Goal: Information Seeking & Learning: Compare options

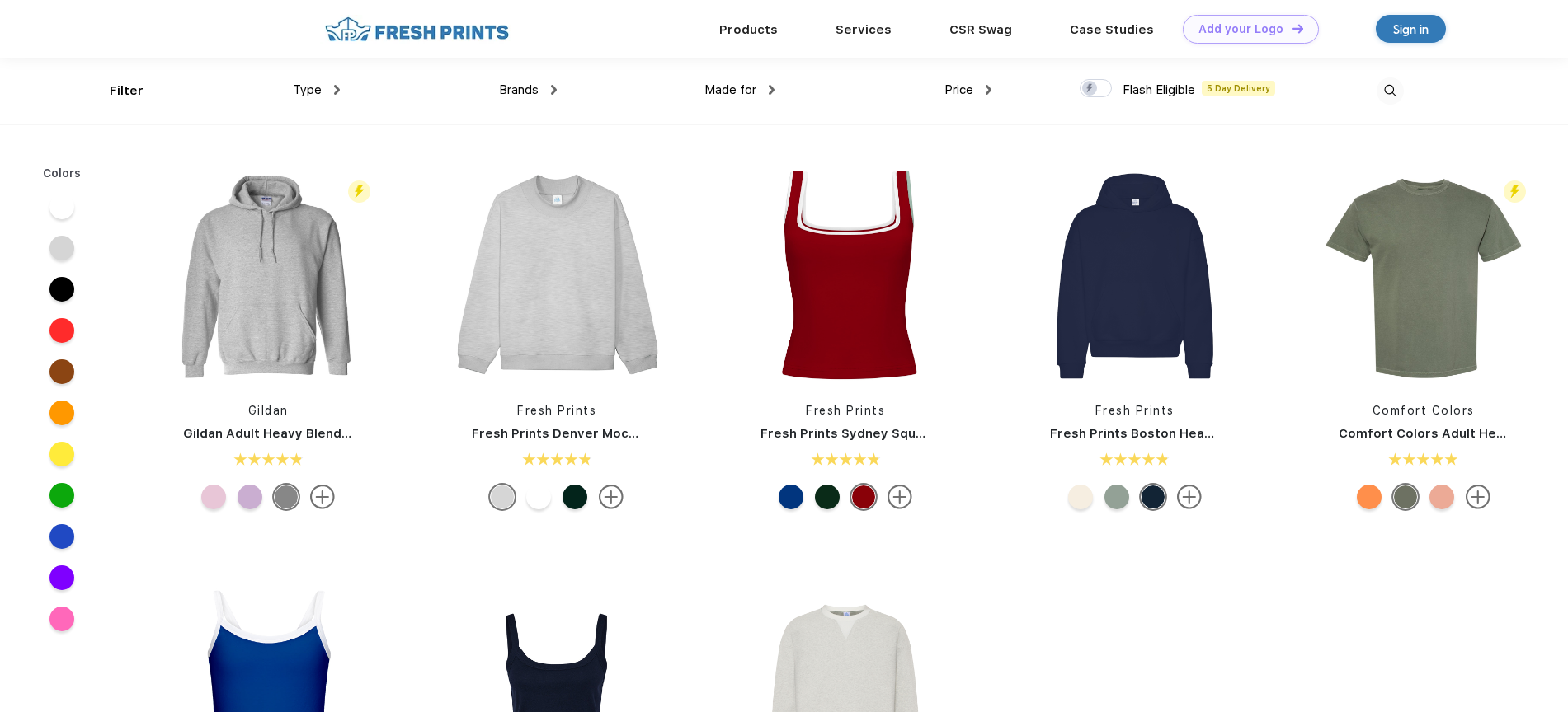
scroll to position [1, 0]
click at [307, 95] on span "Type" at bounding box center [307, 90] width 28 height 15
click at [340, 90] on div "Brands Most Popular Brands Moleskine Hydroflask Marine Layer S'well [PERSON_NAM…" at bounding box center [448, 90] width 217 height 67
click at [753, 24] on link "Products" at bounding box center [748, 28] width 59 height 15
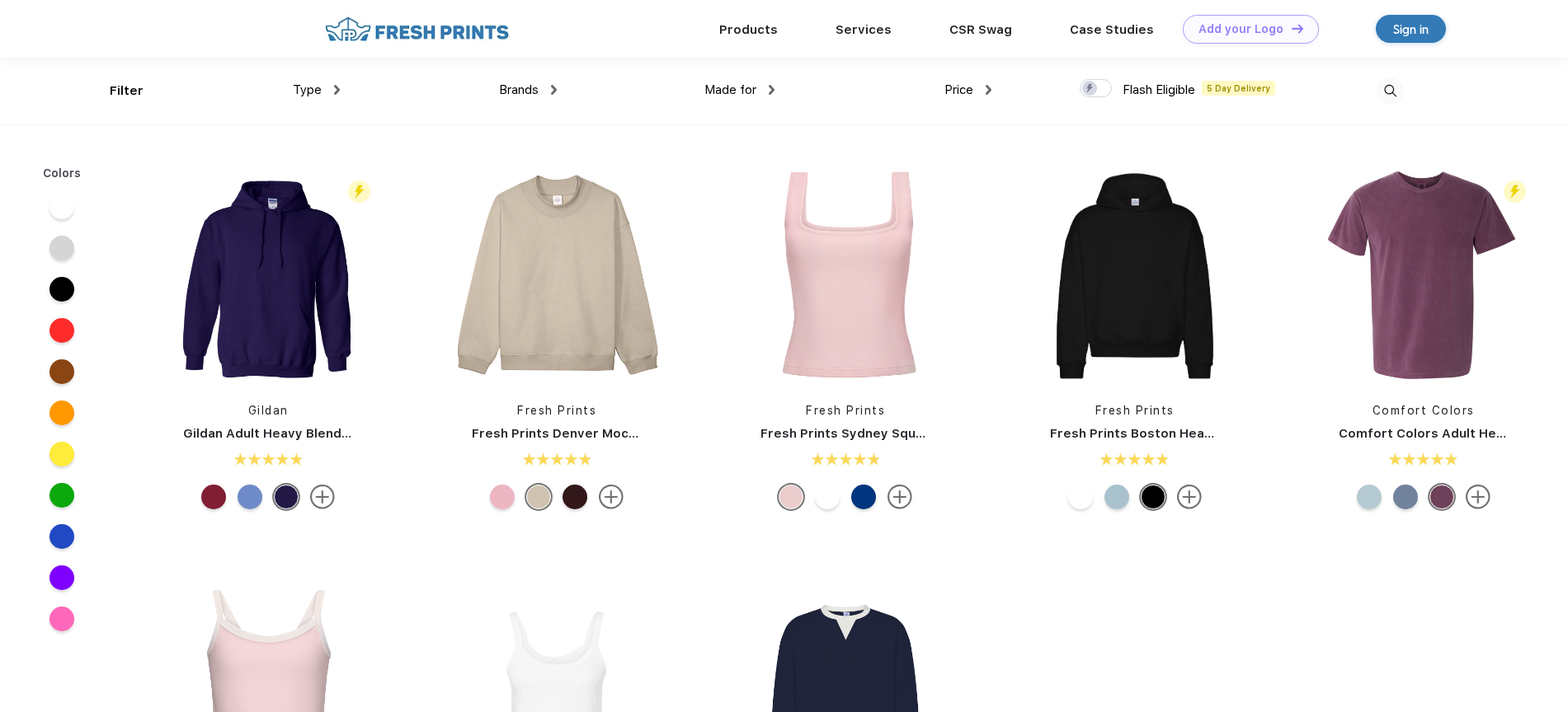
scroll to position [1, 0]
click at [336, 88] on img at bounding box center [337, 90] width 6 height 10
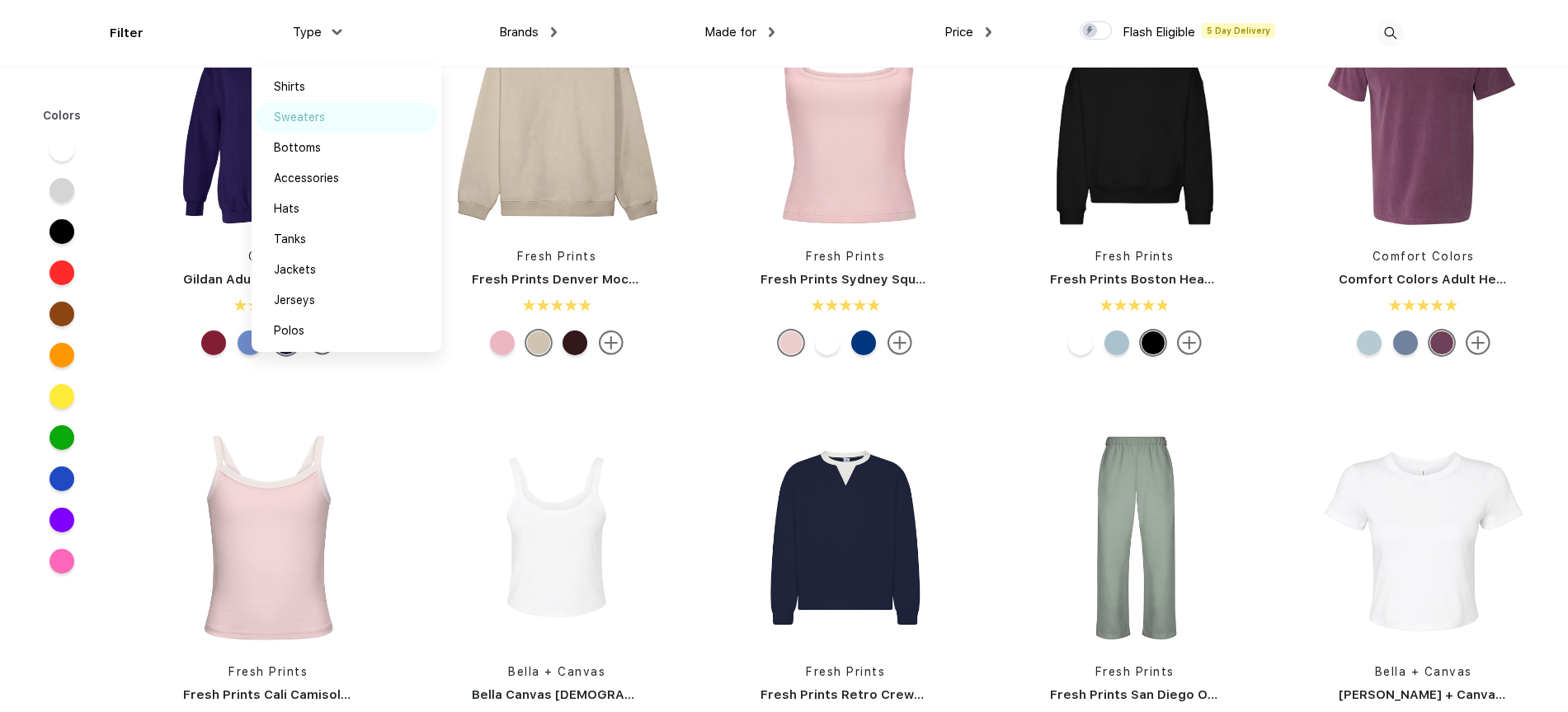
scroll to position [0, 0]
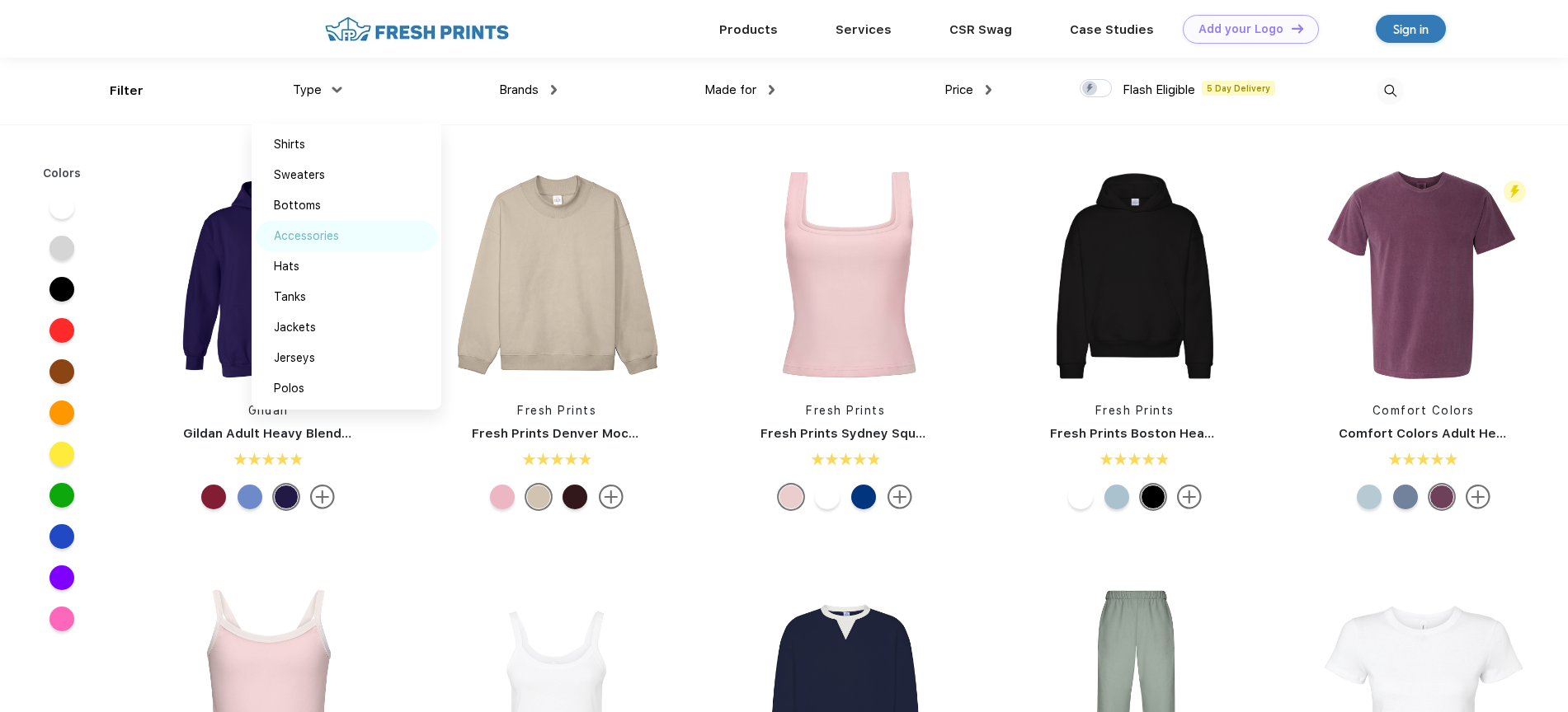
click at [344, 233] on div "Accessories" at bounding box center [346, 236] width 182 height 30
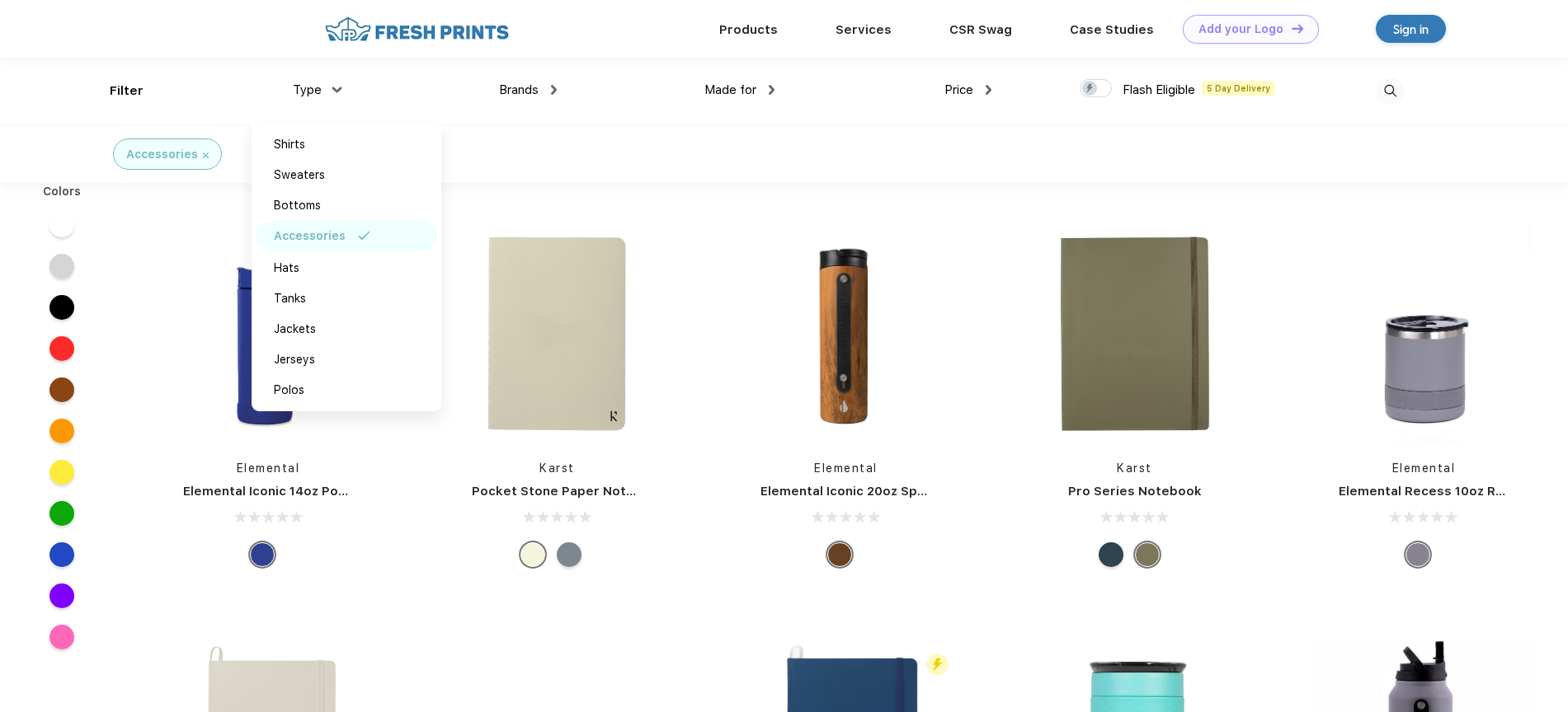
click at [1391, 85] on img at bounding box center [1390, 91] width 28 height 28
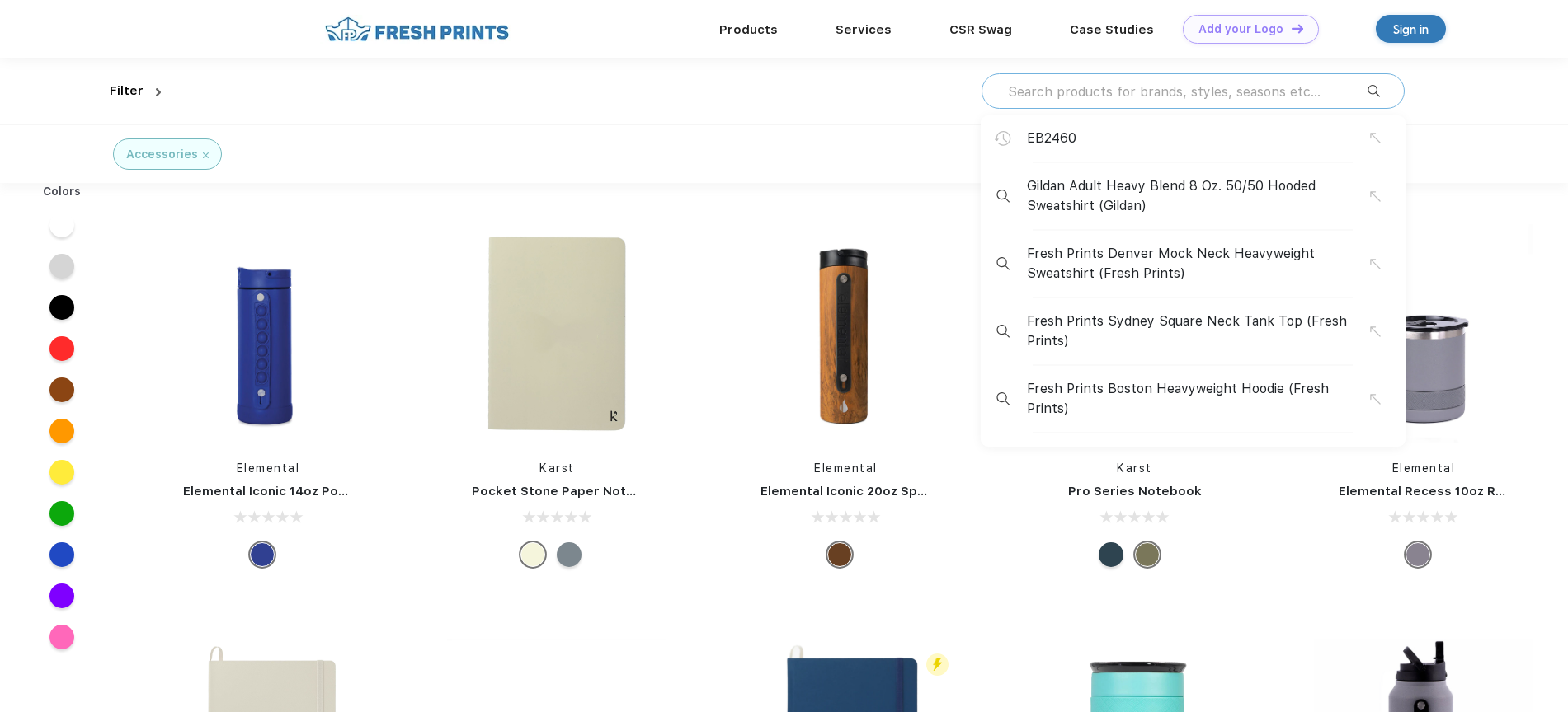
click at [1216, 90] on input "text" at bounding box center [1187, 92] width 362 height 18
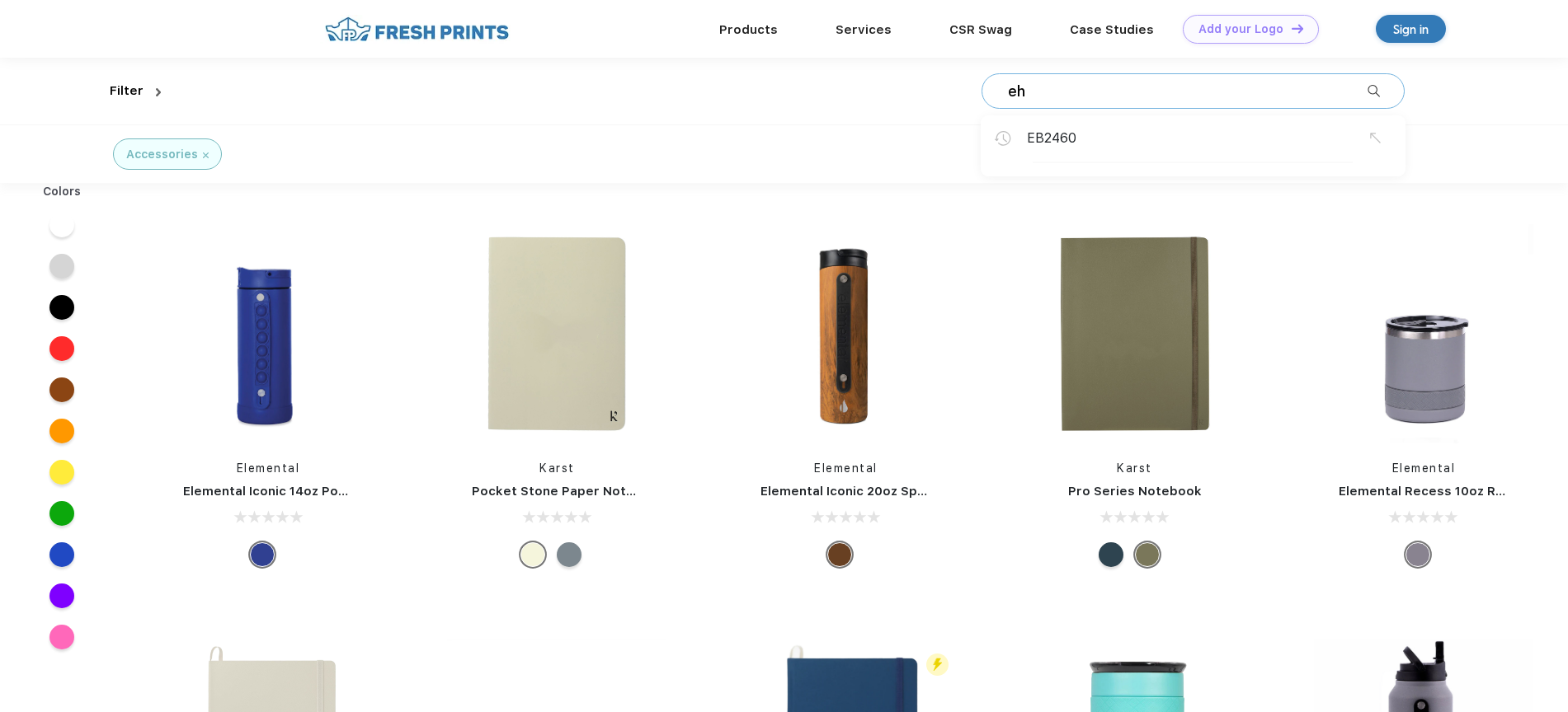
type input "e"
type input "headphones"
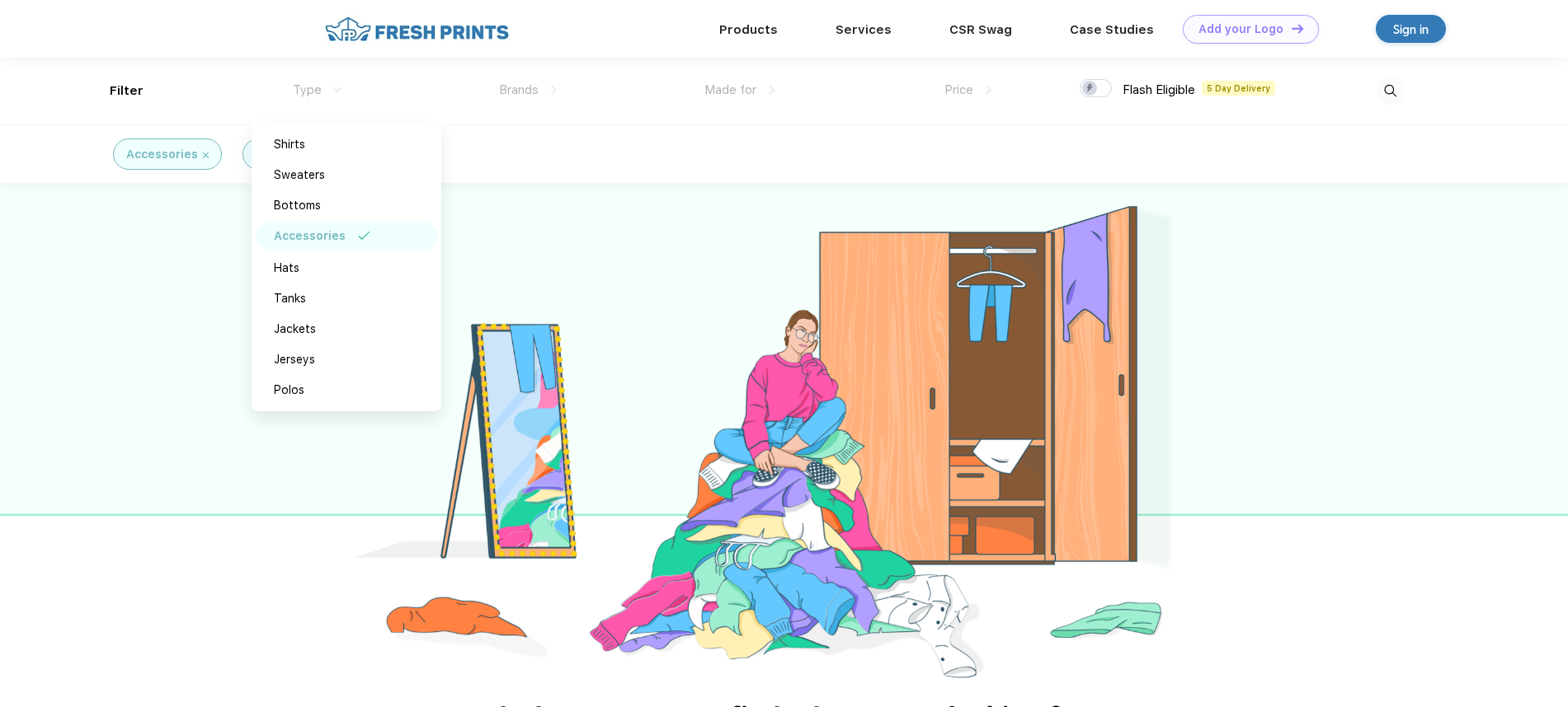
click at [1433, 259] on div at bounding box center [784, 433] width 1568 height 501
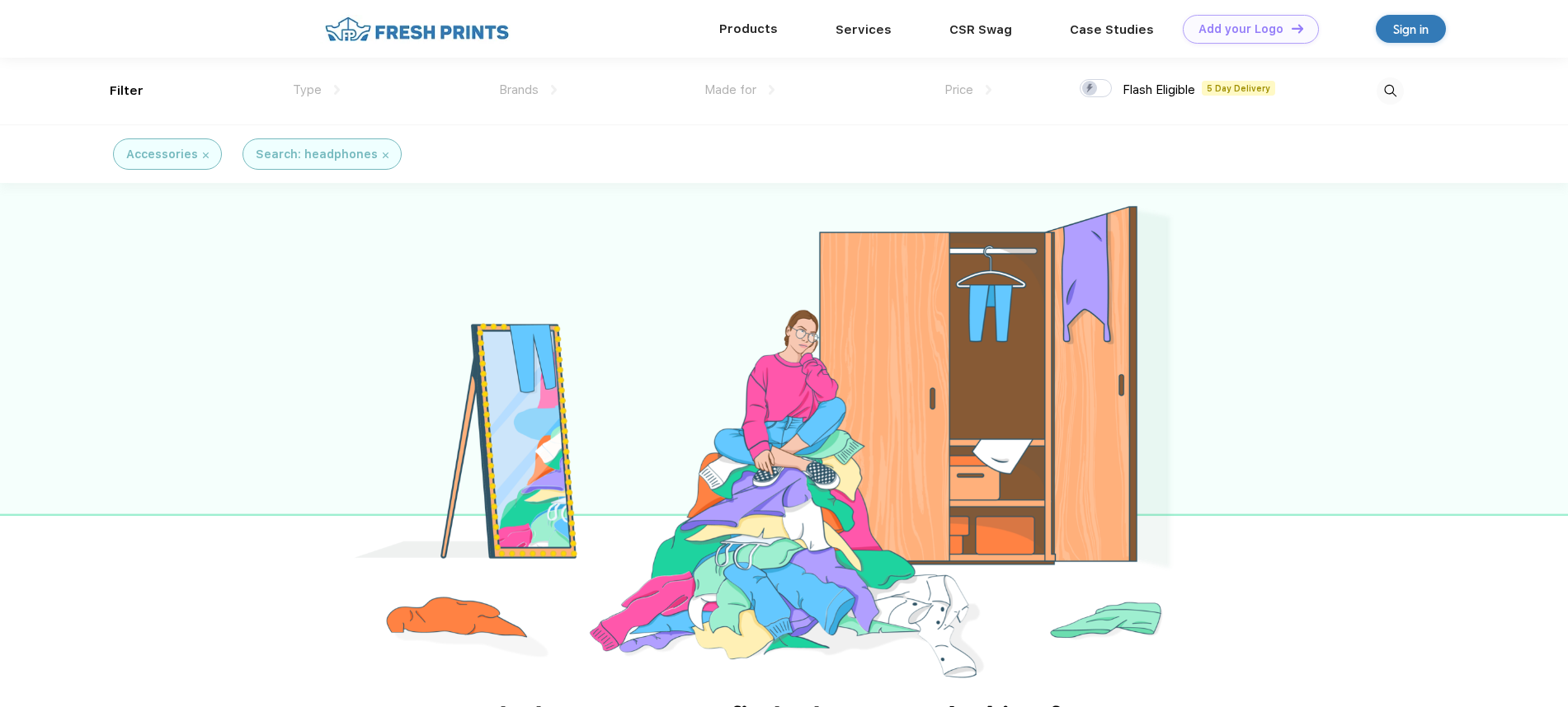
click at [789, 27] on div "Products" at bounding box center [748, 29] width 116 height 22
click at [763, 23] on link "Products" at bounding box center [748, 29] width 59 height 15
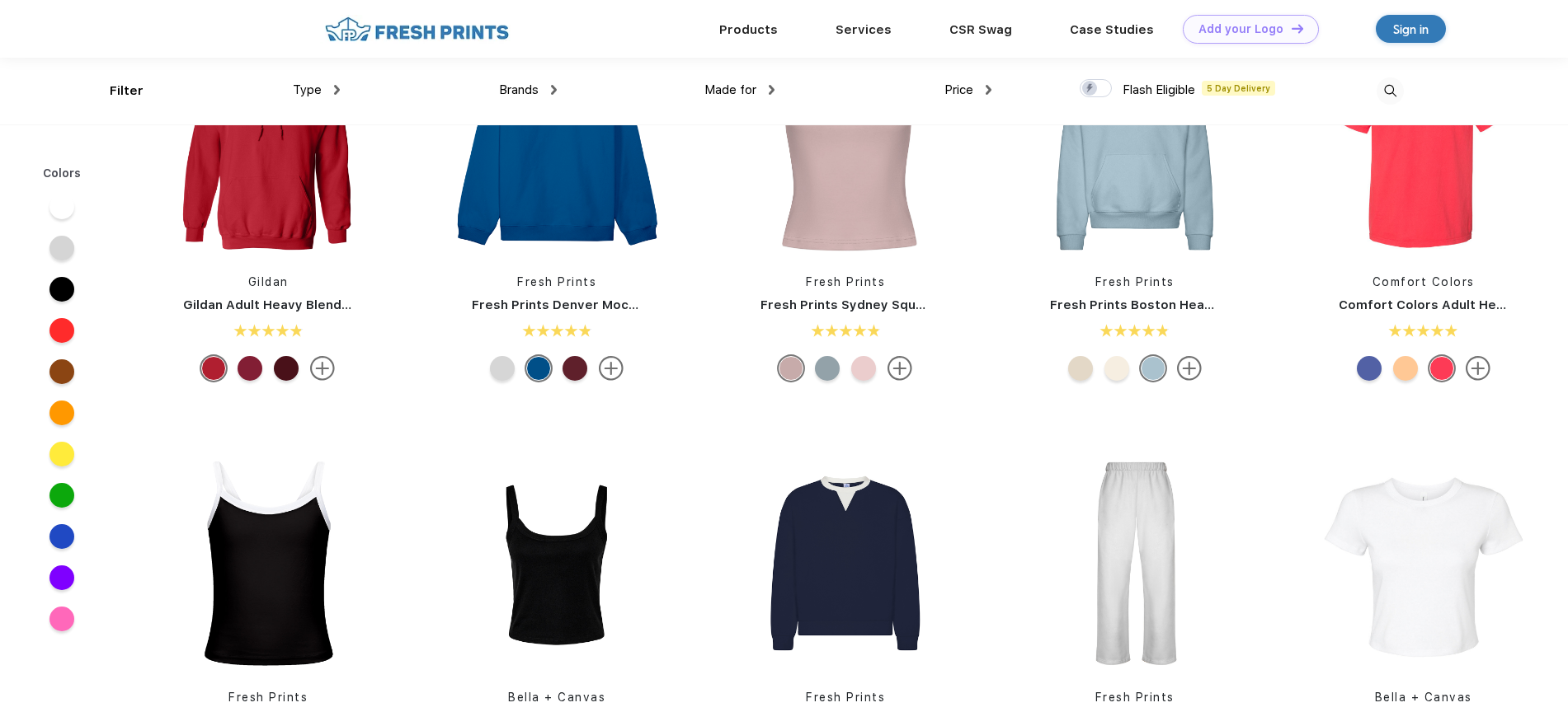
scroll to position [1, 0]
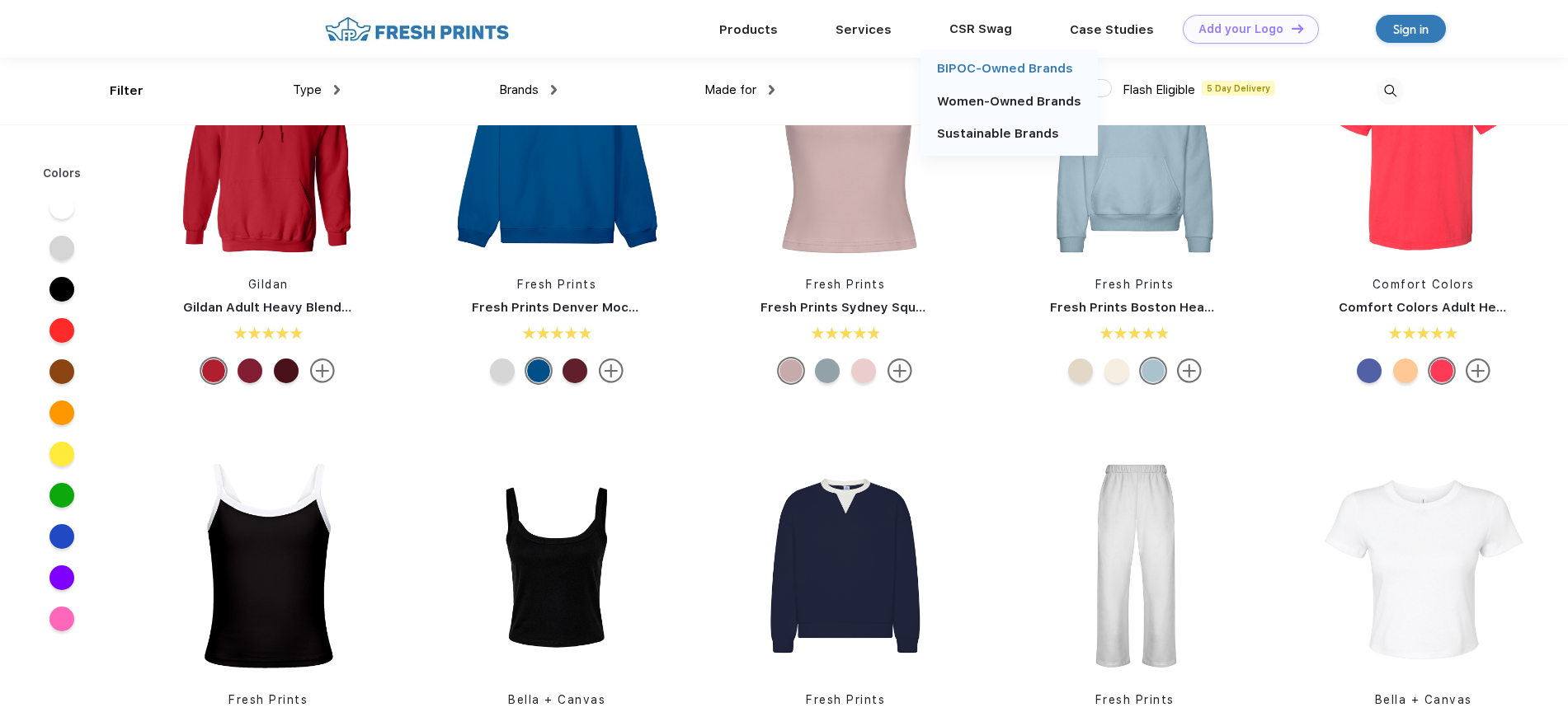
drag, startPoint x: 987, startPoint y: 41, endPoint x: 990, endPoint y: 74, distance: 33.1
click at [990, 58] on div "CSR Swag BIPOC-Owned Brands Women-Owned Brands Sustainable Brands" at bounding box center [981, 28] width 121 height 58
click at [954, 68] on link "BIPOC-Owned Brands" at bounding box center [1005, 69] width 136 height 15
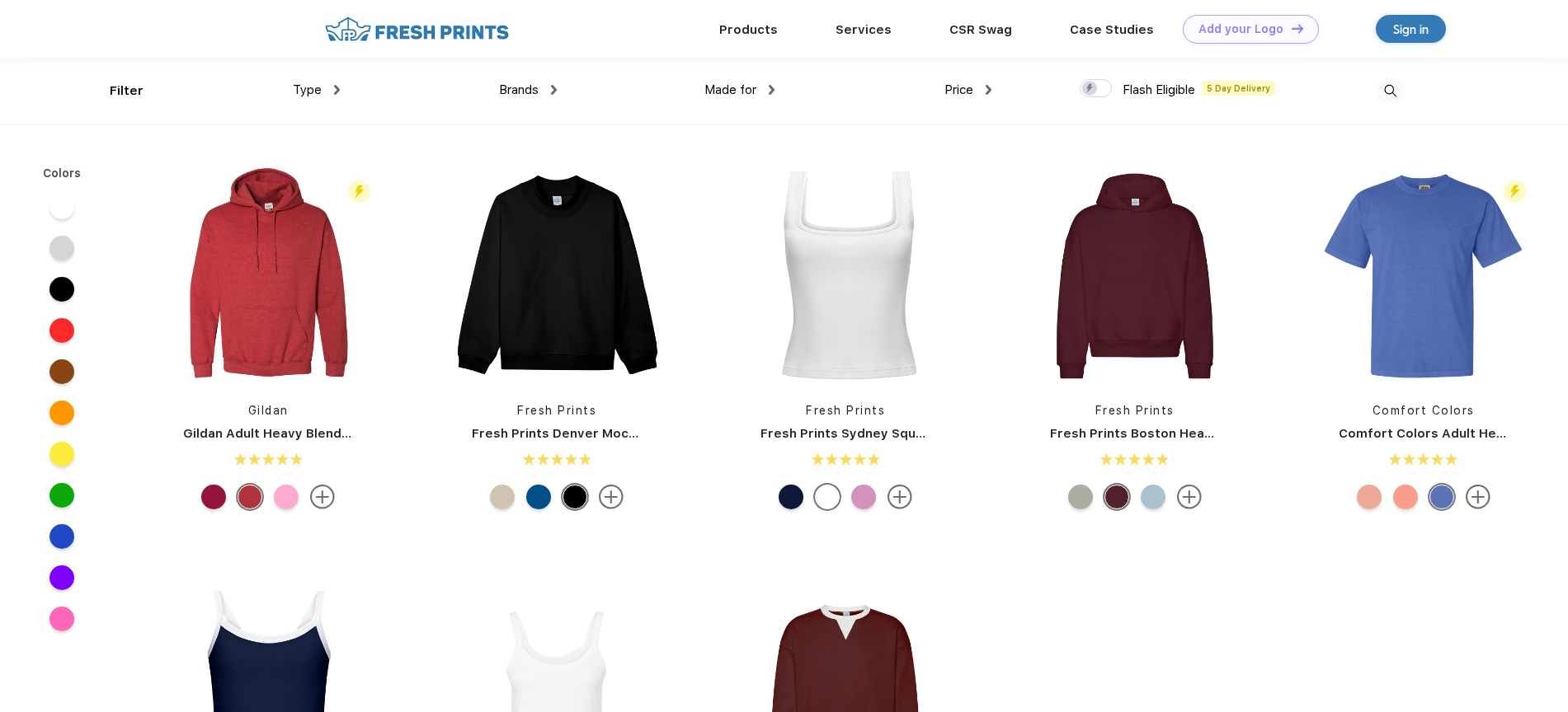
click at [338, 96] on div "Type" at bounding box center [316, 90] width 47 height 19
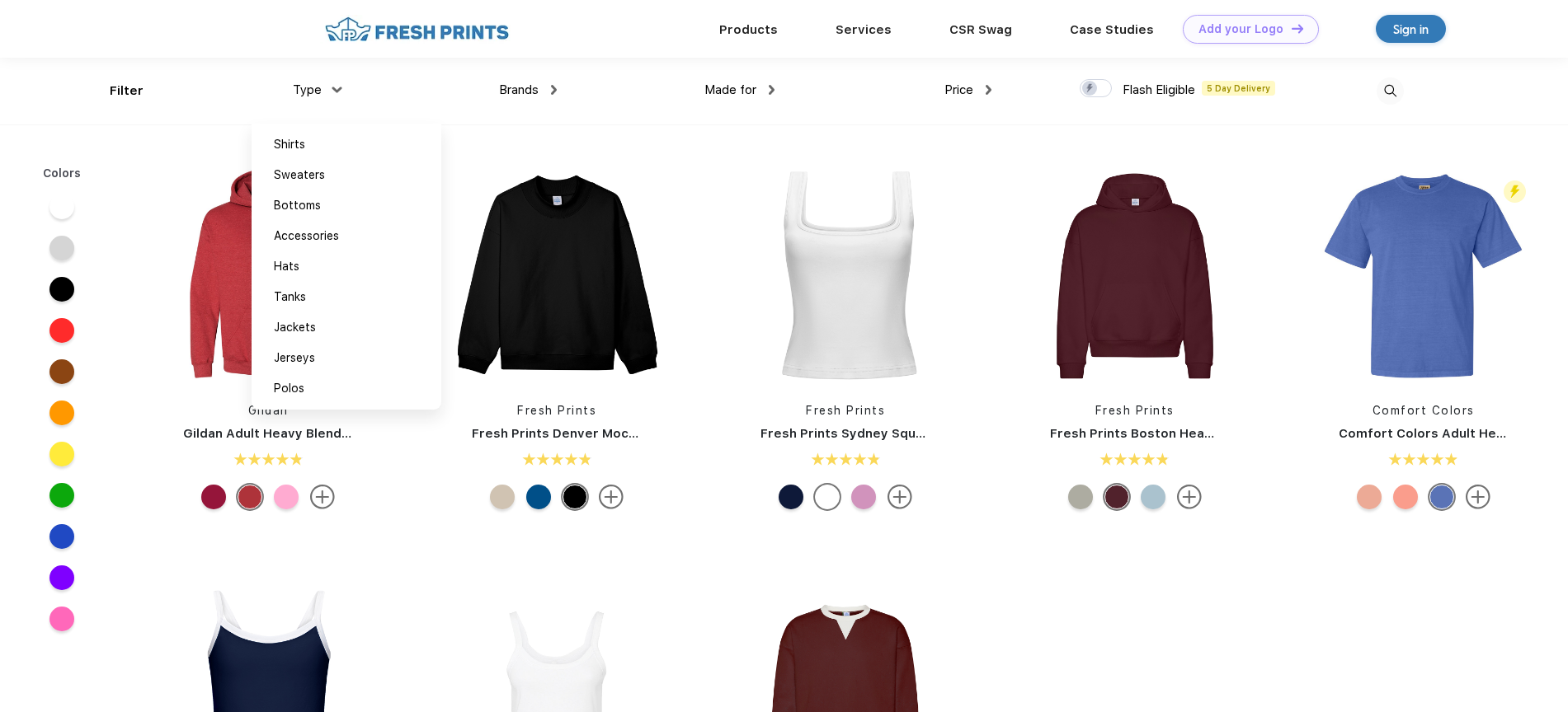
scroll to position [1, 0]
click at [548, 81] on div "Brands" at bounding box center [527, 90] width 58 height 19
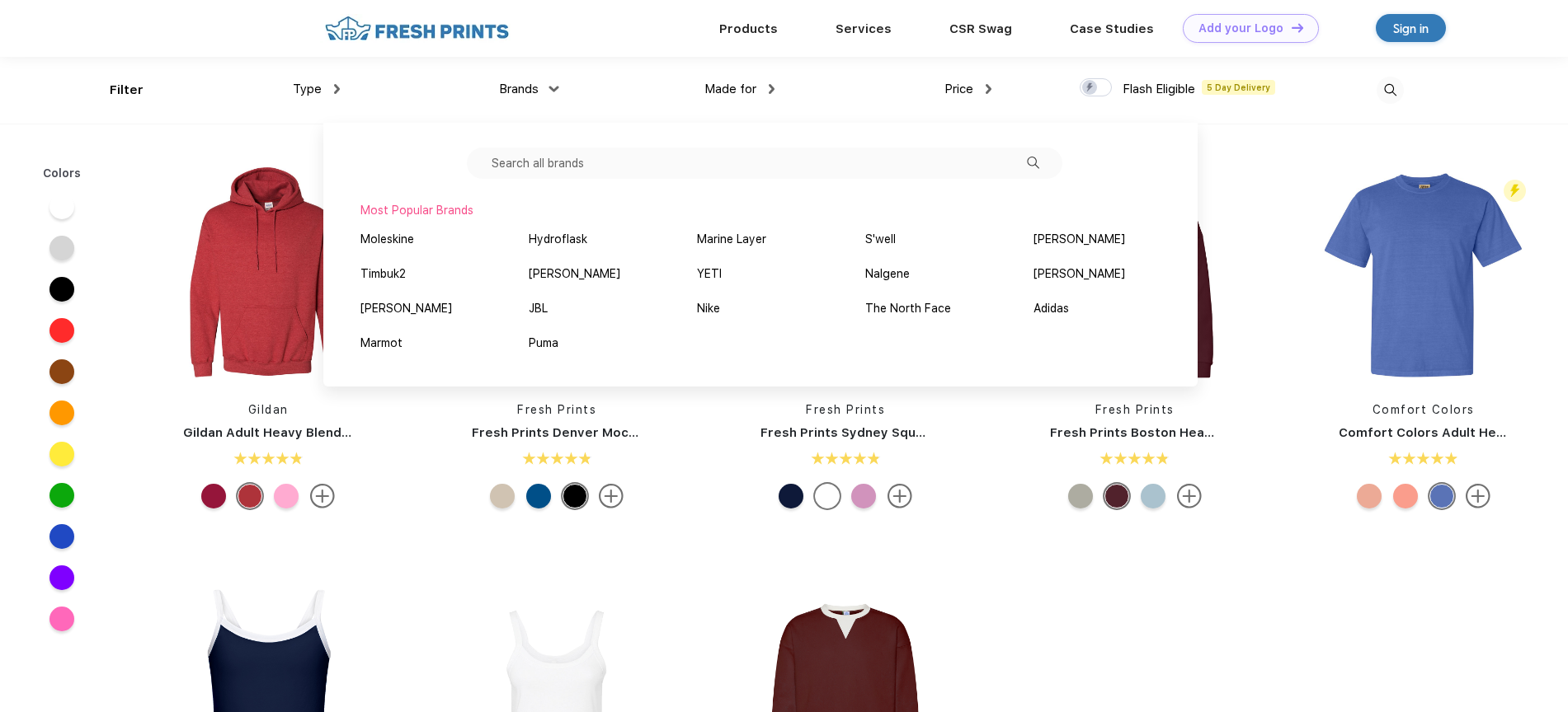
click at [588, 160] on input "text" at bounding box center [764, 162] width 595 height 31
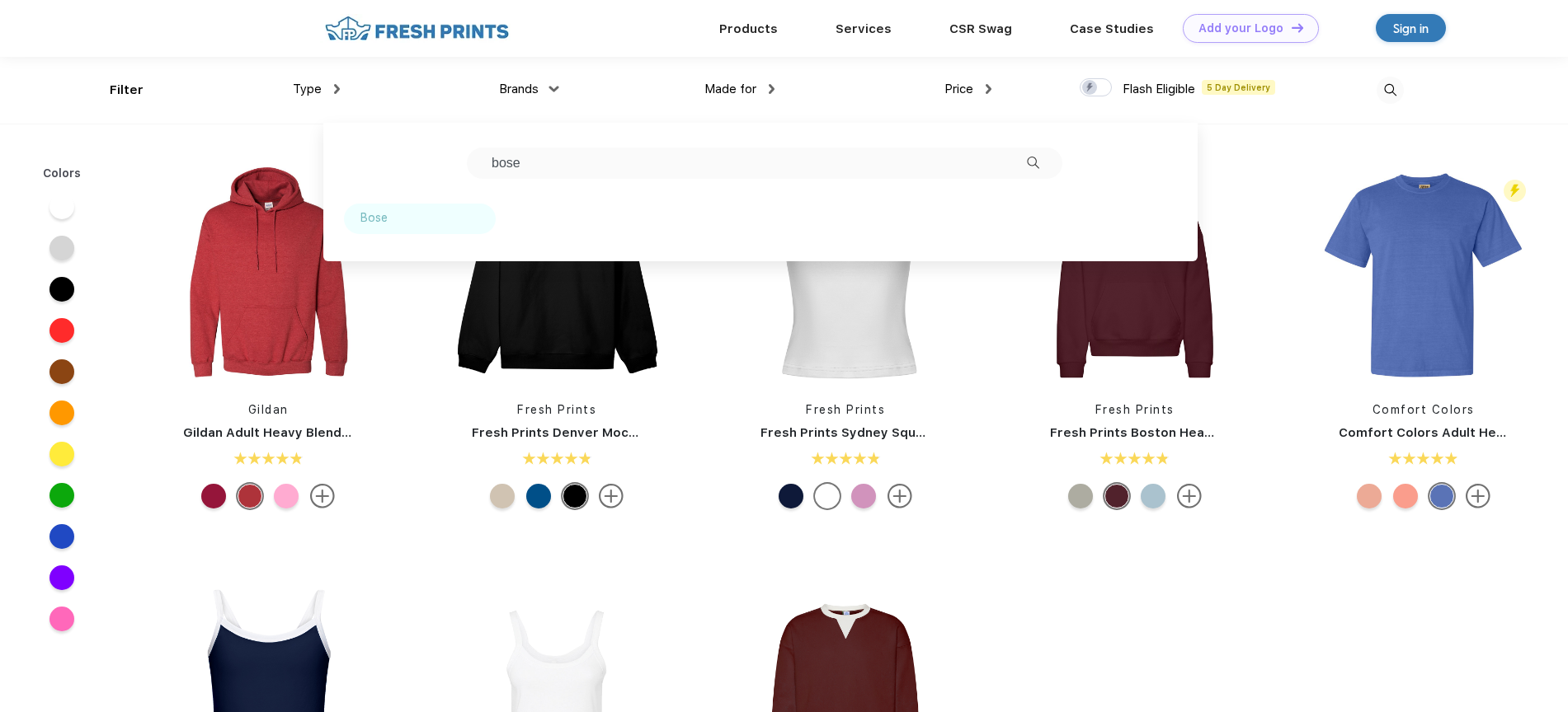
type input "bose"
click at [364, 213] on div "Bose" at bounding box center [374, 218] width 28 height 18
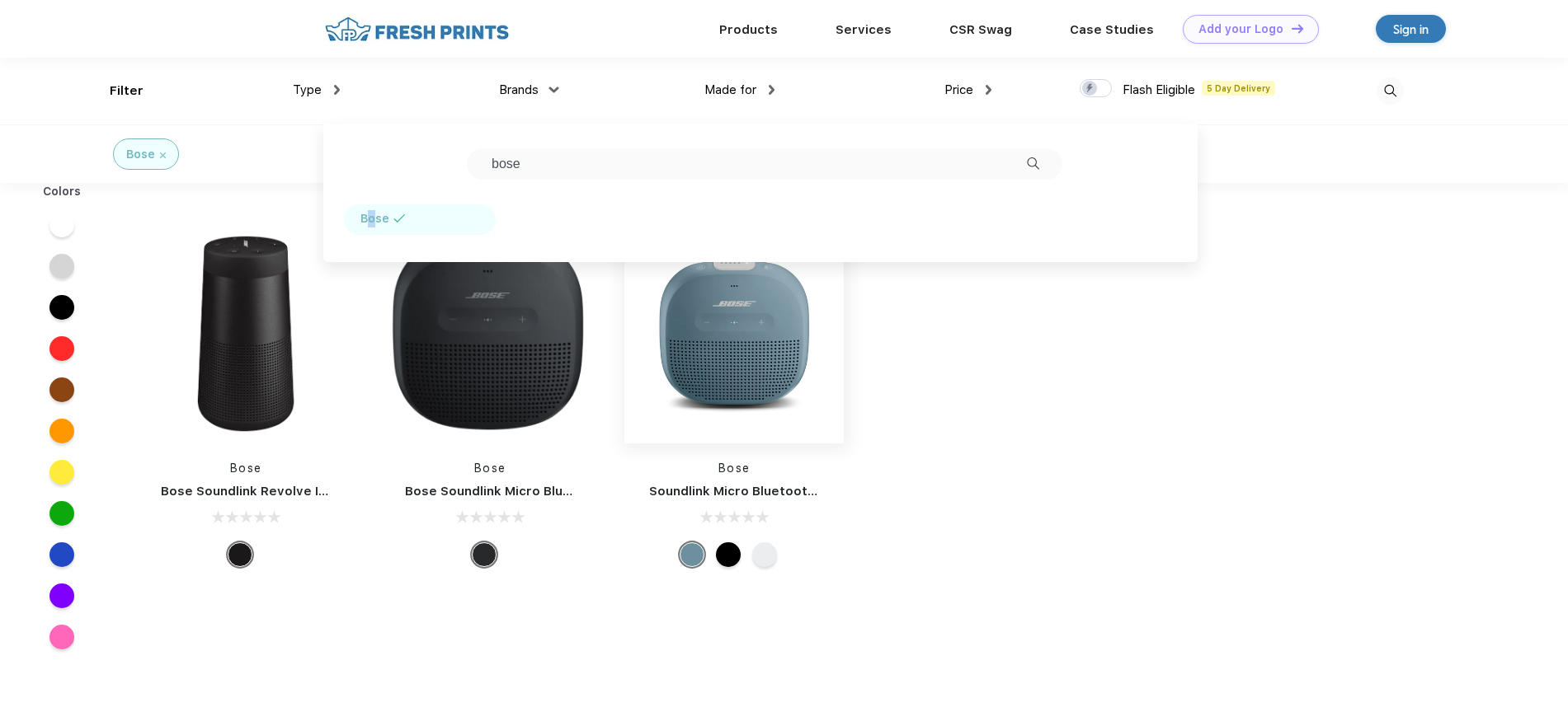
click at [764, 343] on img at bounding box center [734, 334] width 219 height 219
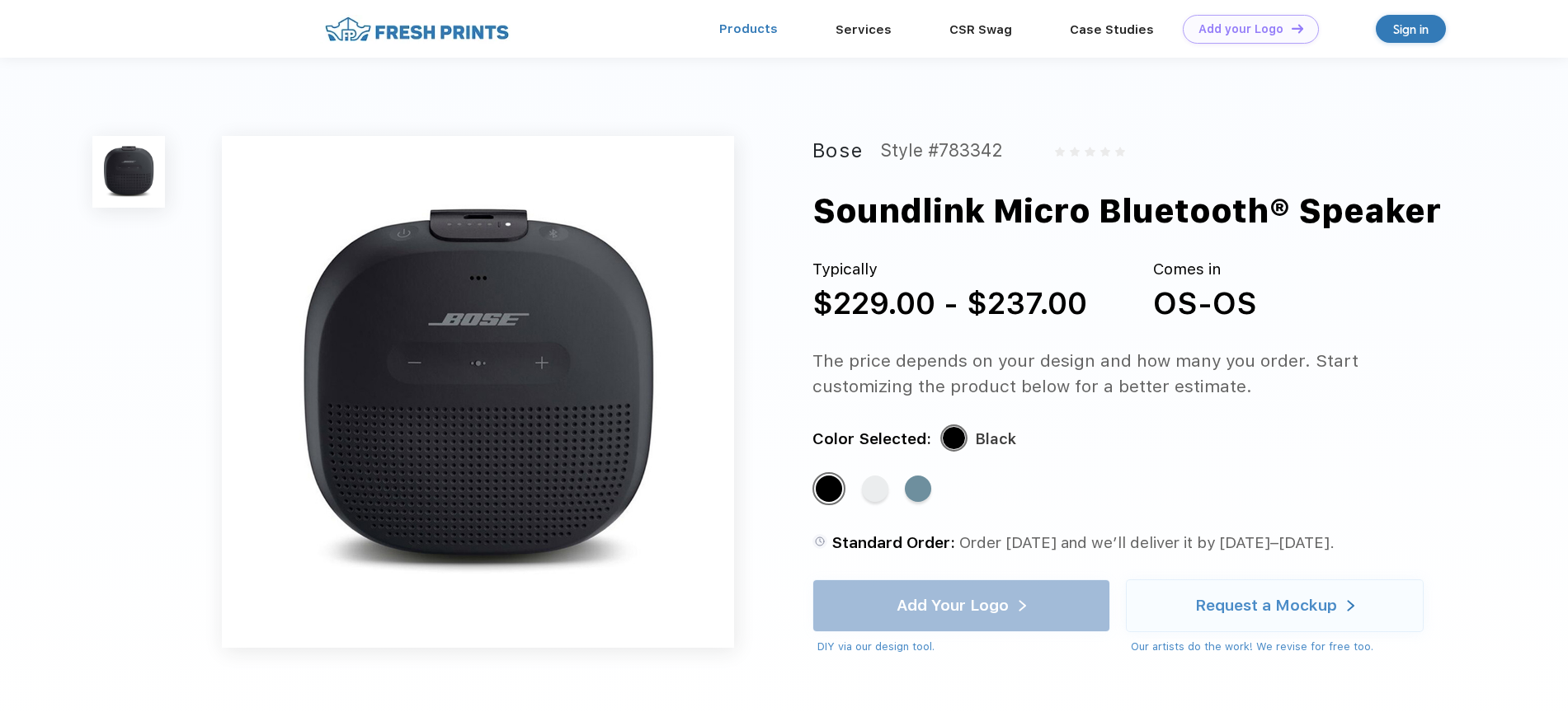
click at [735, 33] on link "Products" at bounding box center [748, 29] width 59 height 15
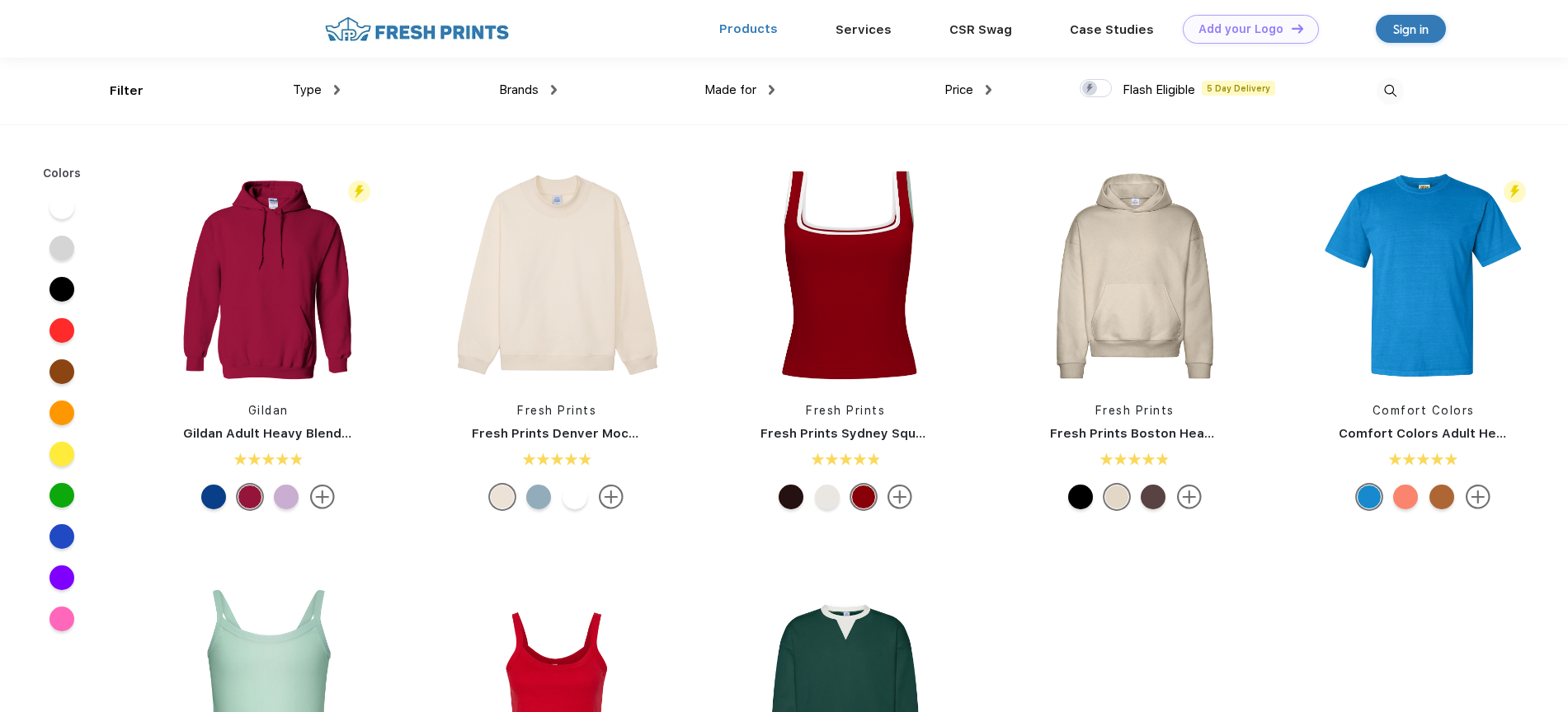
scroll to position [1, 0]
click at [552, 100] on div "Brands Most Popular Brands Moleskine Hydroflask Marine Layer S'well [PERSON_NAM…" at bounding box center [448, 90] width 217 height 67
click at [542, 85] on div "Brands" at bounding box center [527, 90] width 58 height 19
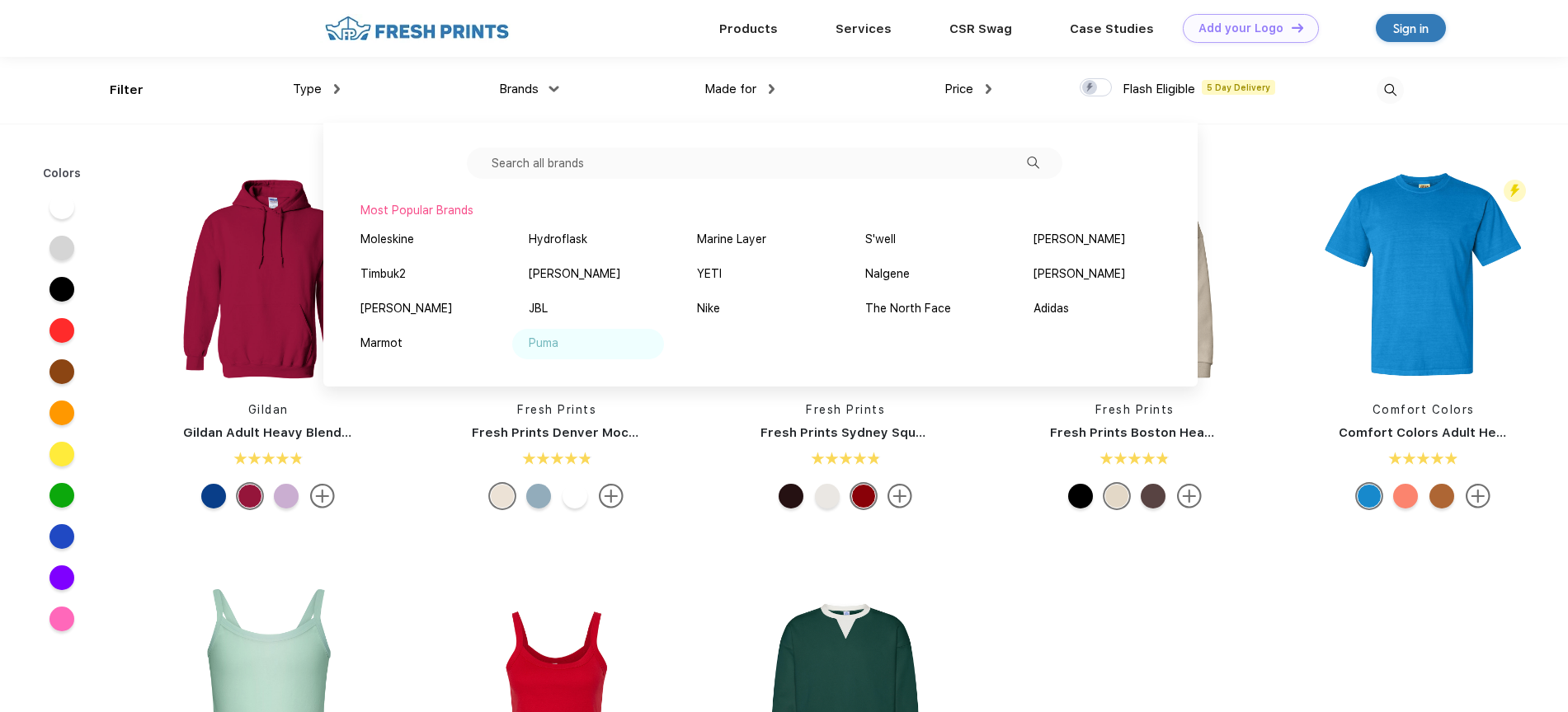
click at [531, 331] on div "Puma" at bounding box center [588, 344] width 152 height 30
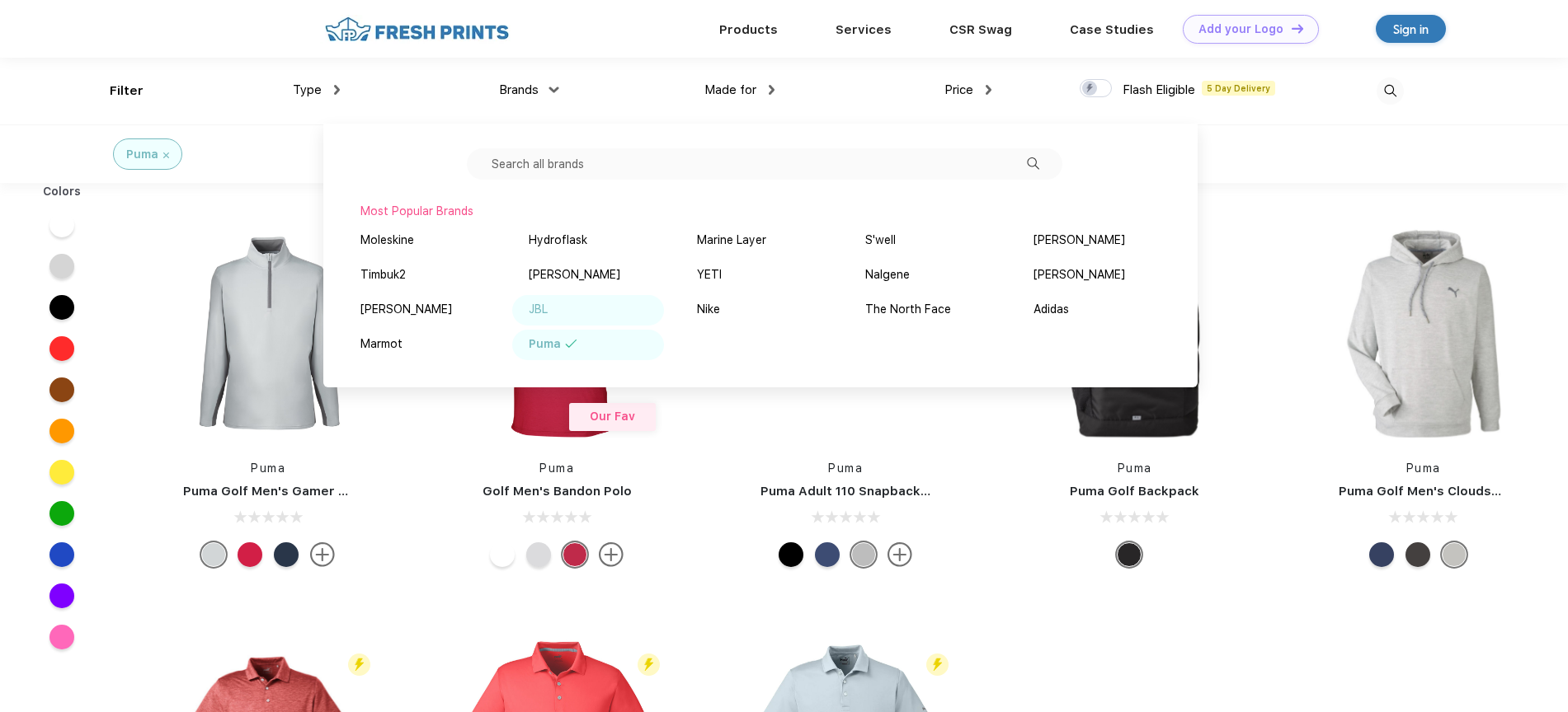
click at [535, 305] on div "JBL" at bounding box center [538, 310] width 19 height 18
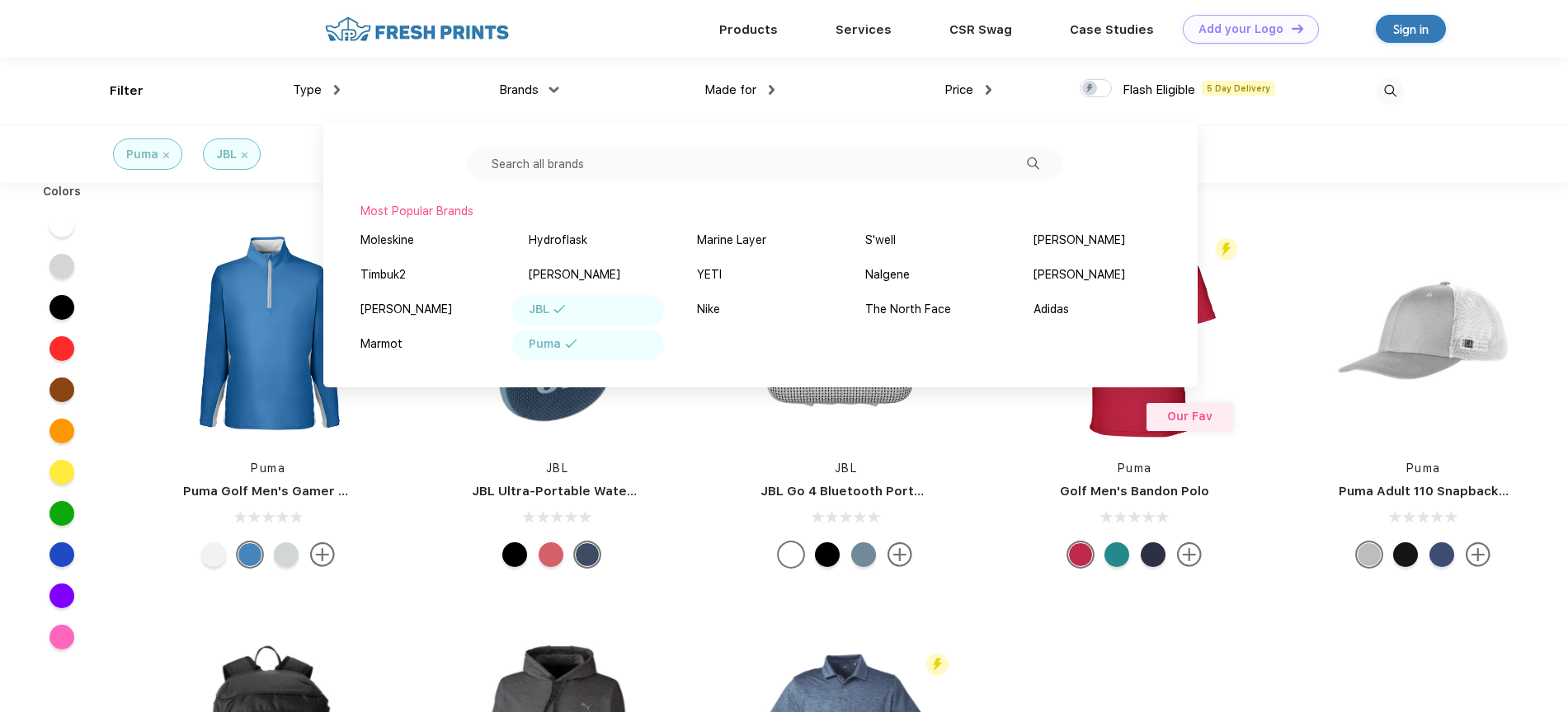
click at [563, 339] on div "Puma" at bounding box center [588, 345] width 152 height 30
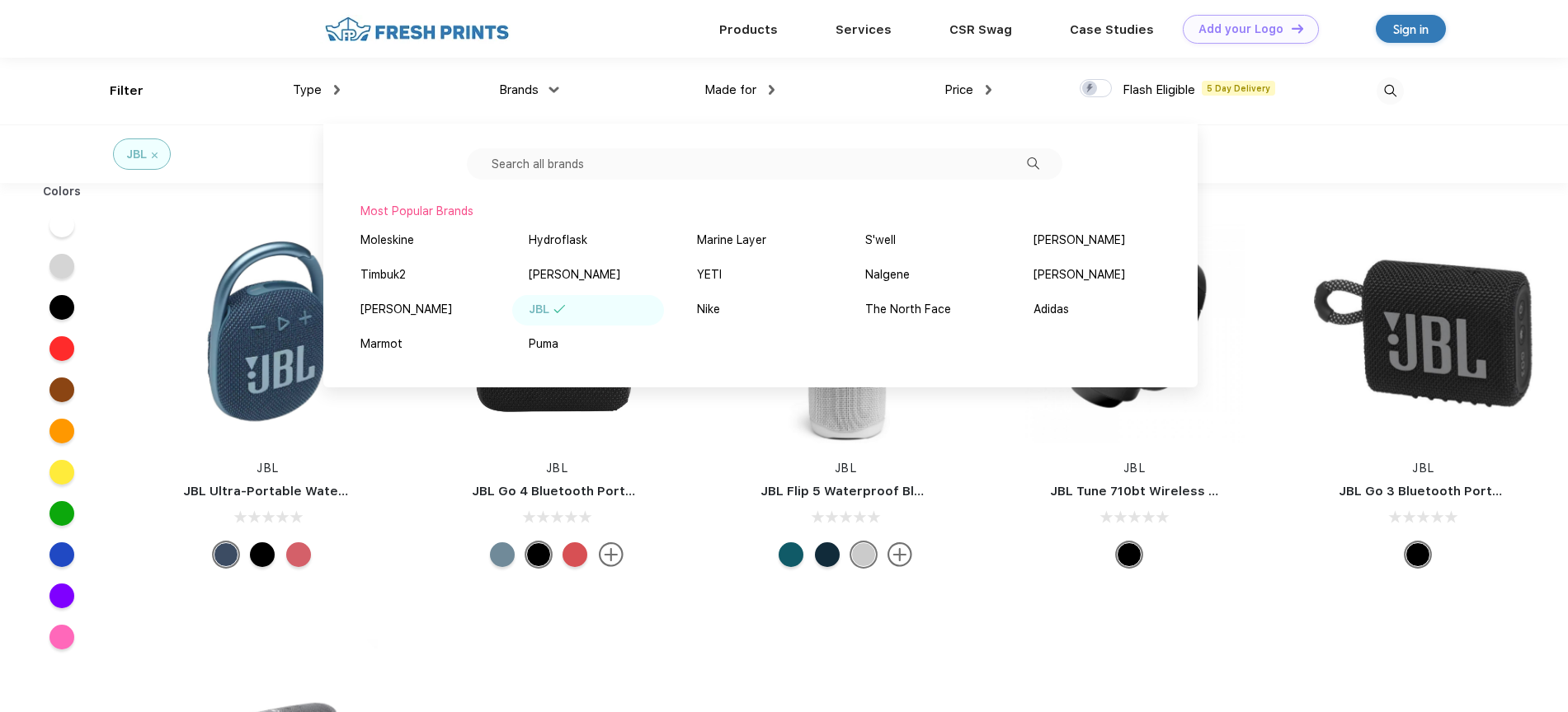
click at [1402, 154] on div "JBL" at bounding box center [784, 154] width 1568 height 59
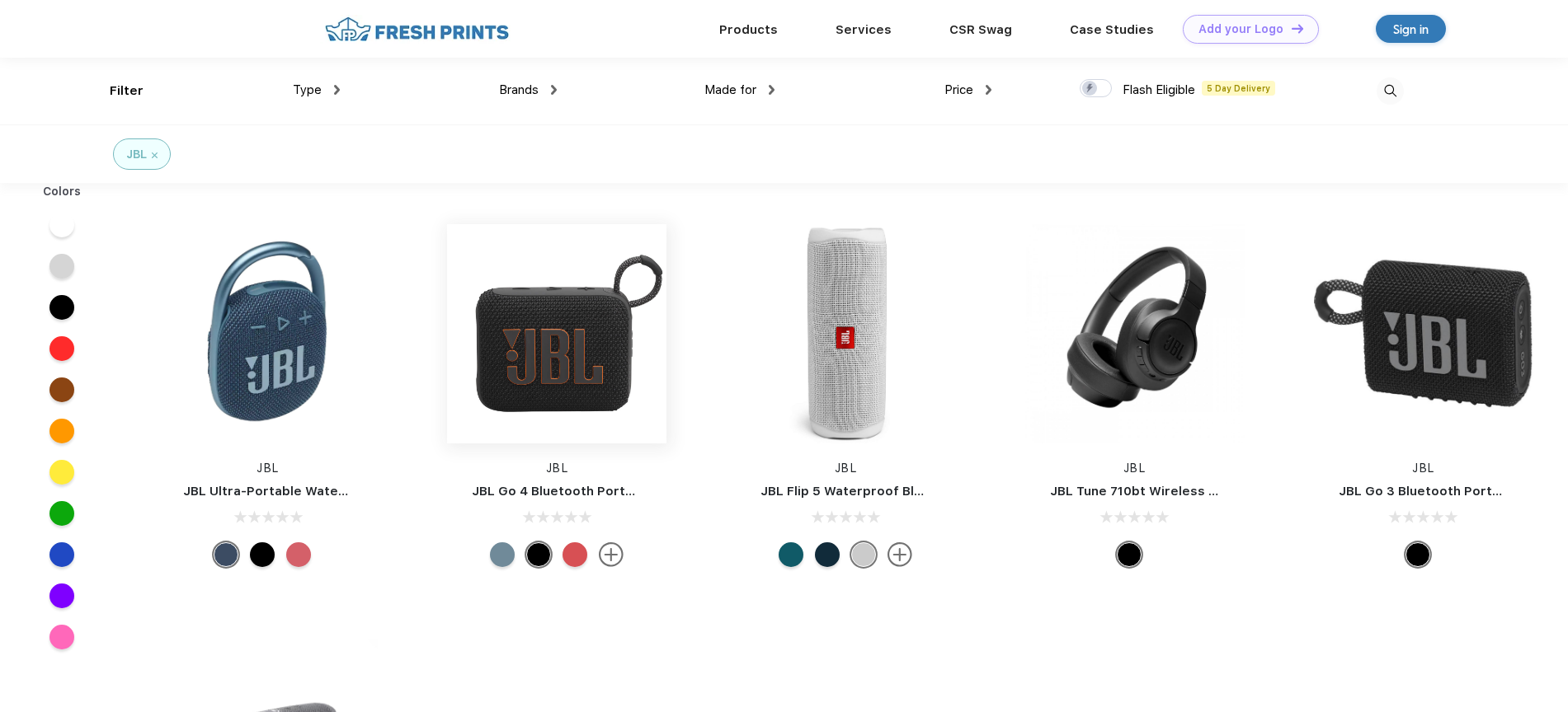
click at [604, 351] on img at bounding box center [557, 334] width 219 height 219
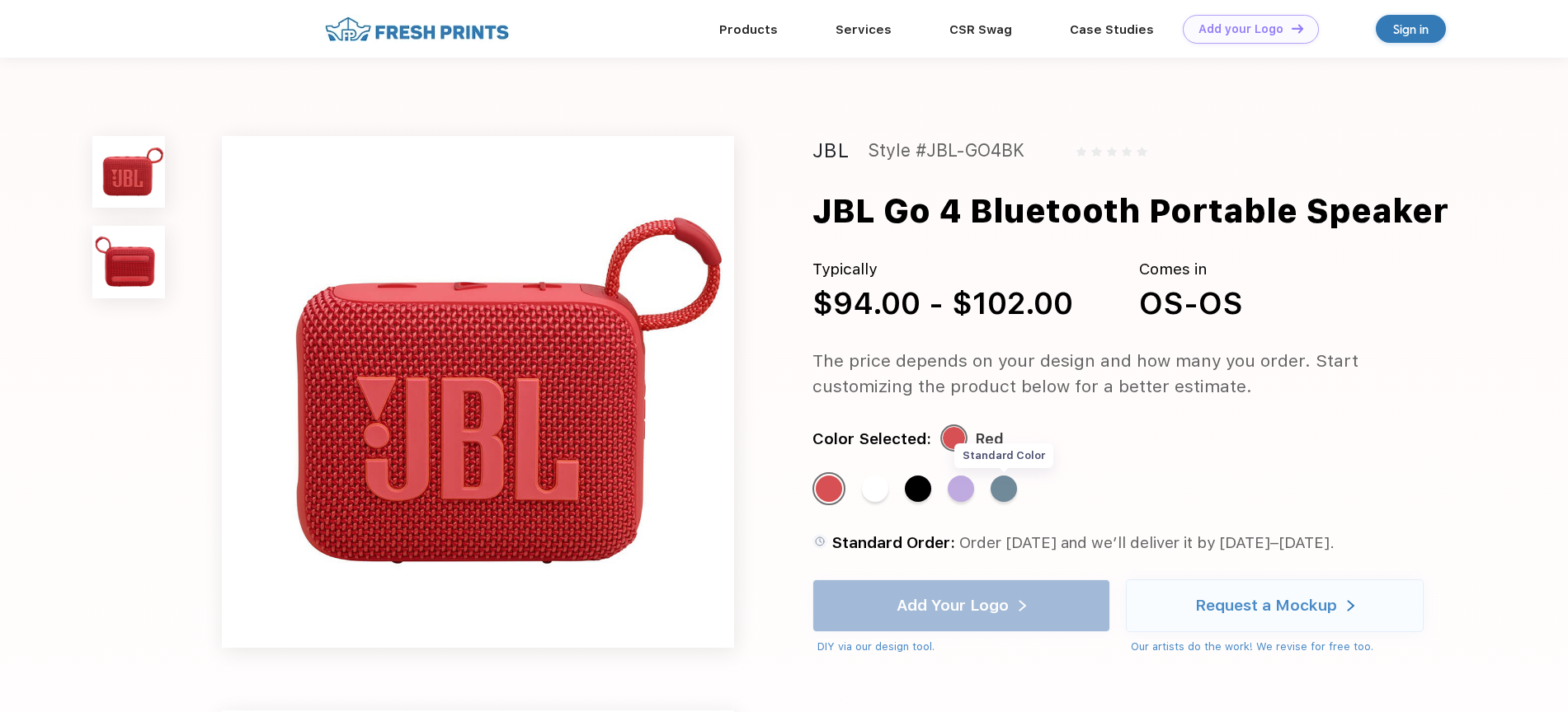
click at [1010, 488] on div "Standard Color" at bounding box center [1004, 489] width 27 height 27
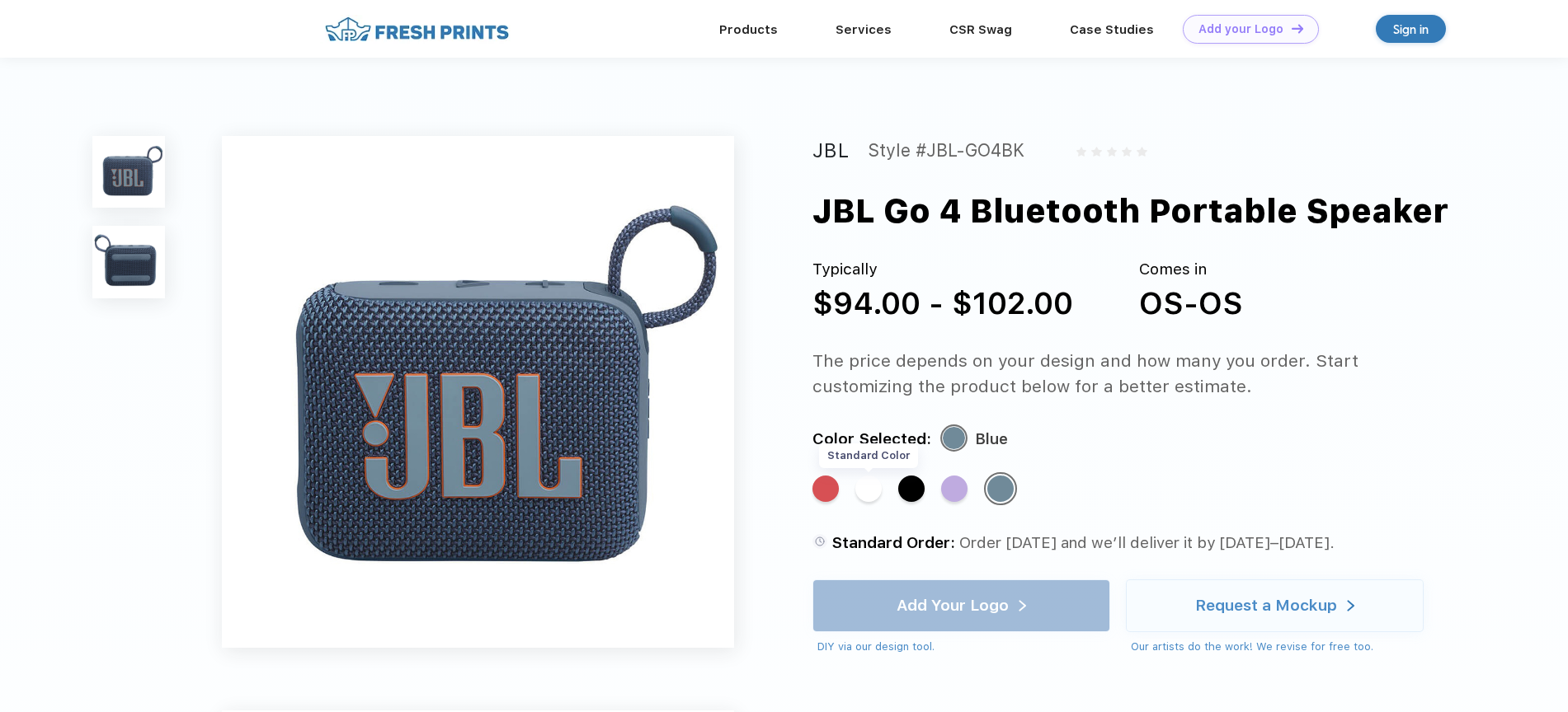
click at [856, 491] on div "Standard Color" at bounding box center [869, 489] width 27 height 27
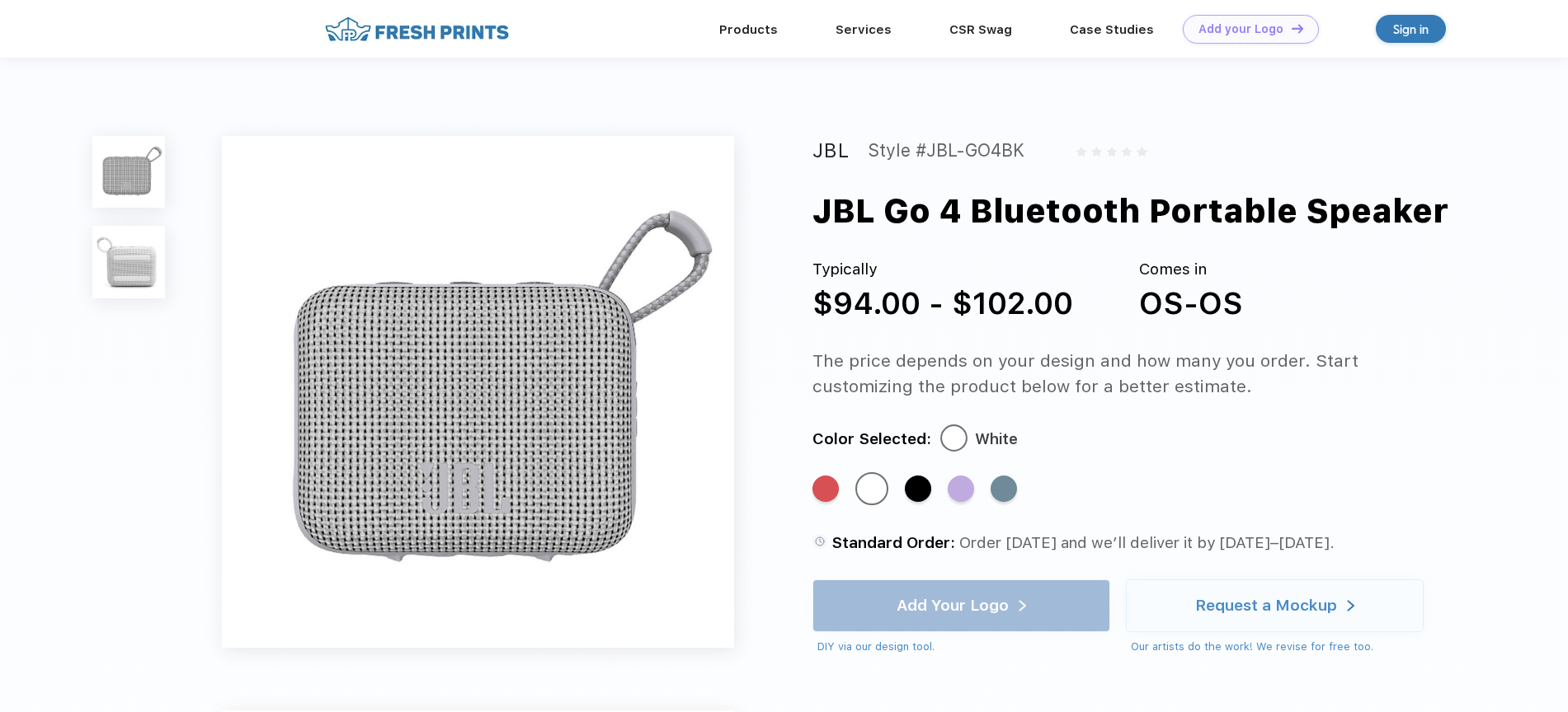
click at [137, 183] on img at bounding box center [128, 172] width 72 height 72
click at [125, 269] on img at bounding box center [128, 262] width 72 height 72
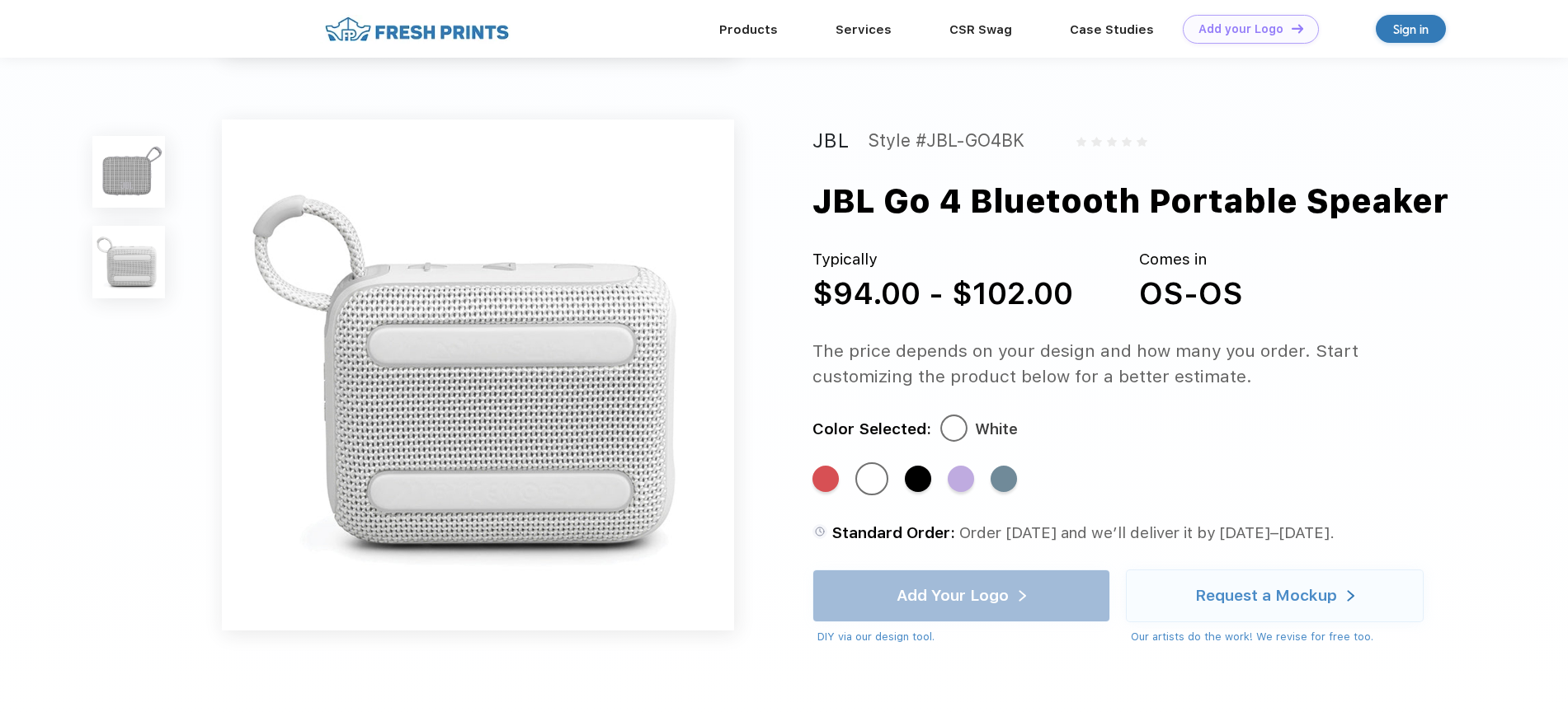
scroll to position [540, 0]
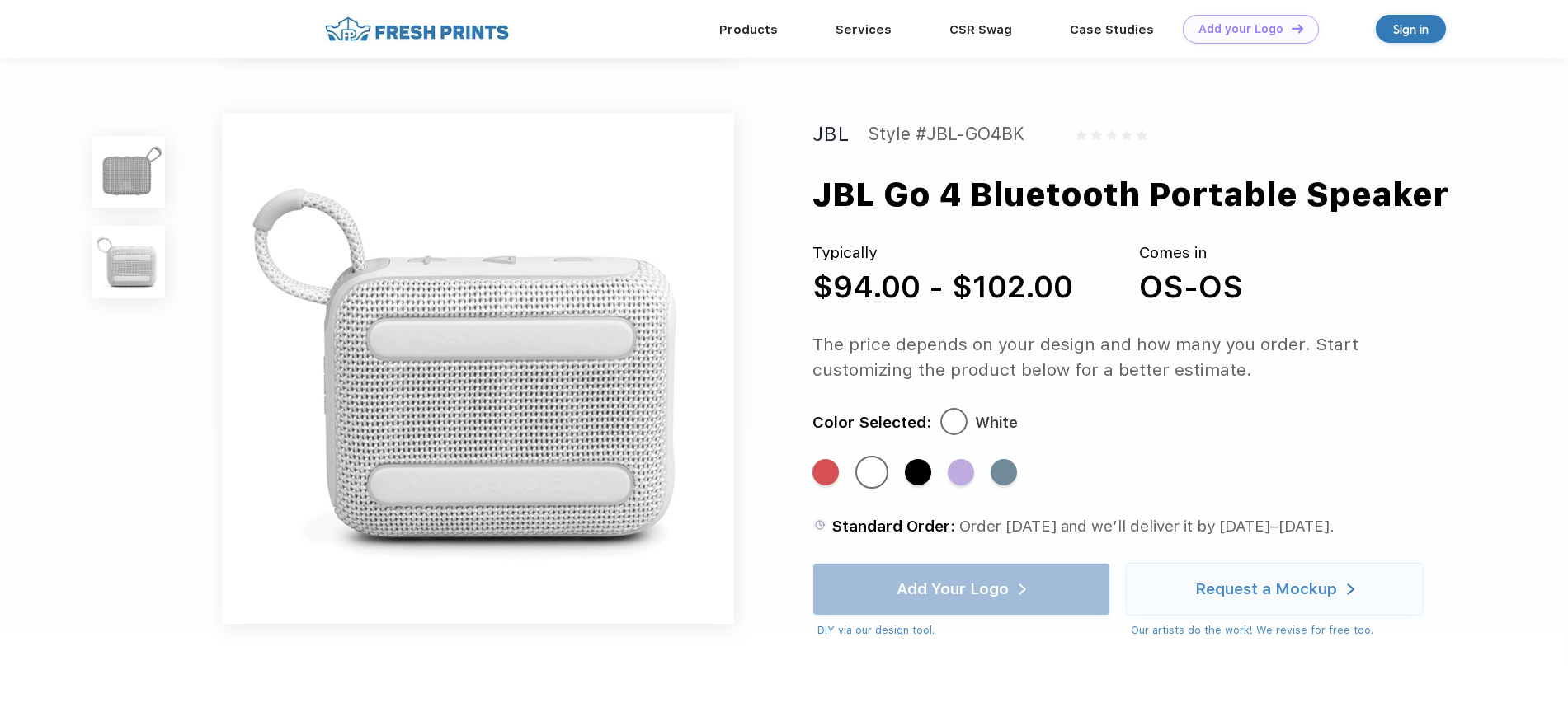
click at [140, 180] on img at bounding box center [128, 172] width 72 height 72
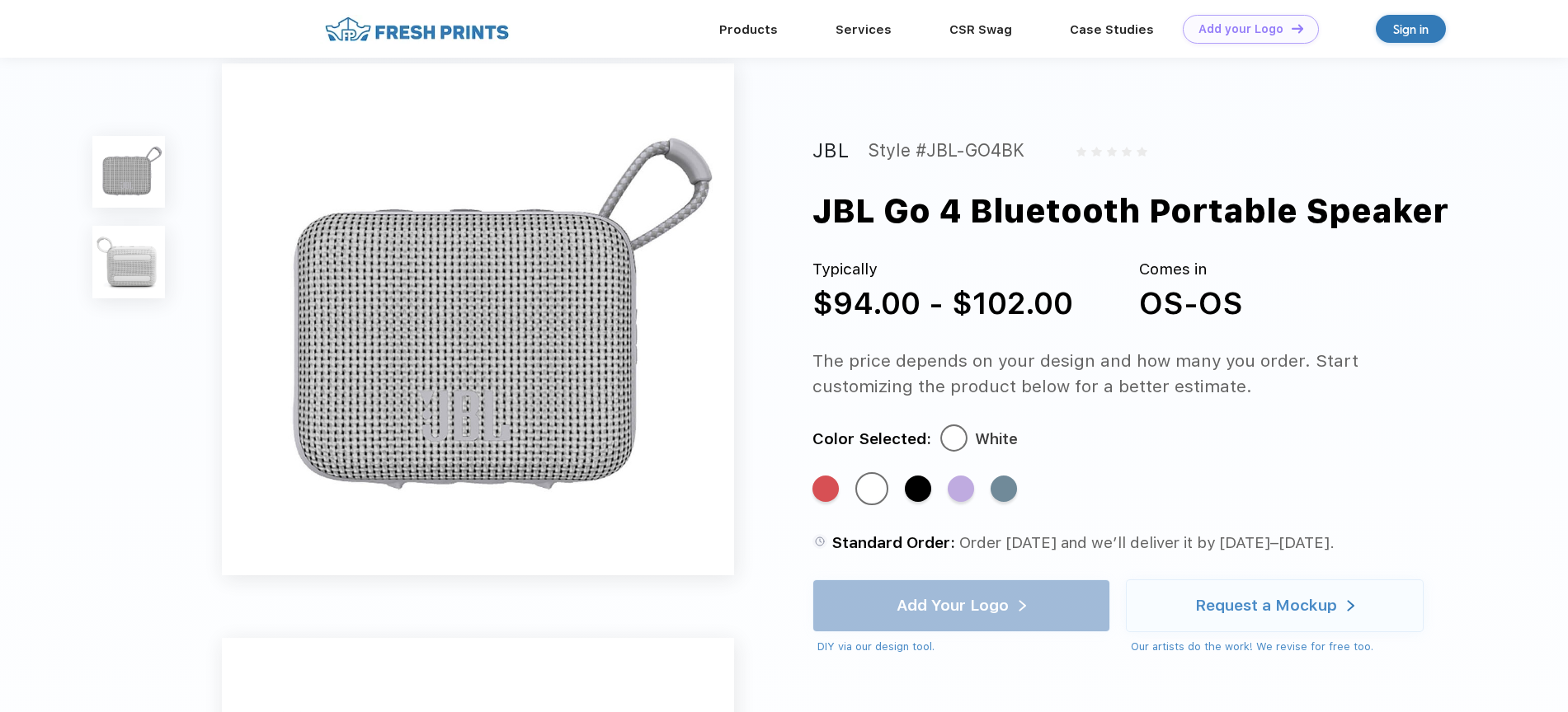
scroll to position [0, 0]
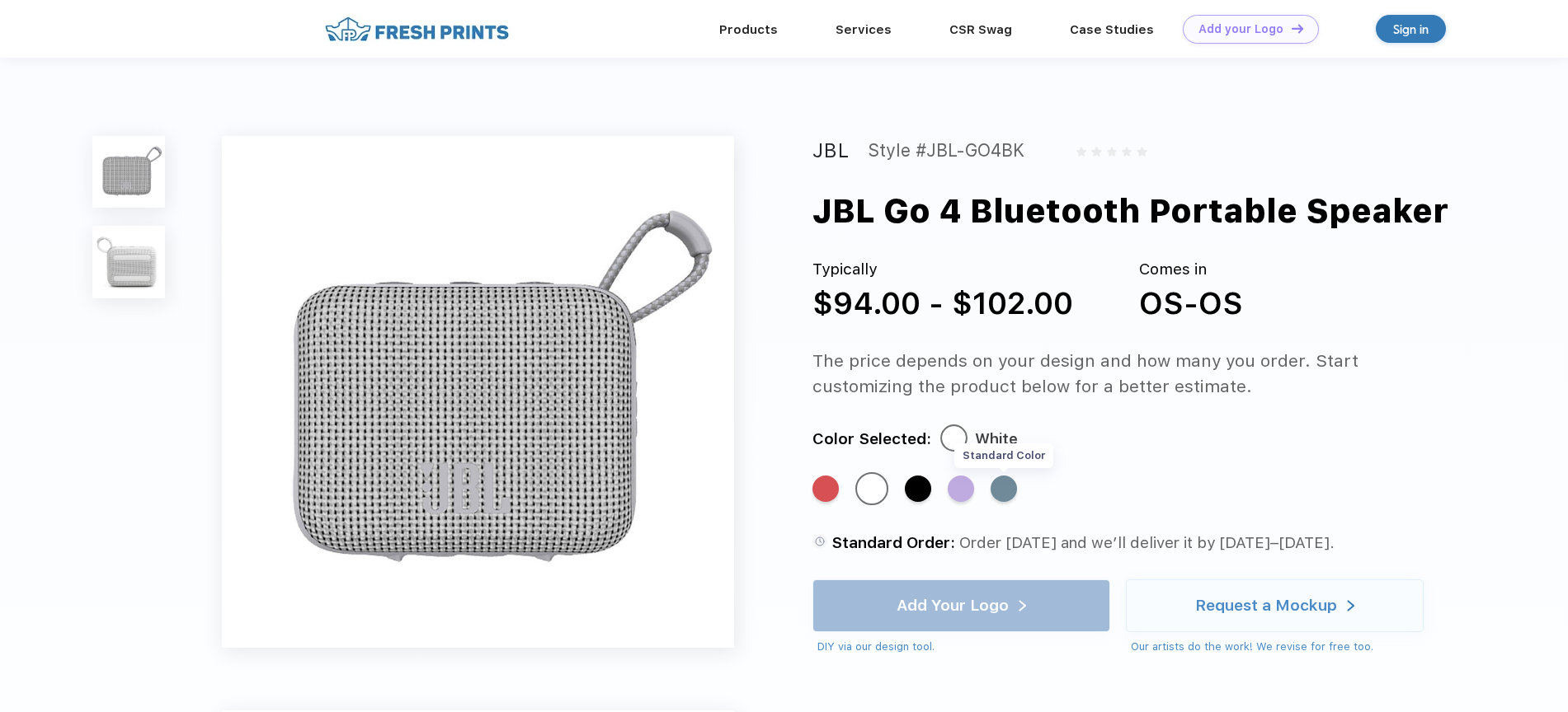
click at [992, 491] on div "Standard Color" at bounding box center [1004, 489] width 27 height 27
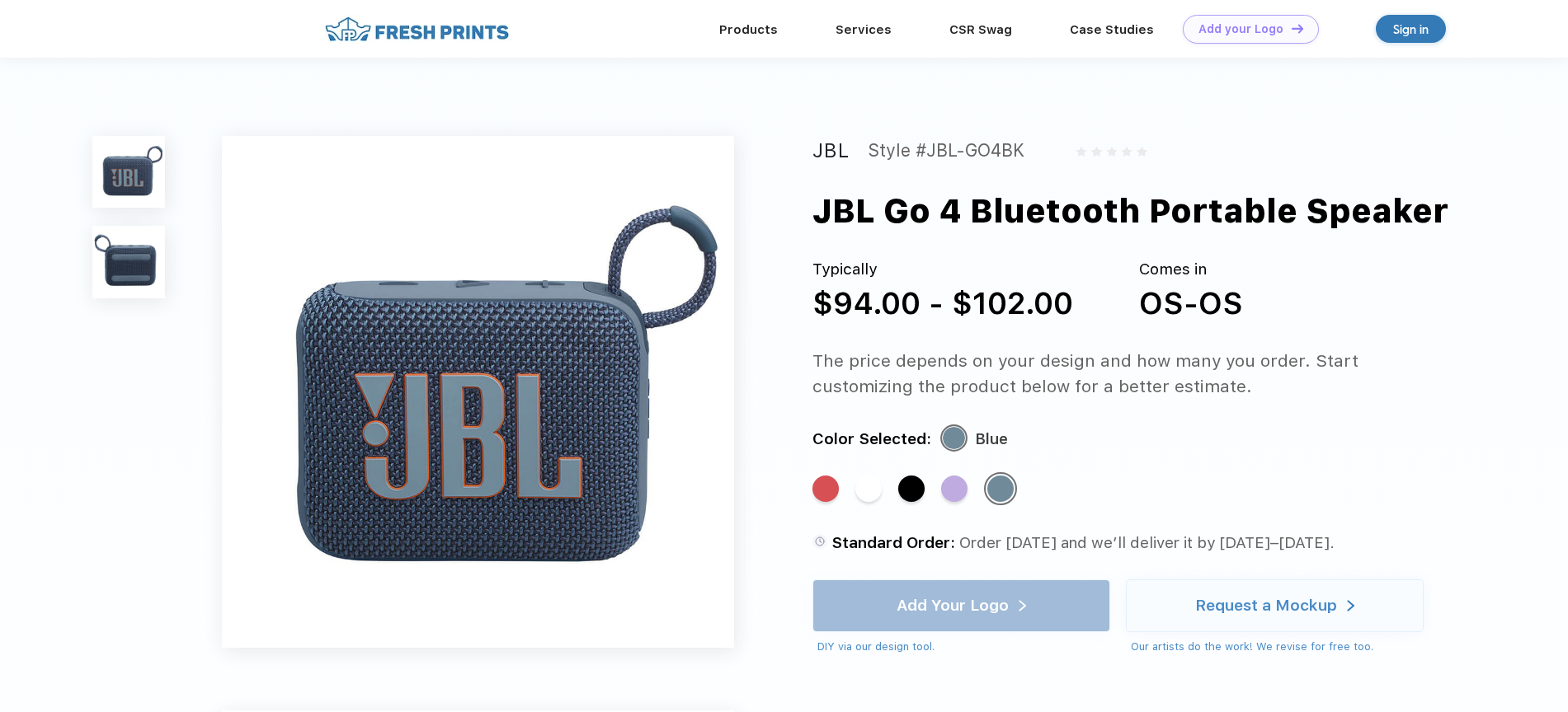
click at [821, 474] on div "Standard Color Standard Color Standard Color Standard Color Standard Color" at bounding box center [1117, 497] width 608 height 49
click at [126, 157] on img at bounding box center [128, 172] width 72 height 72
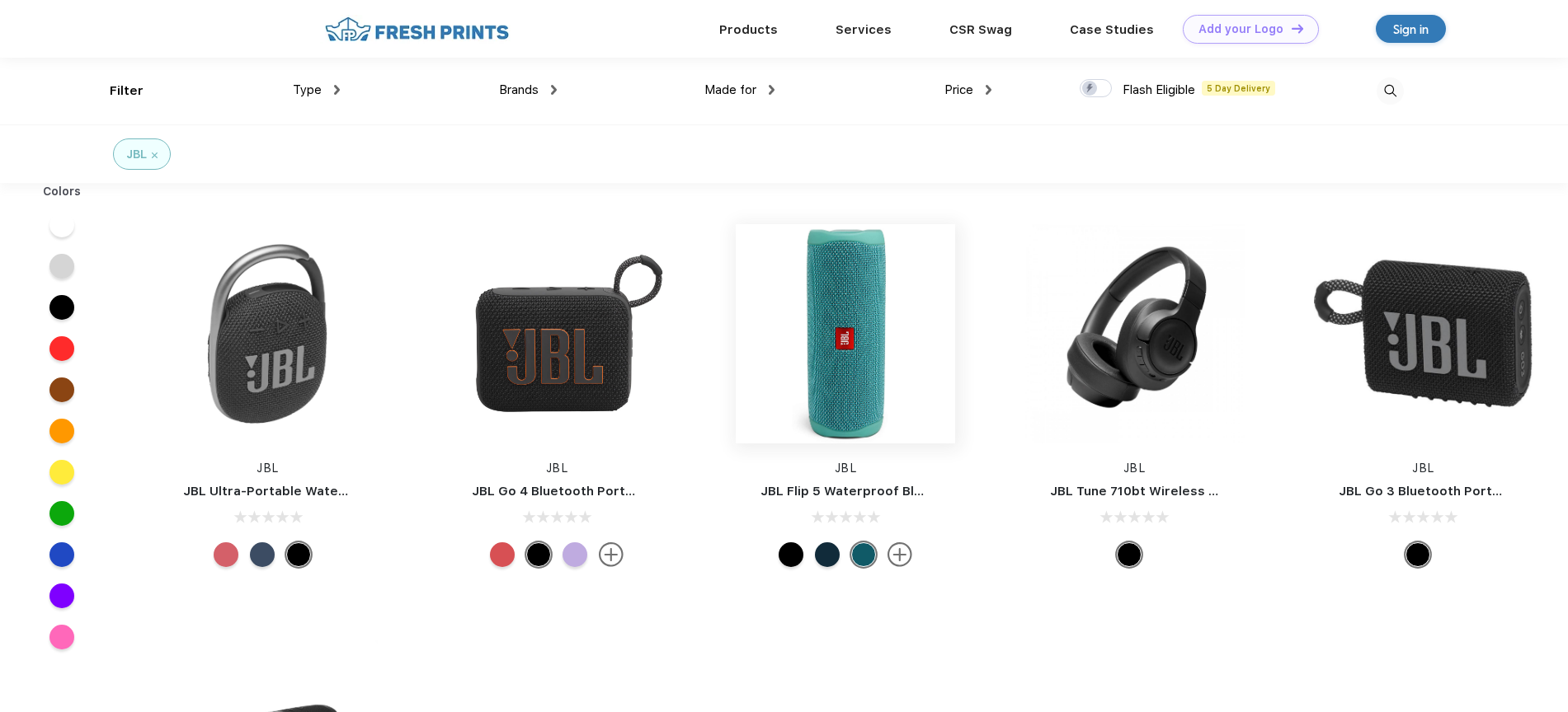
scroll to position [1, 0]
click at [269, 365] on img at bounding box center [268, 333] width 219 height 219
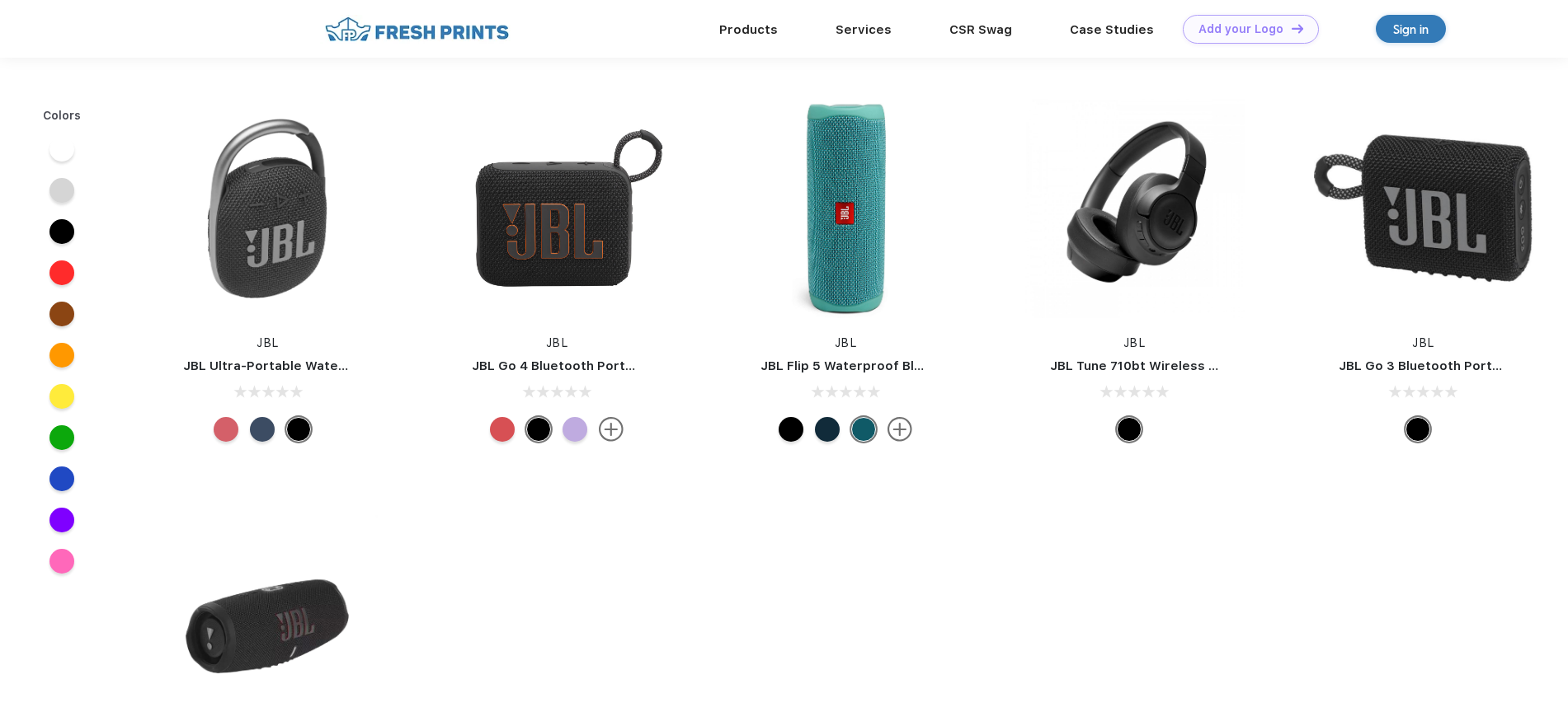
scroll to position [1, 0]
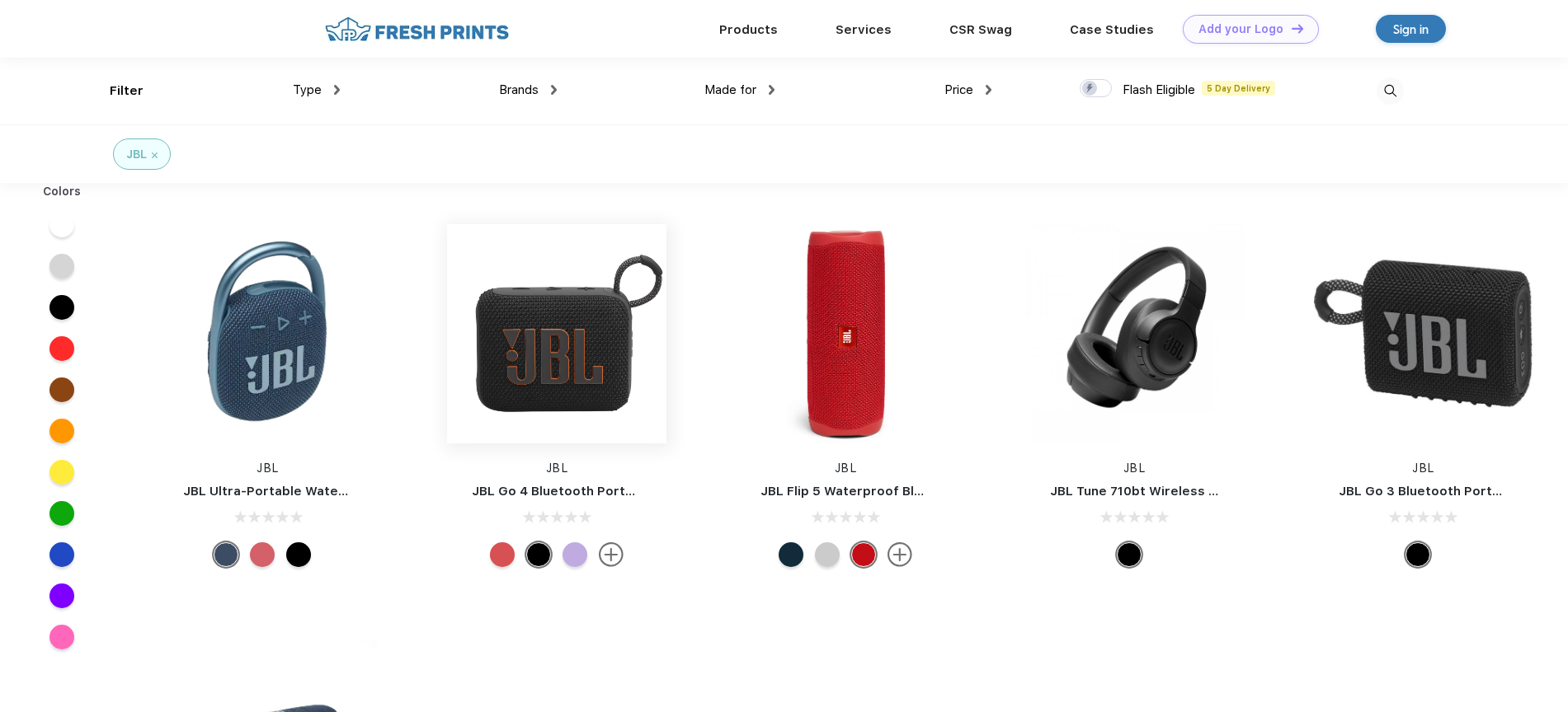
click at [597, 349] on img at bounding box center [557, 334] width 219 height 219
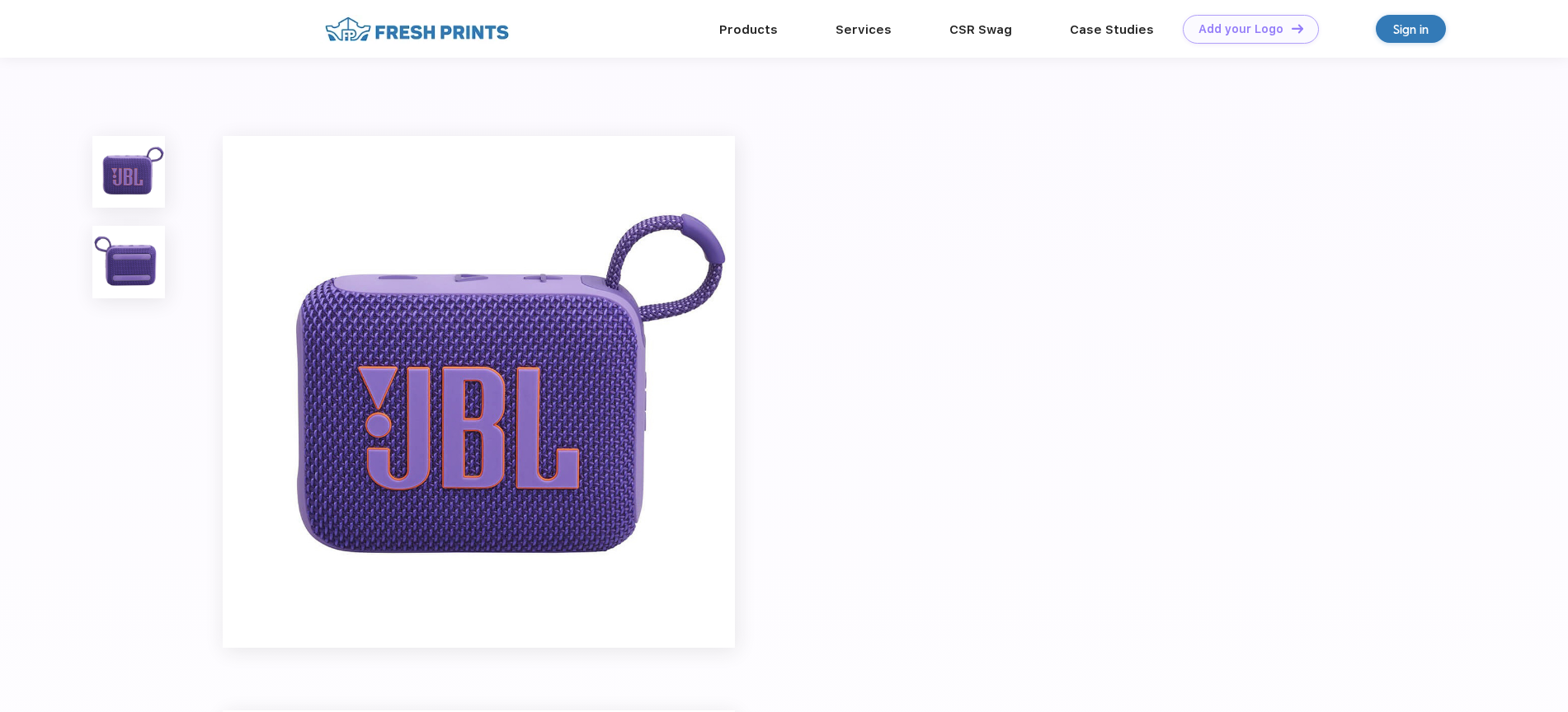
scroll to position [1, 0]
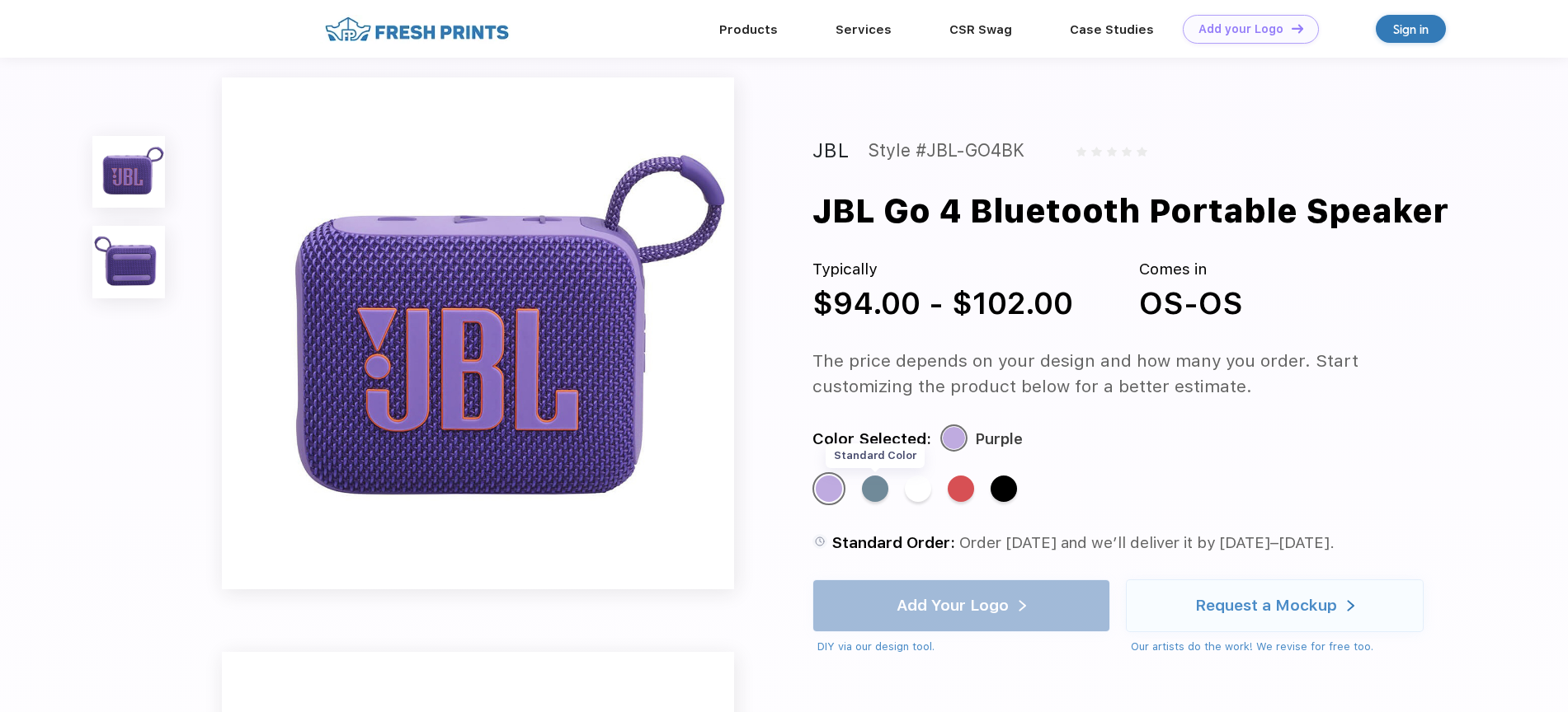
click at [877, 485] on div "Standard Color" at bounding box center [876, 489] width 27 height 27
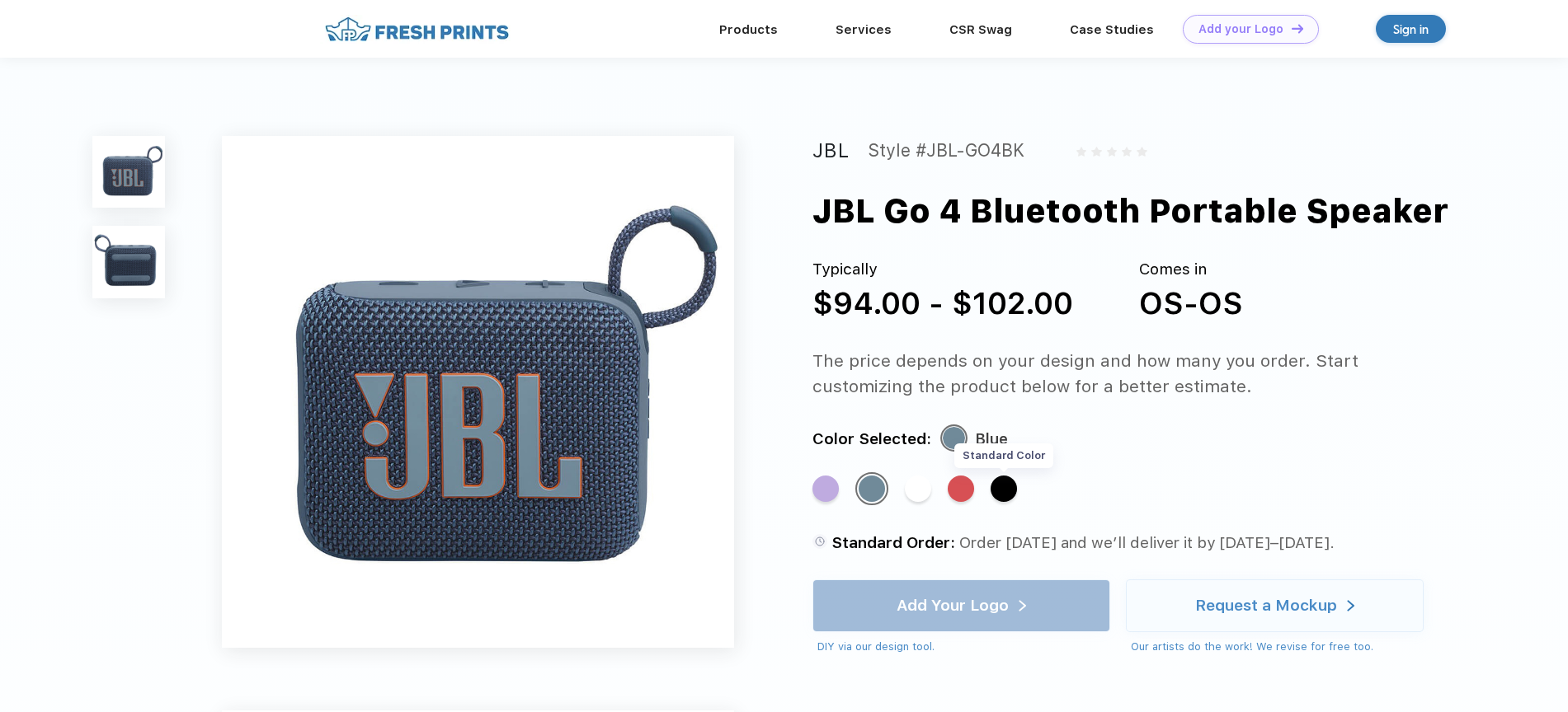
click at [1005, 485] on div "Standard Color" at bounding box center [1004, 489] width 27 height 27
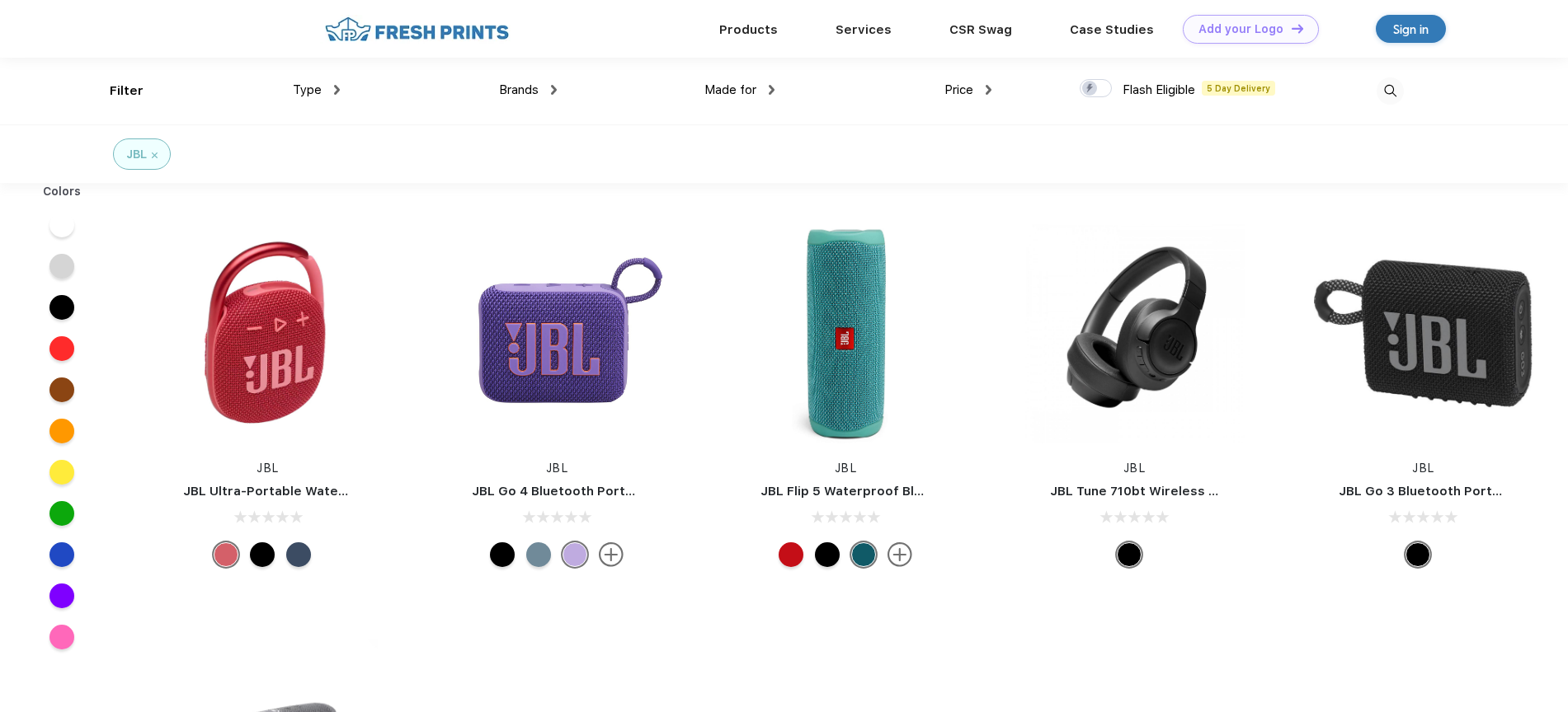
click at [561, 102] on div "Made for Unisex Women Men Youth" at bounding box center [665, 91] width 217 height 67
click at [558, 101] on div "Made for Unisex Women Men Youth" at bounding box center [665, 91] width 217 height 67
click at [536, 78] on div "Brands Most Popular Brands Moleskine Hydroflask Marine Layer S'well Vineyard Vi…" at bounding box center [448, 91] width 217 height 67
click at [542, 92] on div "Brands" at bounding box center [527, 90] width 58 height 19
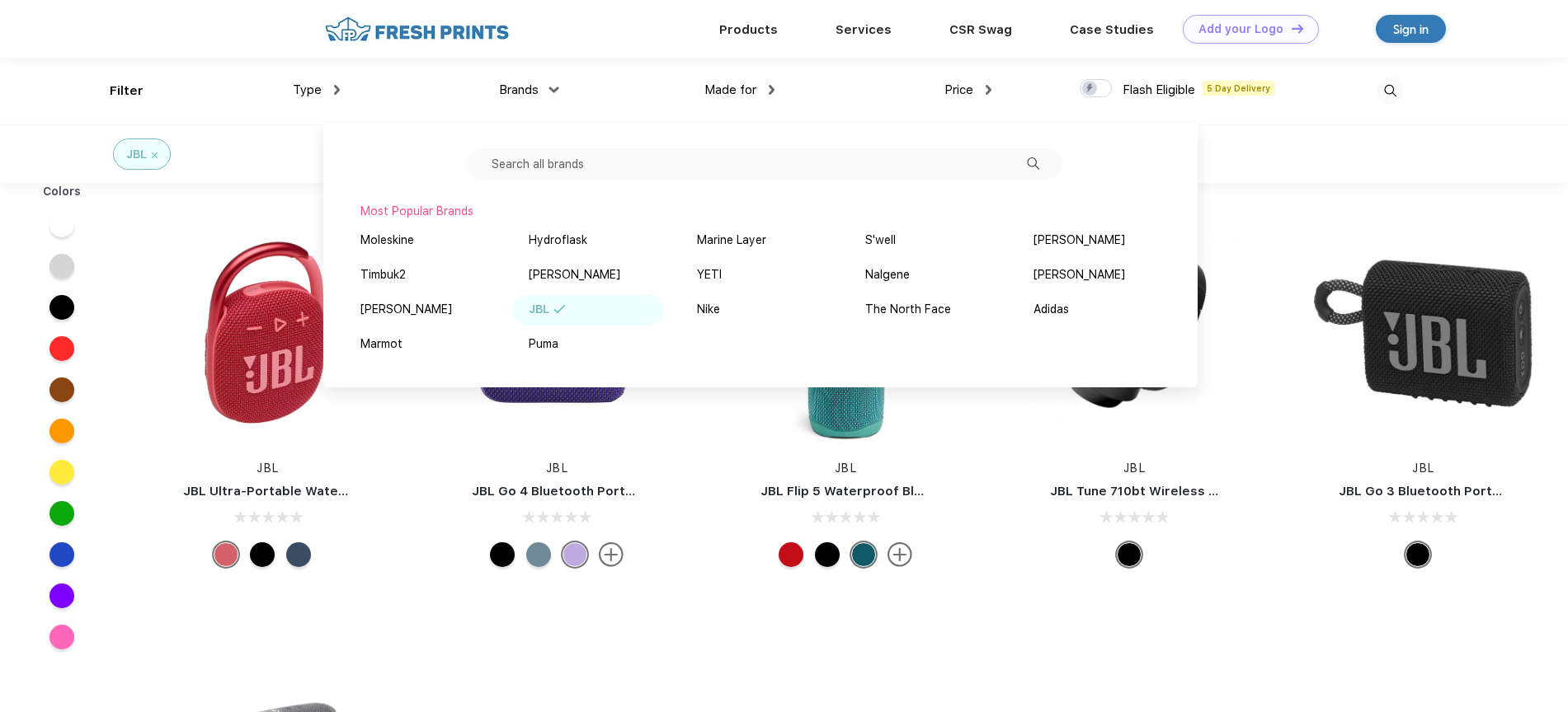
click at [684, 155] on input "text" at bounding box center [764, 163] width 595 height 31
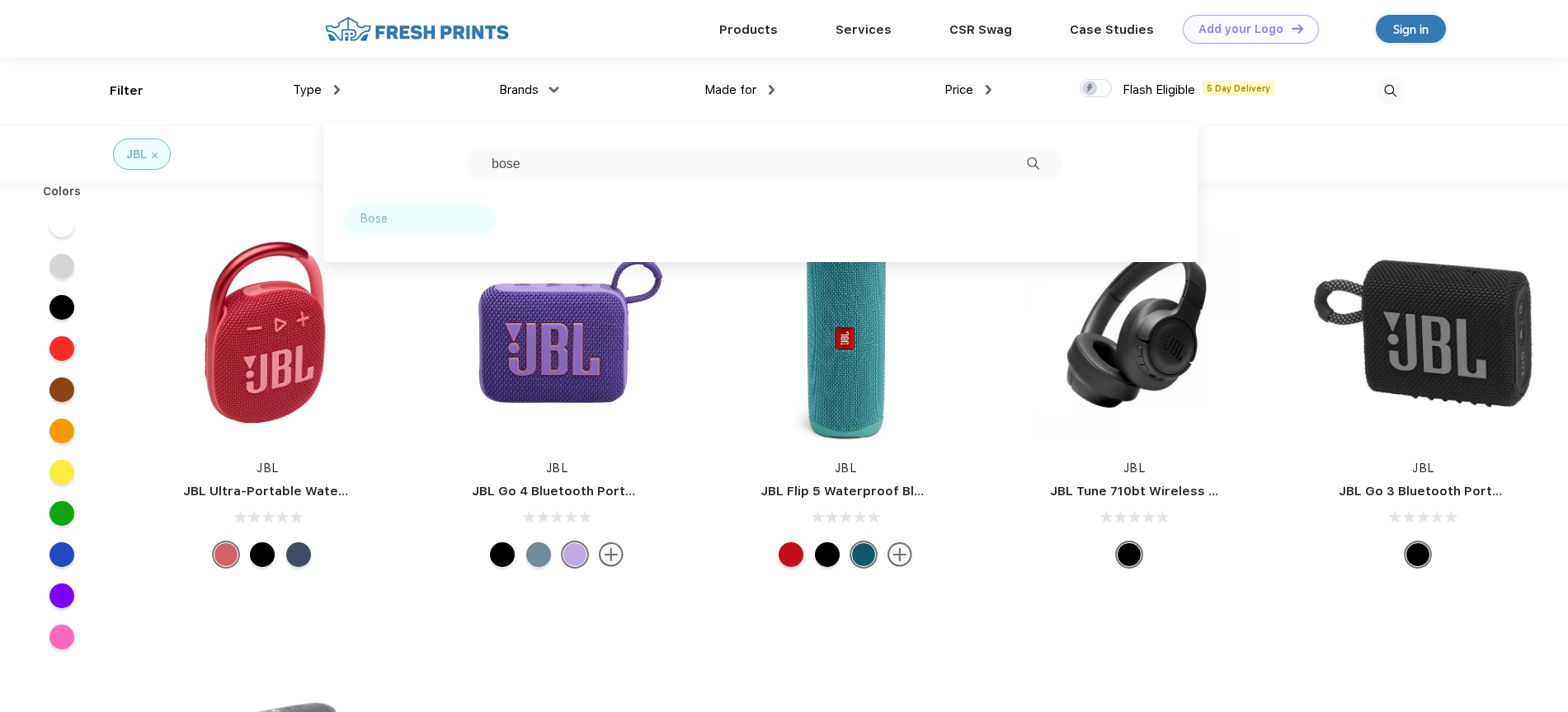
click at [368, 225] on div "Bose" at bounding box center [374, 218] width 28 height 18
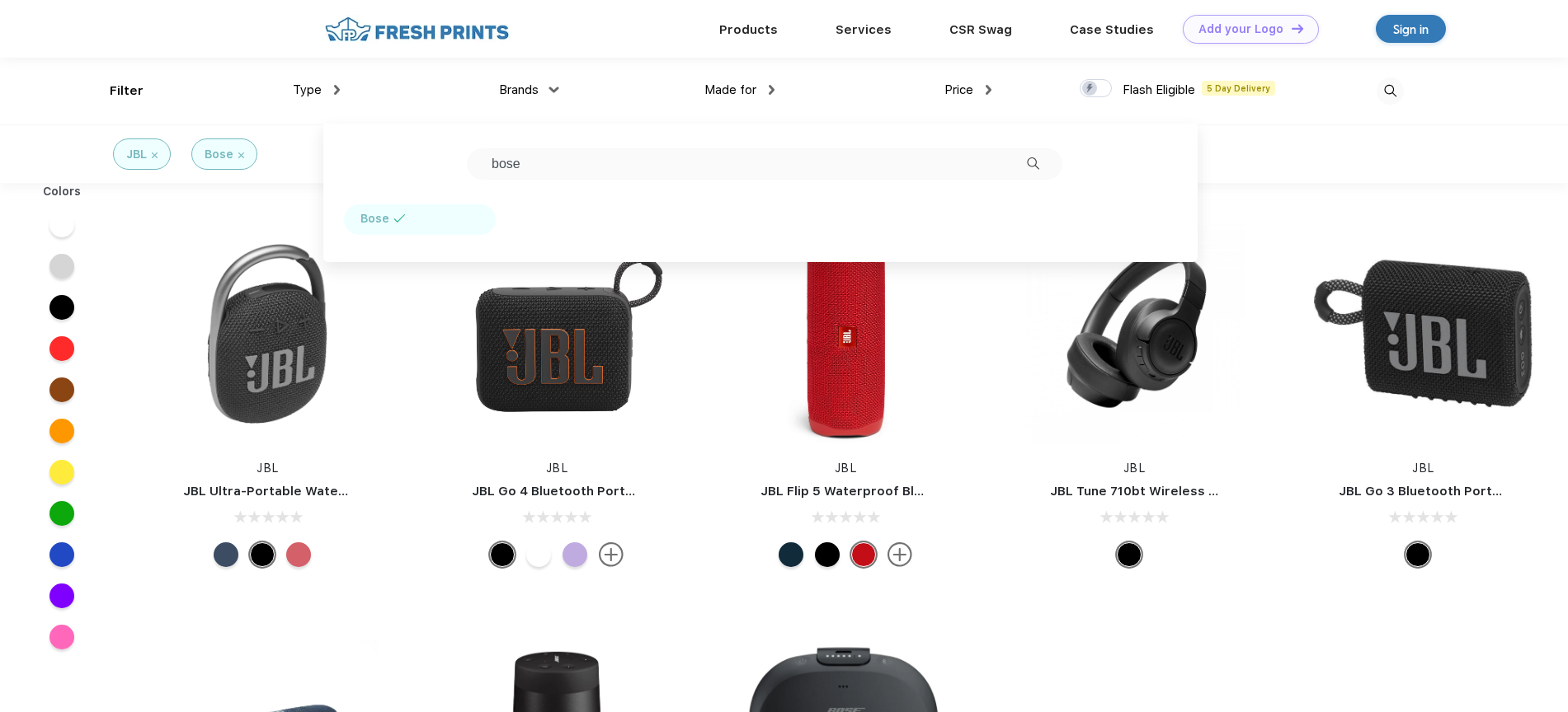
drag, startPoint x: 528, startPoint y: 165, endPoint x: 406, endPoint y: 145, distance: 123.6
click at [406, 145] on div "bose Bose" at bounding box center [760, 193] width 874 height 139
type input "s"
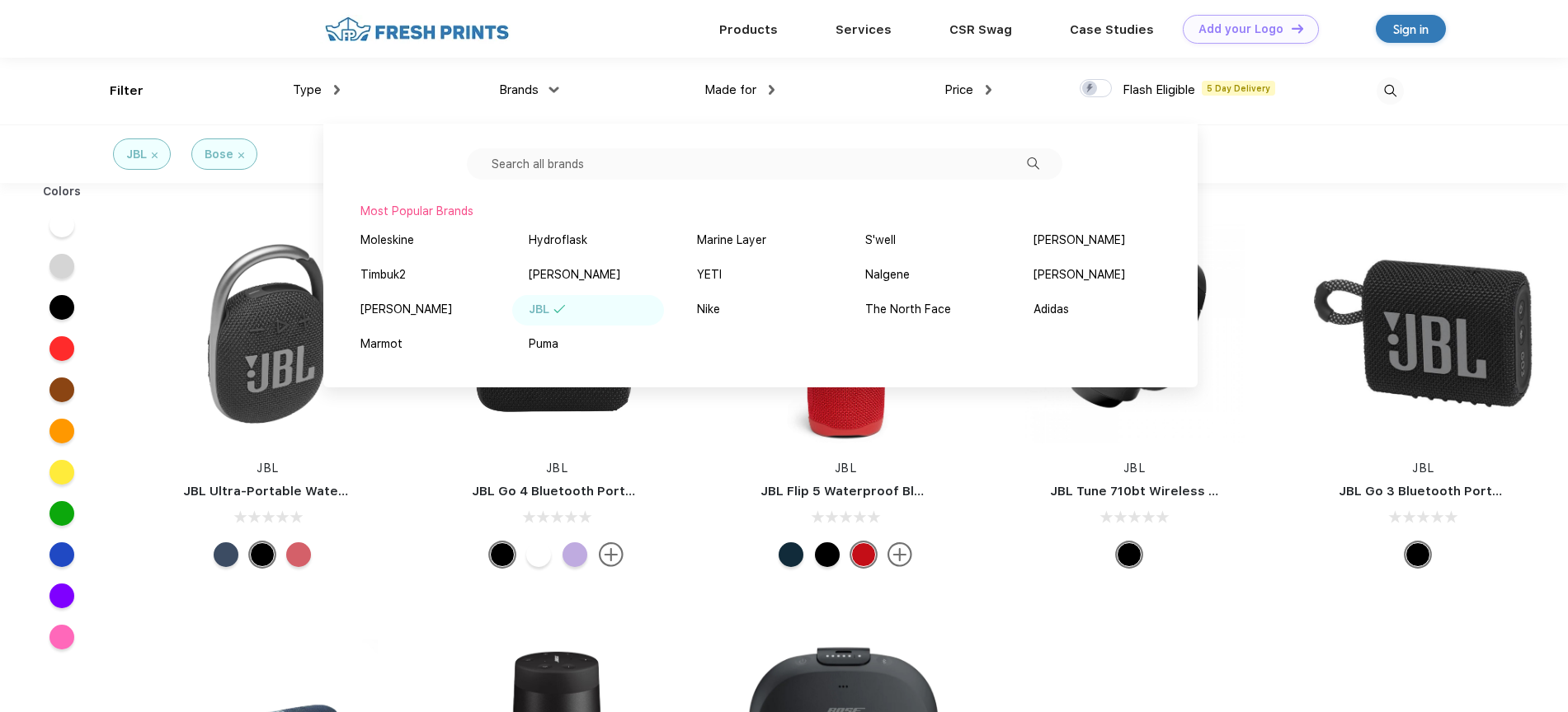
click at [545, 97] on div "Brands" at bounding box center [527, 90] width 58 height 19
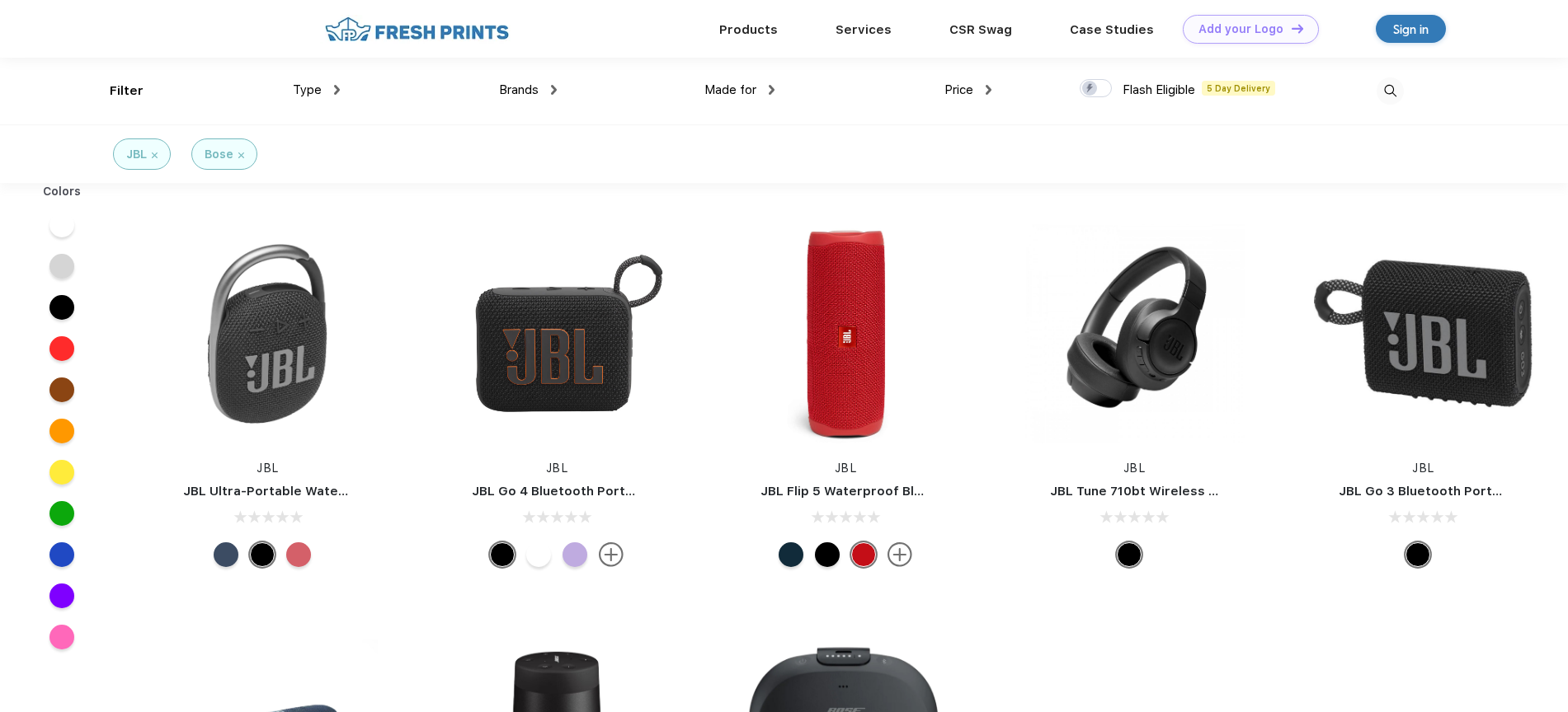
click at [545, 90] on div "Brands" at bounding box center [527, 90] width 58 height 19
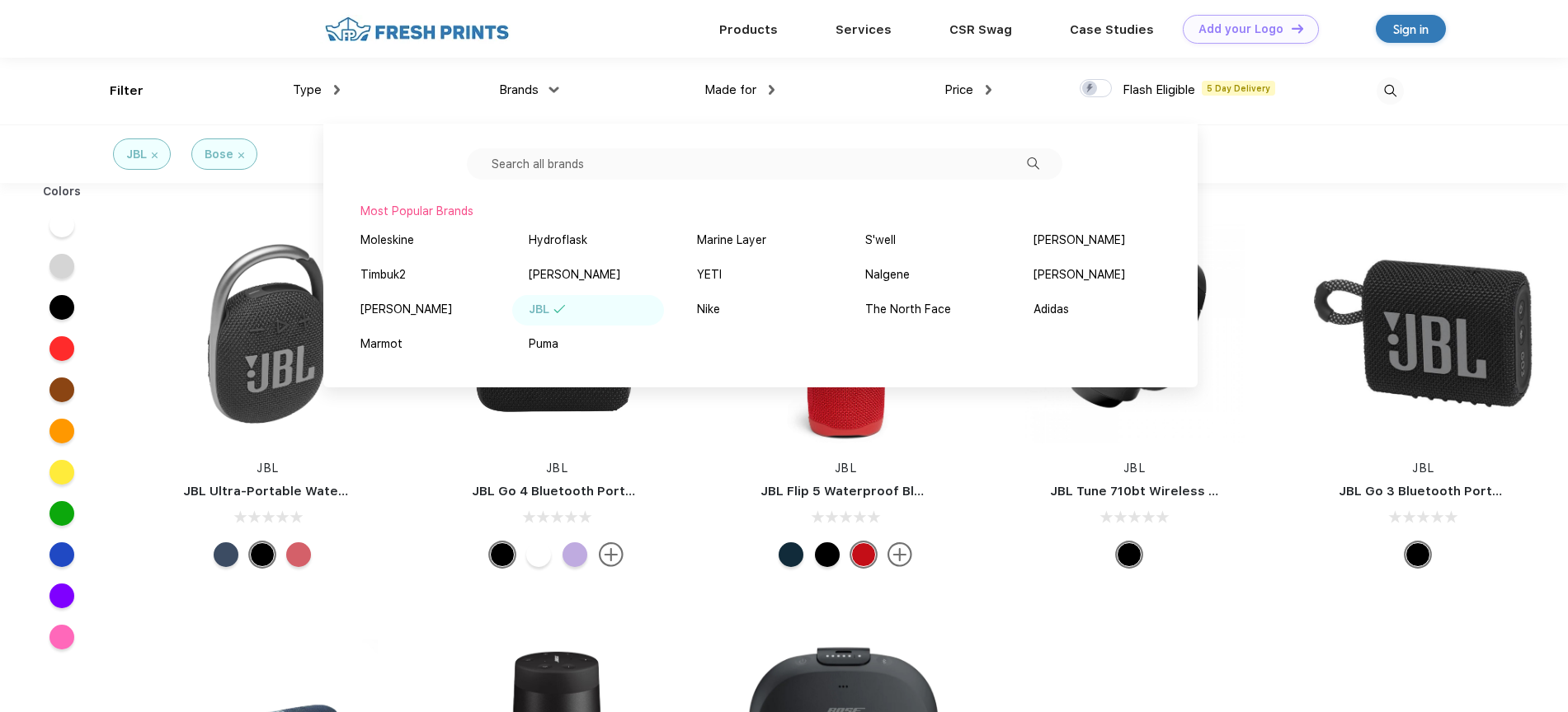
click at [1178, 602] on div "JBL JBL Ultra-Portable Waterproof Speaker JBL JBL Go 4 Bluetooth Portable Speak…" at bounding box center [846, 607] width 1444 height 831
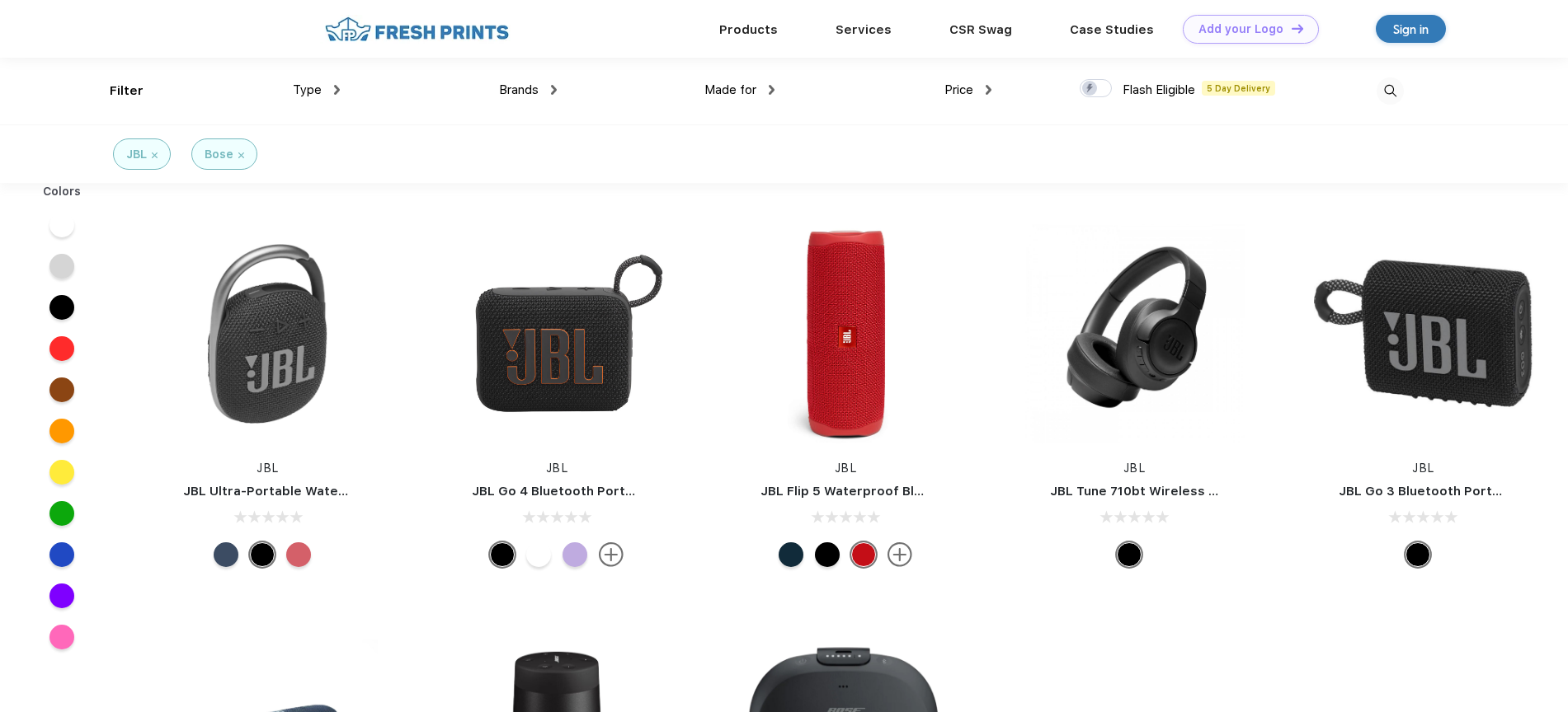
click at [530, 102] on div "Brands Most Popular Brands Moleskine Hydroflask Marine Layer S'well [PERSON_NAM…" at bounding box center [448, 91] width 217 height 67
click at [531, 87] on span "Brands" at bounding box center [518, 90] width 39 height 15
click at [551, 89] on img at bounding box center [553, 90] width 6 height 10
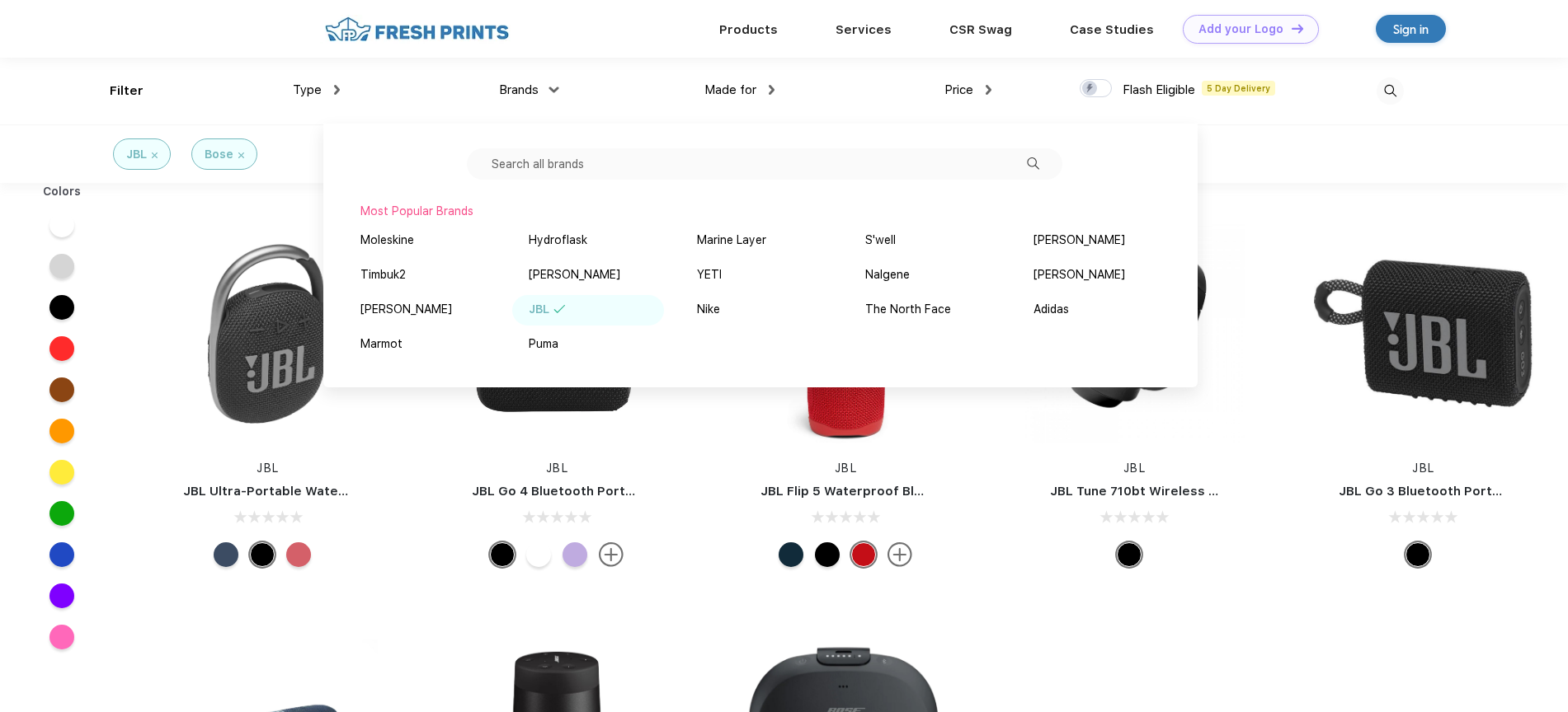
click at [569, 158] on input "text" at bounding box center [764, 163] width 595 height 31
click at [1180, 654] on div "JBL JBL Ultra-Portable Waterproof Speaker JBL JBL Go 4 Bluetooth Portable Speak…" at bounding box center [846, 607] width 1444 height 831
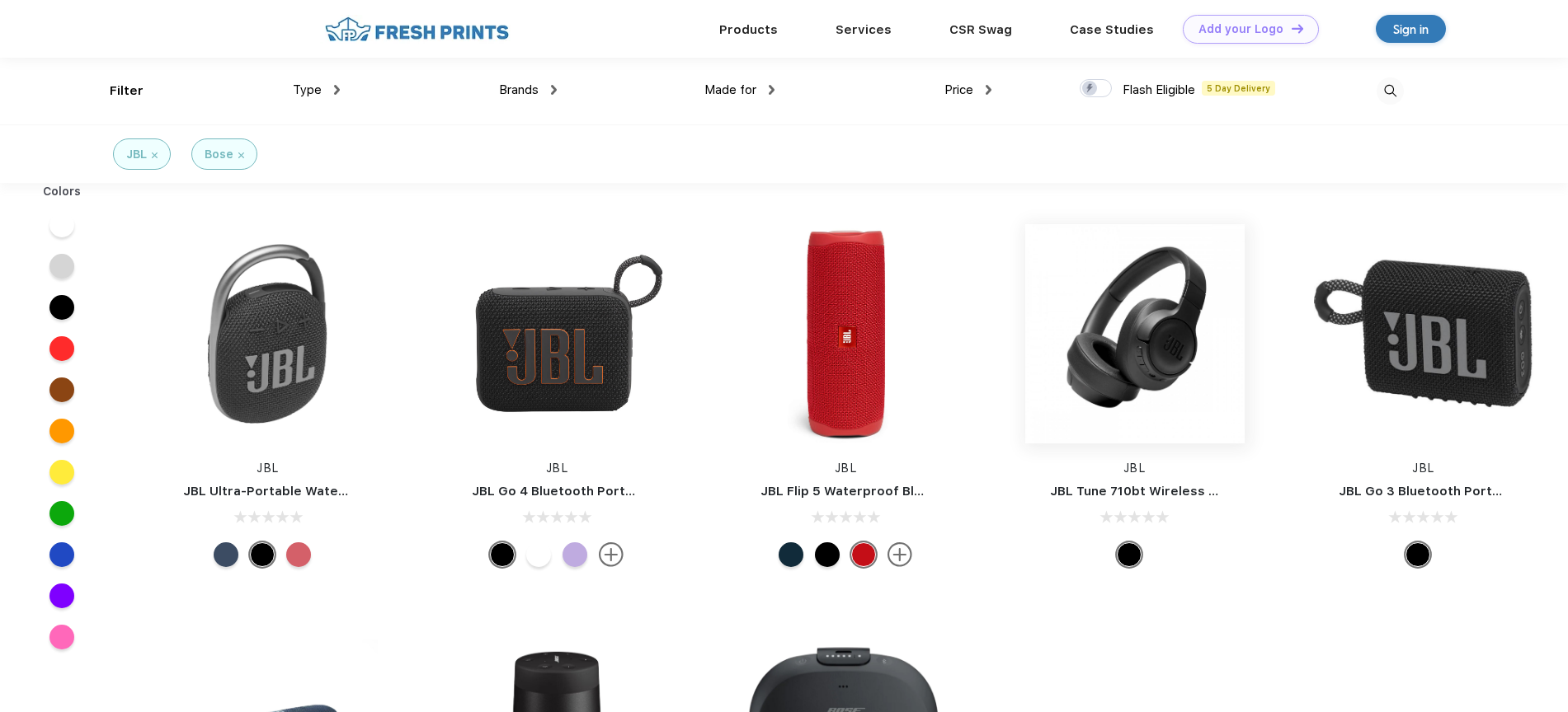
click at [1127, 365] on img at bounding box center [1135, 334] width 219 height 219
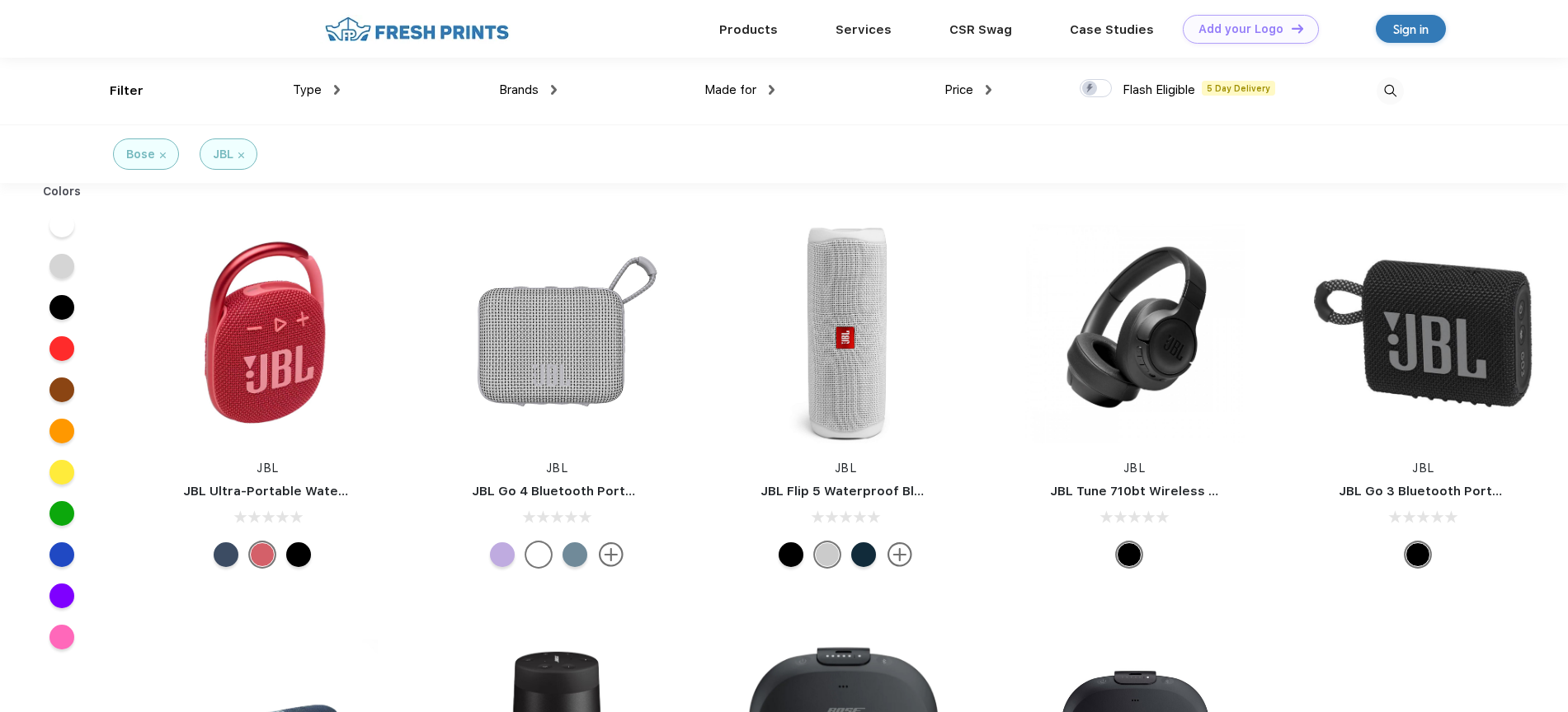
click at [535, 94] on span "Brands" at bounding box center [518, 90] width 39 height 15
click at [563, 83] on div "Made for Unisex Women Men Youth" at bounding box center [665, 91] width 217 height 67
click at [557, 96] on div "Made for Unisex Women Men Youth" at bounding box center [665, 91] width 217 height 67
click at [548, 92] on div "Brands" at bounding box center [527, 90] width 58 height 19
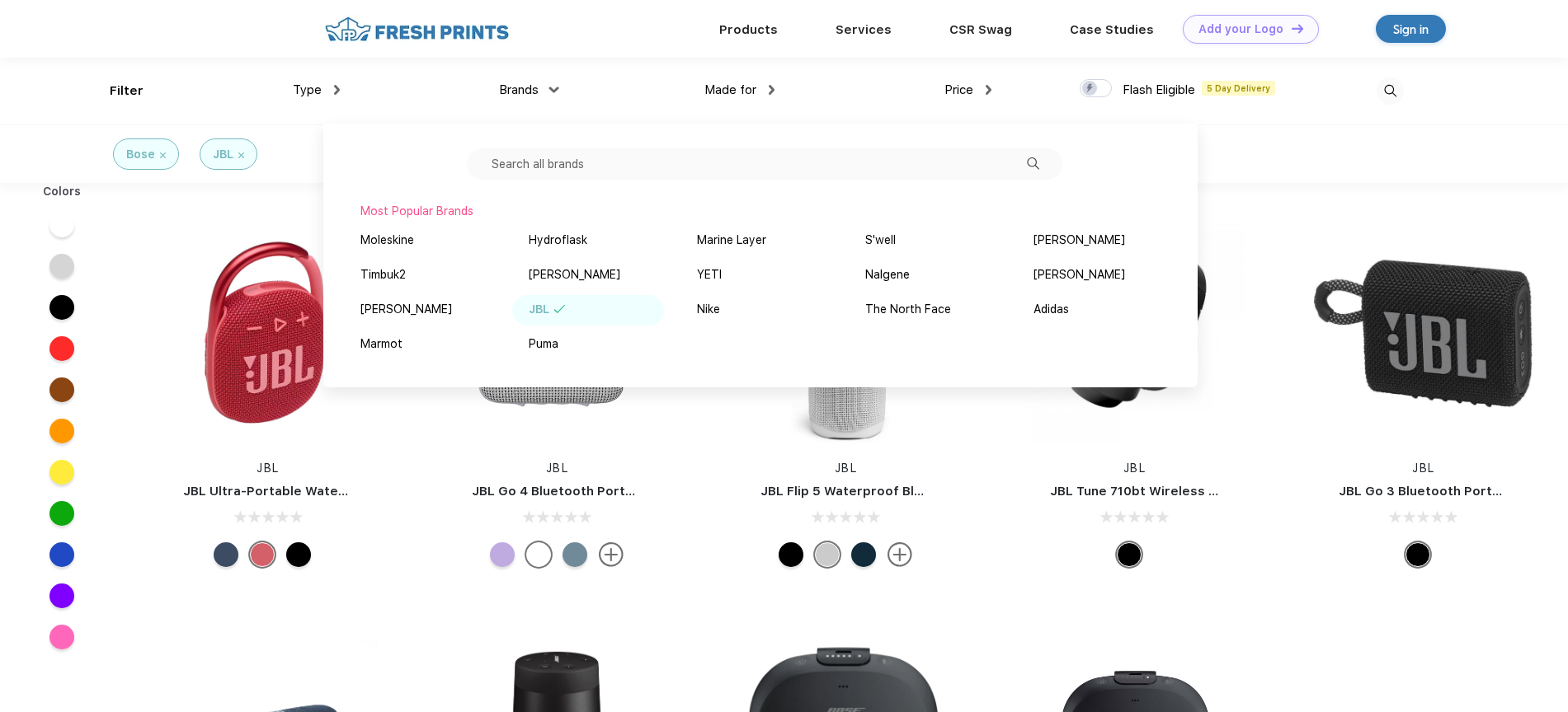
click at [564, 172] on input "text" at bounding box center [764, 163] width 595 height 31
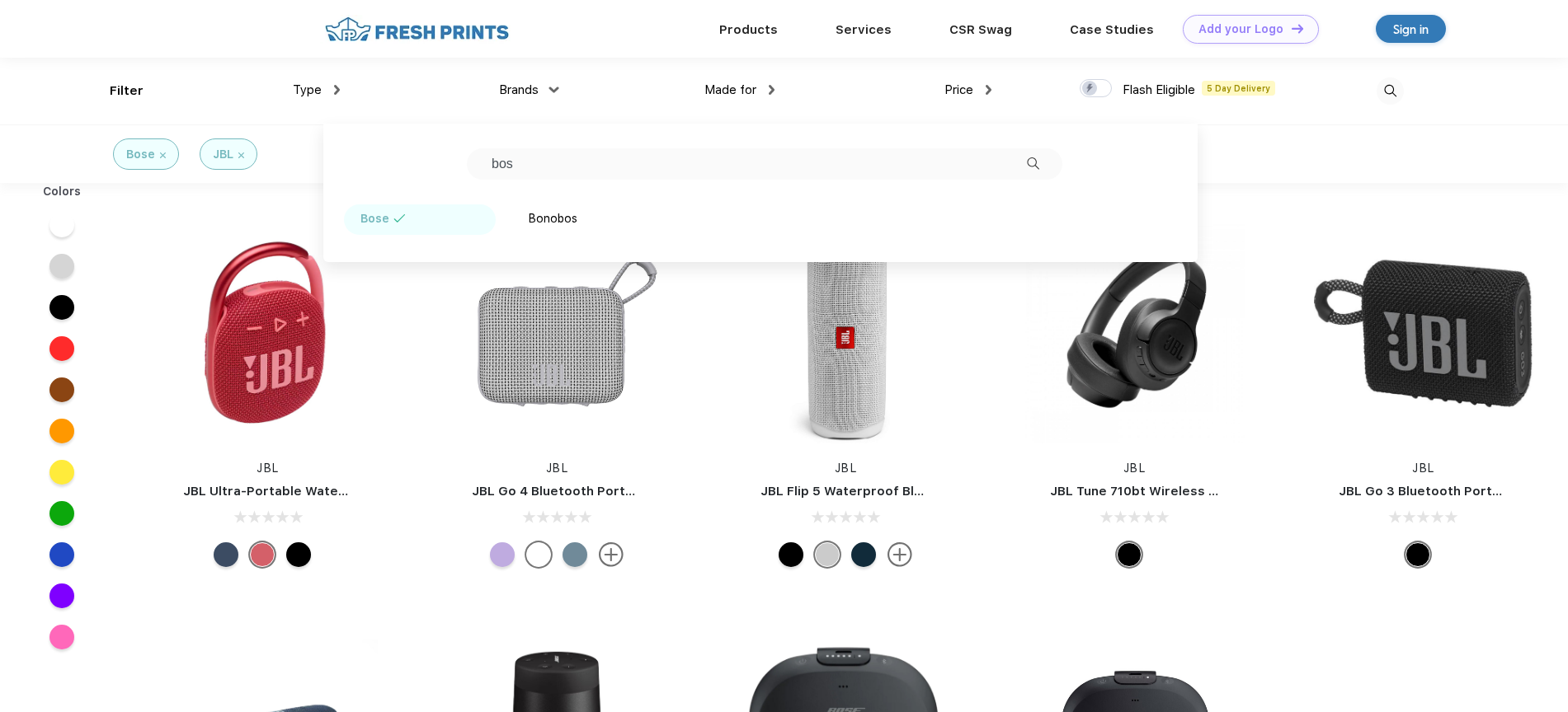
type input "bos"
click at [1314, 592] on div "JBL JBL Ultra-Portable Waterproof Speaker JBL JBL Go 4 Bluetooth Portable Speak…" at bounding box center [846, 607] width 1444 height 831
click at [742, 79] on div "Made for Unisex Women Men Youth" at bounding box center [665, 91] width 217 height 67
click at [742, 94] on span "Made for" at bounding box center [730, 90] width 52 height 15
click at [756, 85] on span "Made for" at bounding box center [730, 90] width 52 height 15
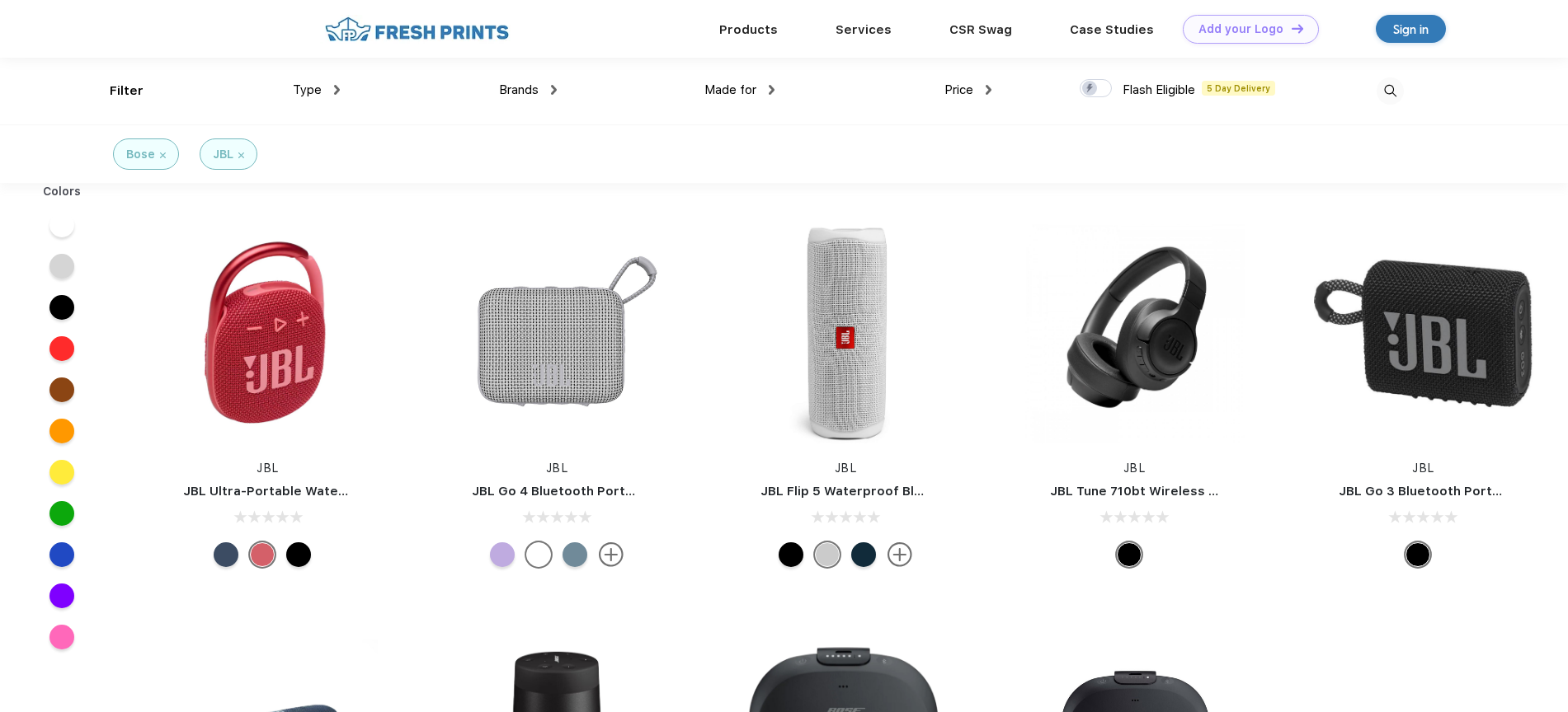
click at [508, 95] on span "Brands" at bounding box center [518, 90] width 39 height 15
click at [320, 88] on span "Type" at bounding box center [307, 90] width 28 height 15
click at [522, 91] on span "Brands" at bounding box center [518, 90] width 39 height 15
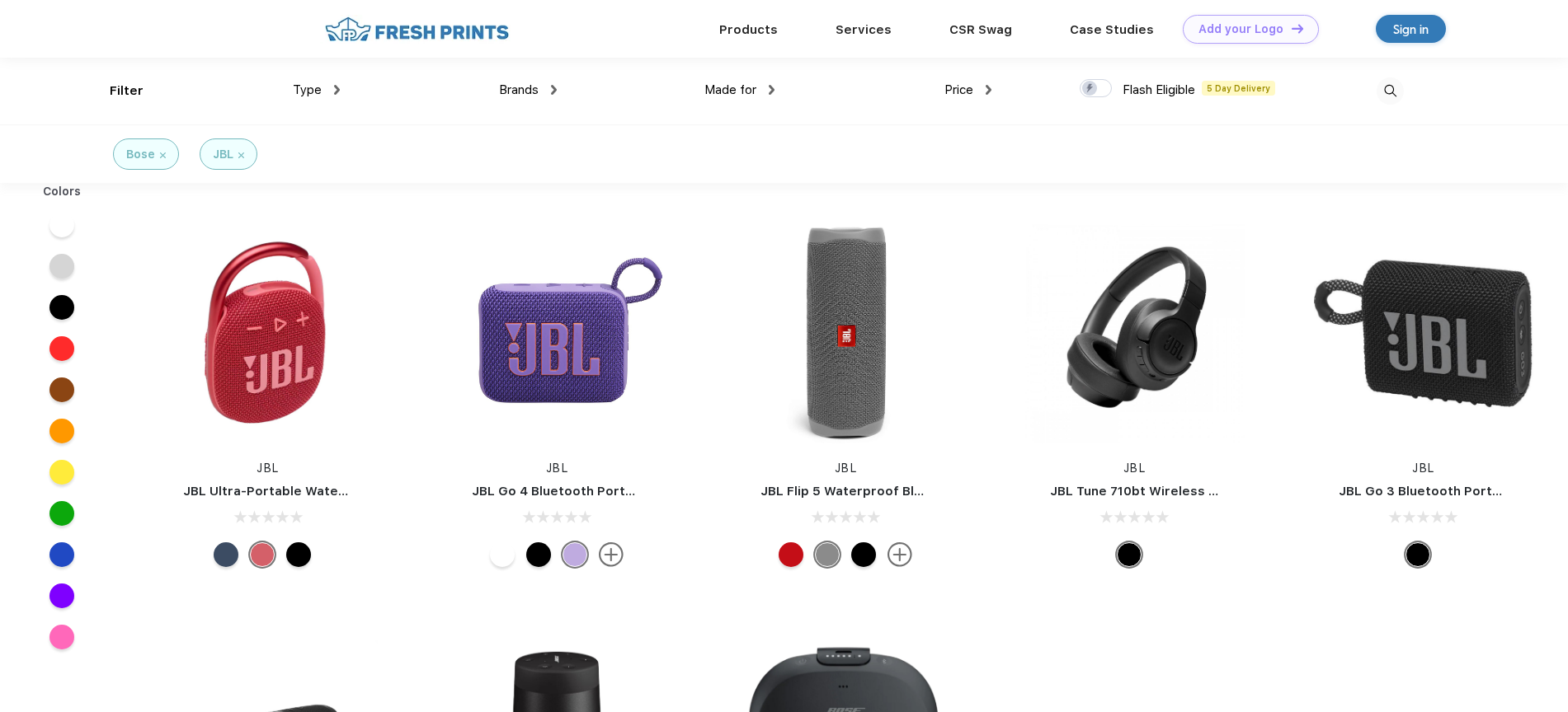
scroll to position [1, 0]
click at [330, 80] on div "Type" at bounding box center [316, 90] width 47 height 19
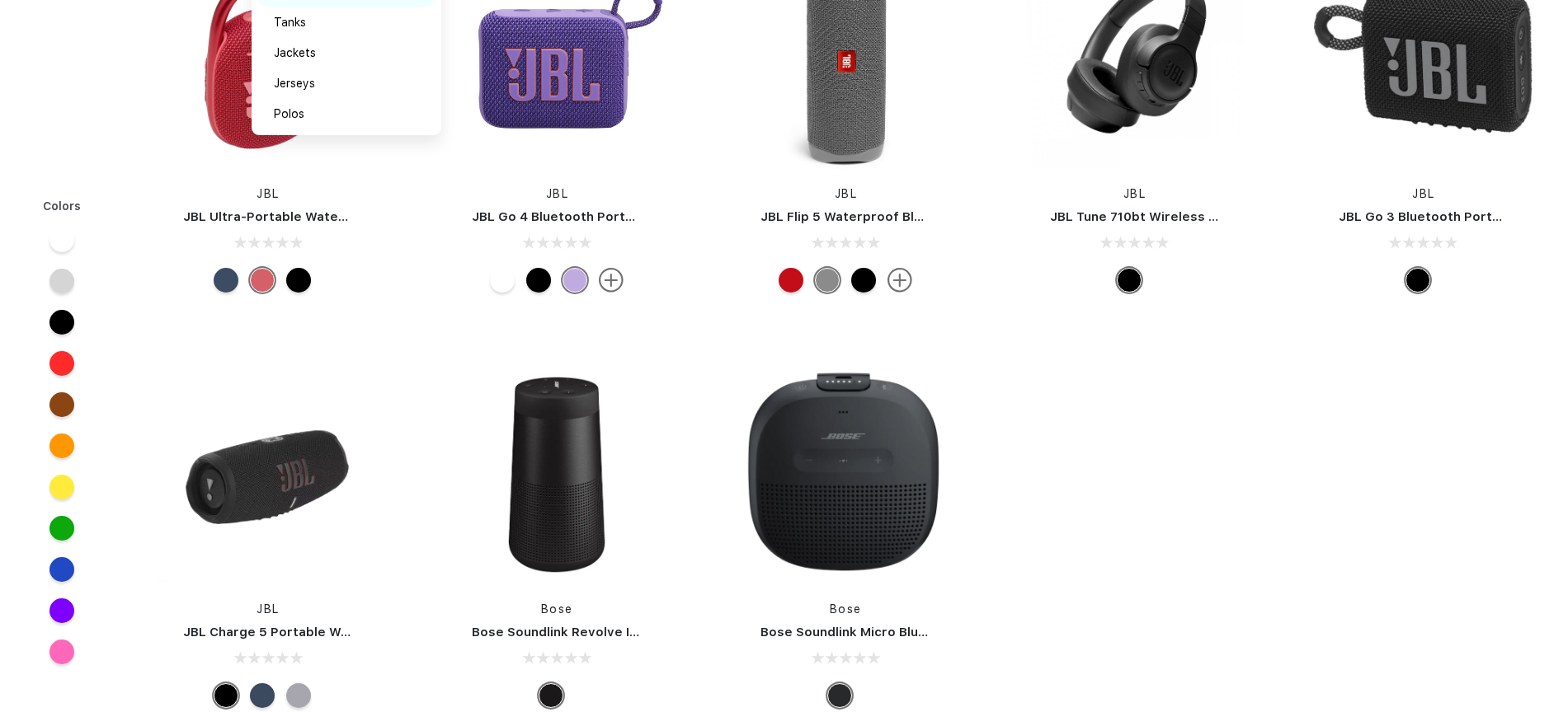
scroll to position [281, 0]
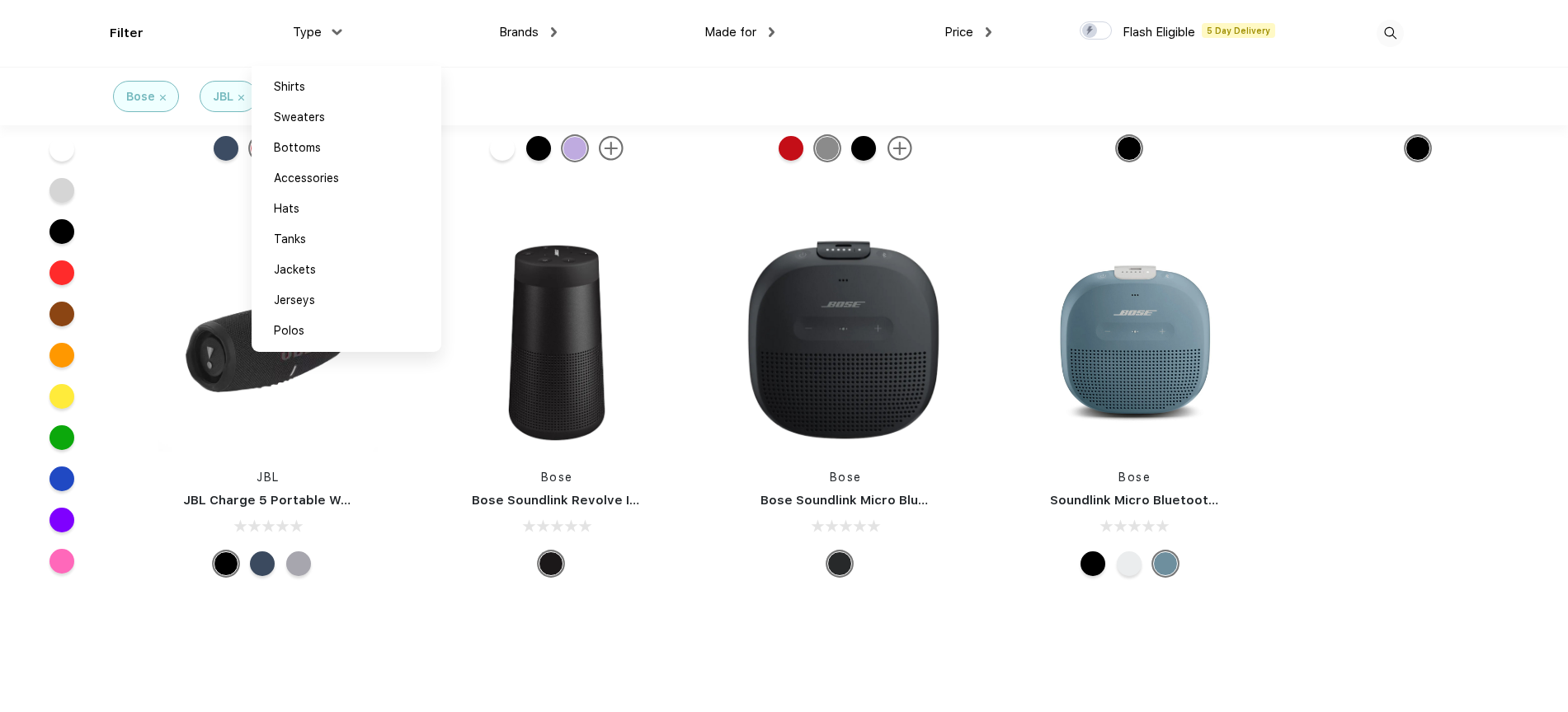
click at [126, 32] on div "Type Shirts Sweaters Bottoms Accessories Hats Tanks Jackets Jerseys Polos" at bounding box center [230, 33] width 217 height 67
click at [137, 31] on div "Type Shirts Sweaters Bottoms Accessories Hats Tanks Jackets Jerseys Polos" at bounding box center [230, 33] width 217 height 67
click at [105, 28] on div "Filter Type Shirts Sweaters Bottoms Accessories Hats Tanks Jackets Jerseys Polo…" at bounding box center [784, 33] width 1568 height 67
click at [945, 33] on span "Price" at bounding box center [959, 33] width 28 height 15
click at [1387, 34] on img at bounding box center [1390, 33] width 28 height 28
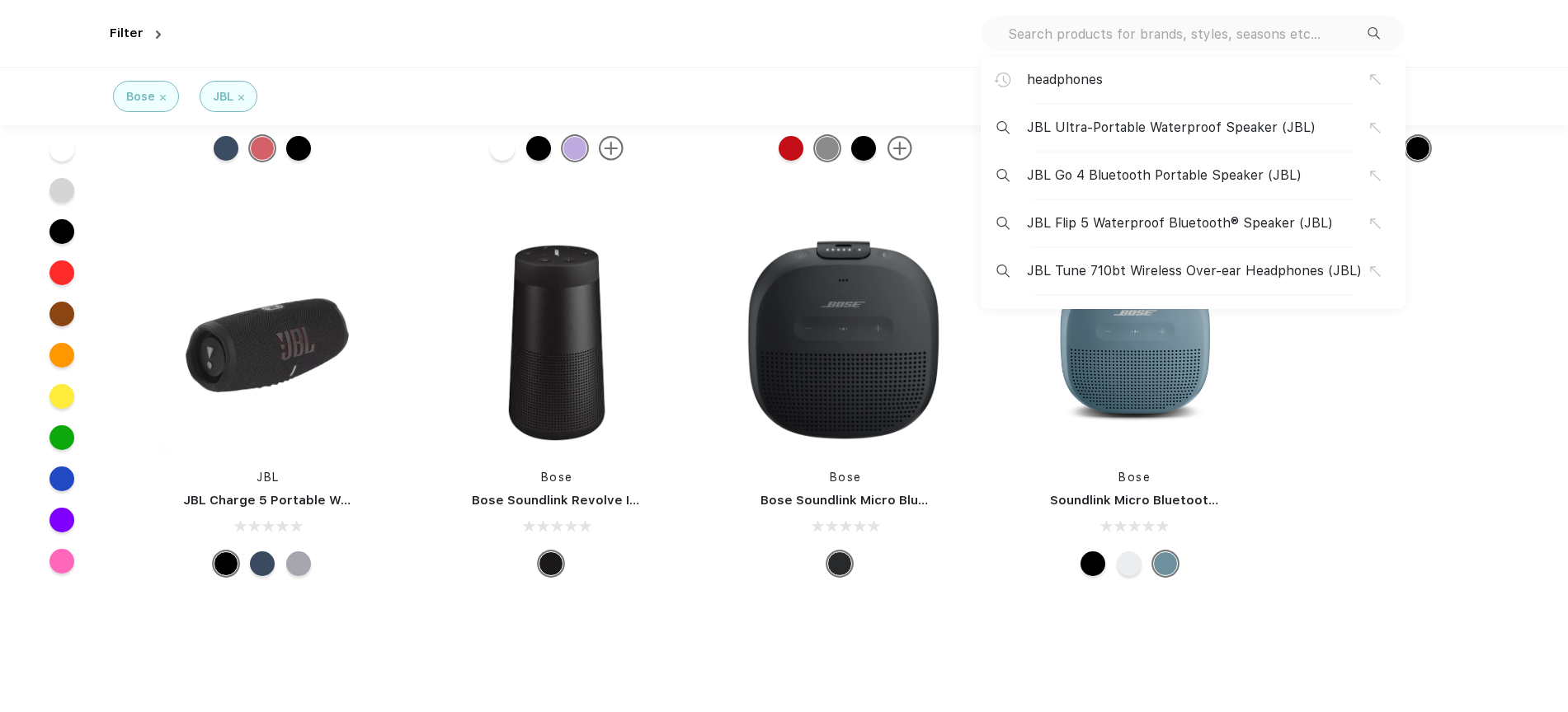
click at [1230, 50] on div "headphones JBL Ultra-Portable Waterproof Speaker (JBL) JBL Go 4 Bluetooth Porta…" at bounding box center [1193, 33] width 423 height 35
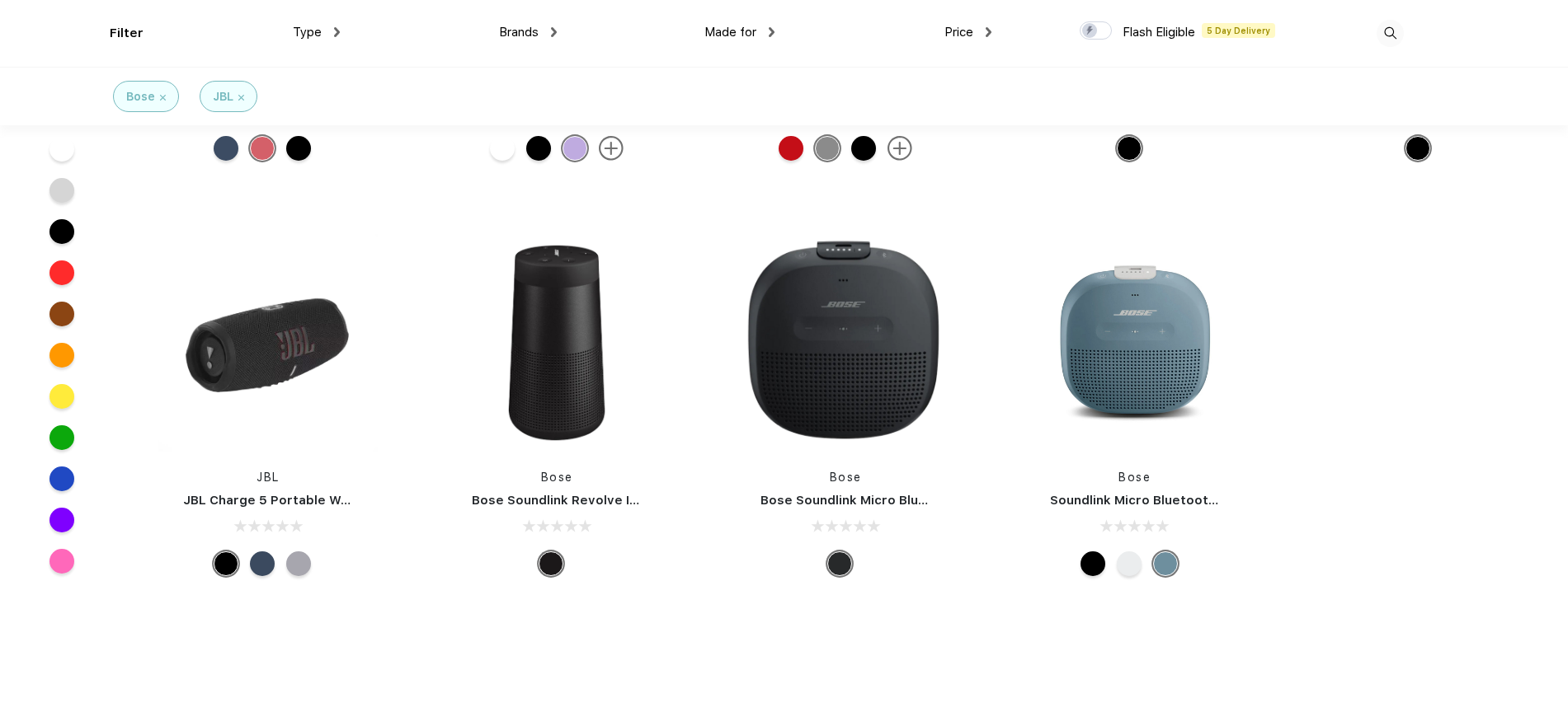
click at [1401, 39] on img at bounding box center [1390, 33] width 28 height 28
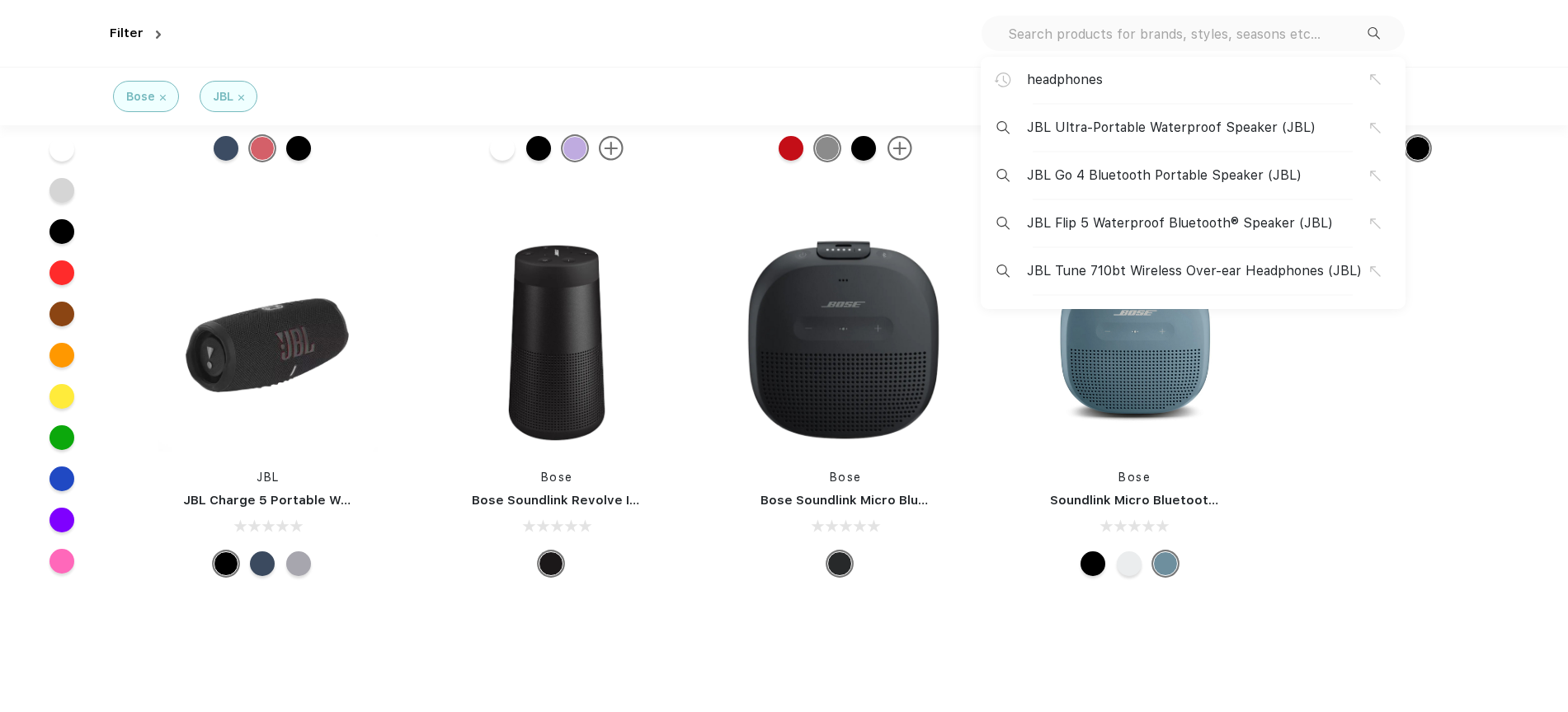
click at [1262, 40] on input "text" at bounding box center [1187, 34] width 362 height 18
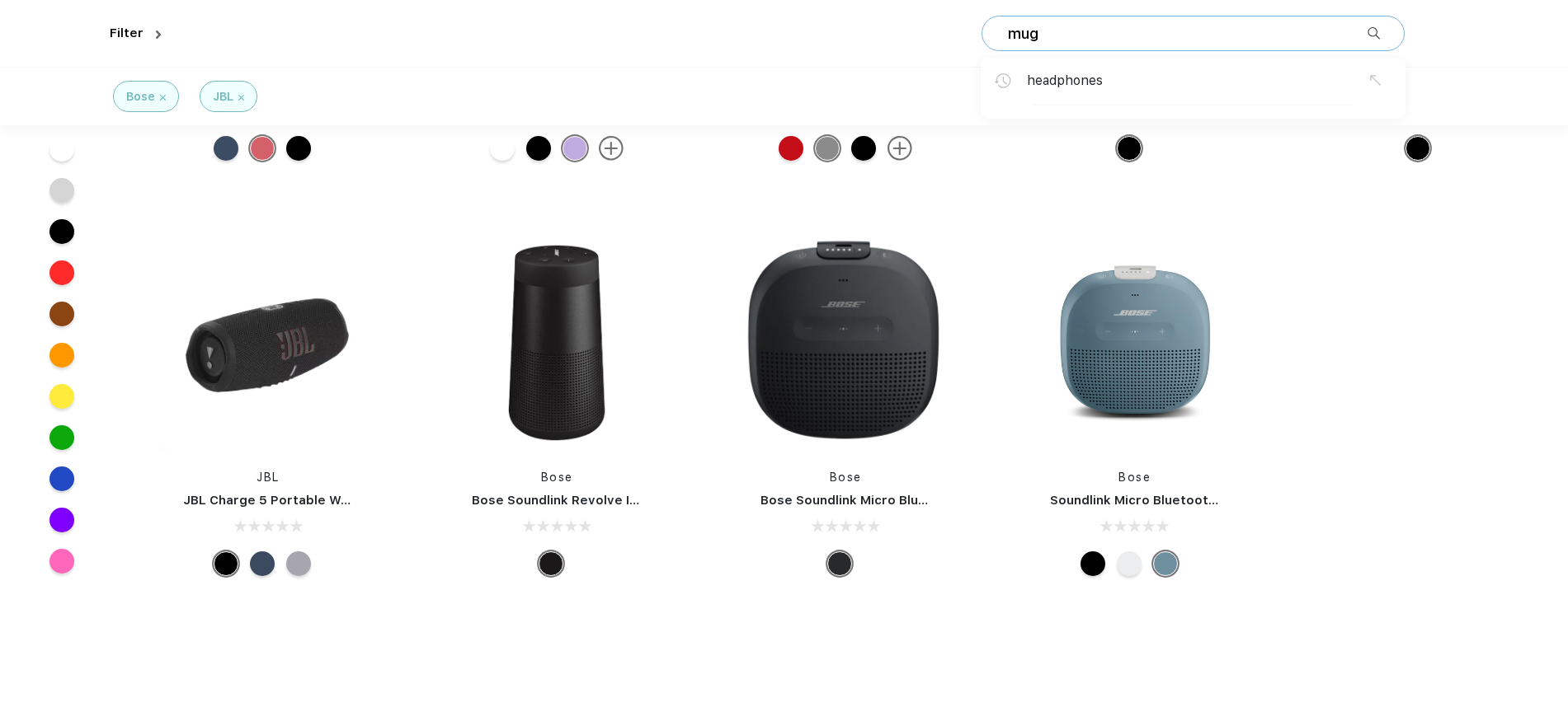
type input "mug"
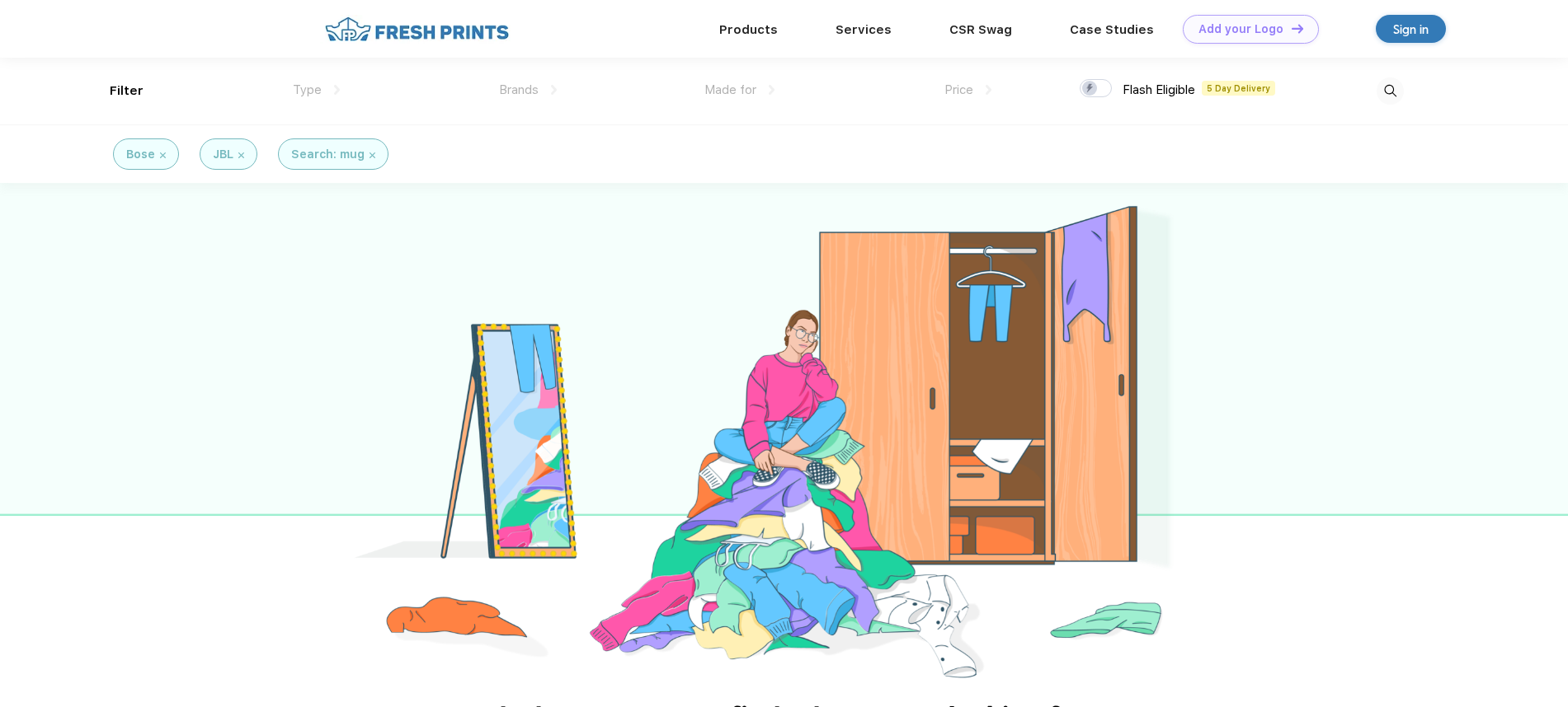
click at [162, 158] on div "Bose" at bounding box center [146, 154] width 39 height 18
click at [161, 155] on img at bounding box center [162, 155] width 6 height 6
click at [161, 155] on div "JBL" at bounding box center [141, 154] width 58 height 31
click at [153, 154] on img at bounding box center [154, 155] width 6 height 6
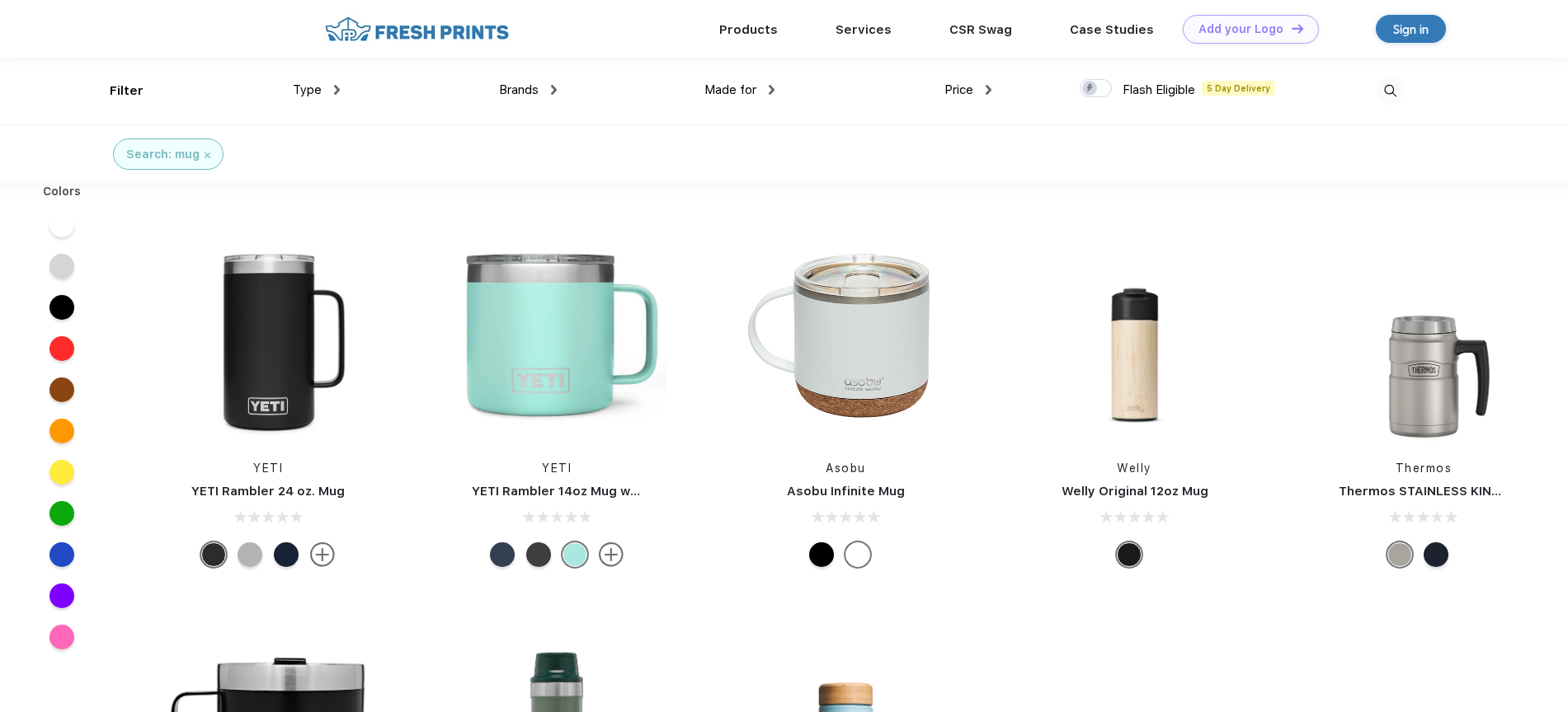
click at [531, 103] on div "Brands Most Popular Brands Moleskine Hydroflask Marine Layer S'well Vineyard Vi…" at bounding box center [448, 91] width 217 height 67
click at [521, 90] on span "Brands" at bounding box center [518, 90] width 39 height 15
click at [204, 154] on img at bounding box center [207, 155] width 6 height 6
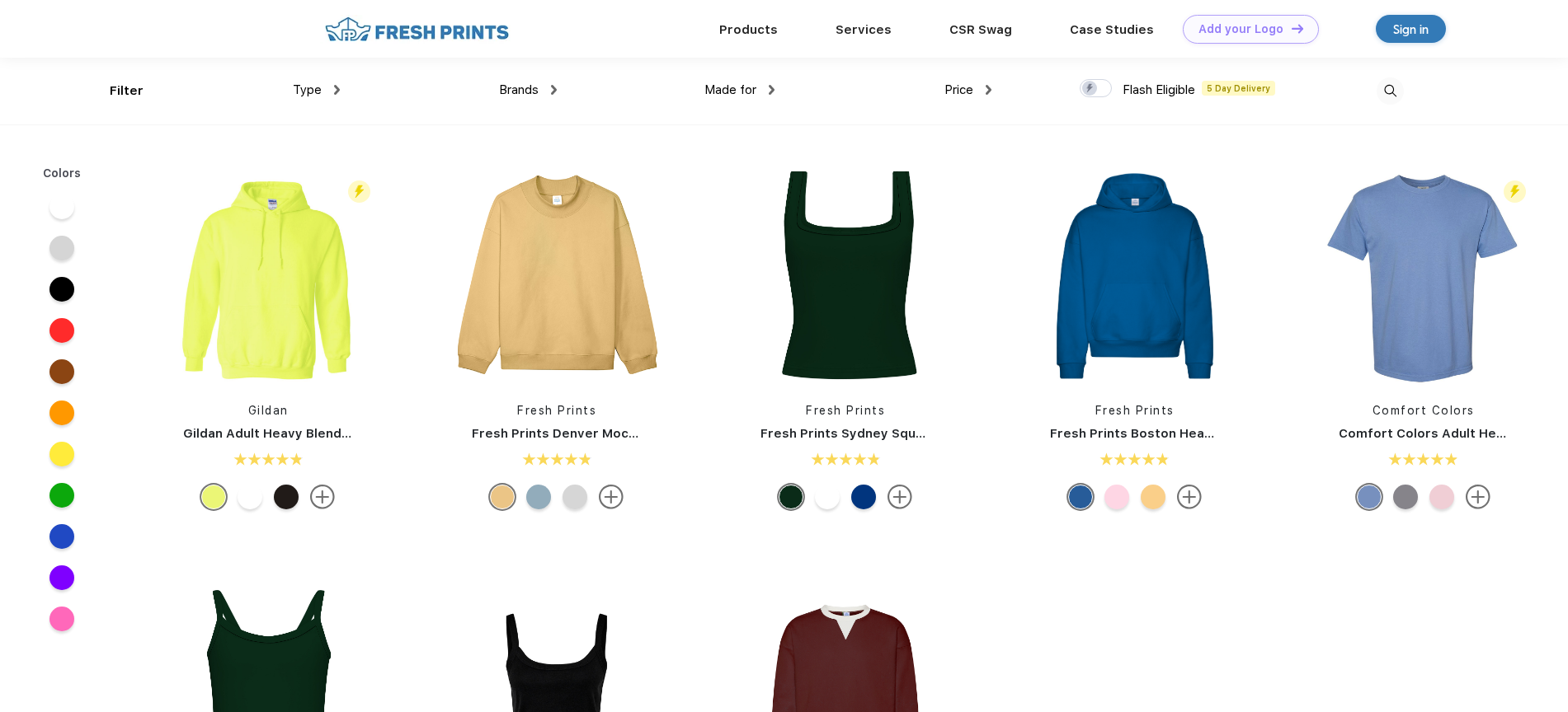
click at [542, 88] on div "Brands" at bounding box center [527, 90] width 58 height 19
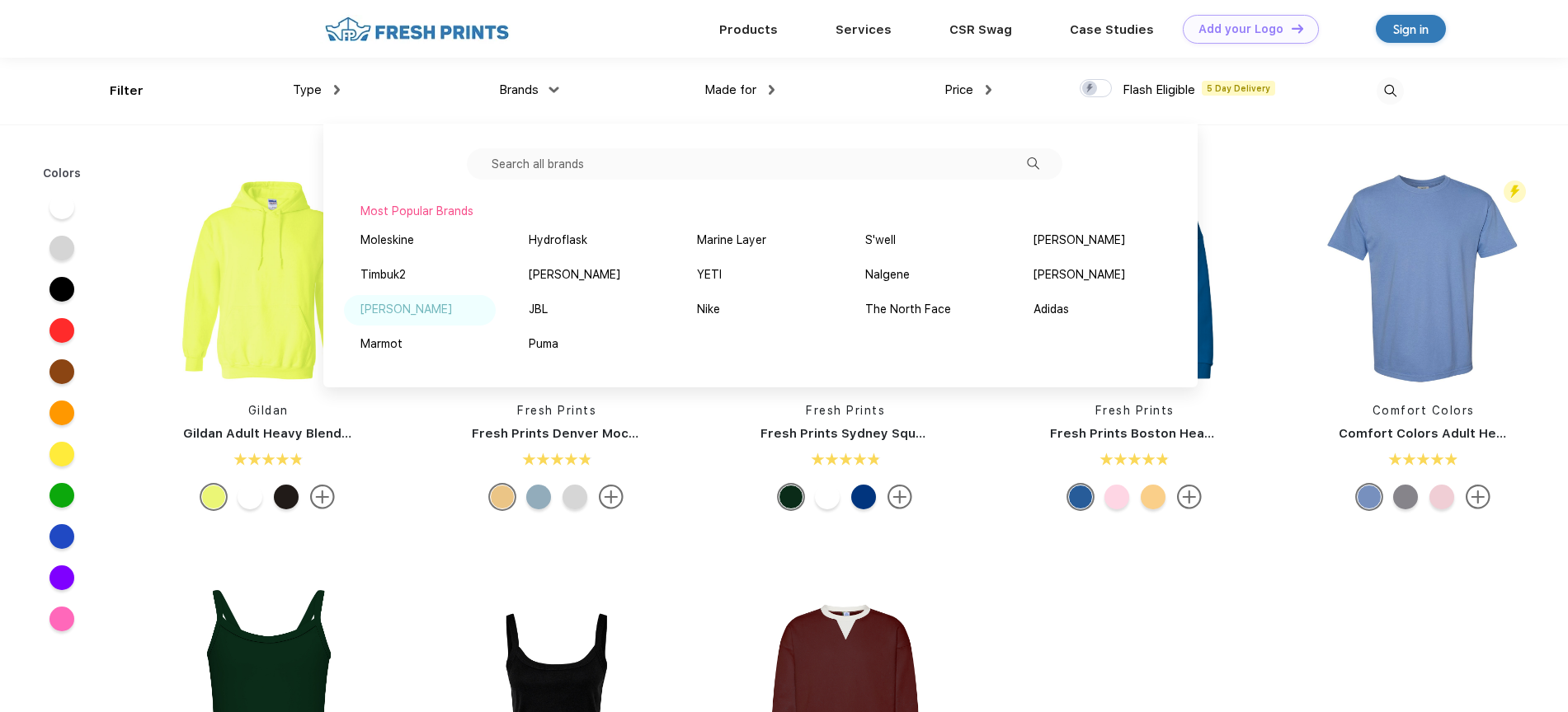
click at [379, 305] on div "[PERSON_NAME]" at bounding box center [406, 310] width 91 height 18
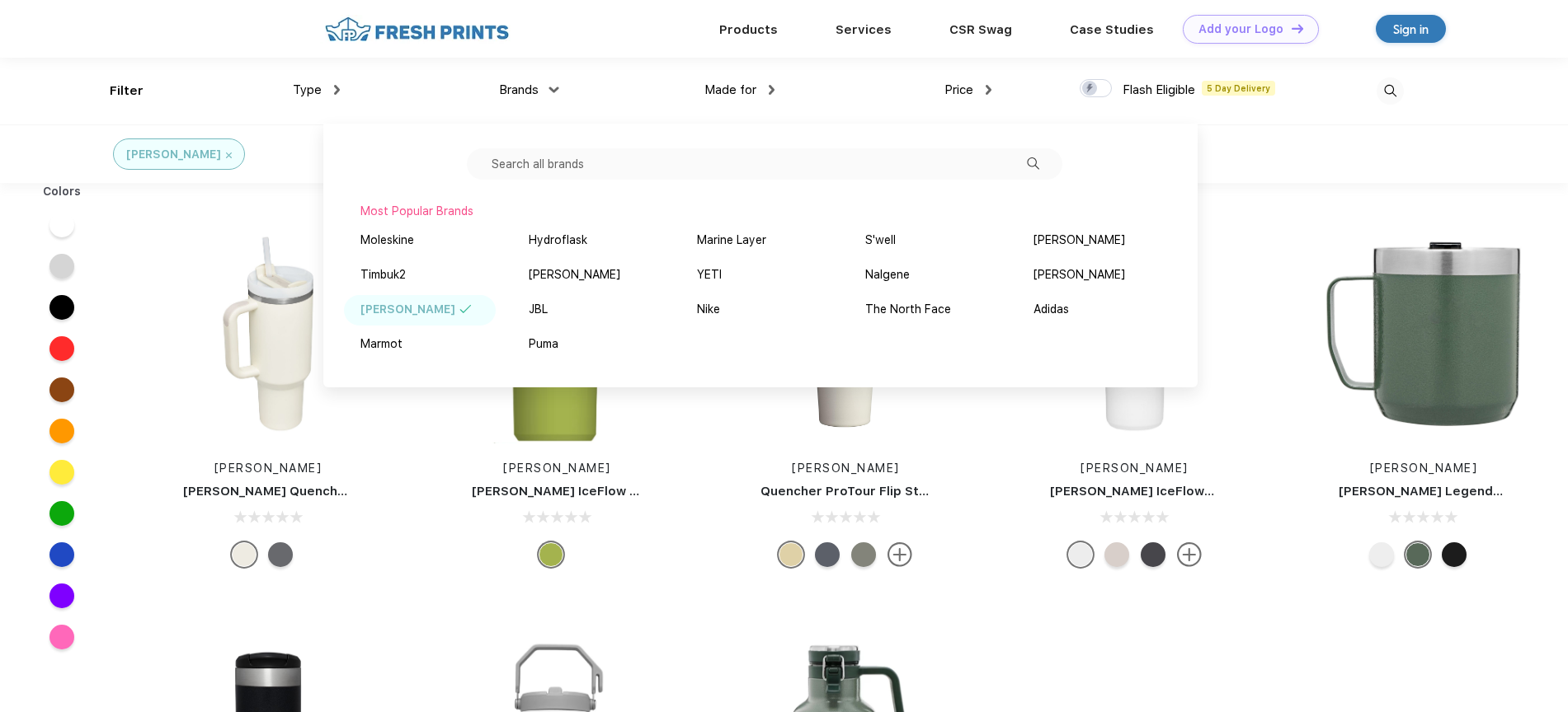
click at [240, 195] on div "Stanley Stanley Quencher H2.O FlowState™ Tumbler 40 oz Stanley Stanley IceFlow …" at bounding box center [846, 607] width 1444 height 831
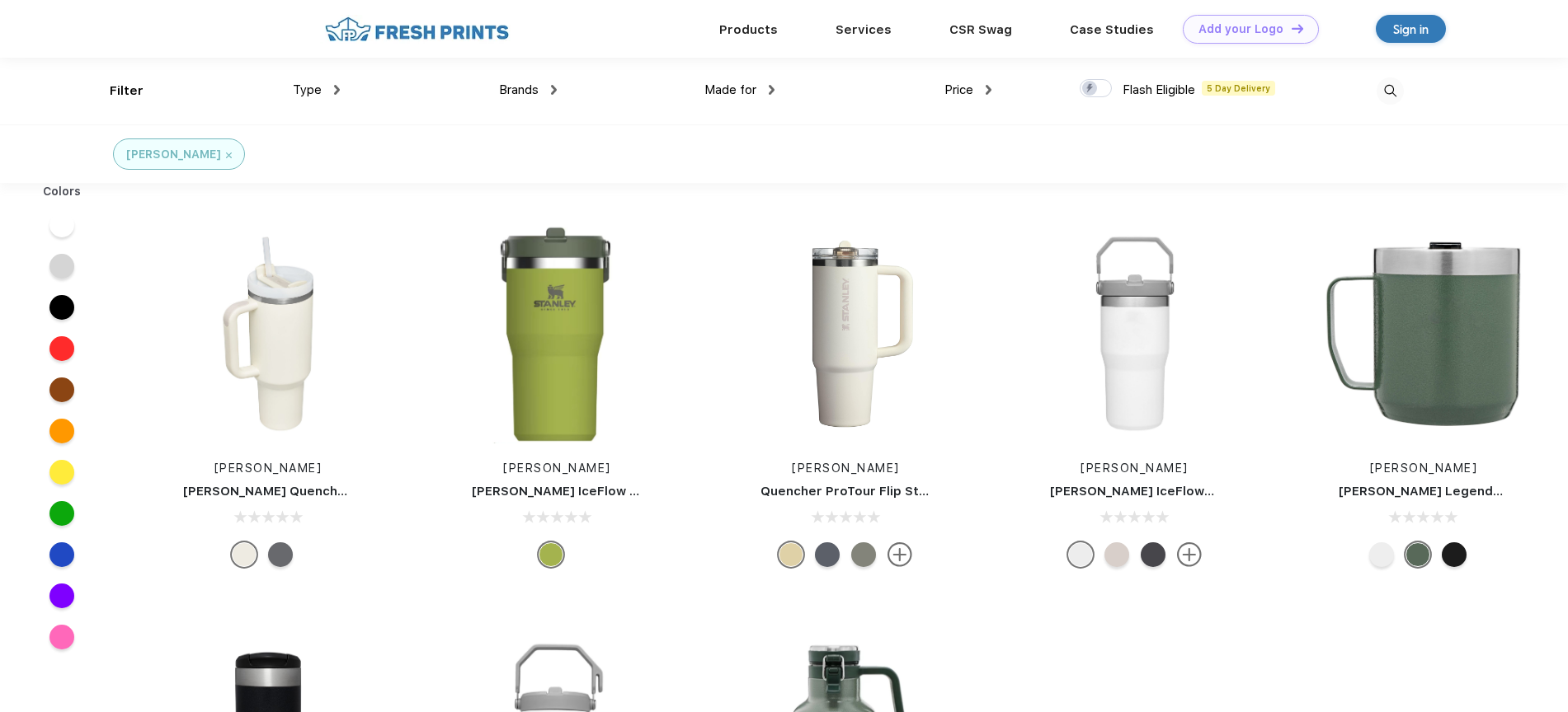
click at [226, 152] on img at bounding box center [229, 155] width 6 height 6
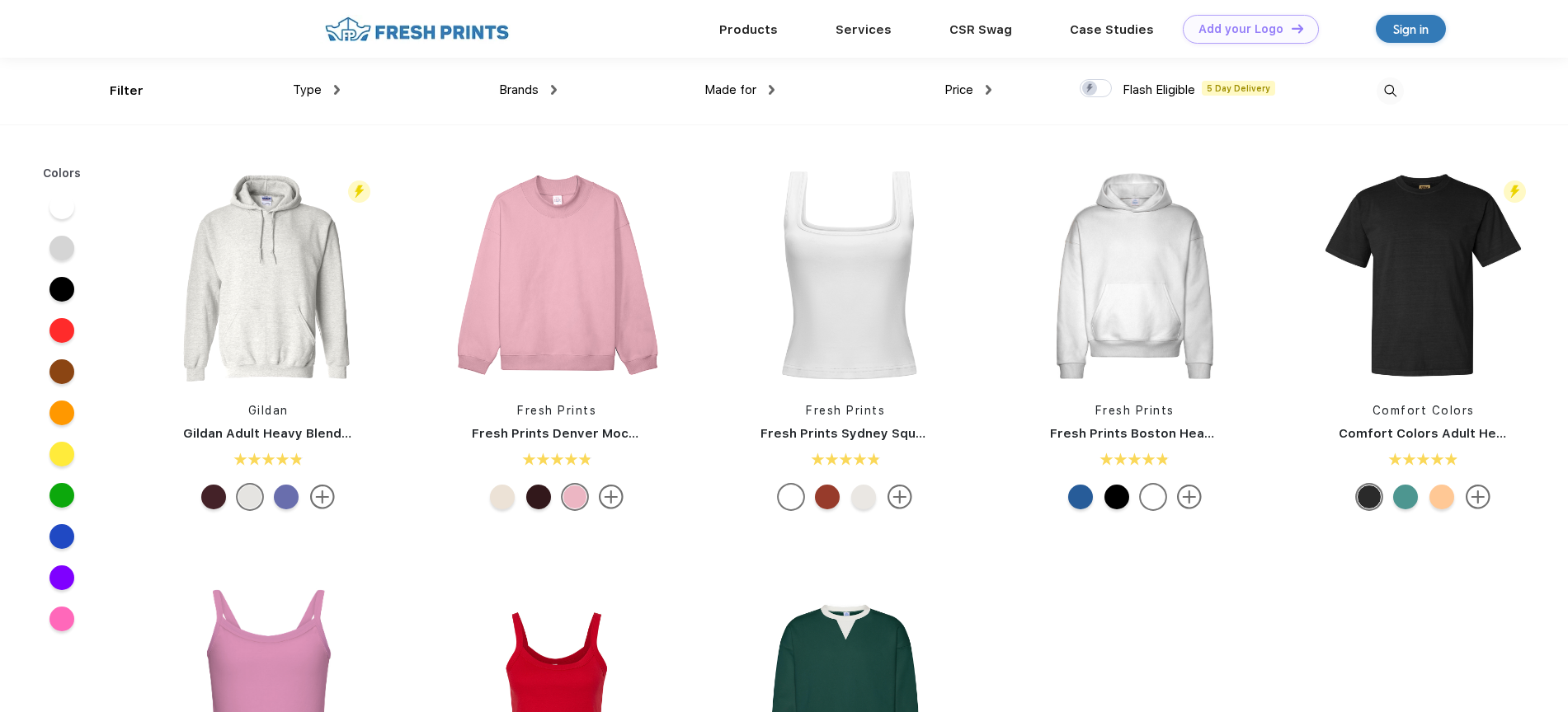
click at [128, 90] on div "Type Shirts Sweaters Bottoms Accessories Hats Tanks Jackets Jerseys Polos" at bounding box center [230, 91] width 217 height 67
click at [321, 92] on div "Type" at bounding box center [316, 90] width 47 height 19
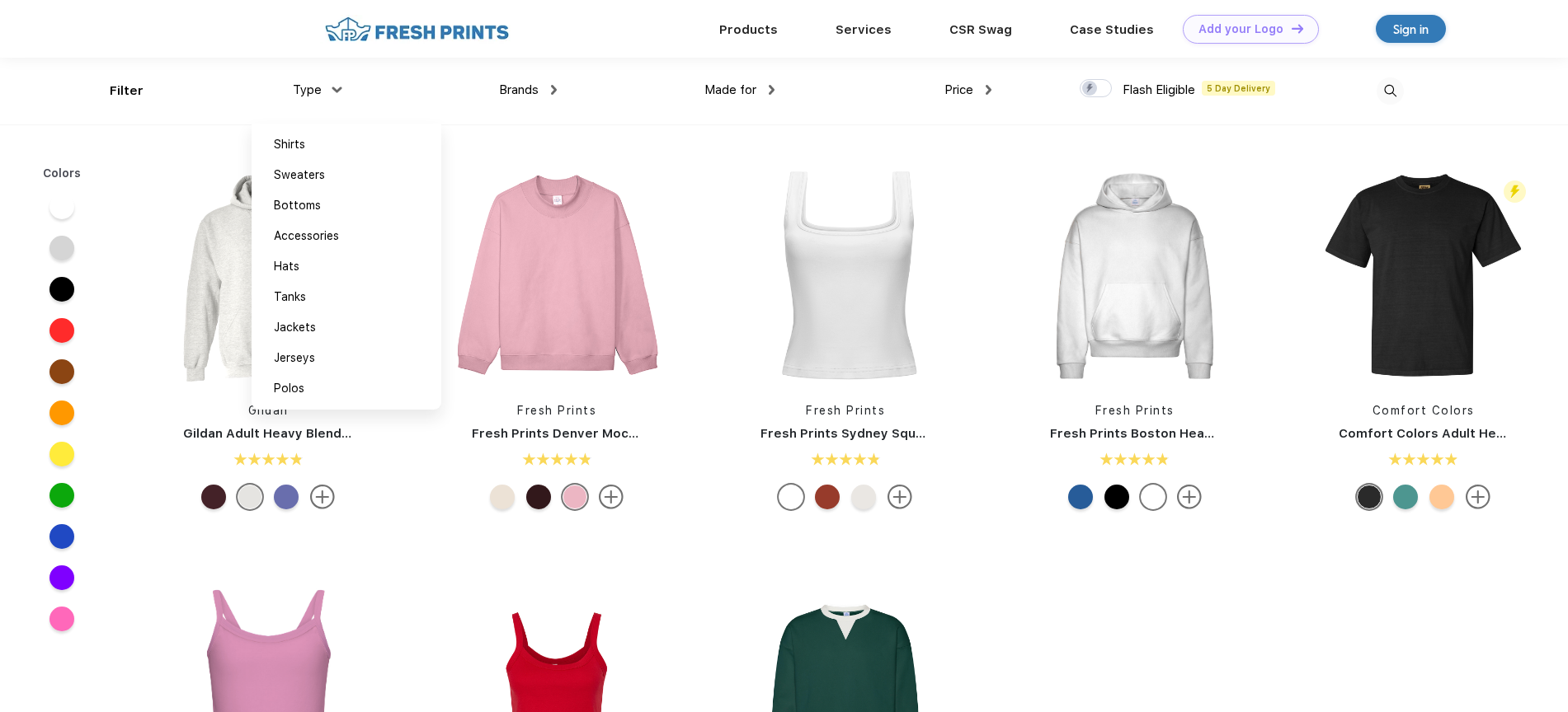
click at [542, 96] on div "Brands" at bounding box center [527, 90] width 58 height 19
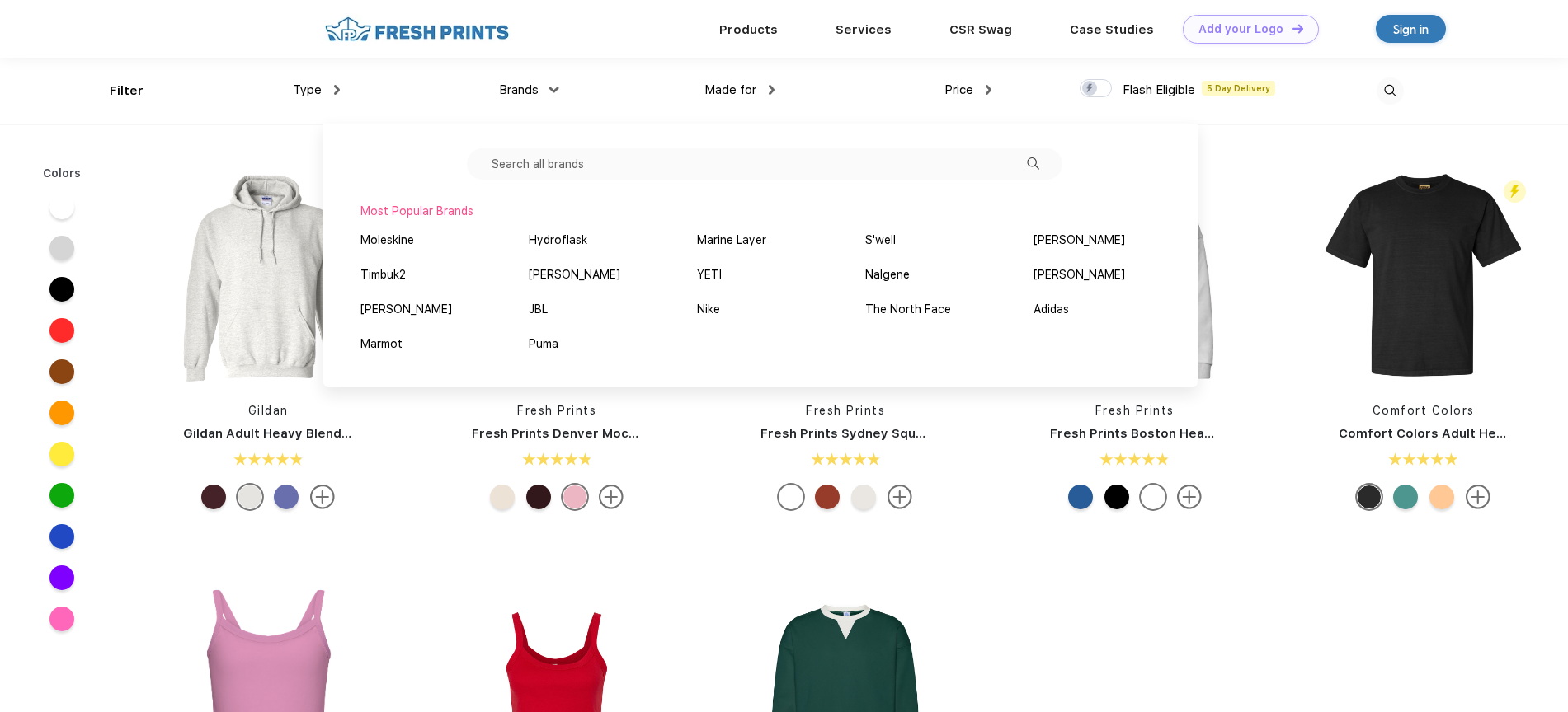
click at [599, 166] on input "text" at bounding box center [764, 163] width 595 height 31
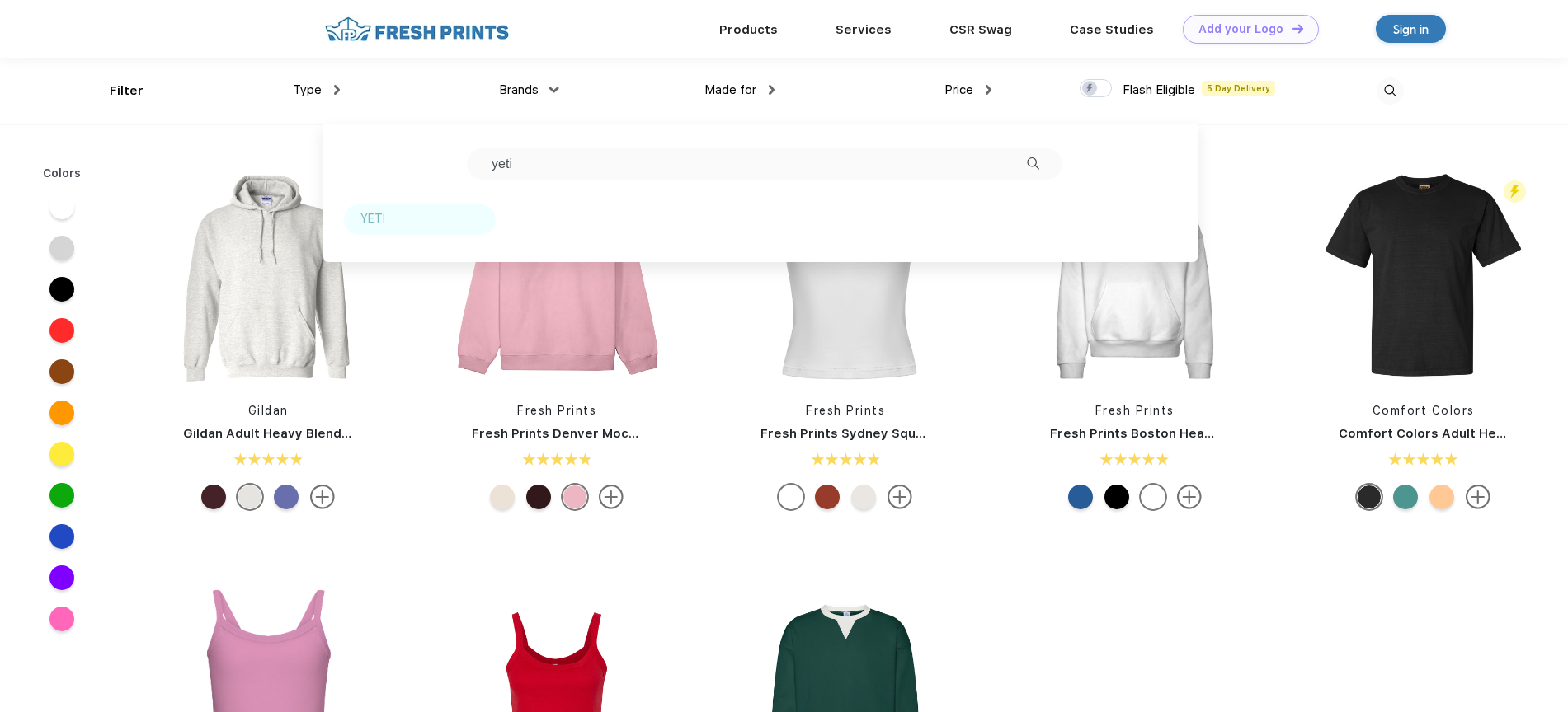
type input "yeti"
click at [410, 215] on div "YETI" at bounding box center [419, 219] width 152 height 30
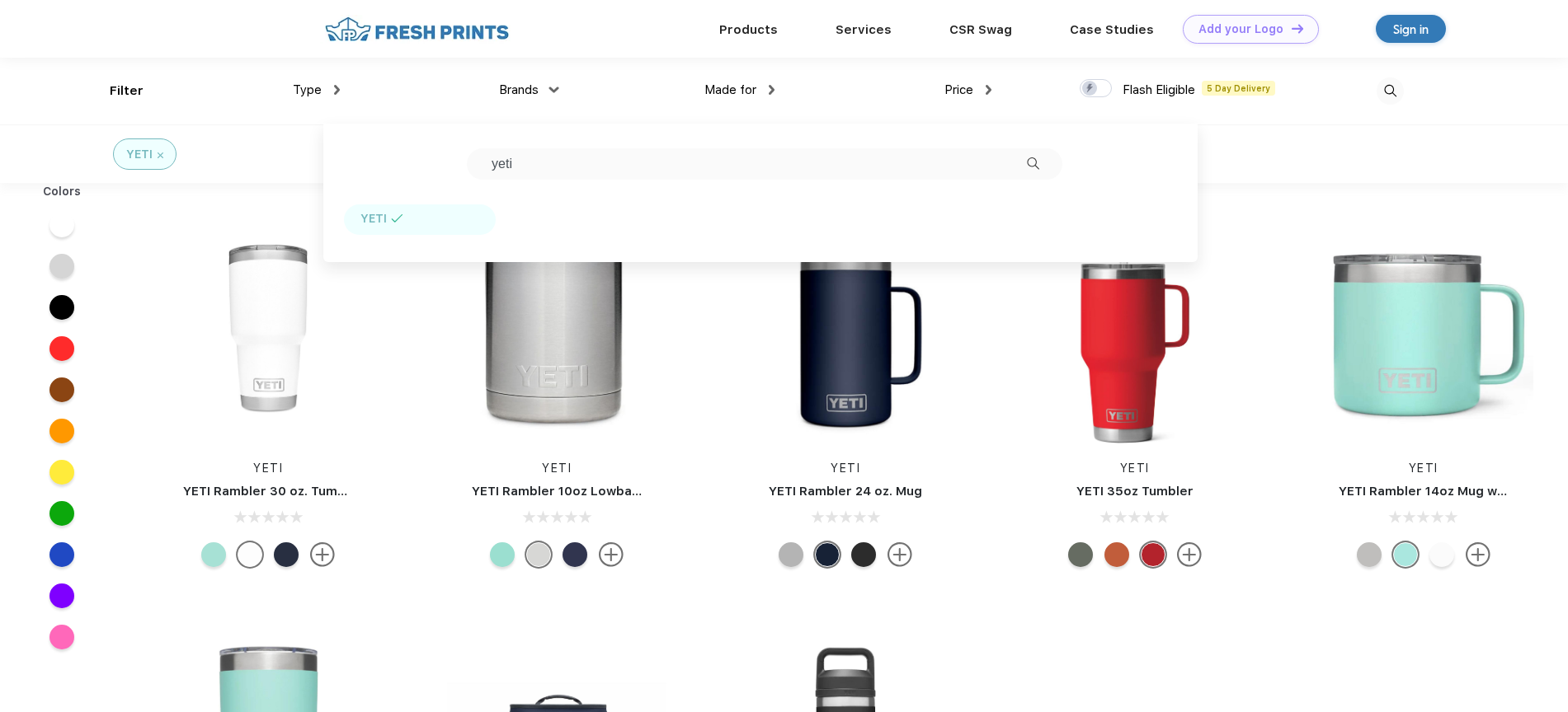
click at [1334, 664] on div "YETI YETI Rambler 30 oz. Tumbler YETI YETI Rambler 10oz Lowball with Magslider …" at bounding box center [846, 607] width 1444 height 831
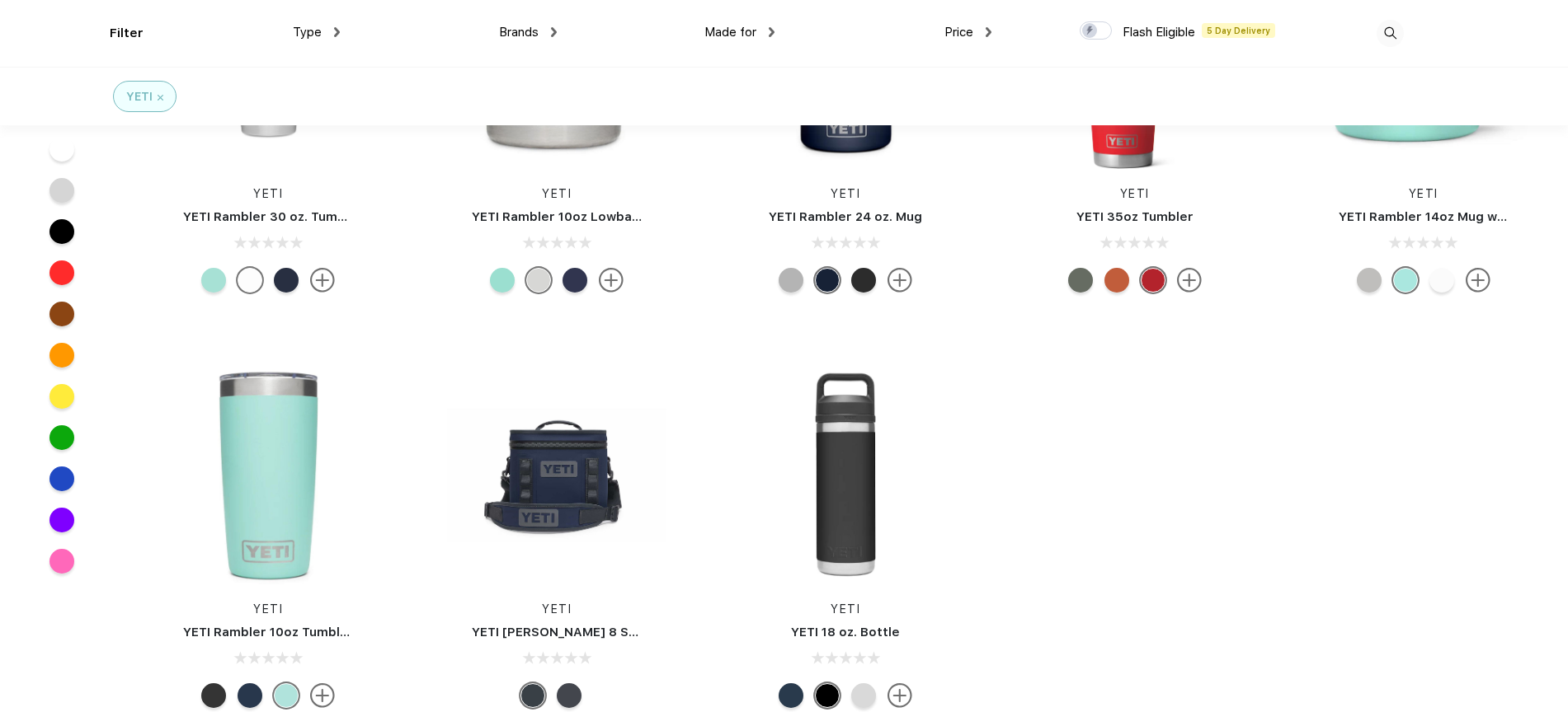
scroll to position [534, 0]
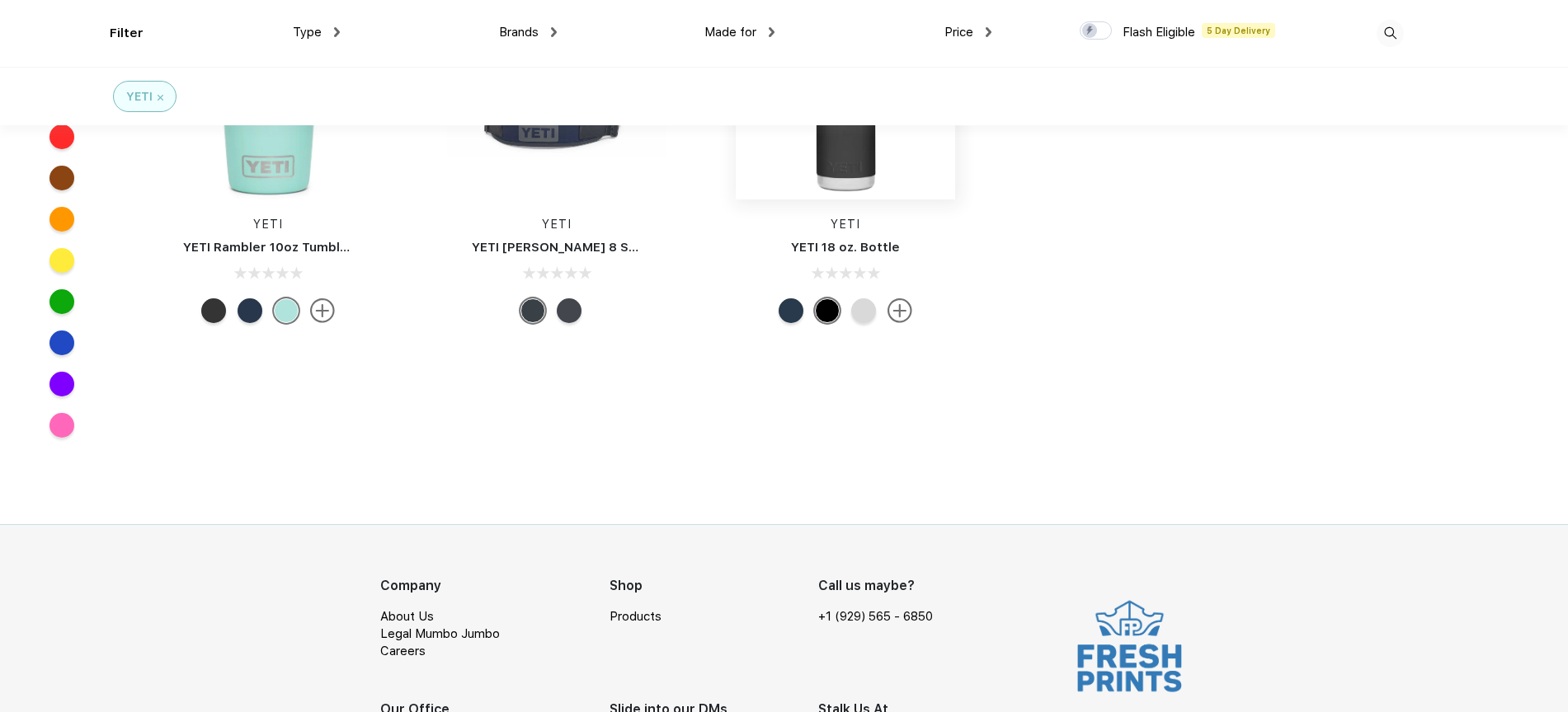
click at [865, 170] on img at bounding box center [846, 90] width 219 height 219
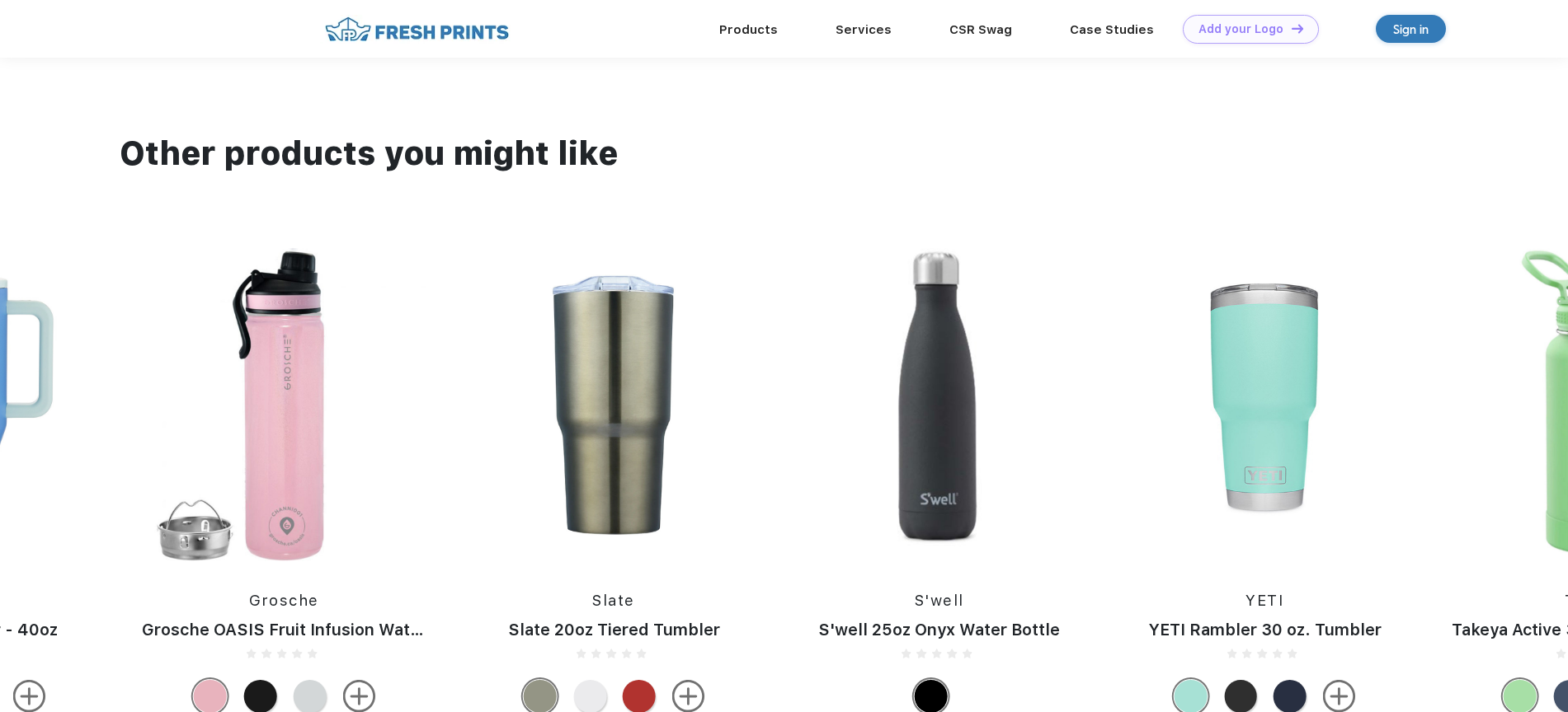
scroll to position [1038, 0]
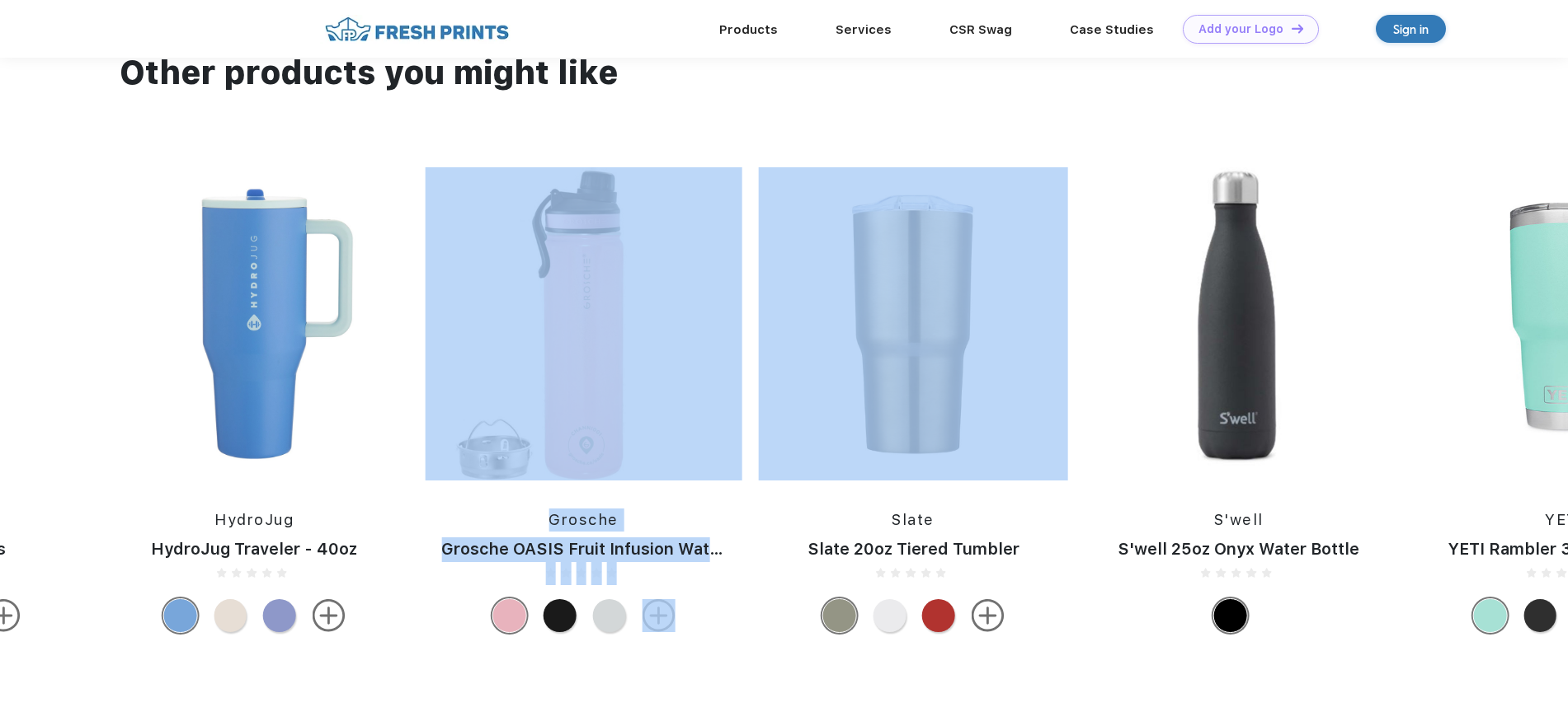
drag, startPoint x: 123, startPoint y: 337, endPoint x: 1313, endPoint y: 278, distance: 1191.5
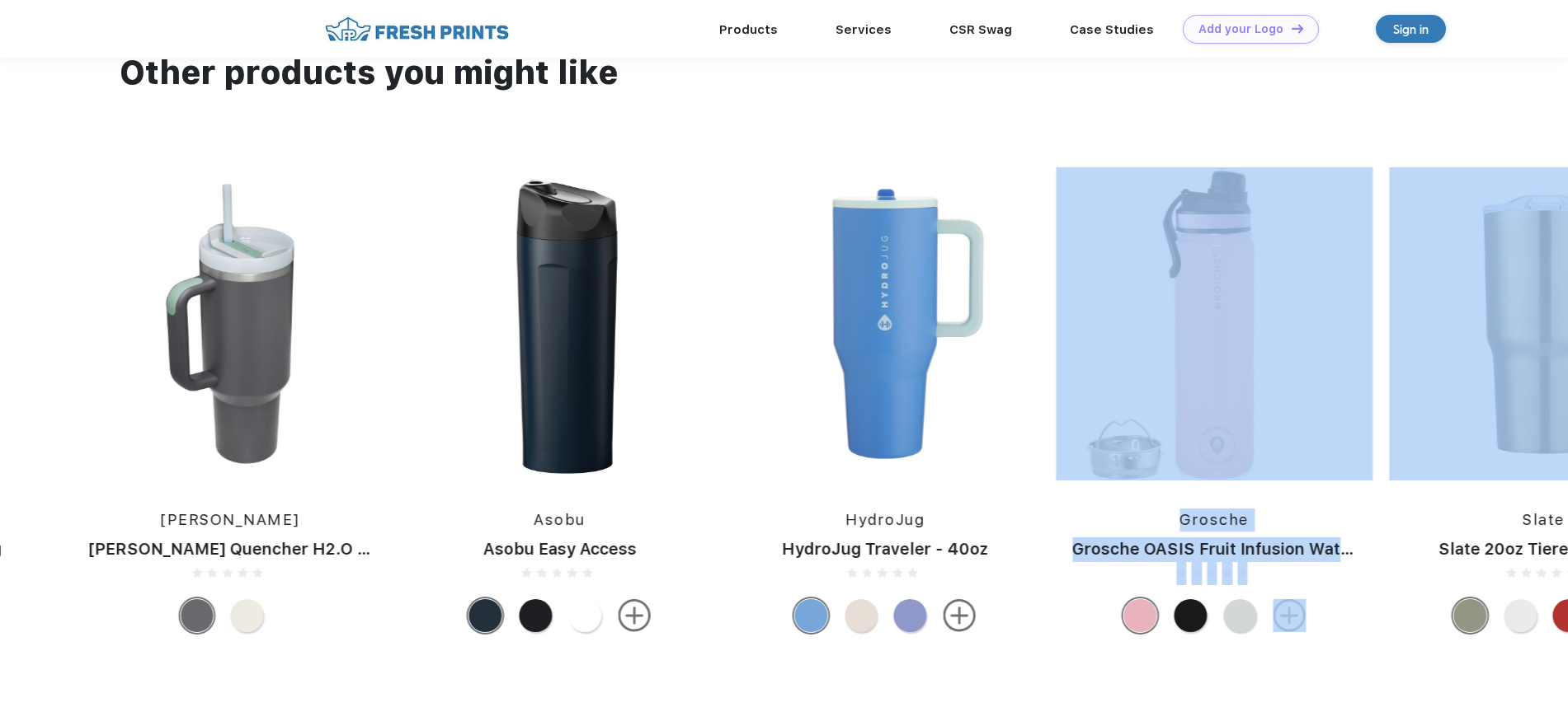
drag, startPoint x: 172, startPoint y: 433, endPoint x: 1366, endPoint y: 311, distance: 1200.2
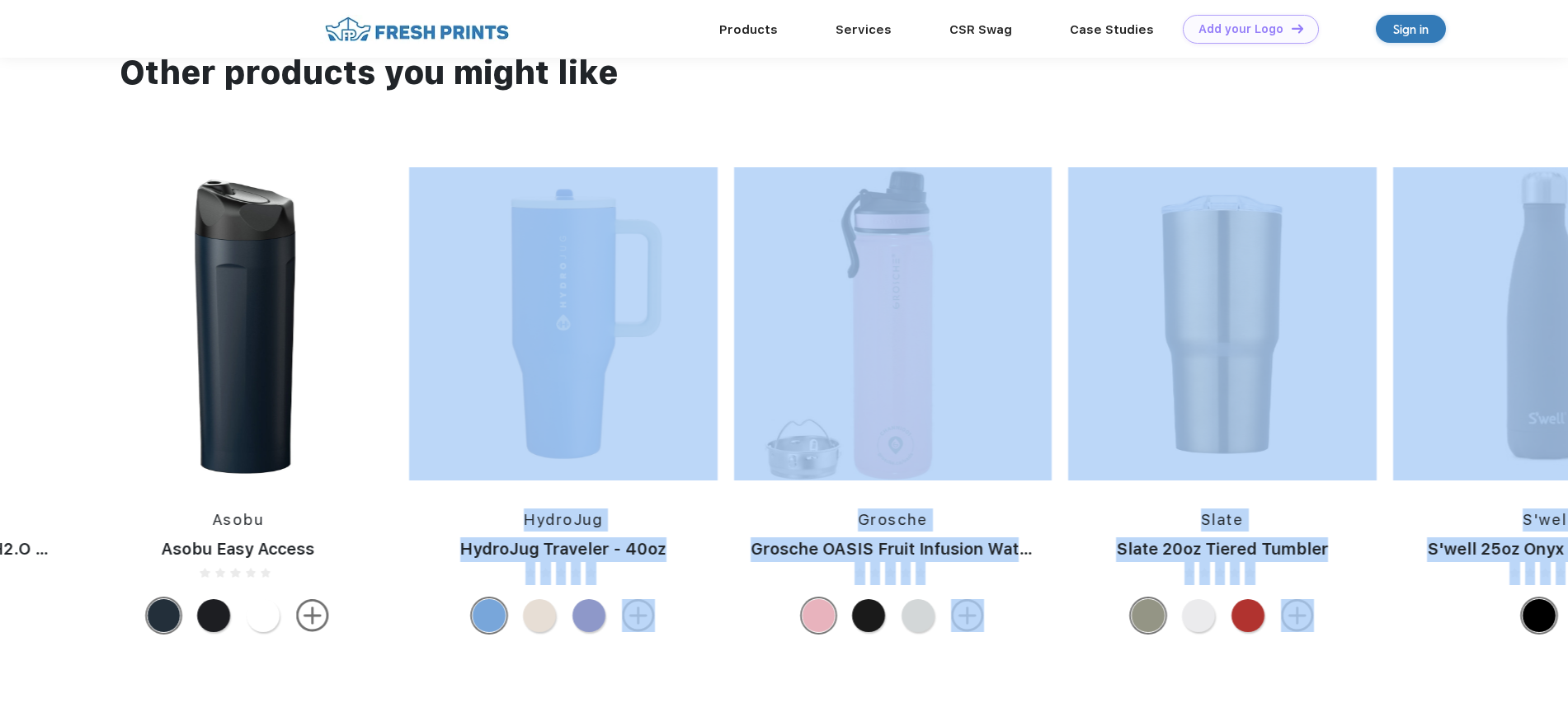
drag, startPoint x: 403, startPoint y: 309, endPoint x: 445, endPoint y: 606, distance: 300.0
click at [406, 699] on div "Products Services Printing Fulfillment CSR Swag BIPOC-Owned Brands Women-Owned …" at bounding box center [784, 0] width 1568 height 2077
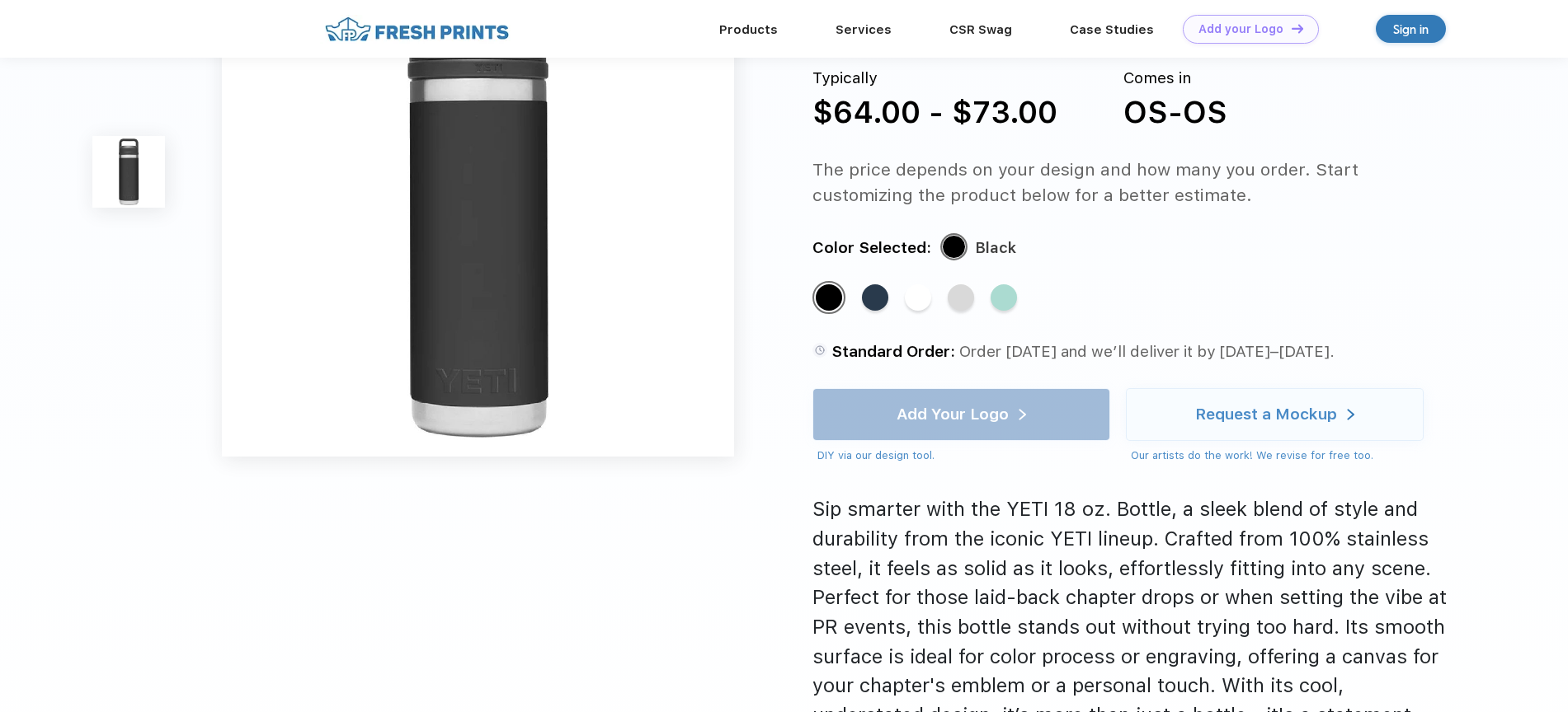
scroll to position [0, 0]
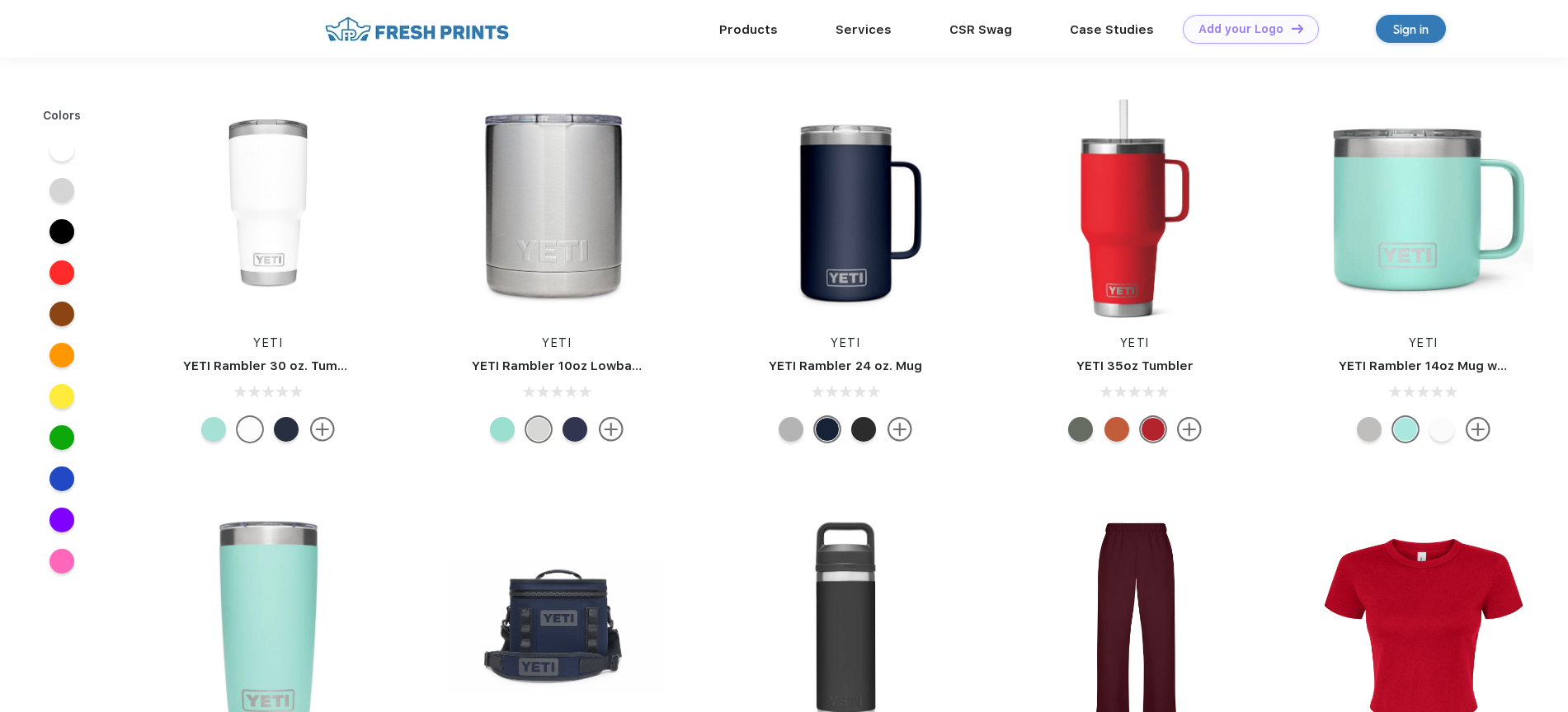
scroll to position [534, 0]
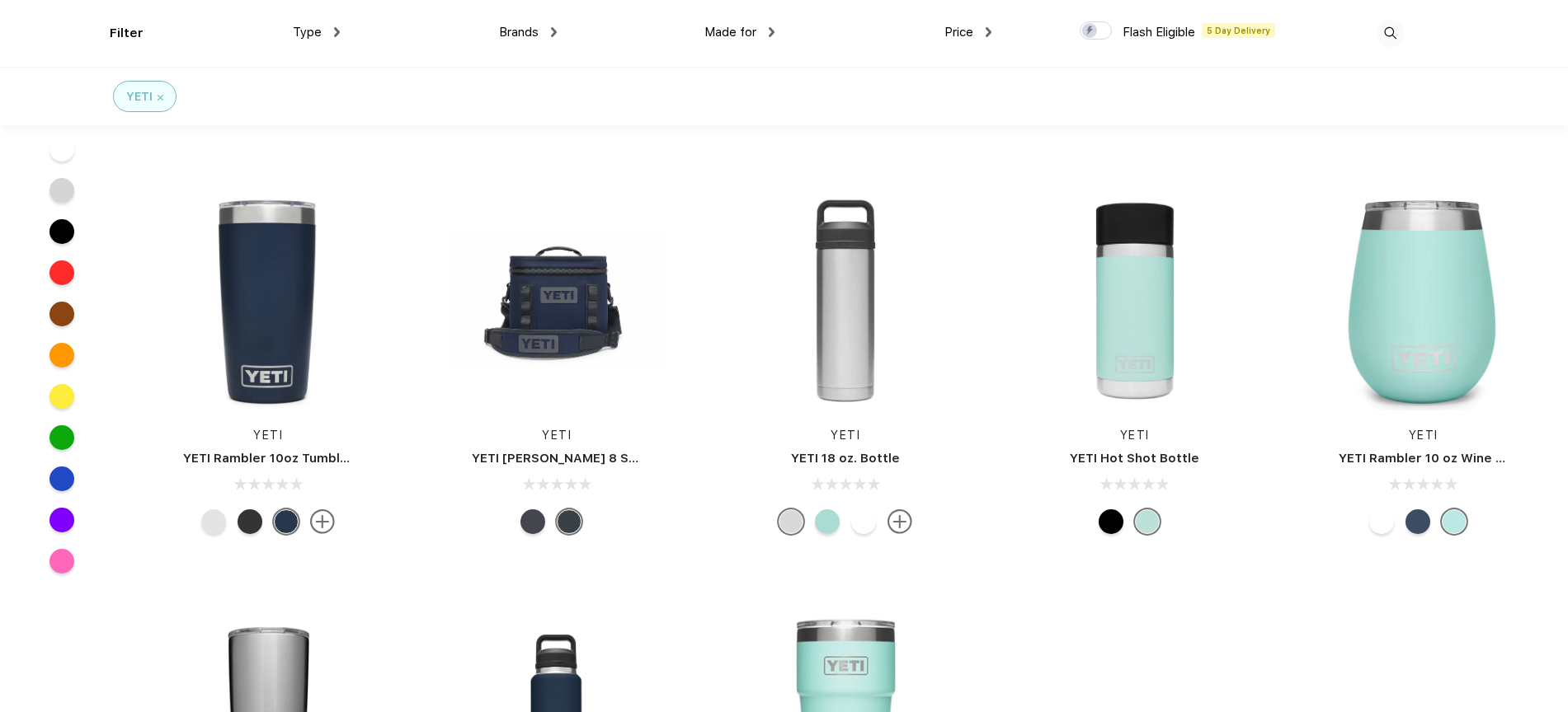
scroll to position [628, 0]
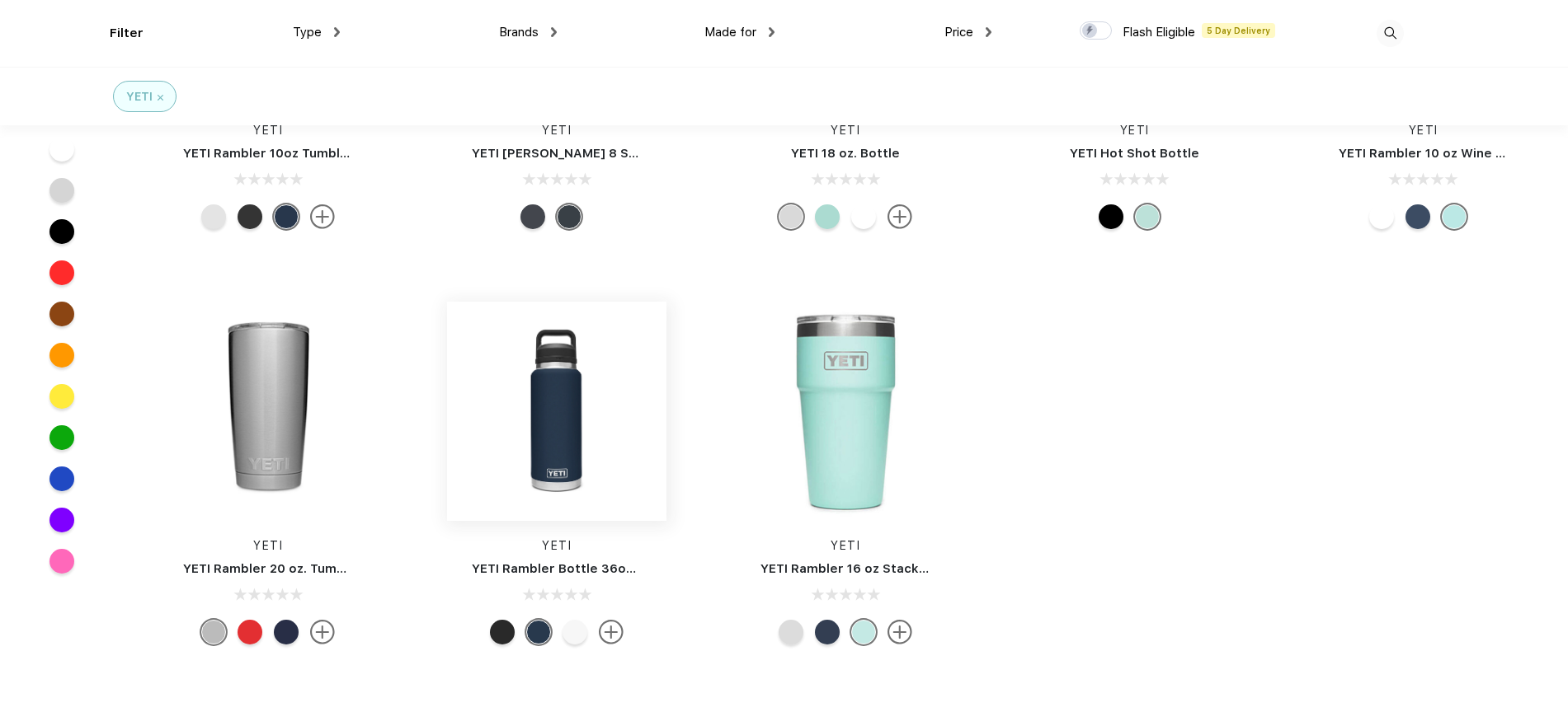
click at [583, 422] on img at bounding box center [557, 412] width 219 height 219
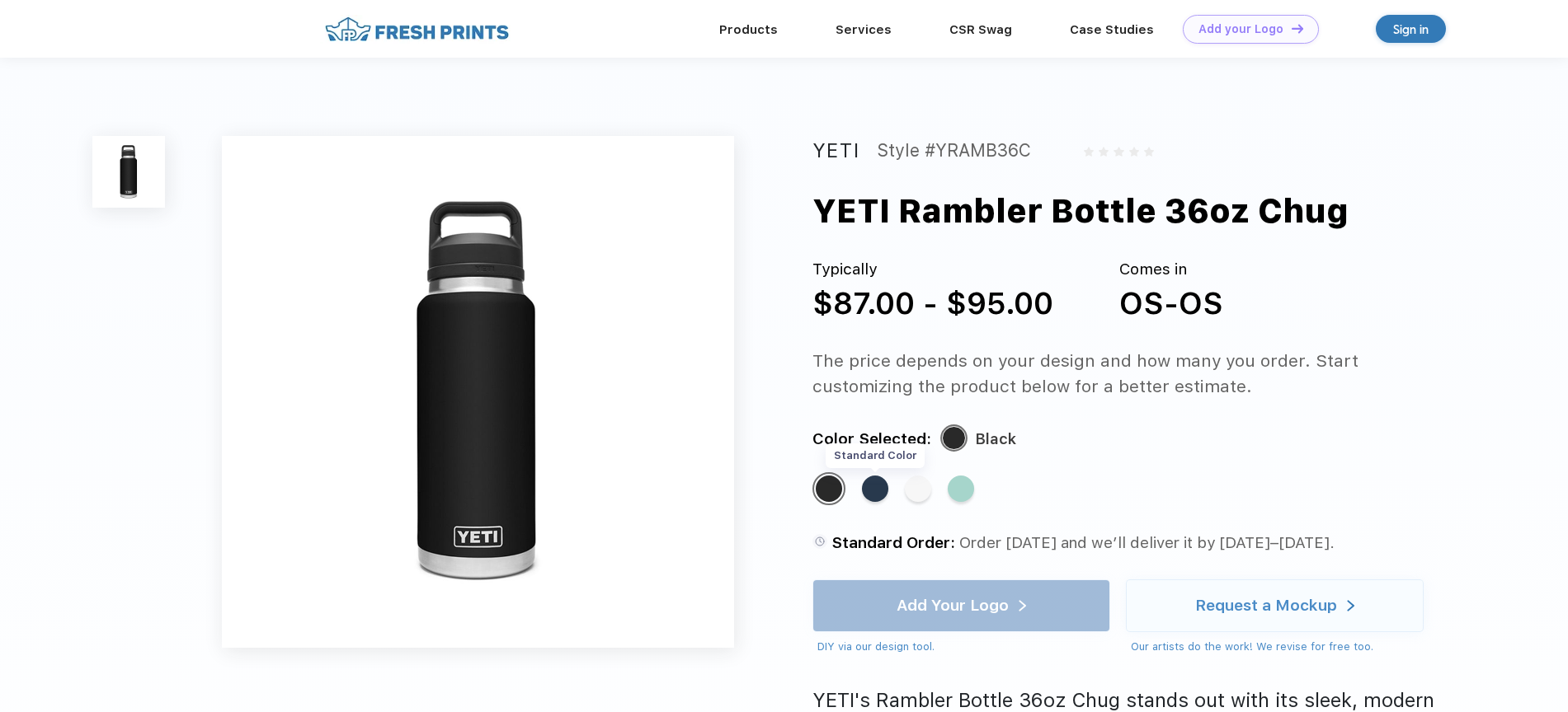
click at [882, 489] on div "Standard Color" at bounding box center [876, 489] width 27 height 27
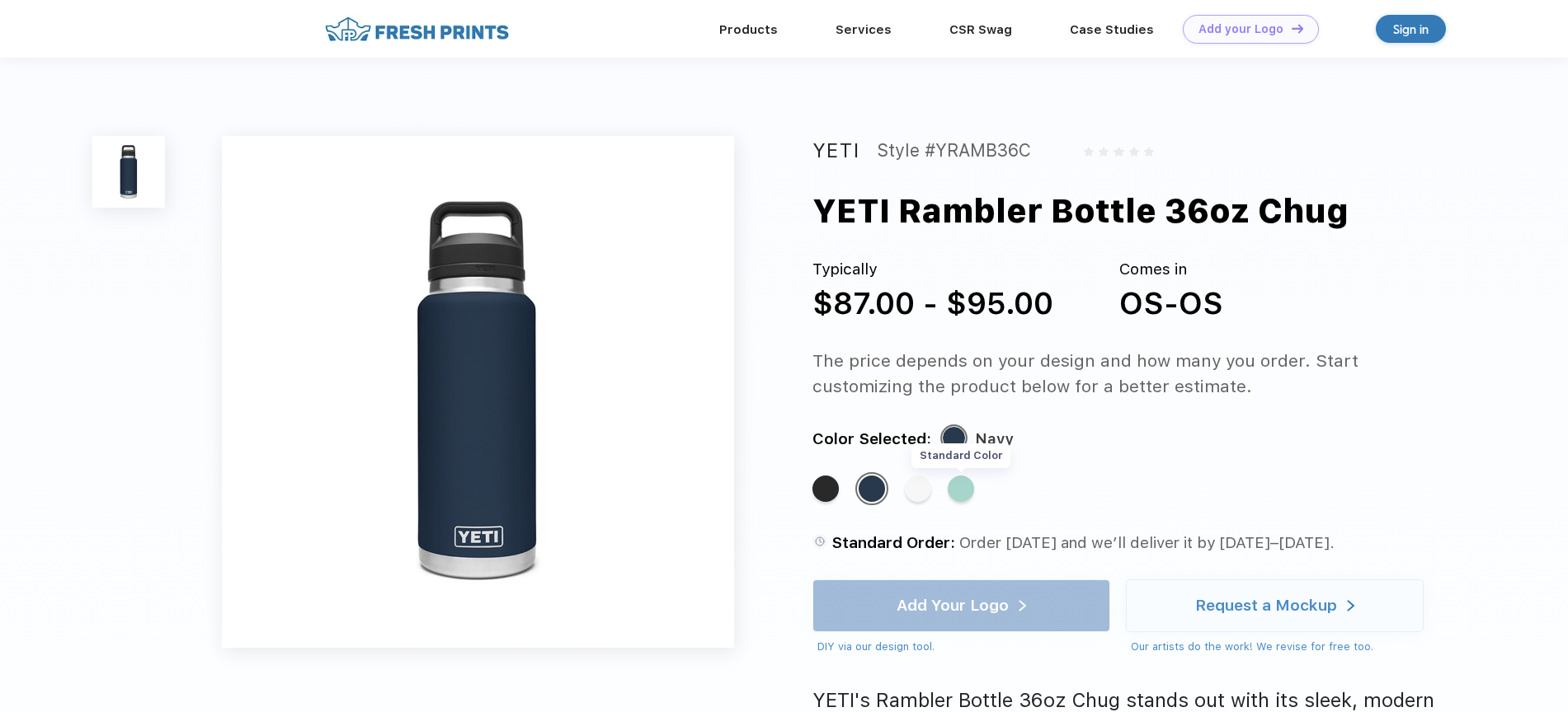
click at [954, 487] on div "Standard Color" at bounding box center [961, 489] width 27 height 27
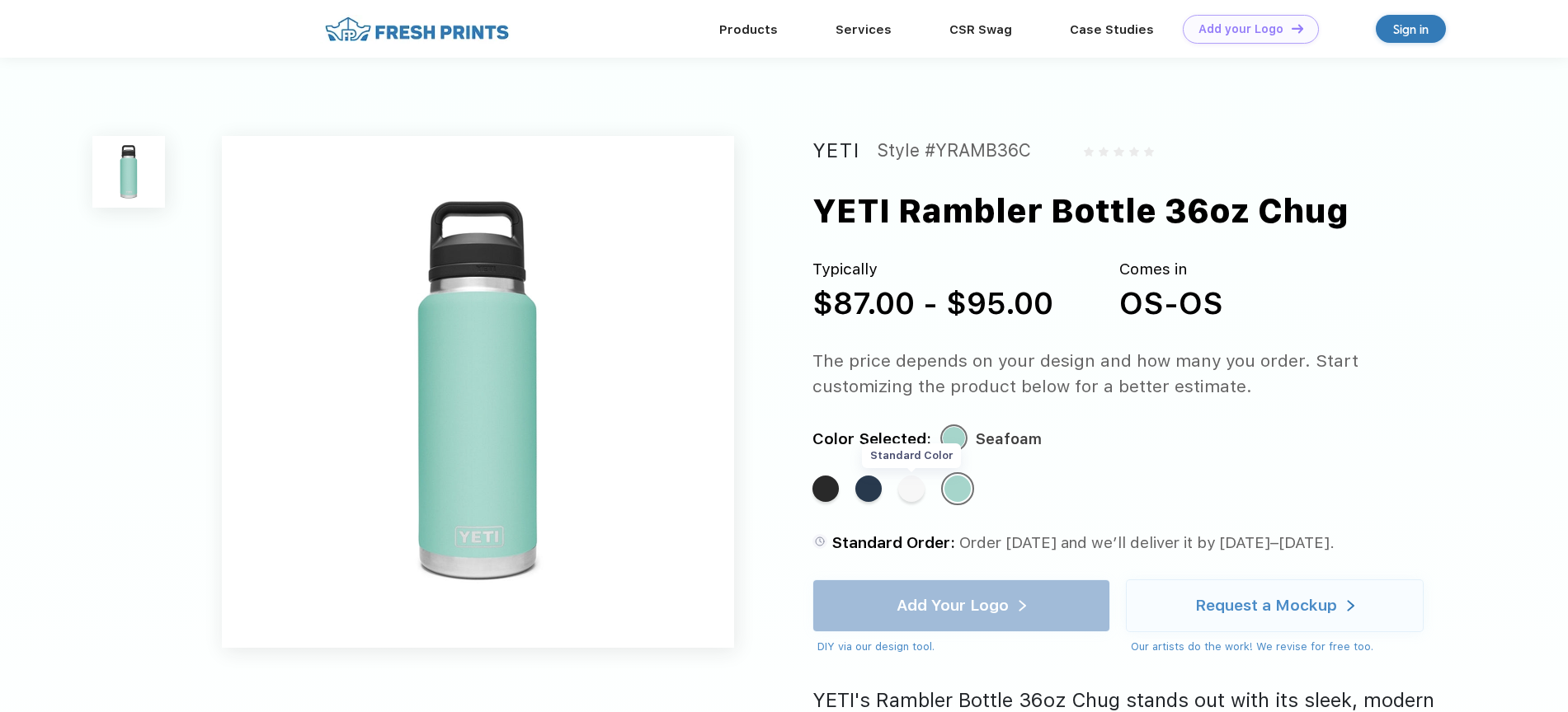
click at [918, 489] on div "Standard Color" at bounding box center [912, 489] width 27 height 27
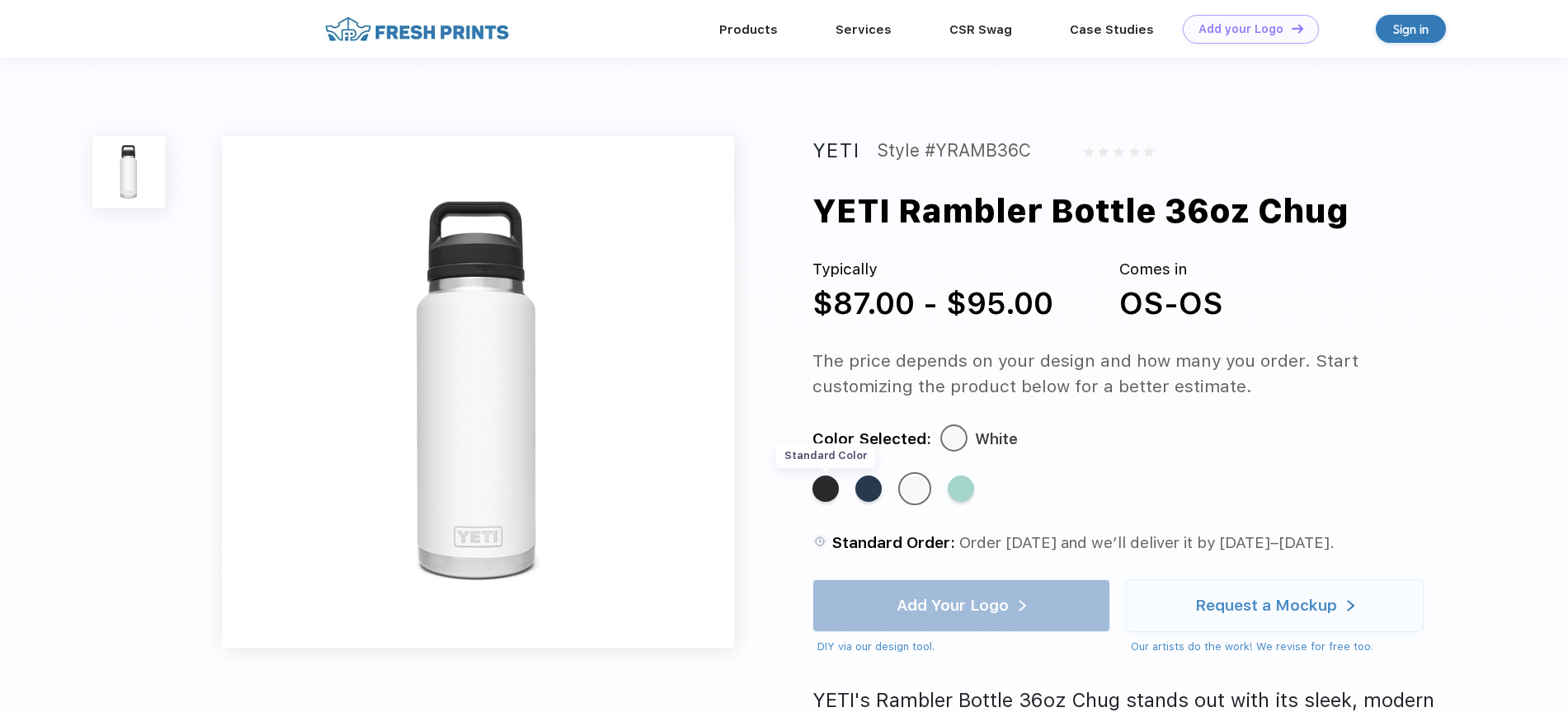
click at [821, 489] on div "Standard Color" at bounding box center [826, 489] width 27 height 27
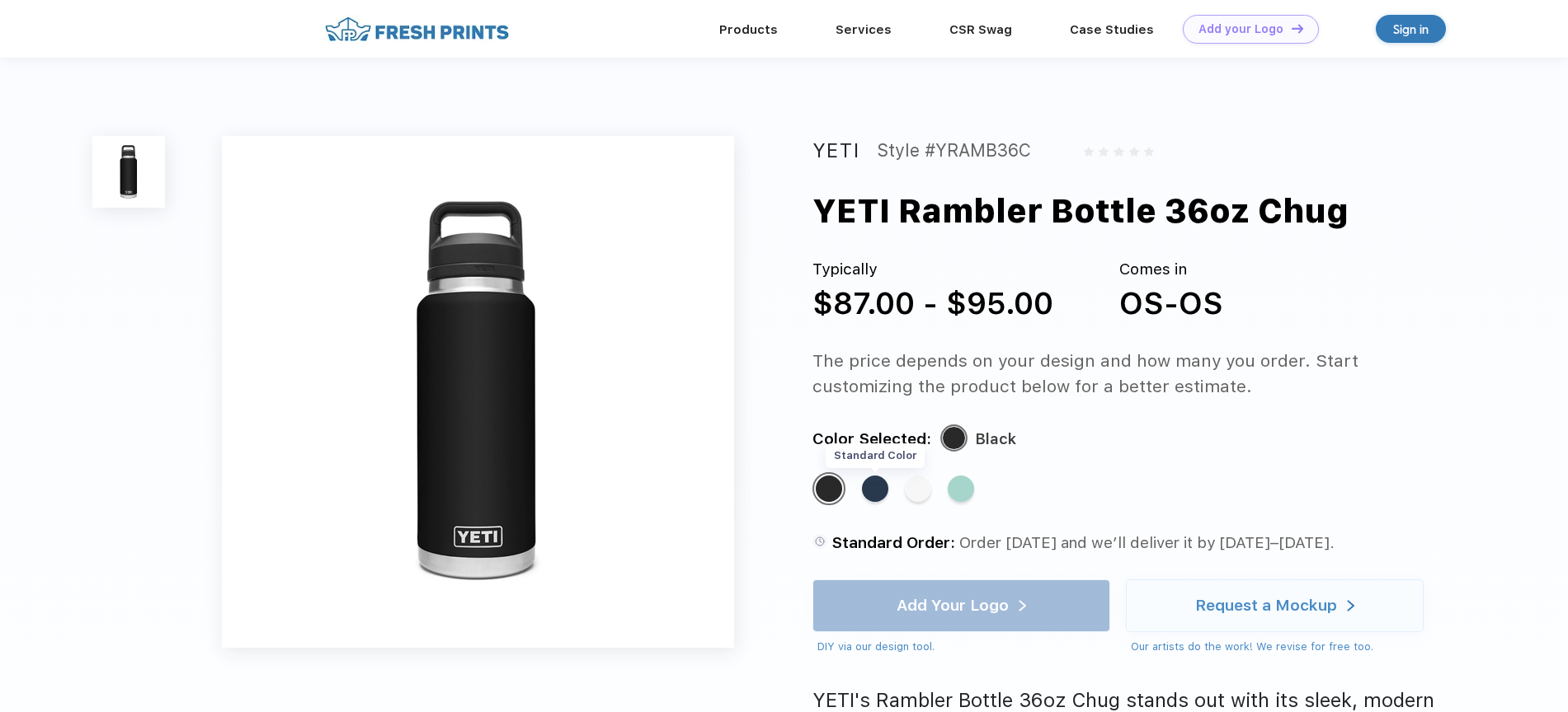
click at [879, 491] on div "Standard Color" at bounding box center [876, 489] width 27 height 27
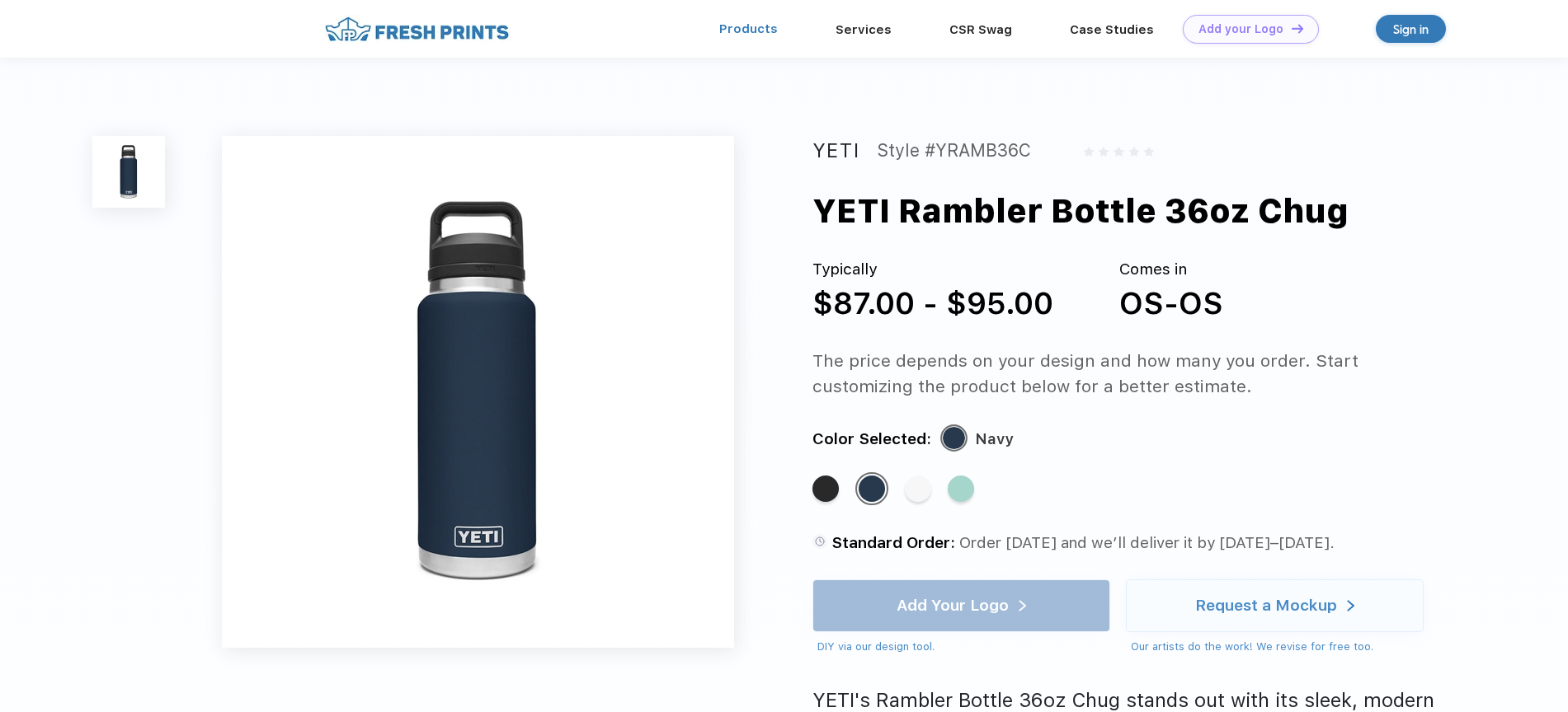
click at [740, 31] on link "Products" at bounding box center [748, 29] width 59 height 15
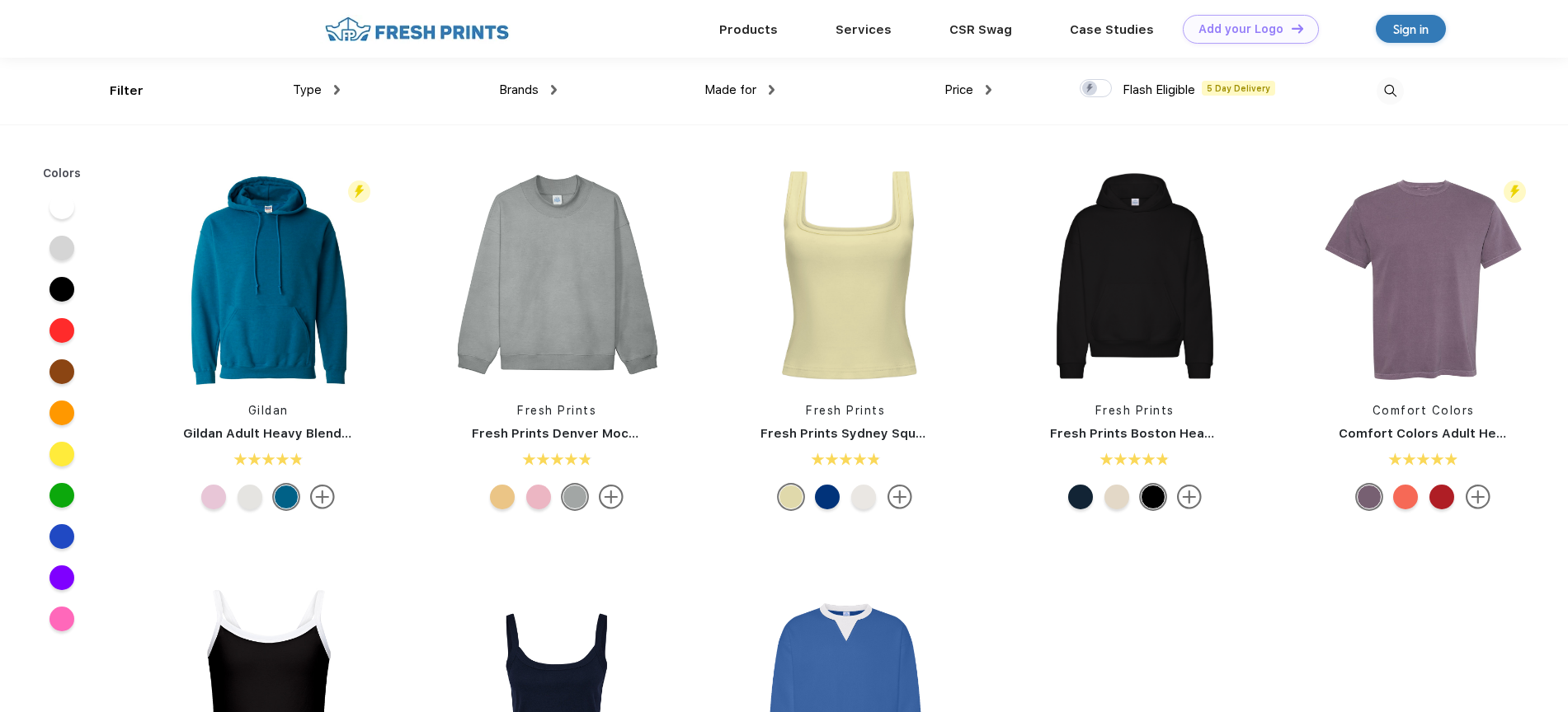
click at [1395, 94] on img at bounding box center [1390, 91] width 28 height 28
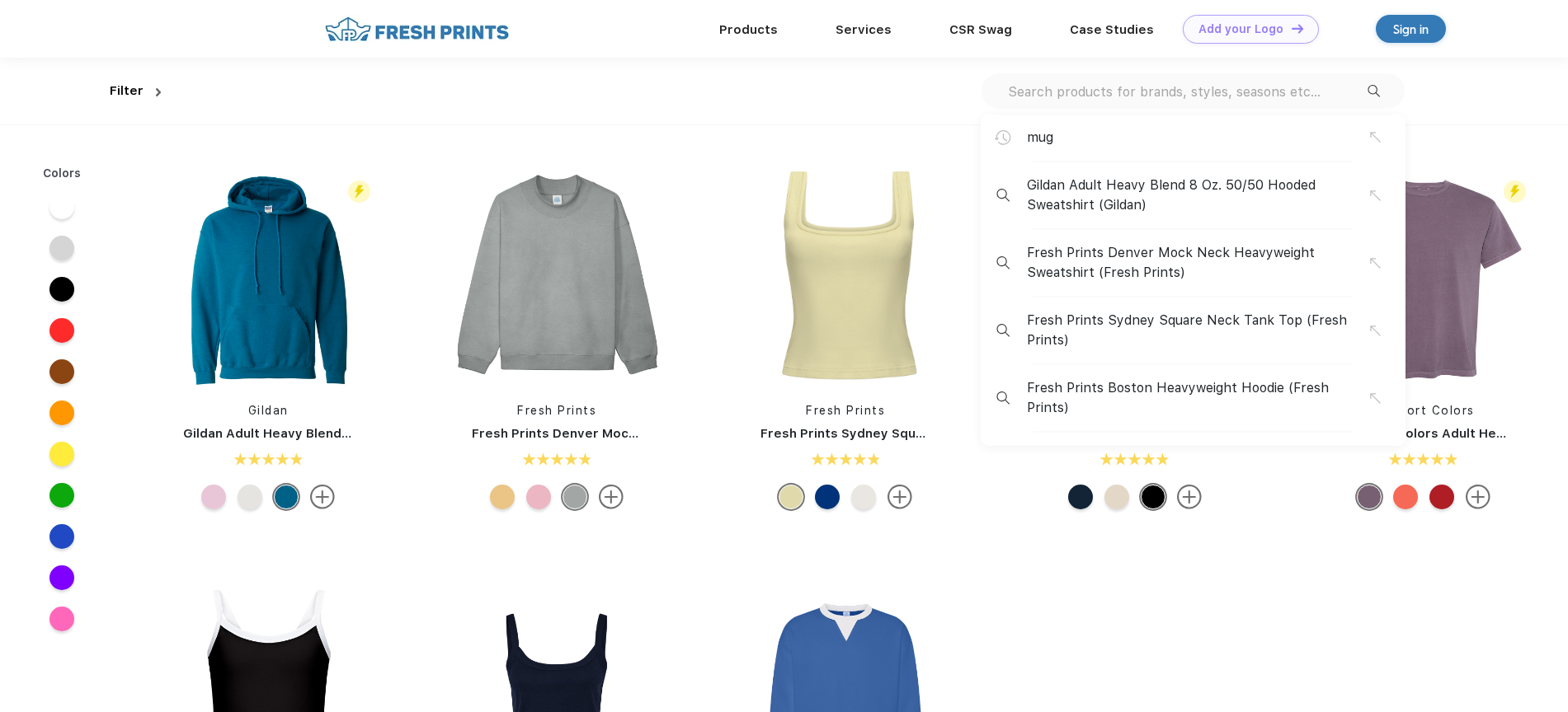
scroll to position [1, 0]
click at [1229, 101] on div "mug Gildan Adult Heavy Blend 8 Oz. 50/50 Hooded Sweatshirt (Gildan) Fresh Print…" at bounding box center [1193, 90] width 423 height 35
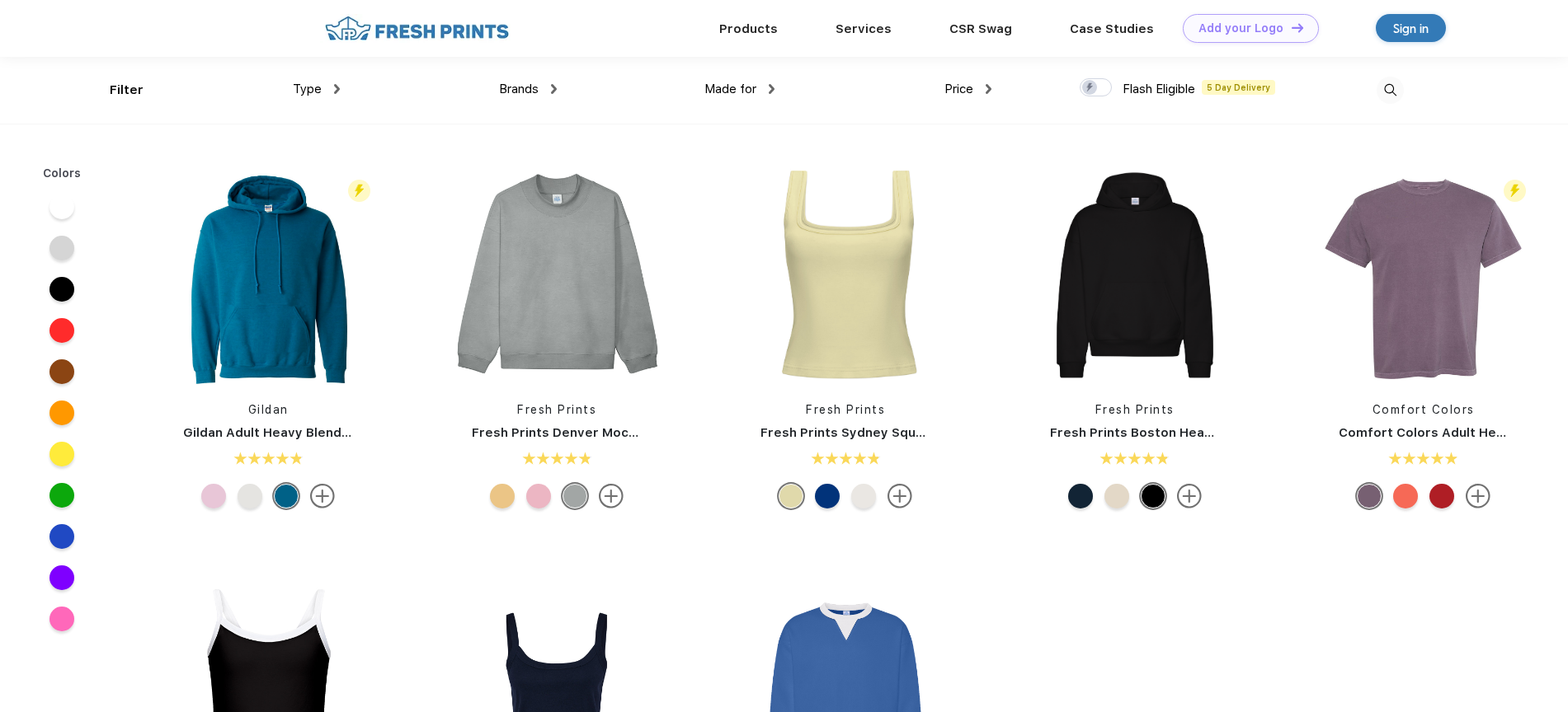
click at [1389, 82] on img at bounding box center [1390, 90] width 28 height 28
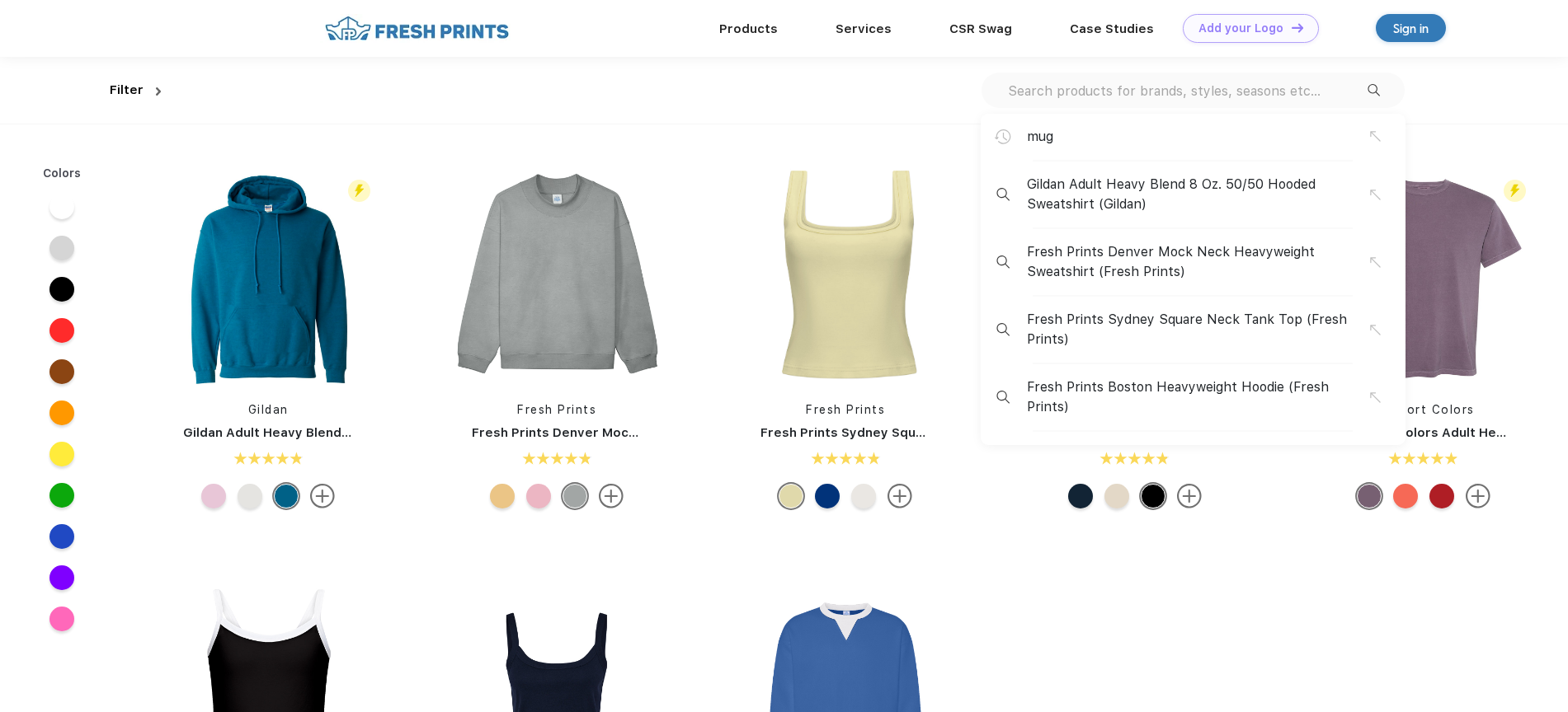
click at [1277, 96] on input "text" at bounding box center [1187, 91] width 362 height 18
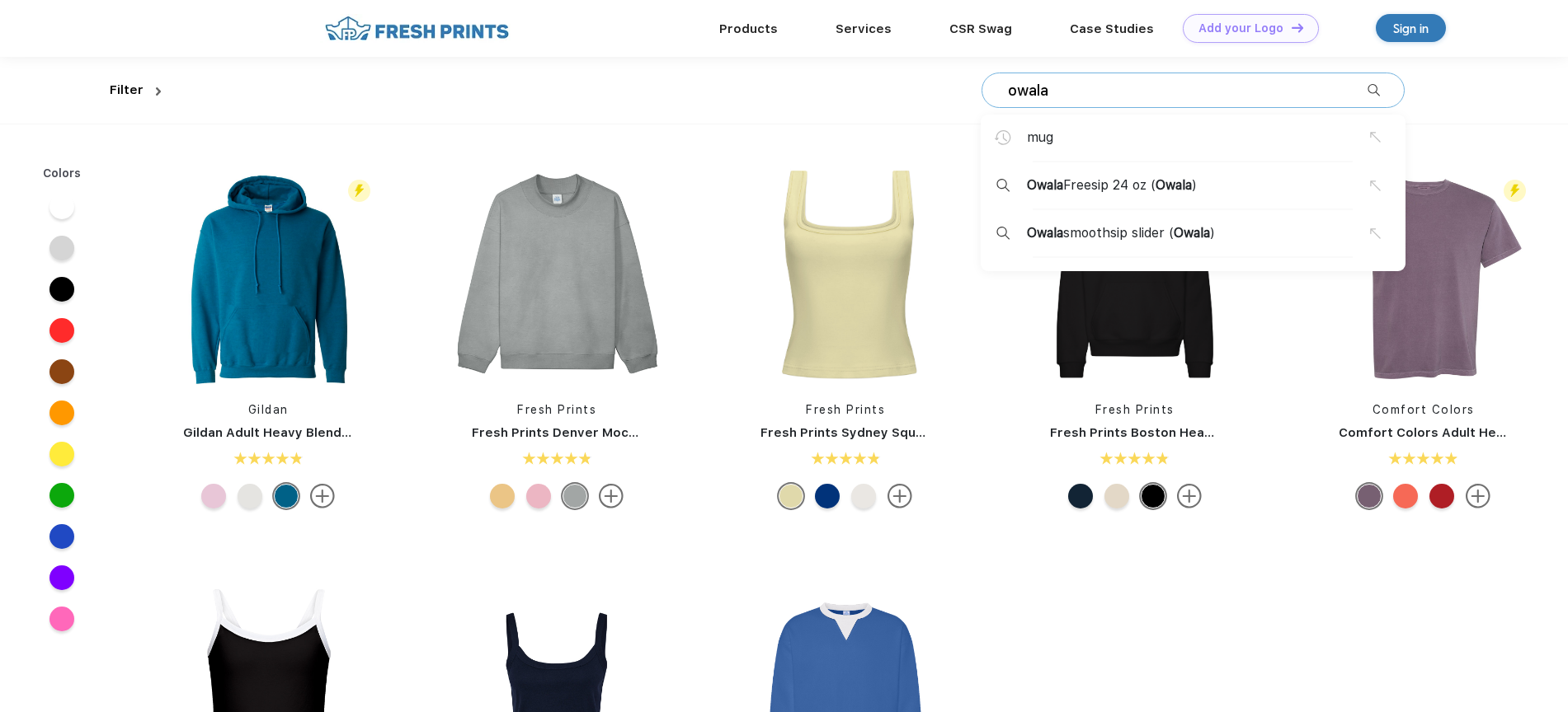
type input "owala"
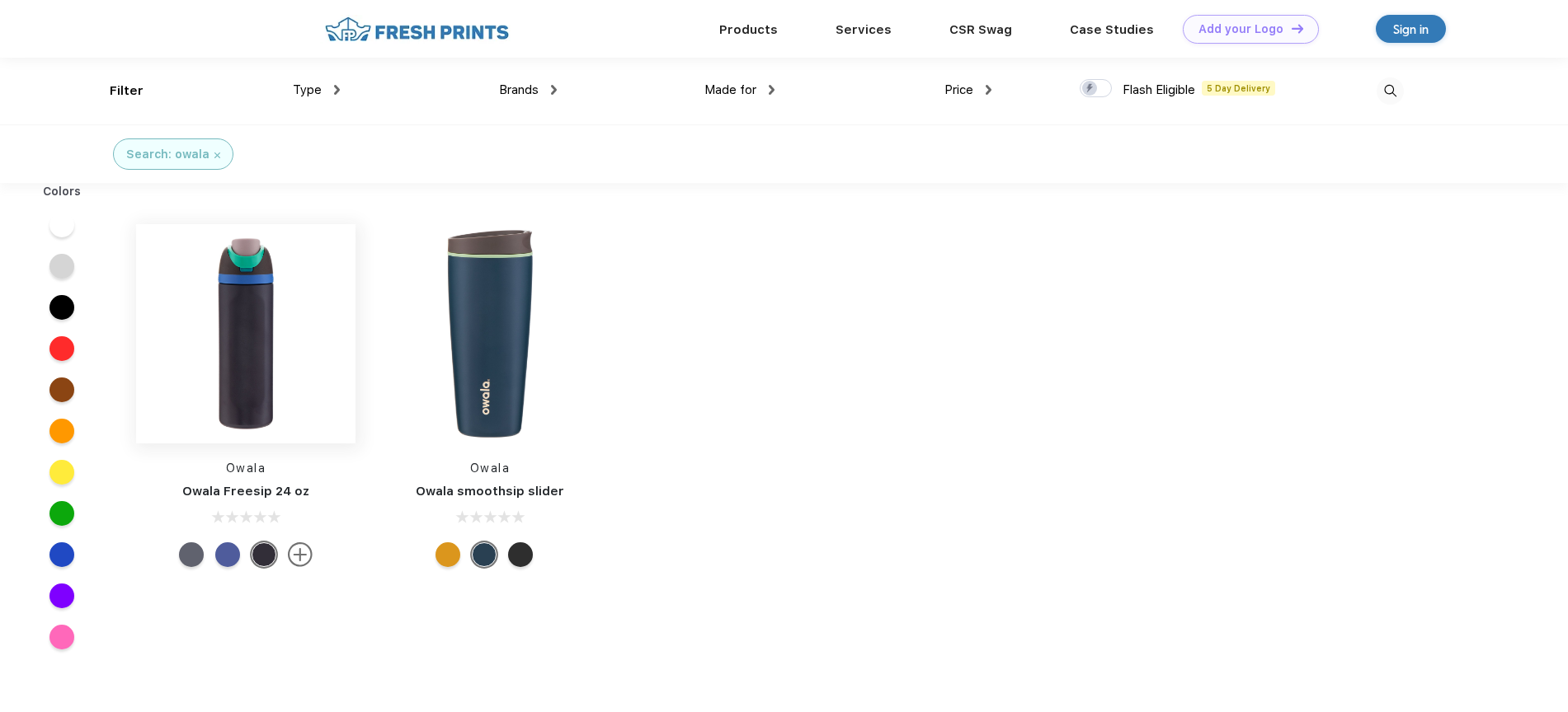
click at [229, 346] on img at bounding box center [246, 334] width 219 height 219
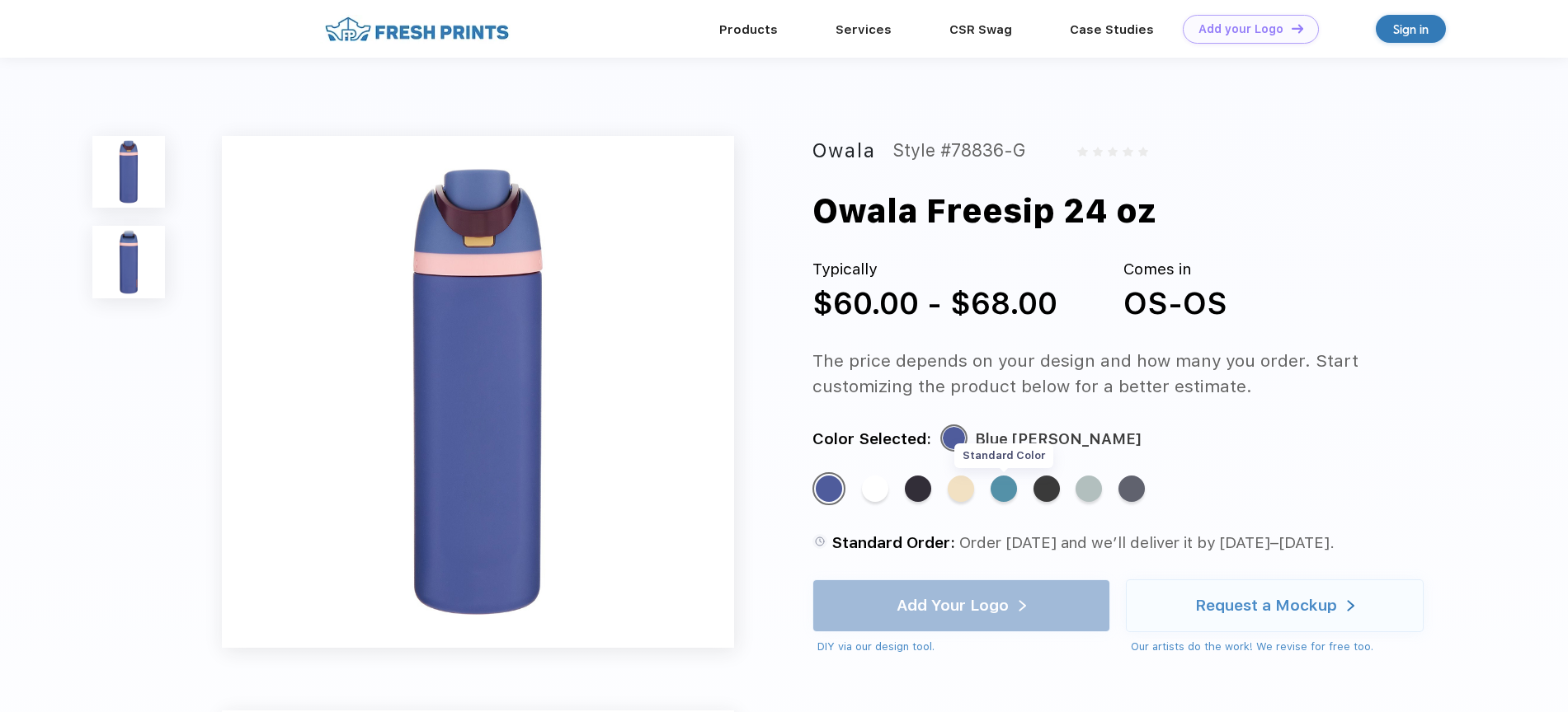
click at [1005, 484] on div "Standard Color" at bounding box center [1004, 489] width 27 height 27
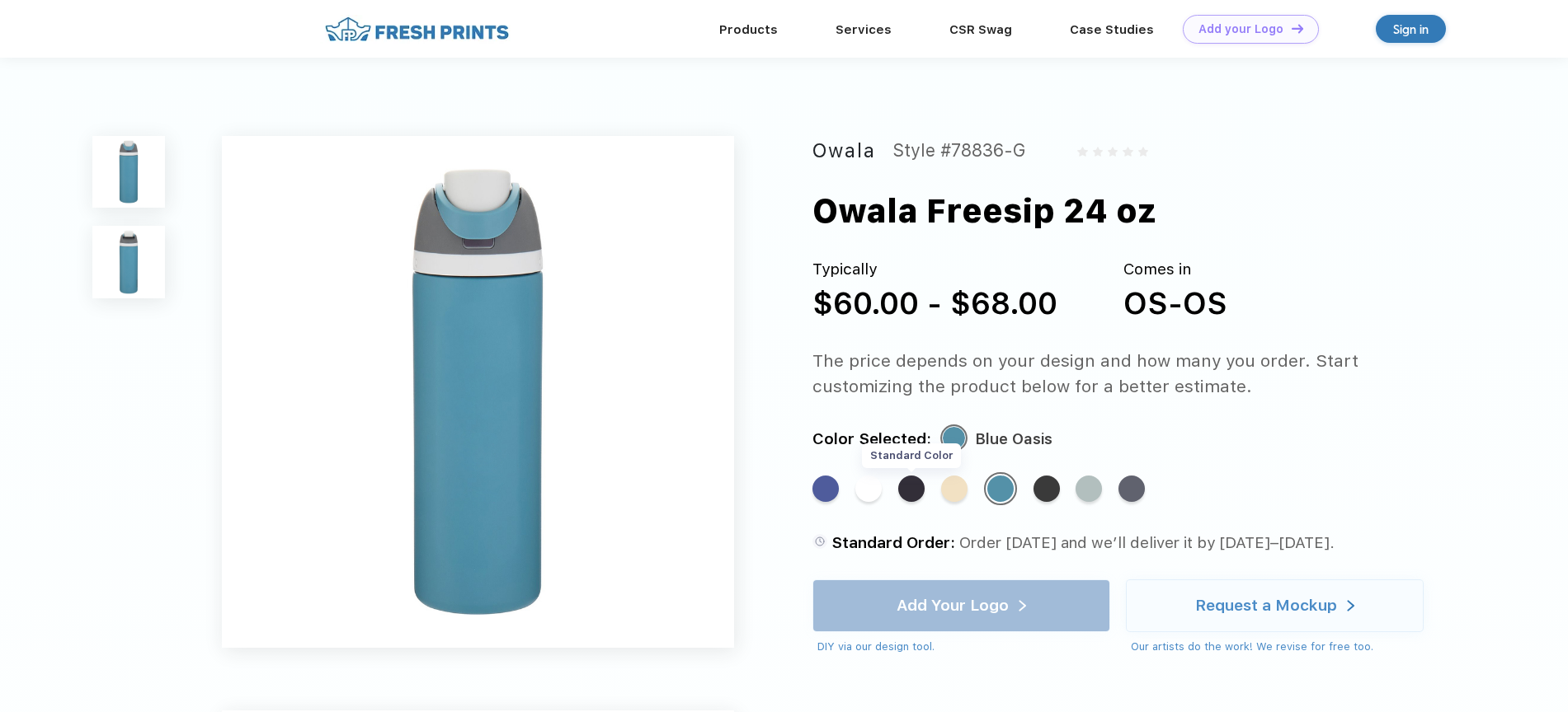
click at [913, 493] on div "Standard Color" at bounding box center [912, 489] width 27 height 27
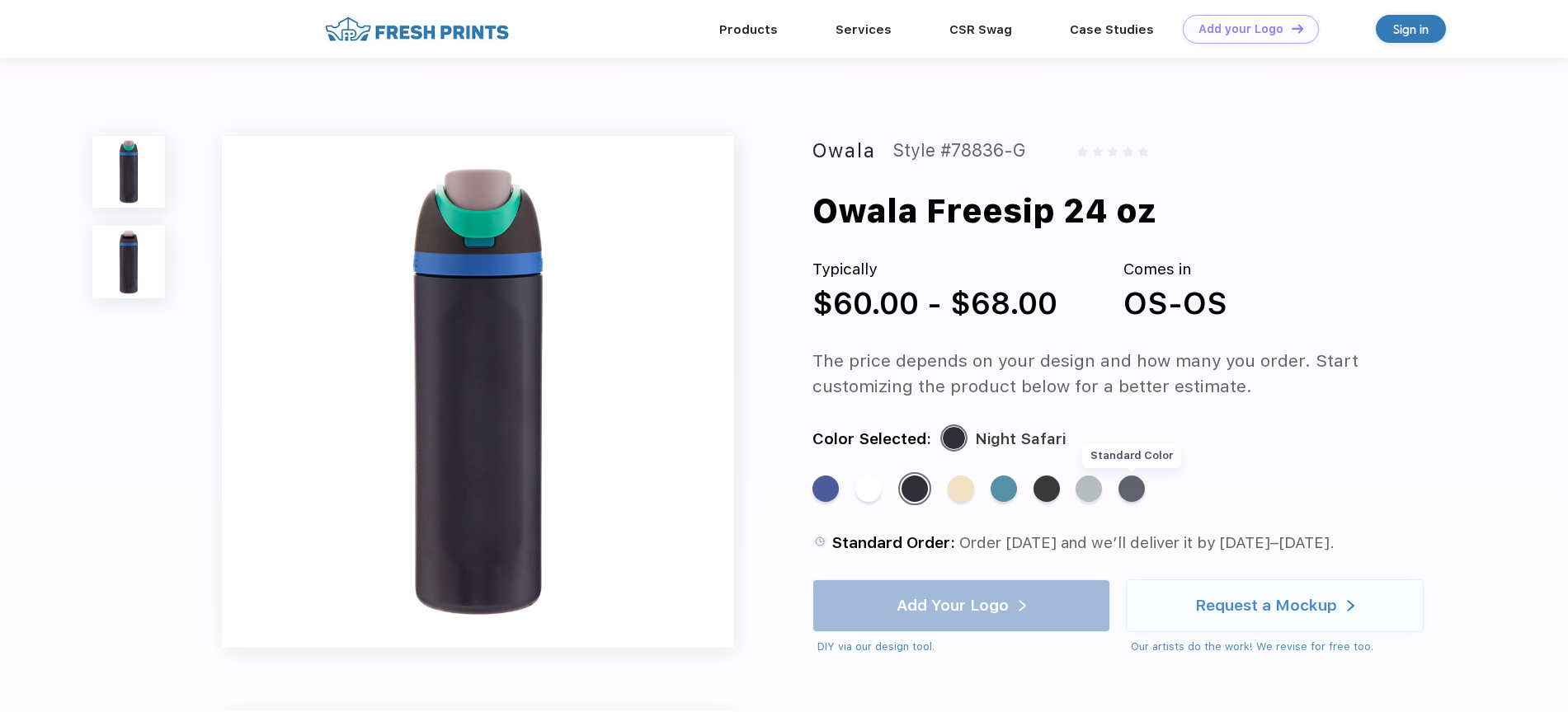
click at [1141, 480] on div "Standard Color" at bounding box center [1132, 489] width 27 height 27
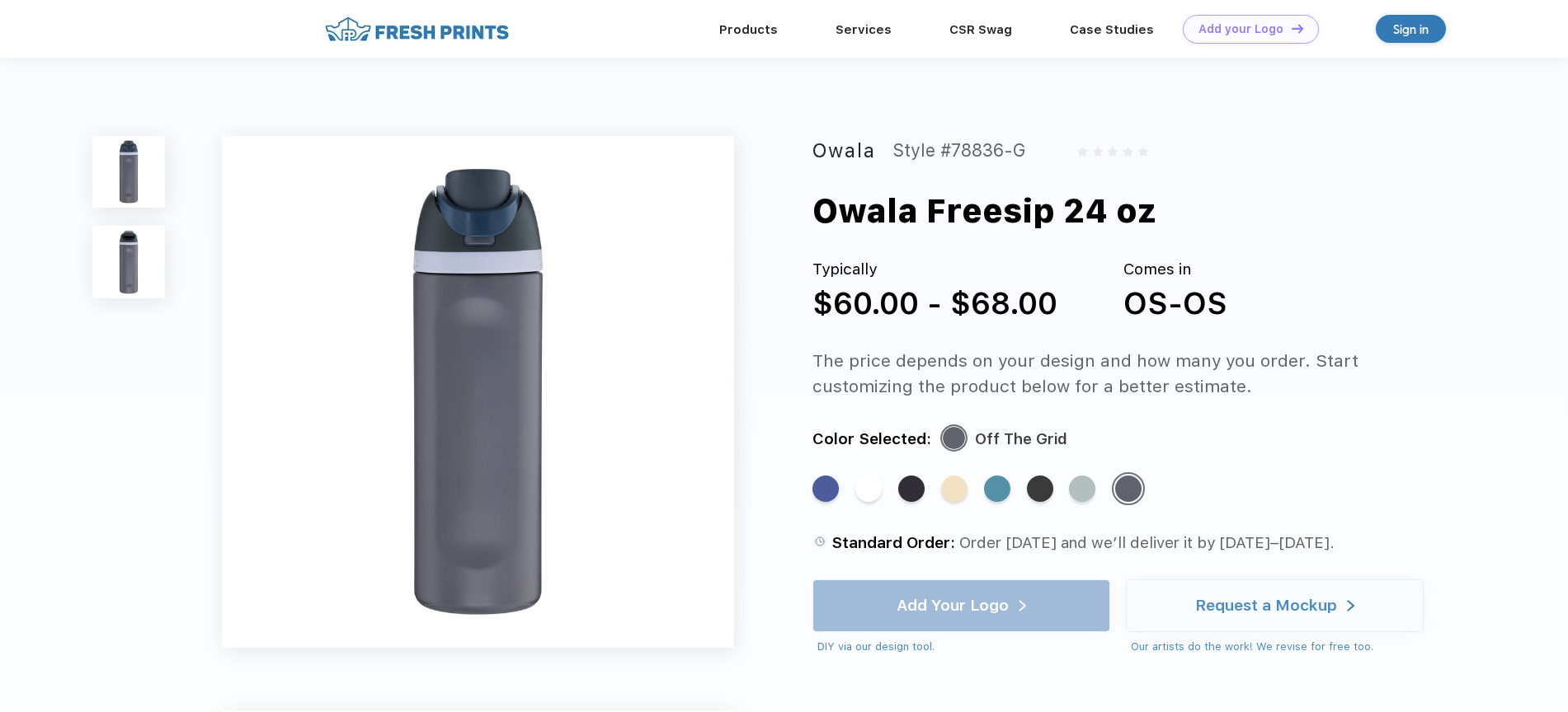
click at [131, 164] on img at bounding box center [128, 172] width 72 height 72
click at [823, 488] on div "Standard Color" at bounding box center [826, 489] width 27 height 27
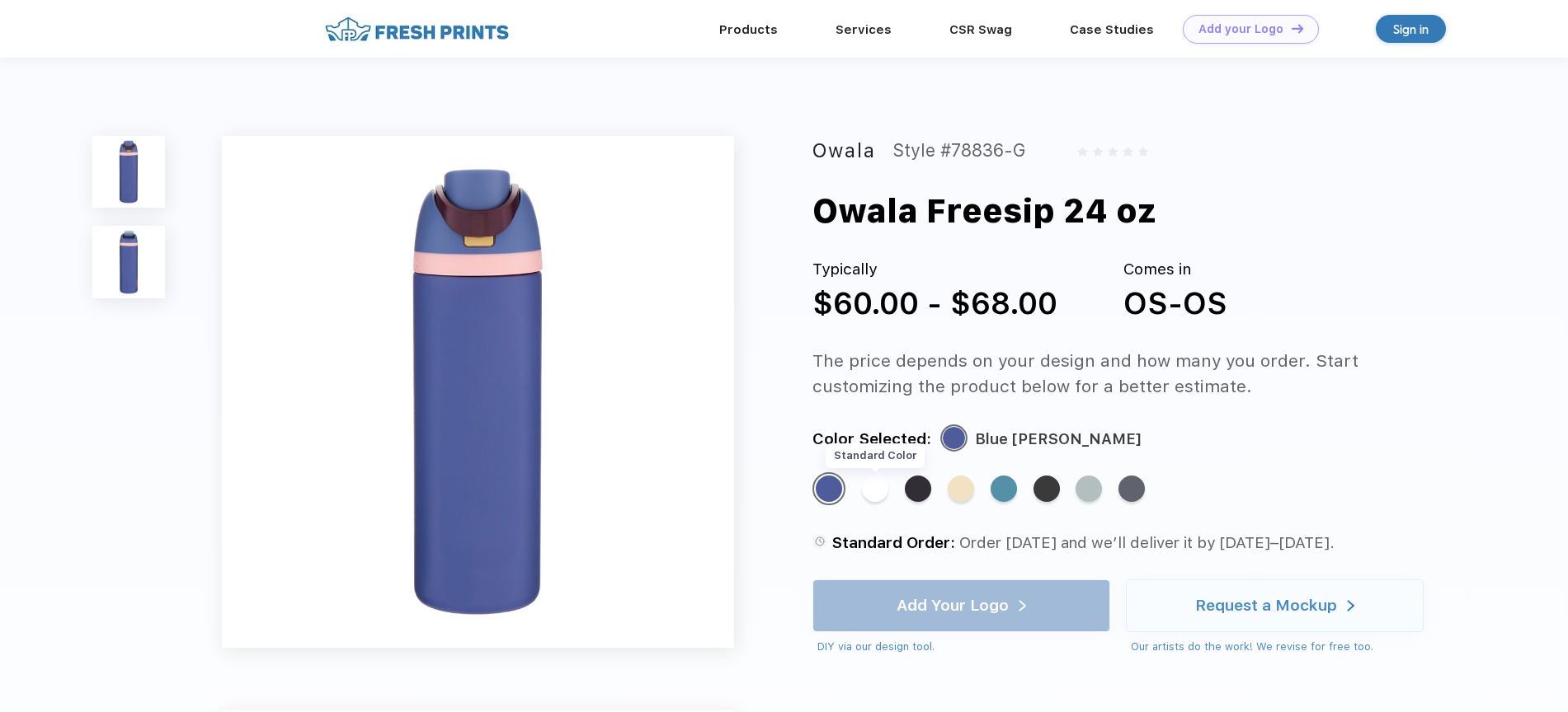
click at [884, 492] on div "Standard Color" at bounding box center [876, 489] width 27 height 27
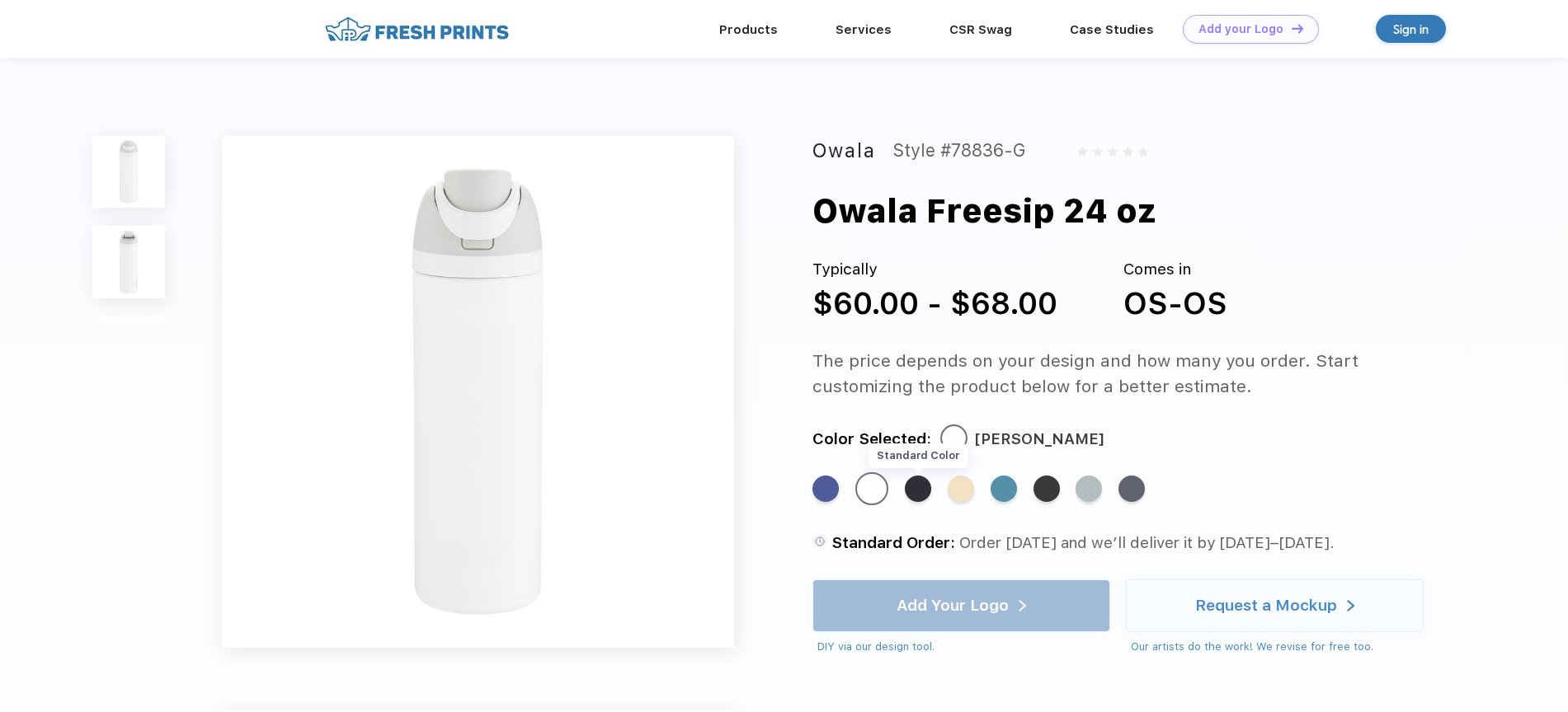
click at [924, 489] on div "Standard Color" at bounding box center [918, 489] width 27 height 27
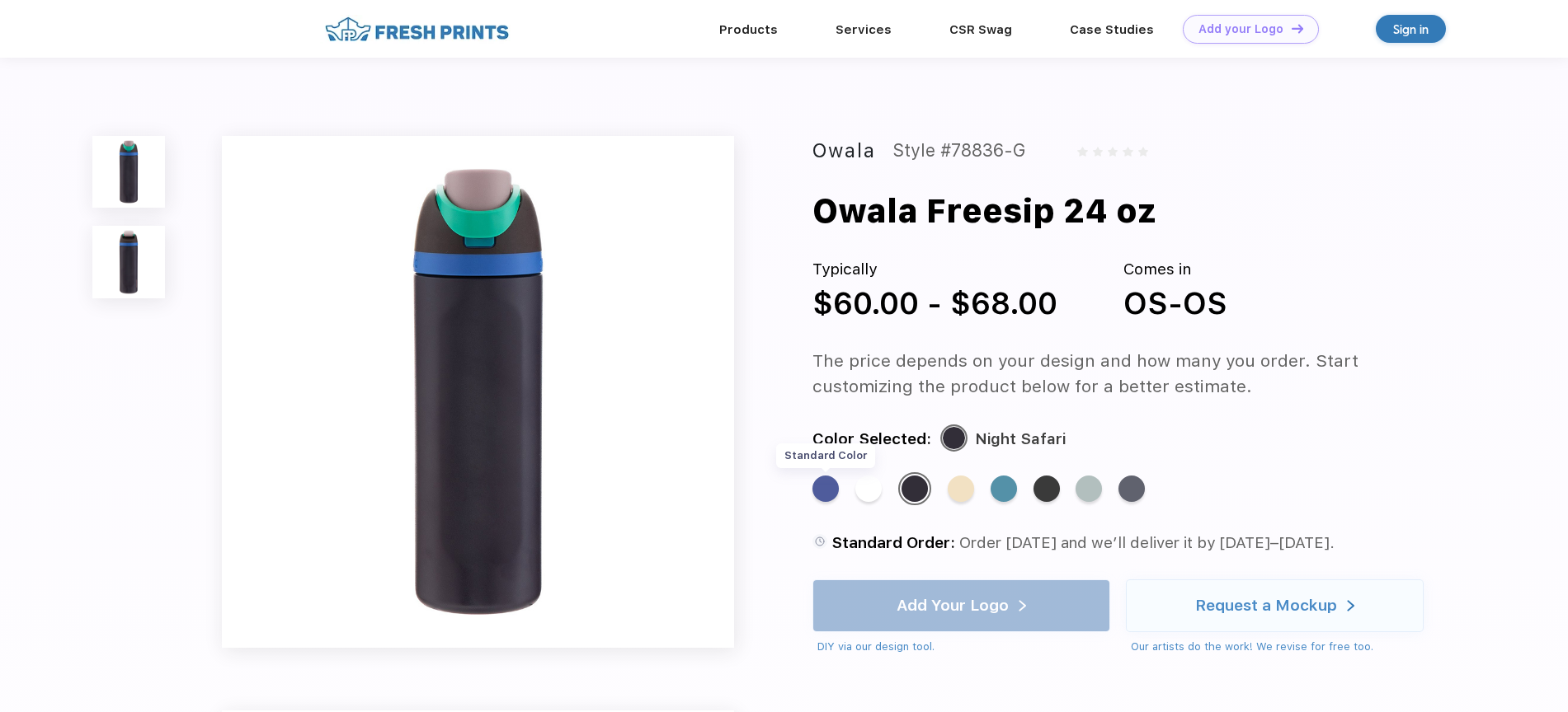
click at [832, 491] on div "Standard Color" at bounding box center [826, 489] width 27 height 27
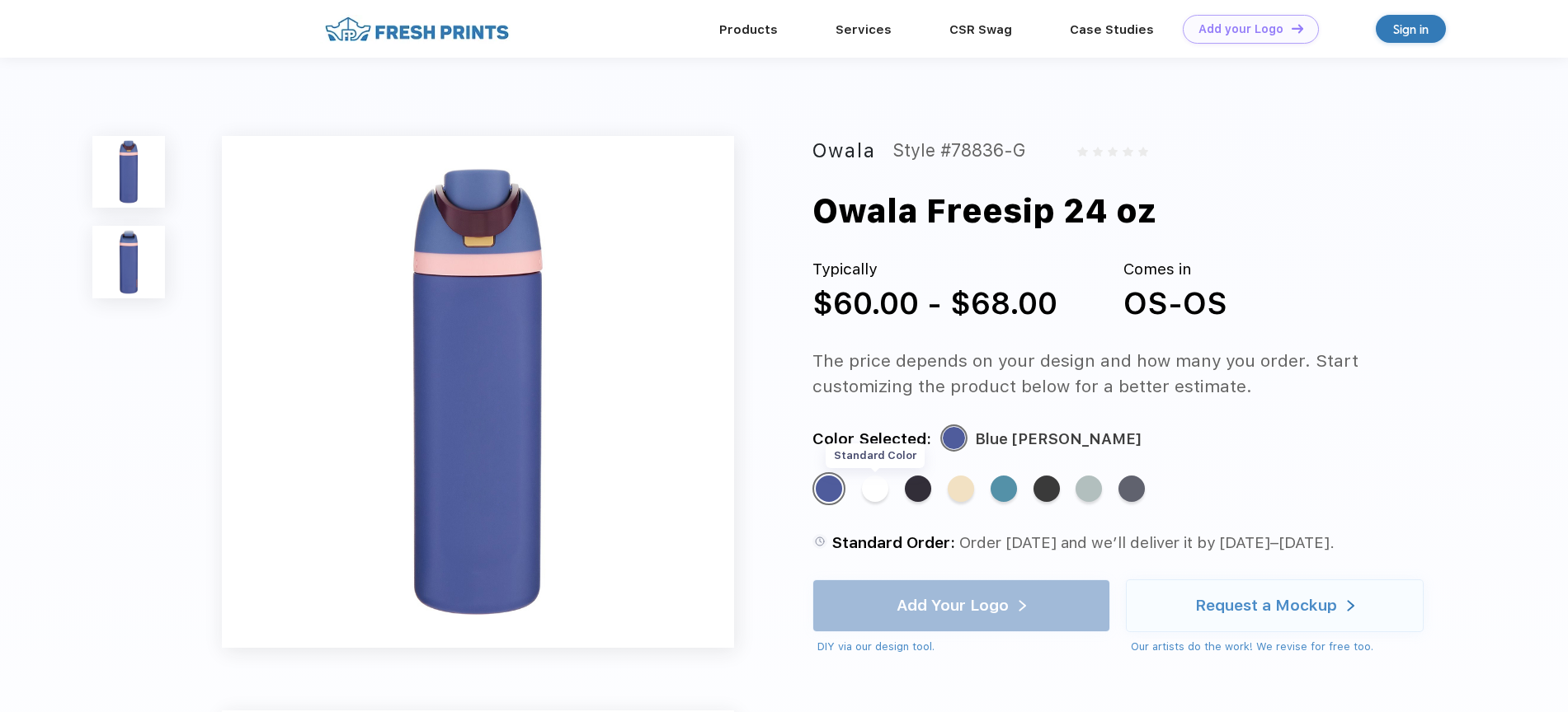
click at [864, 494] on div "Standard Color" at bounding box center [876, 489] width 27 height 27
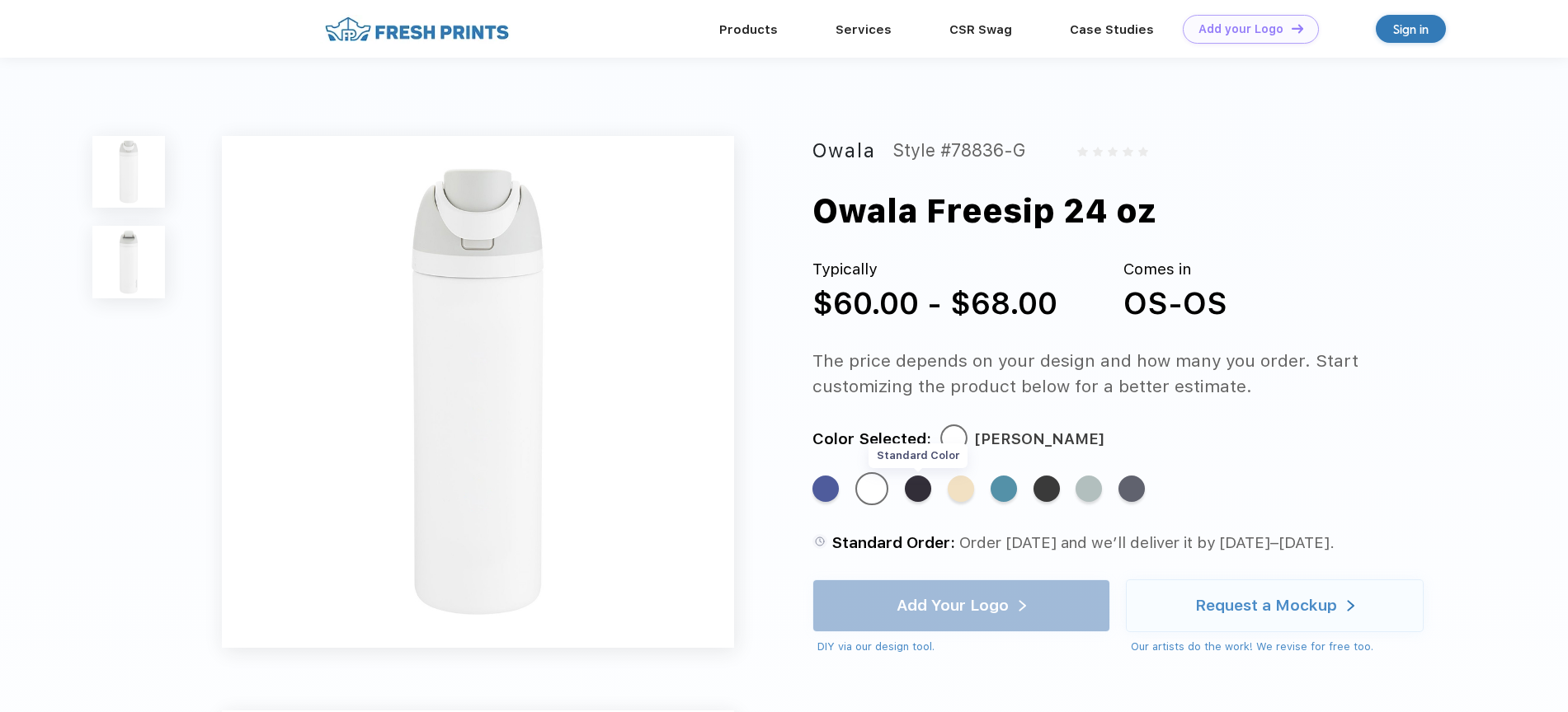
click at [922, 492] on div "Standard Color" at bounding box center [918, 489] width 27 height 27
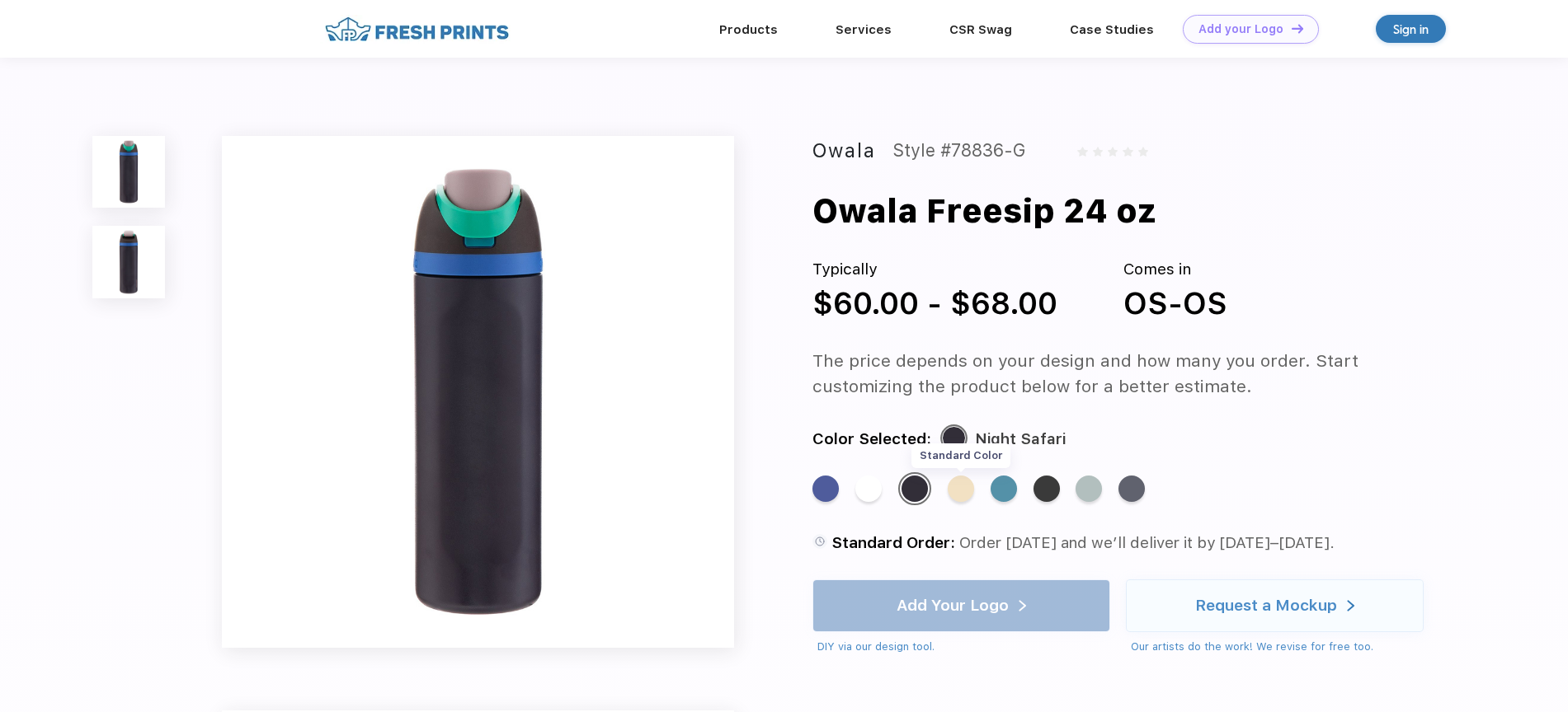
click at [965, 496] on div "Standard Color" at bounding box center [961, 489] width 27 height 27
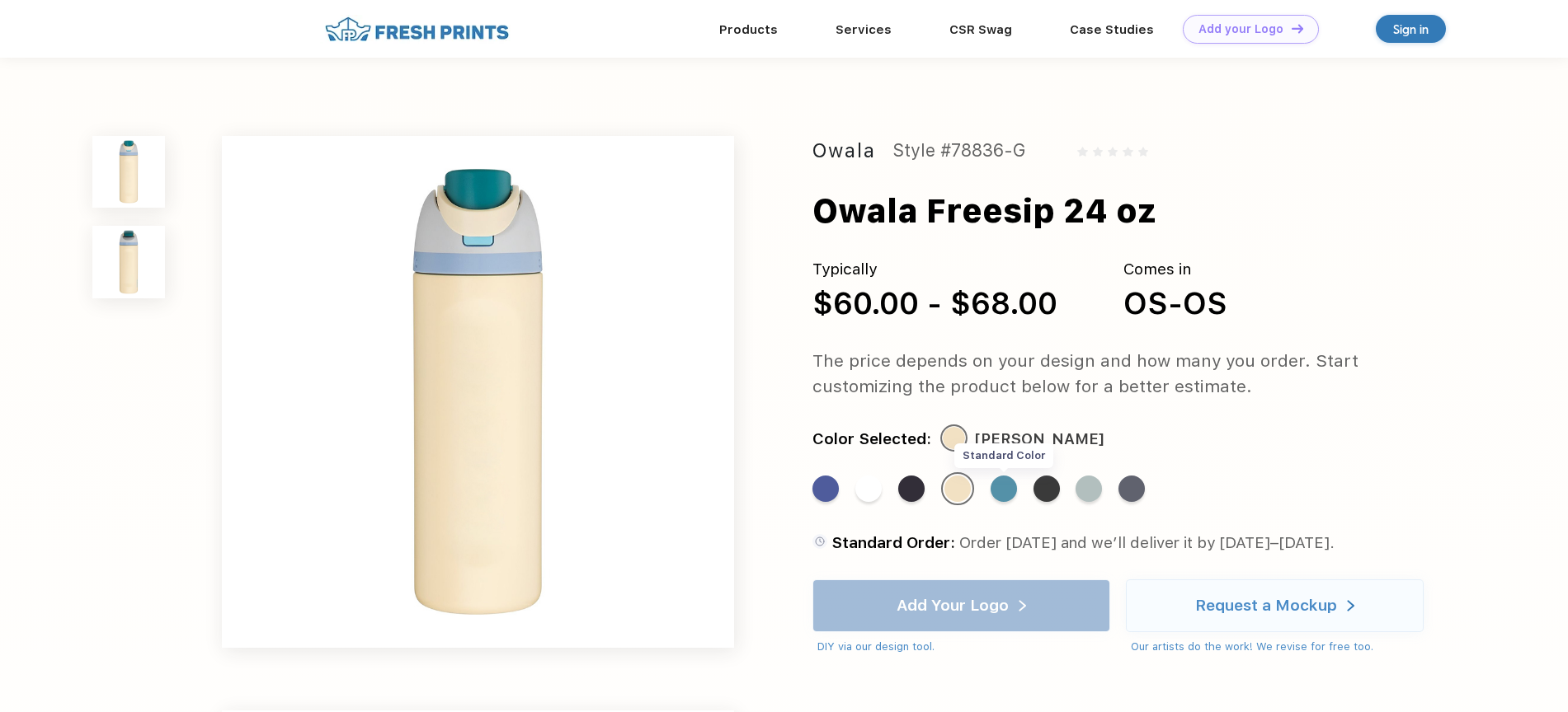
click at [1008, 490] on div "Standard Color" at bounding box center [1004, 489] width 27 height 27
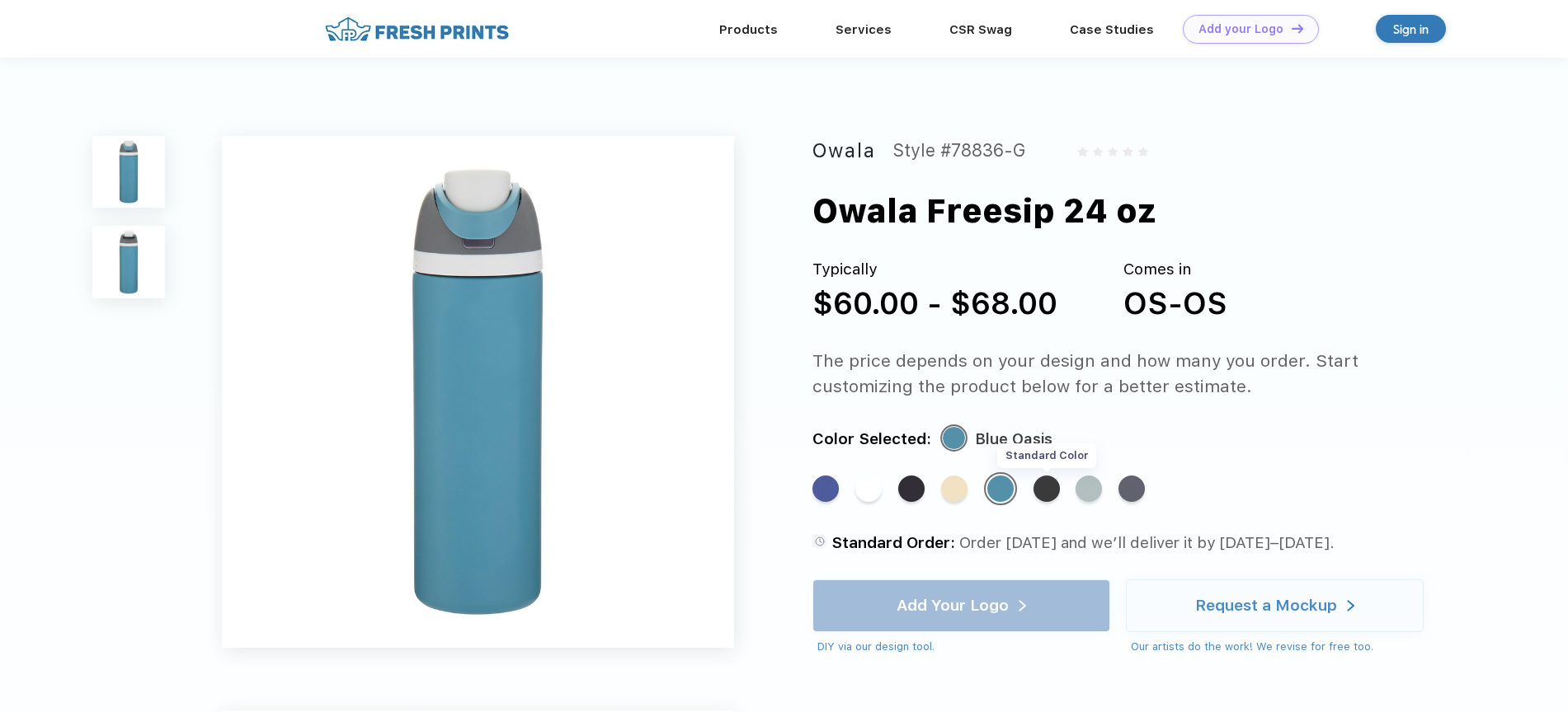
click at [1051, 497] on div "Standard Color" at bounding box center [1047, 489] width 27 height 27
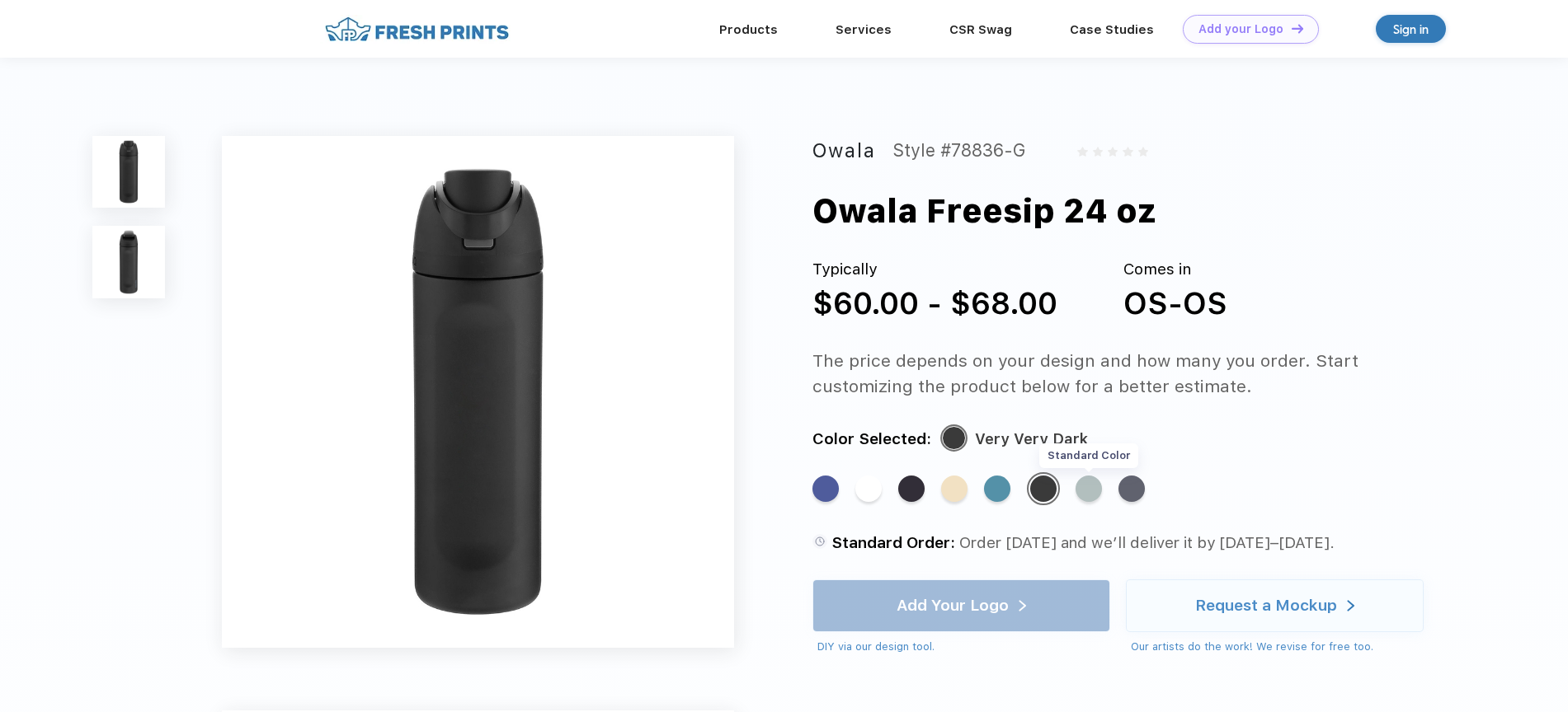
click at [1087, 494] on div "Standard Color" at bounding box center [1089, 489] width 27 height 27
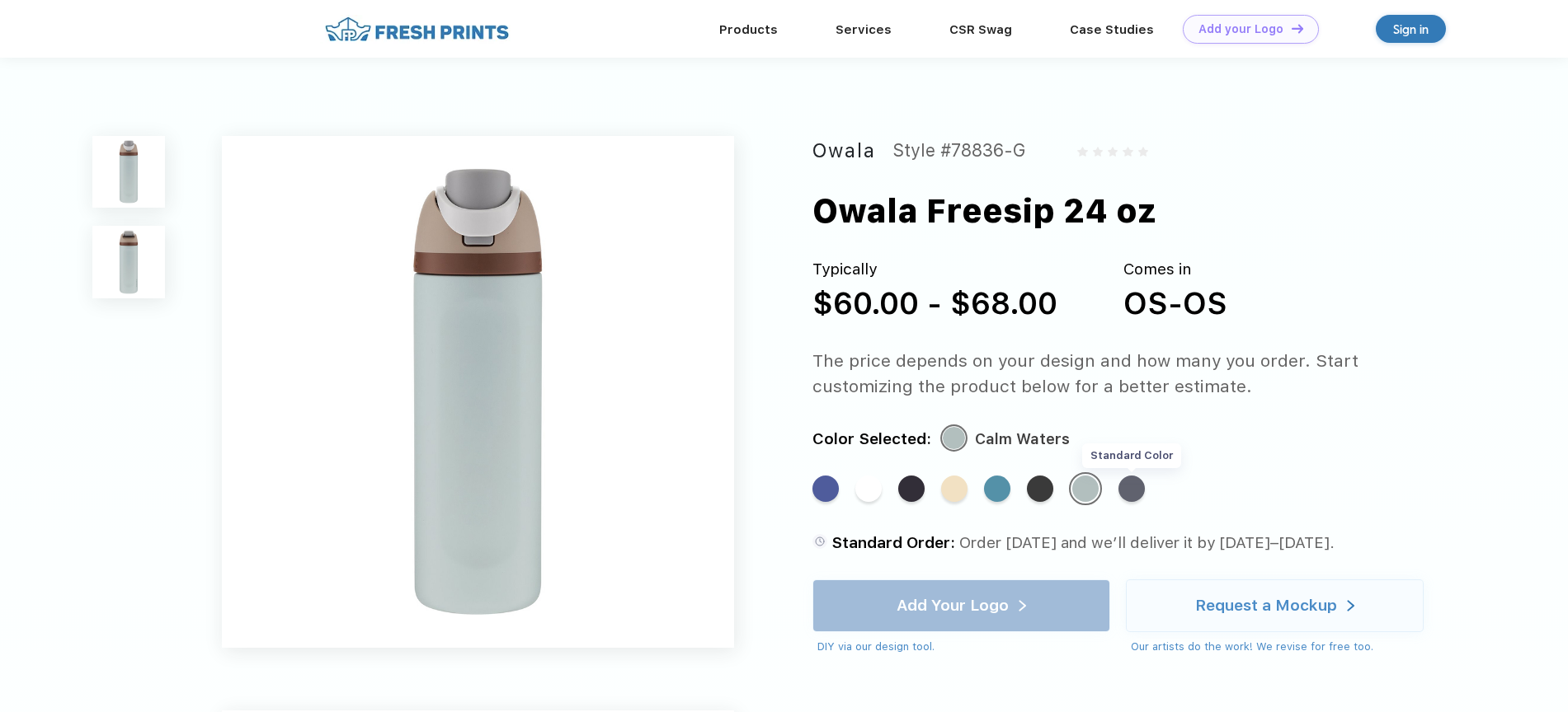
click at [1136, 494] on div "Standard Color" at bounding box center [1132, 489] width 27 height 27
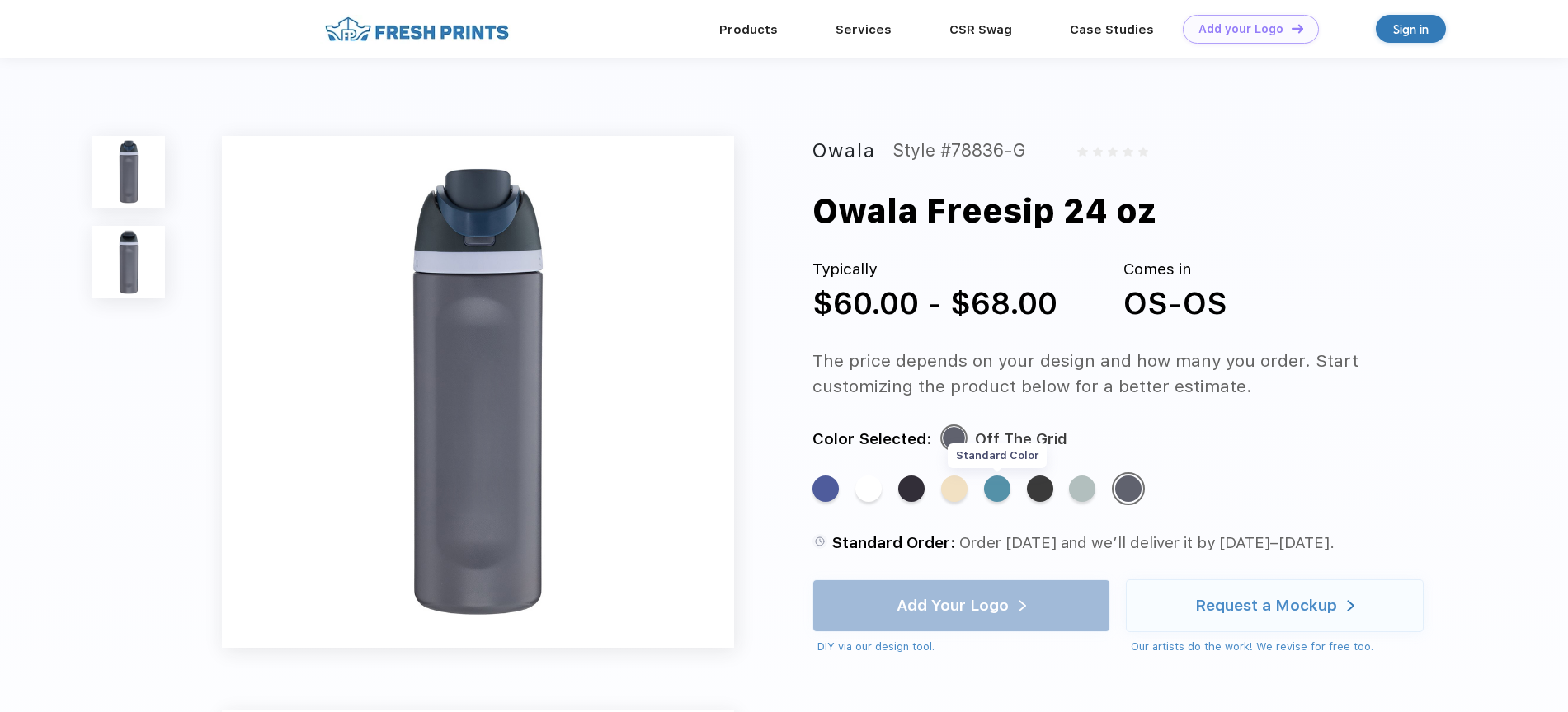
click at [1009, 488] on div "Standard Color" at bounding box center [997, 489] width 27 height 27
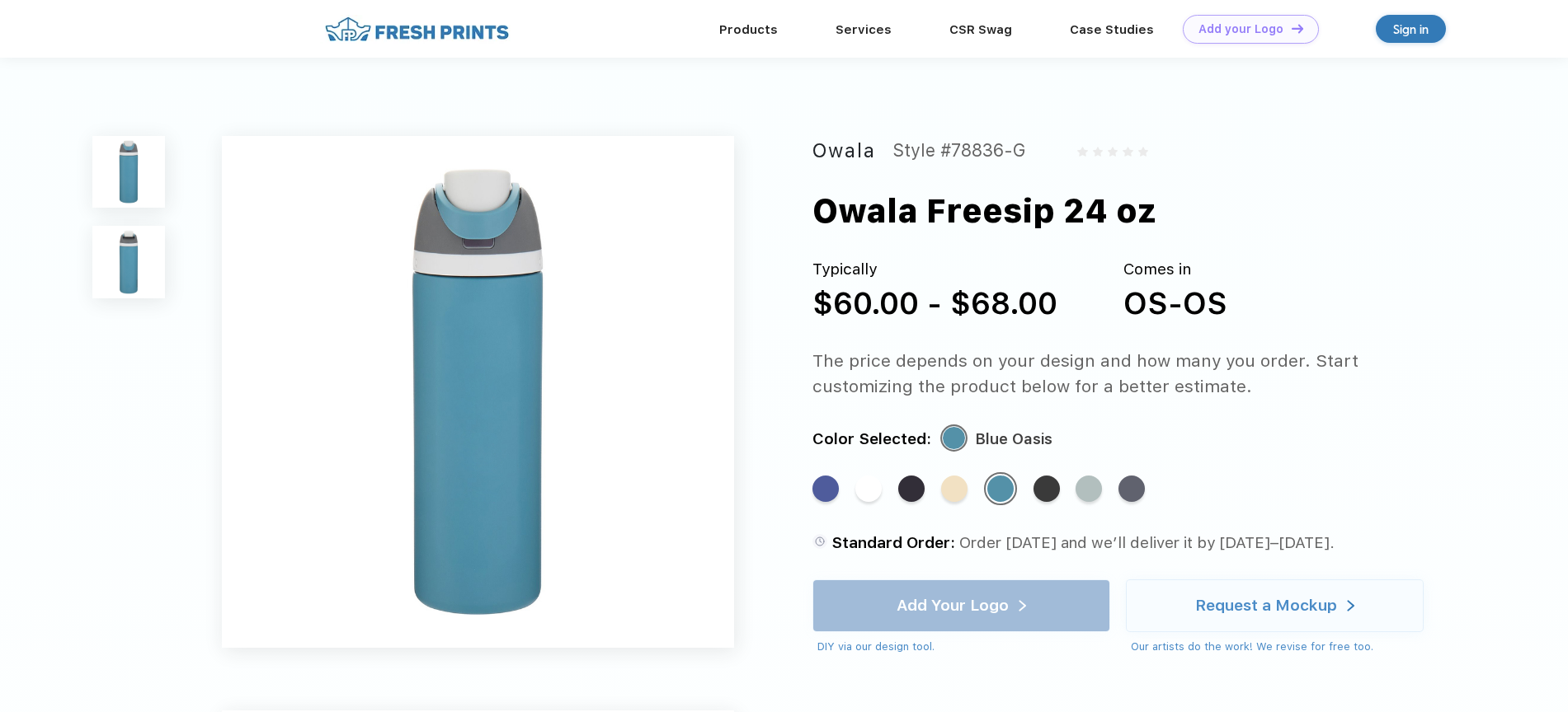
click at [150, 269] on img at bounding box center [128, 262] width 72 height 72
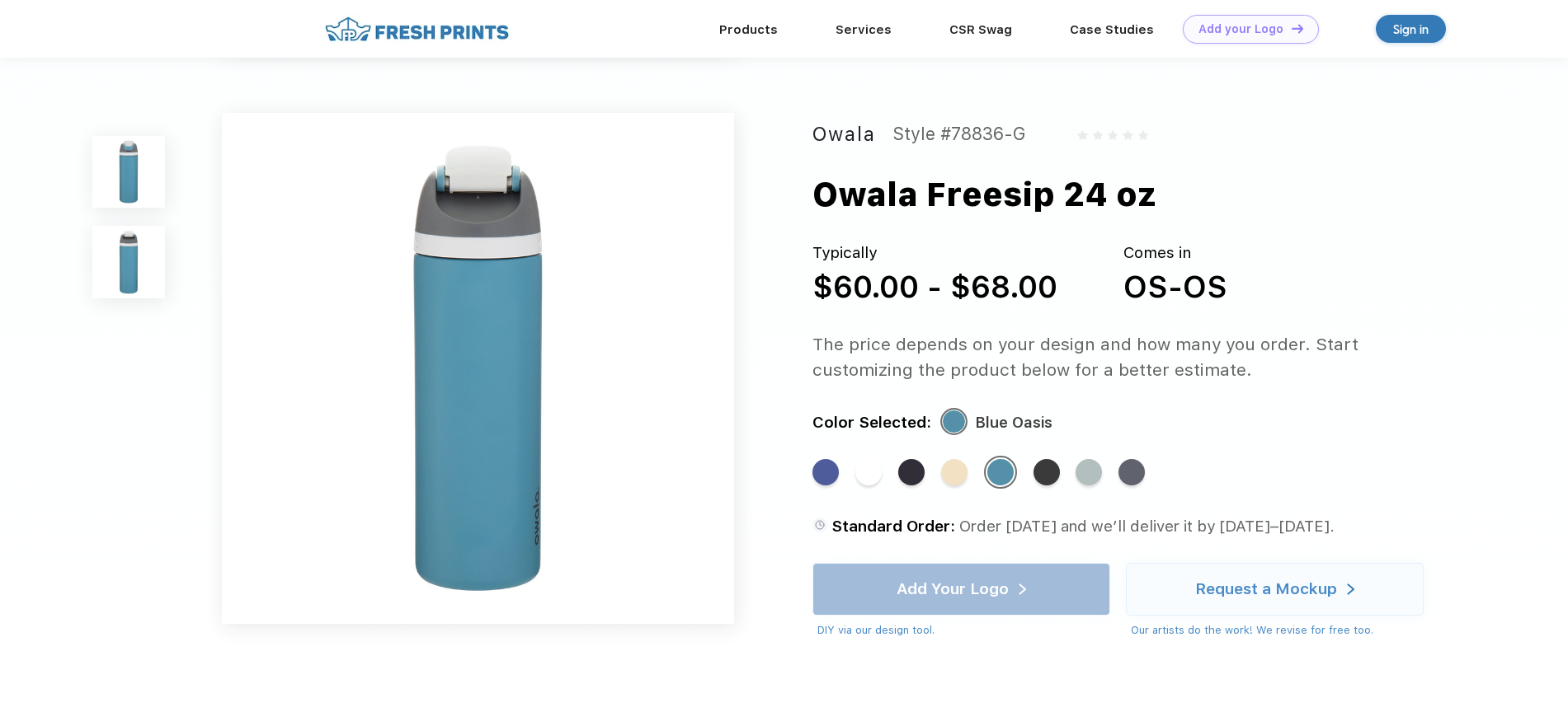
click at [136, 197] on img at bounding box center [128, 172] width 72 height 72
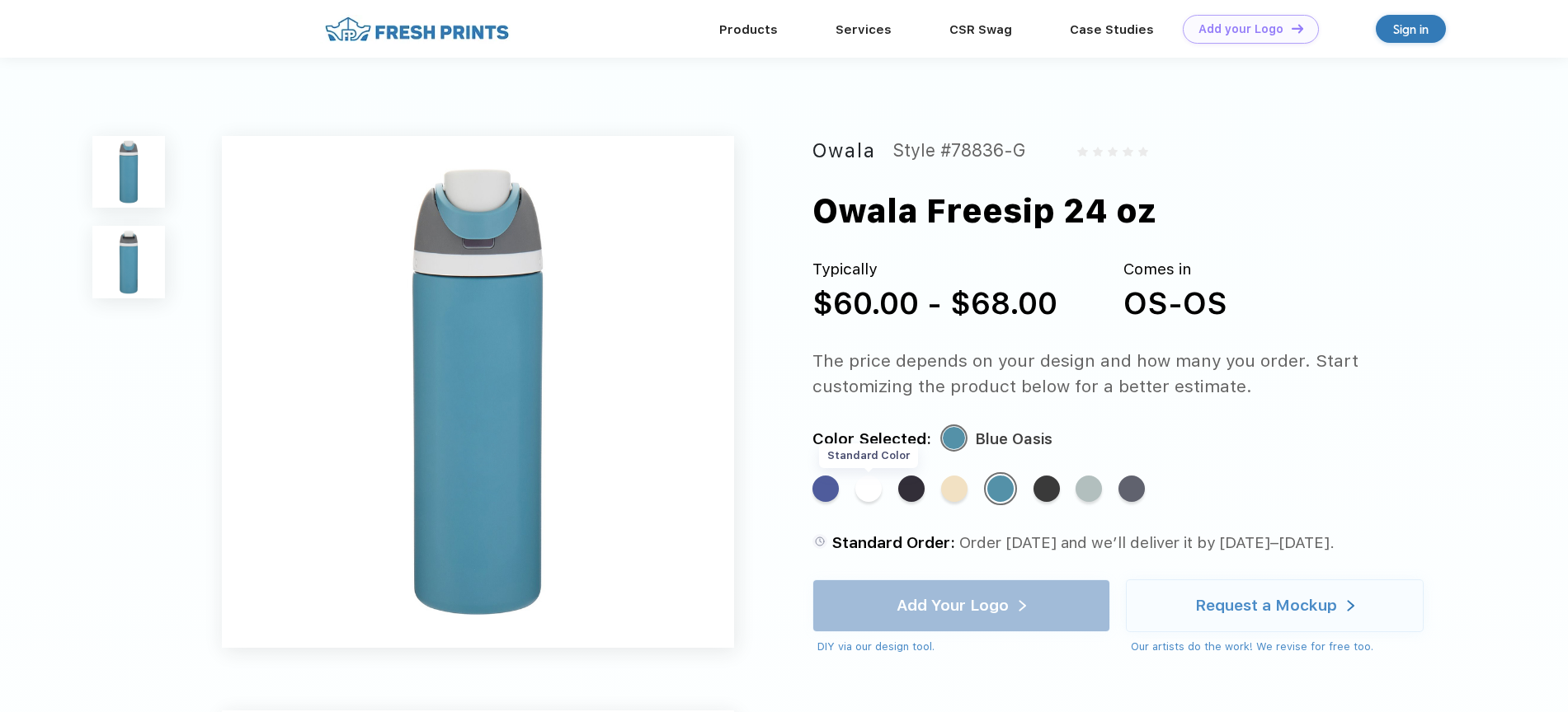
click at [867, 489] on div "Standard Color" at bounding box center [869, 489] width 27 height 27
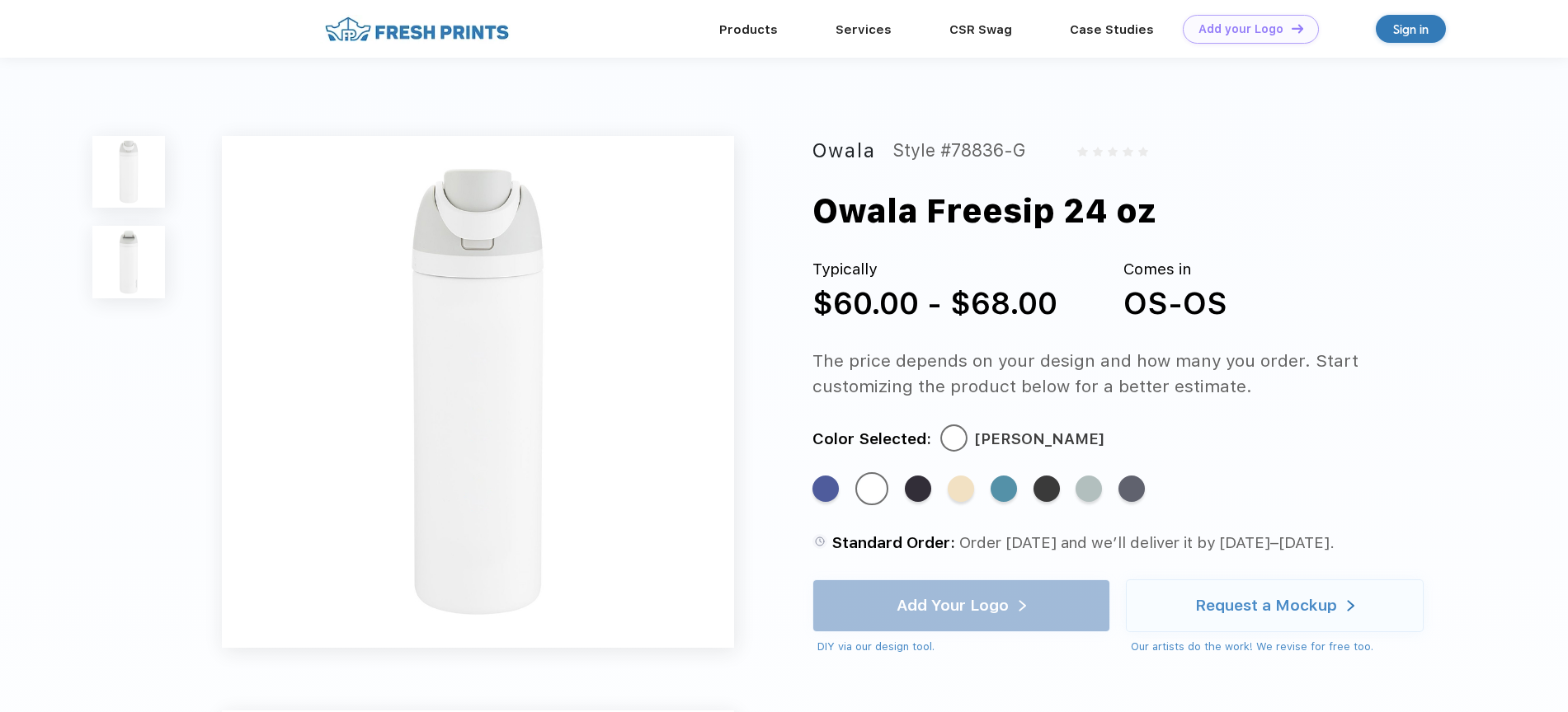
click at [143, 252] on img at bounding box center [128, 262] width 72 height 72
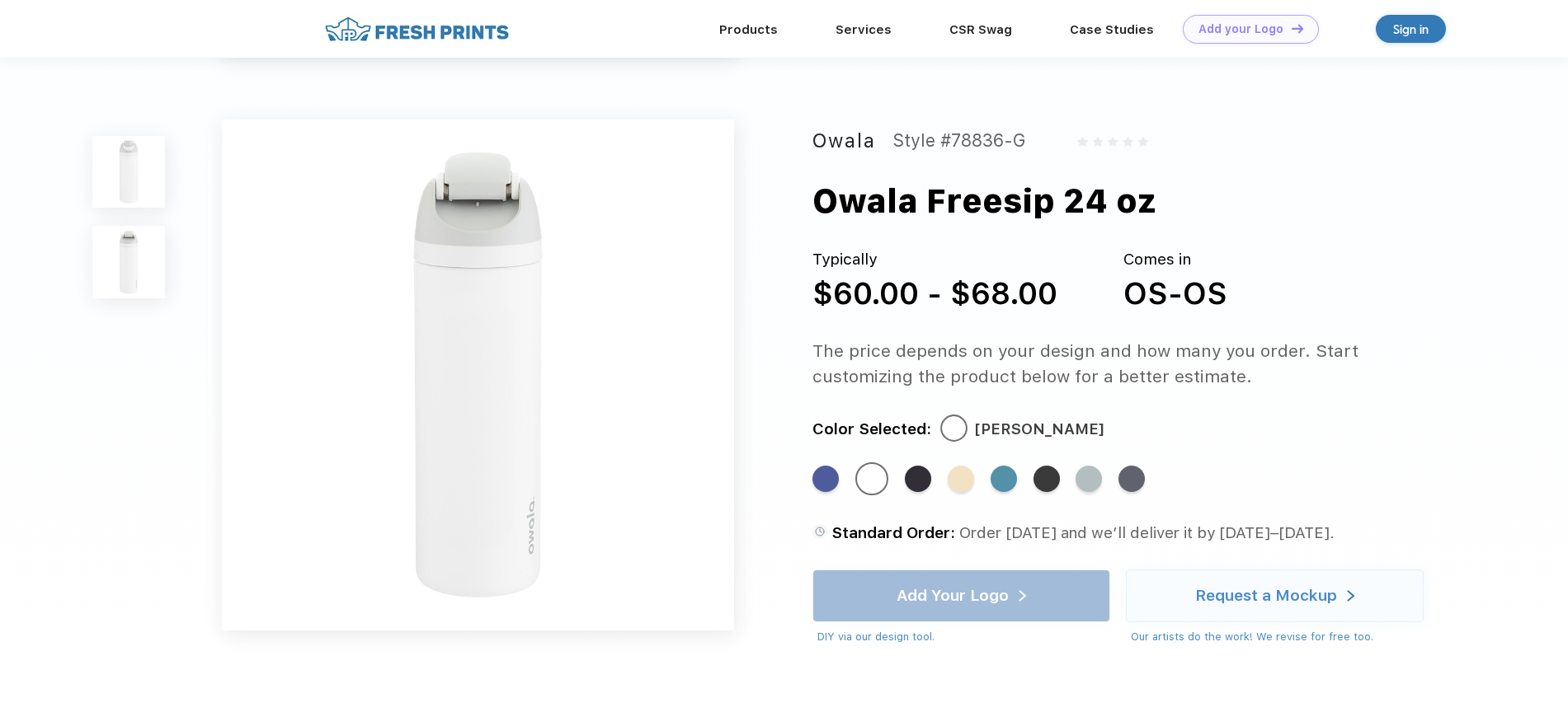
scroll to position [540, 0]
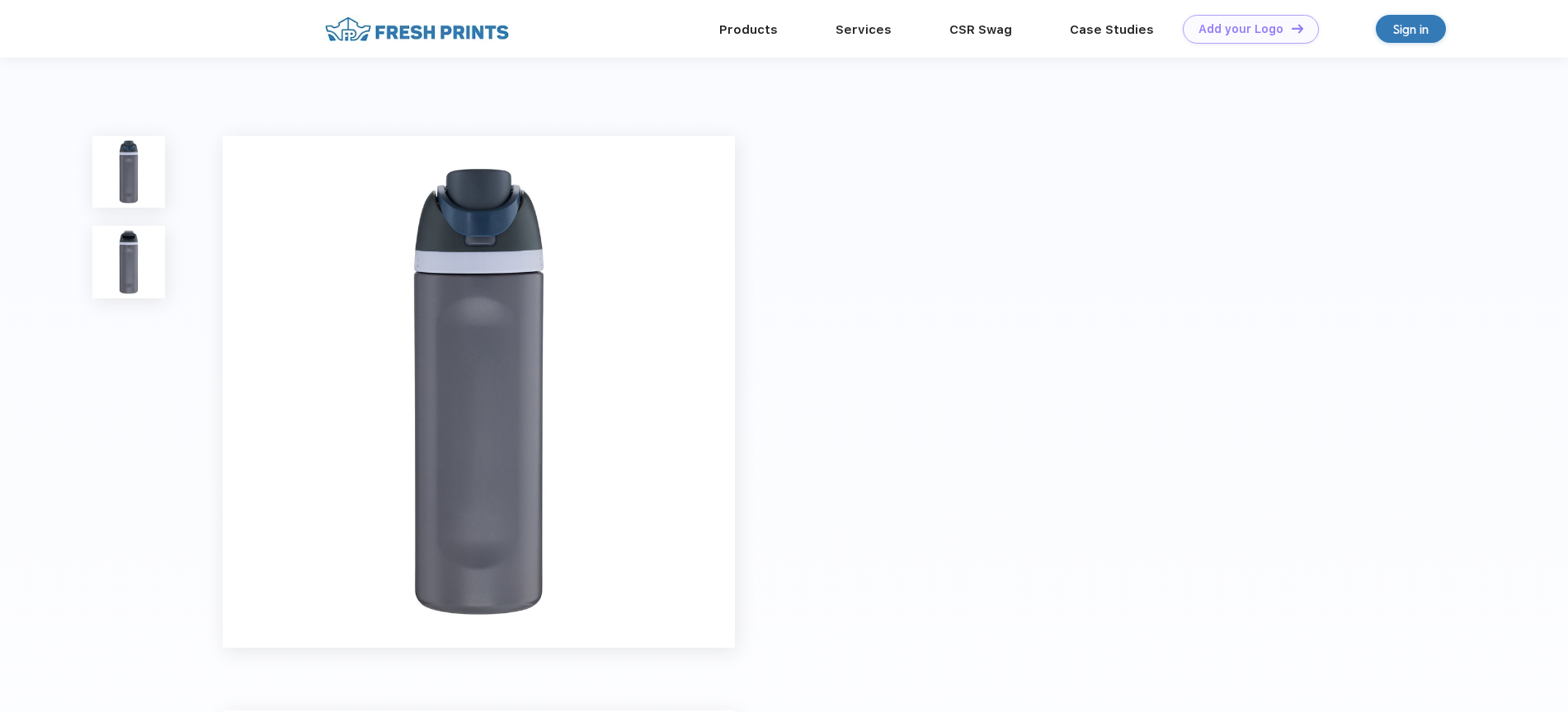
scroll to position [1, 0]
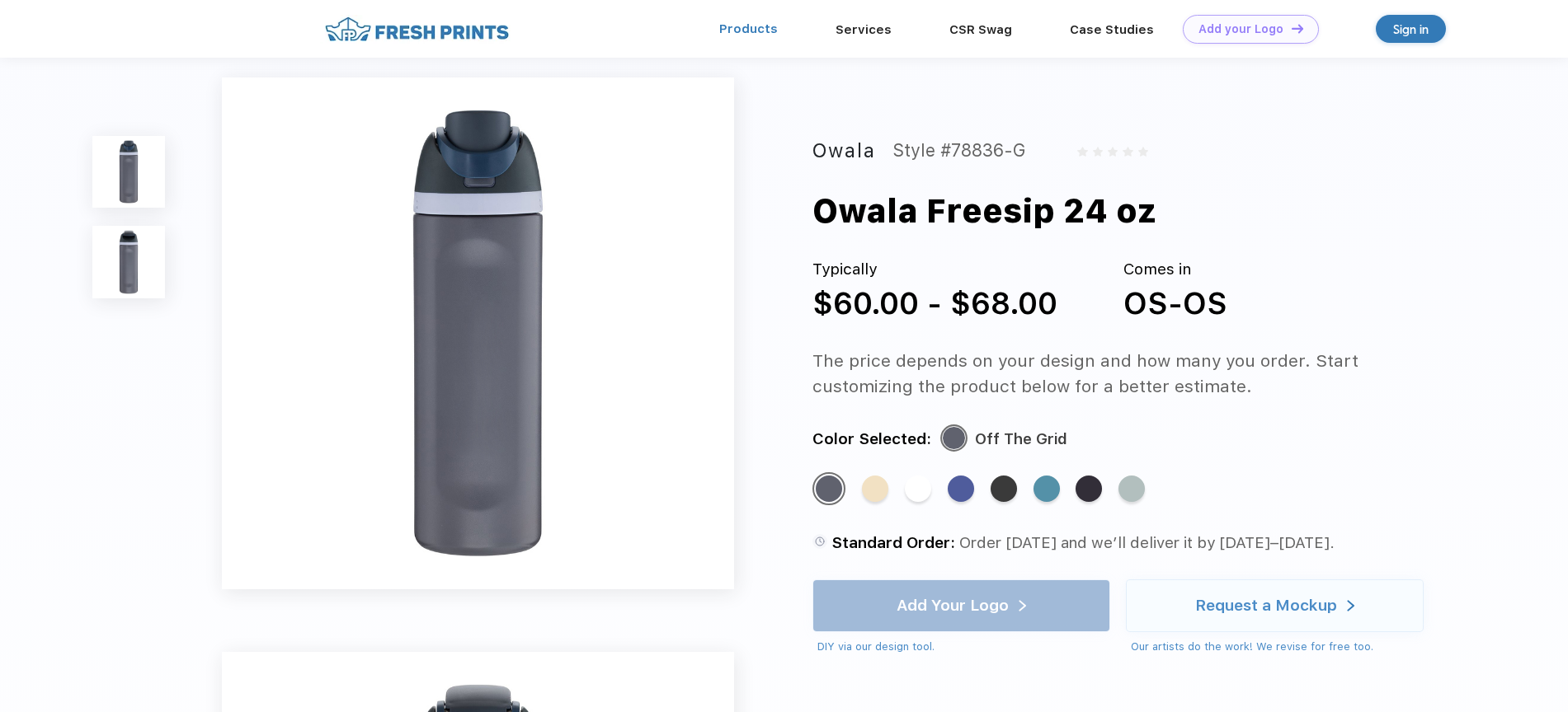
click at [735, 27] on link "Products" at bounding box center [748, 29] width 59 height 15
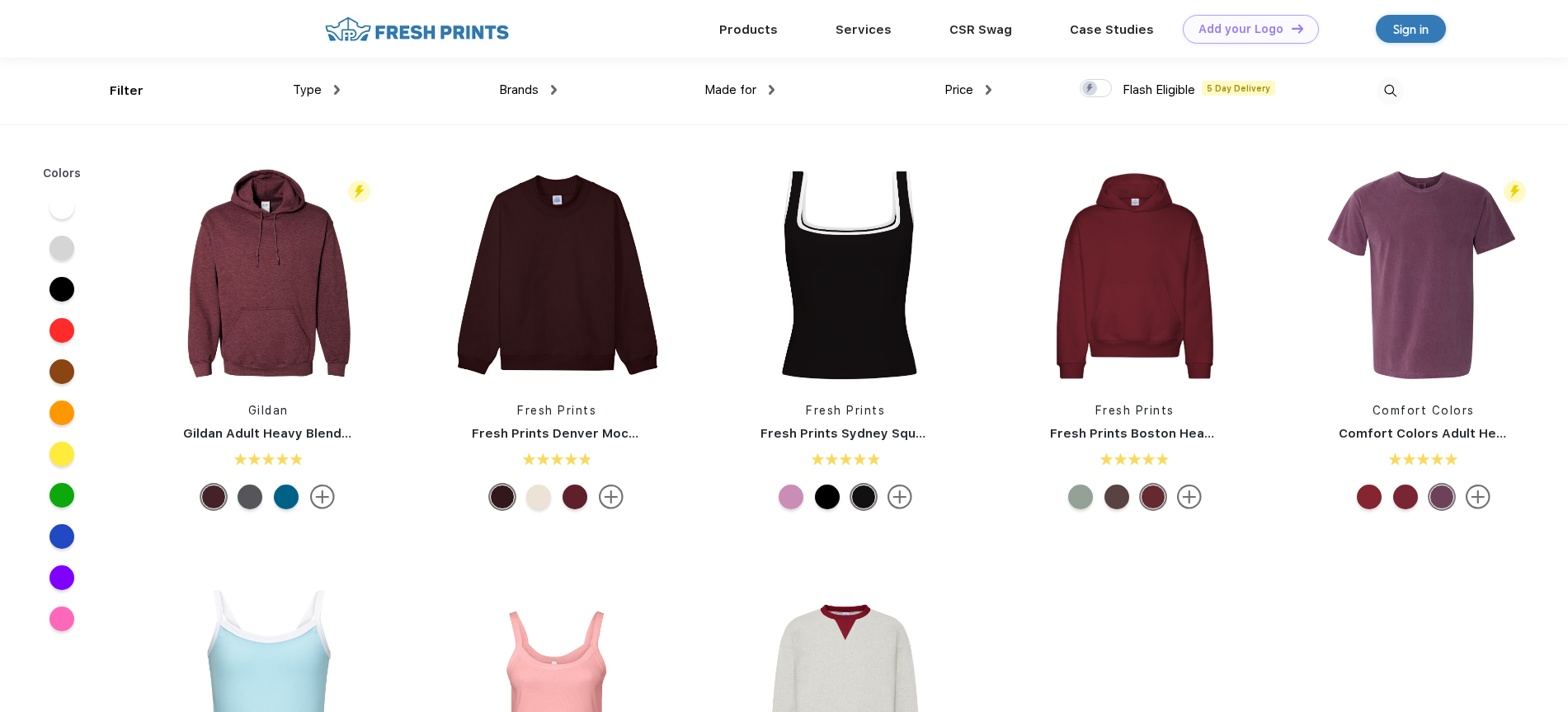
scroll to position [1, 0]
click at [323, 97] on div "Type" at bounding box center [316, 90] width 47 height 19
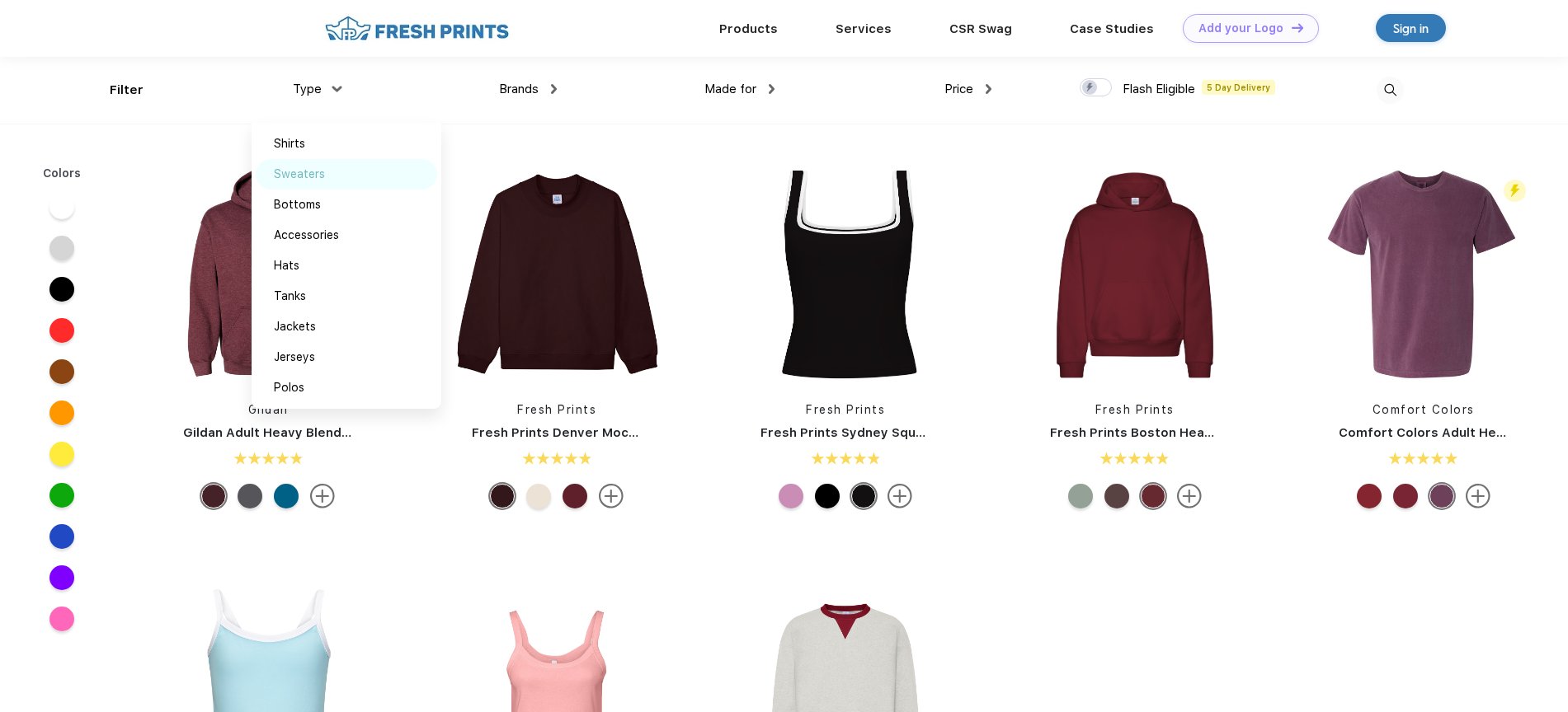
click at [302, 173] on div "Sweaters" at bounding box center [299, 174] width 51 height 18
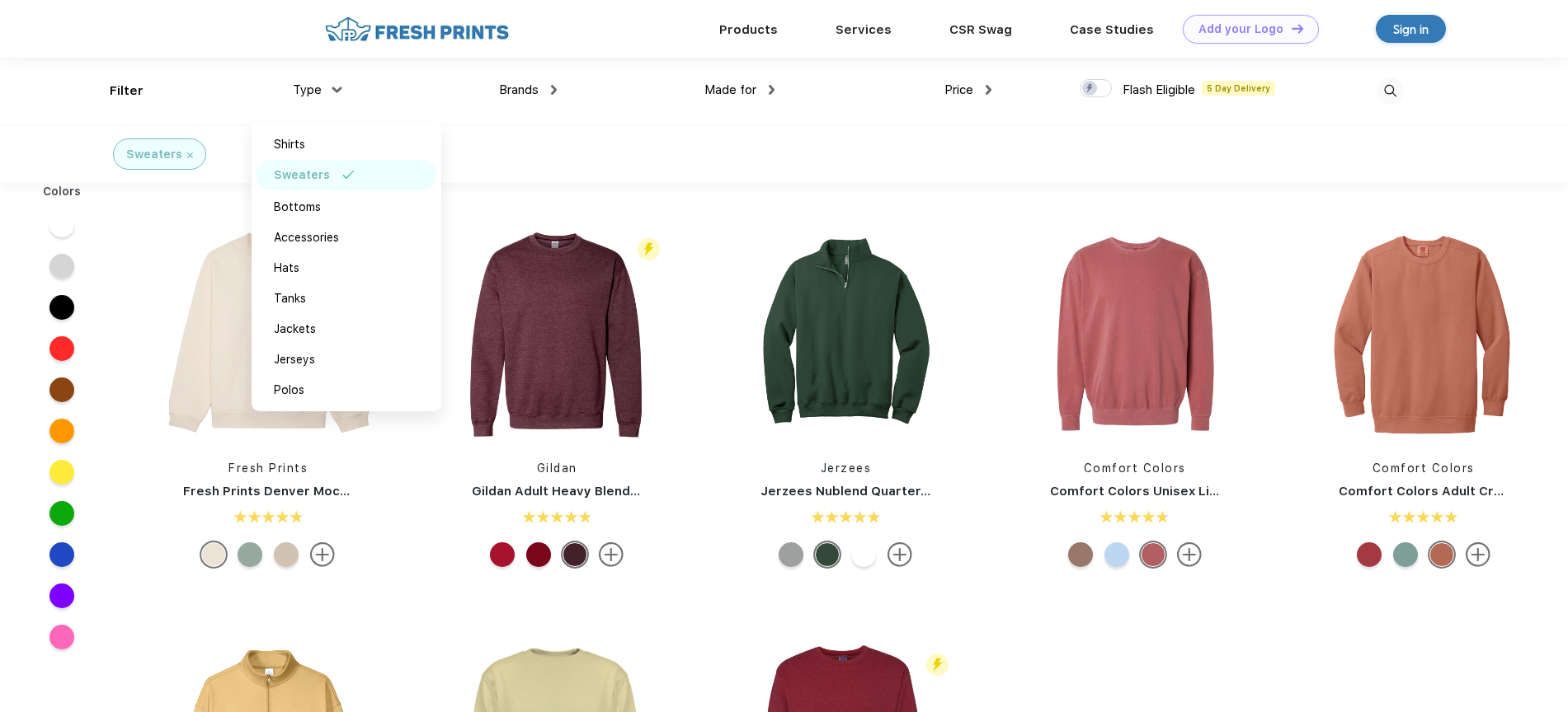
click at [1019, 168] on div "Sweaters" at bounding box center [784, 154] width 1568 height 59
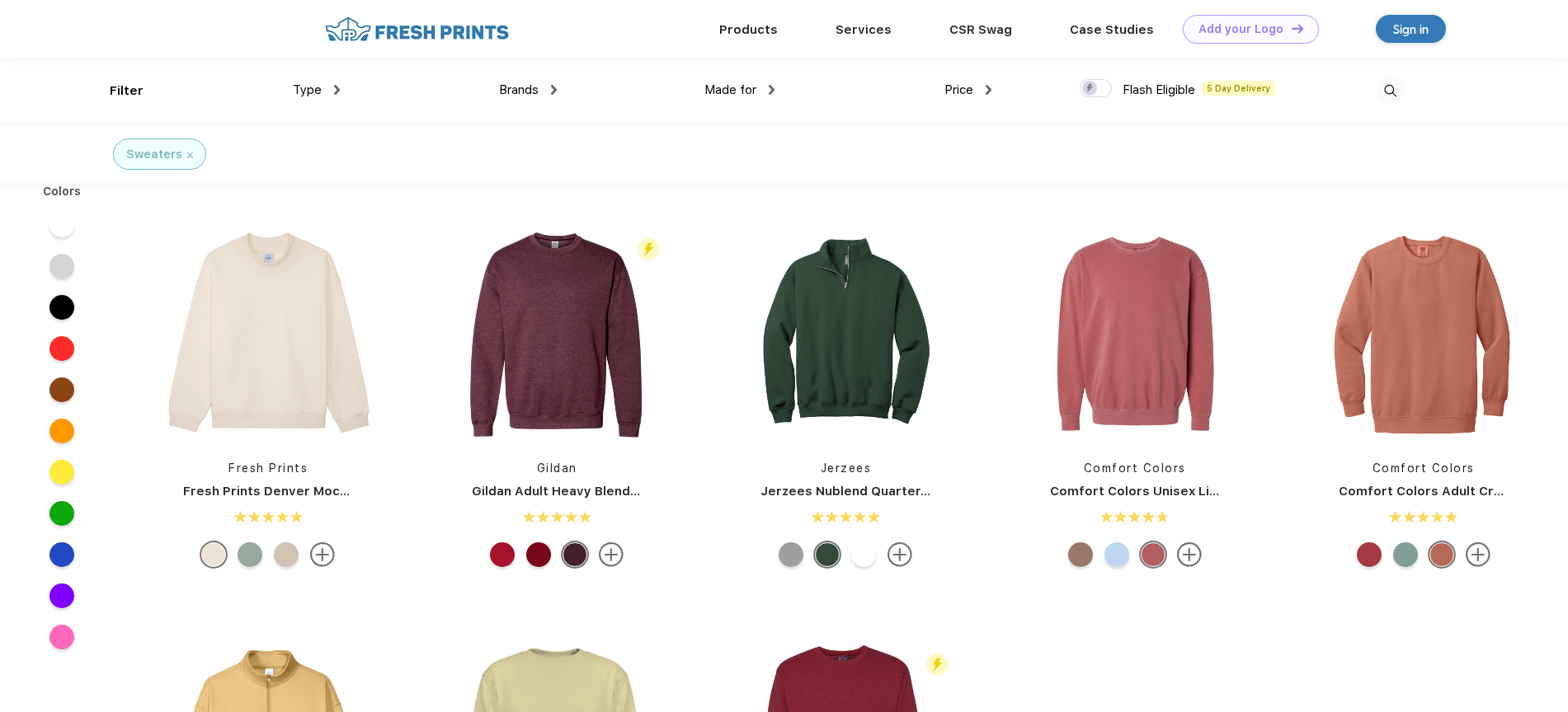
click at [321, 109] on div "Type Shirts Sweaters Bottoms Accessories Hats Tanks Jackets Jerseys Polos" at bounding box center [230, 91] width 217 height 67
click at [313, 90] on span "Type" at bounding box center [307, 90] width 28 height 15
click at [544, 85] on div "Brands" at bounding box center [527, 90] width 58 height 19
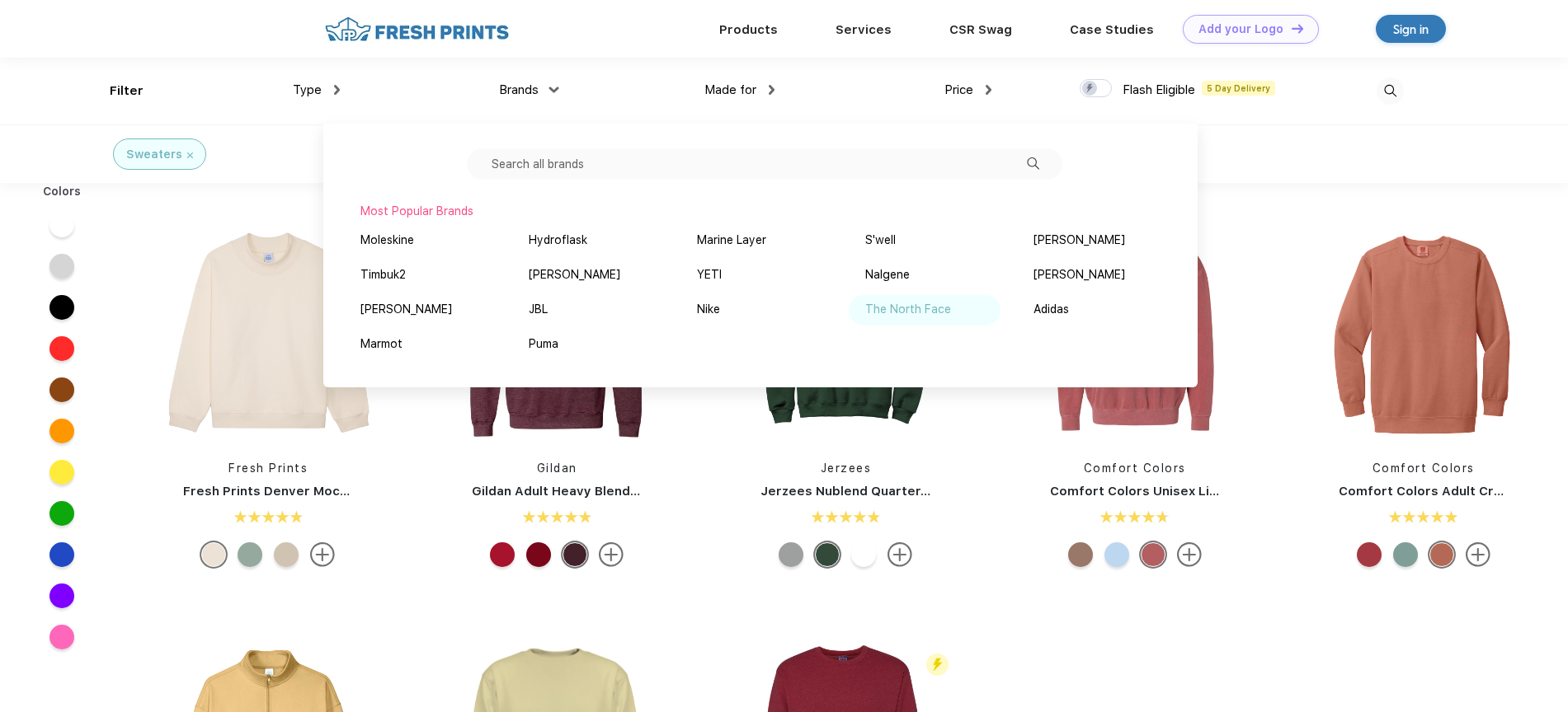
click at [885, 300] on div "The North Face" at bounding box center [924, 310] width 152 height 30
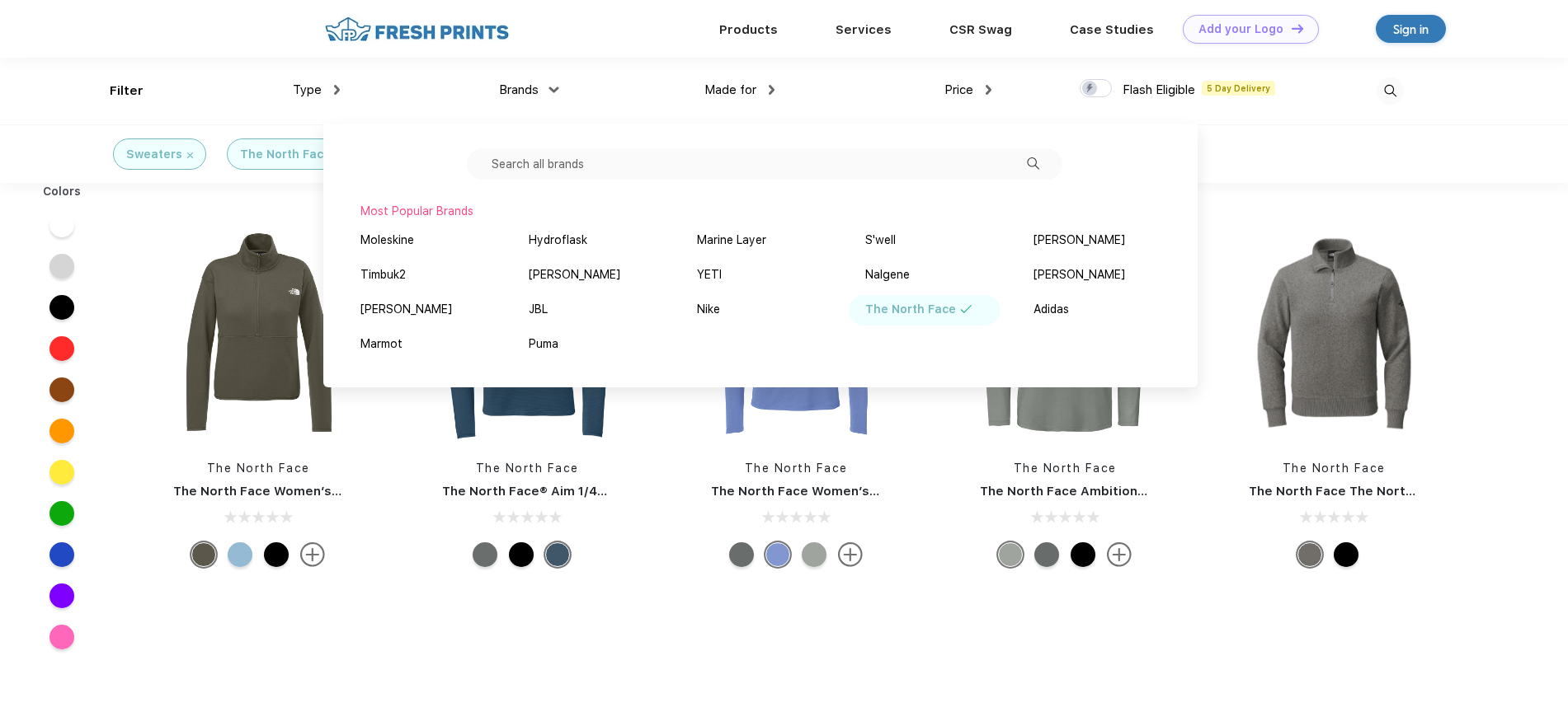
click at [1490, 153] on div "Sweaters The North Face" at bounding box center [784, 154] width 1568 height 59
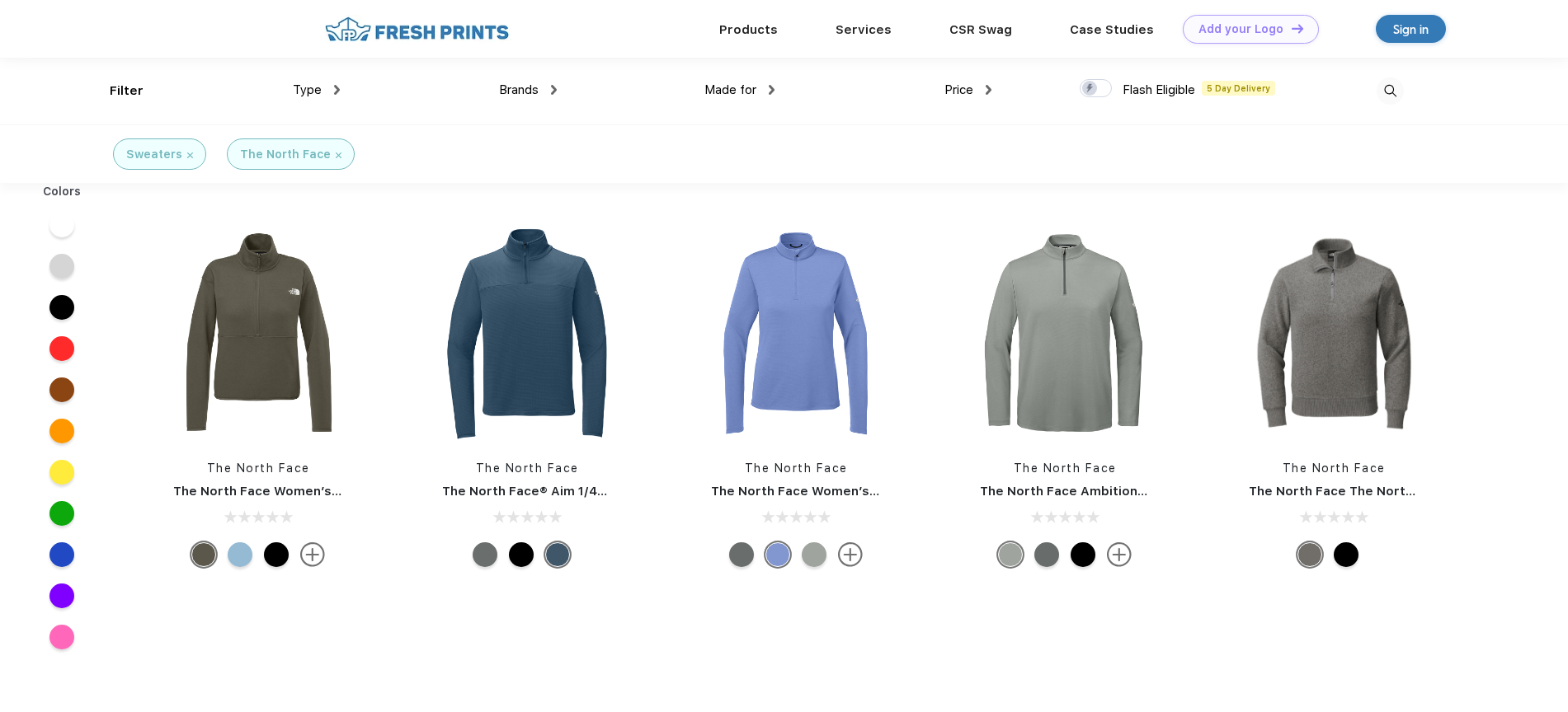
click at [184, 155] on div "Sweaters" at bounding box center [160, 154] width 67 height 18
click at [189, 155] on img at bounding box center [190, 155] width 6 height 6
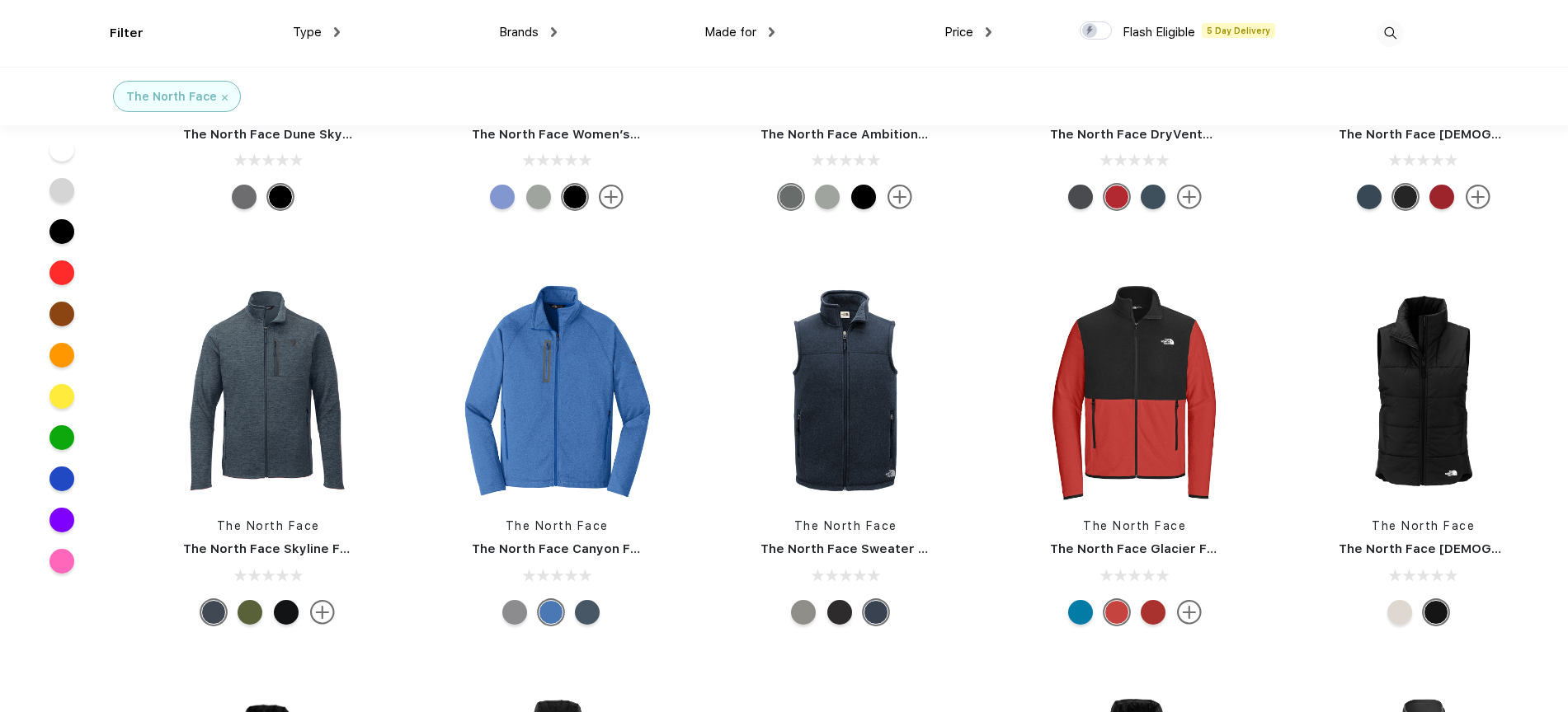
scroll to position [1481, 0]
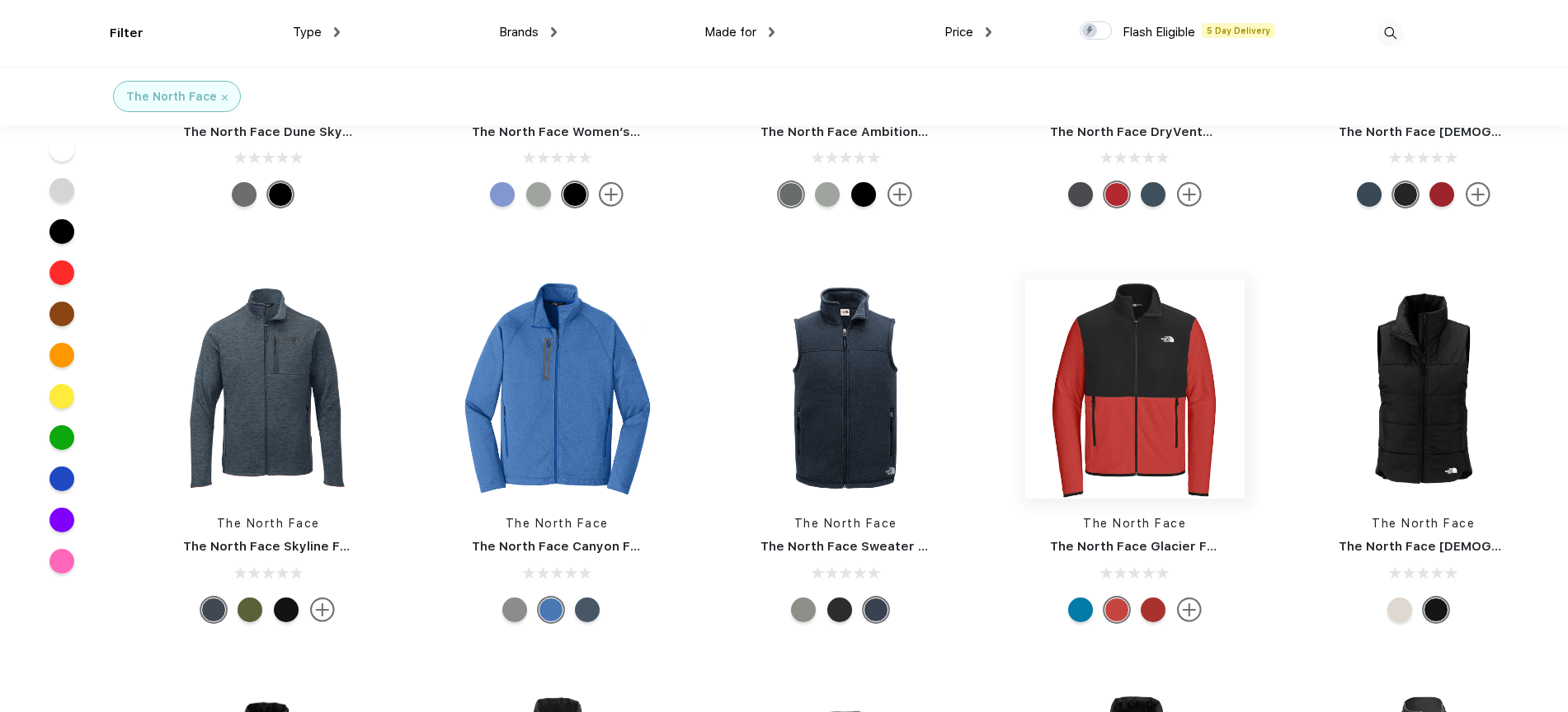
click at [1149, 363] on img at bounding box center [1135, 389] width 219 height 219
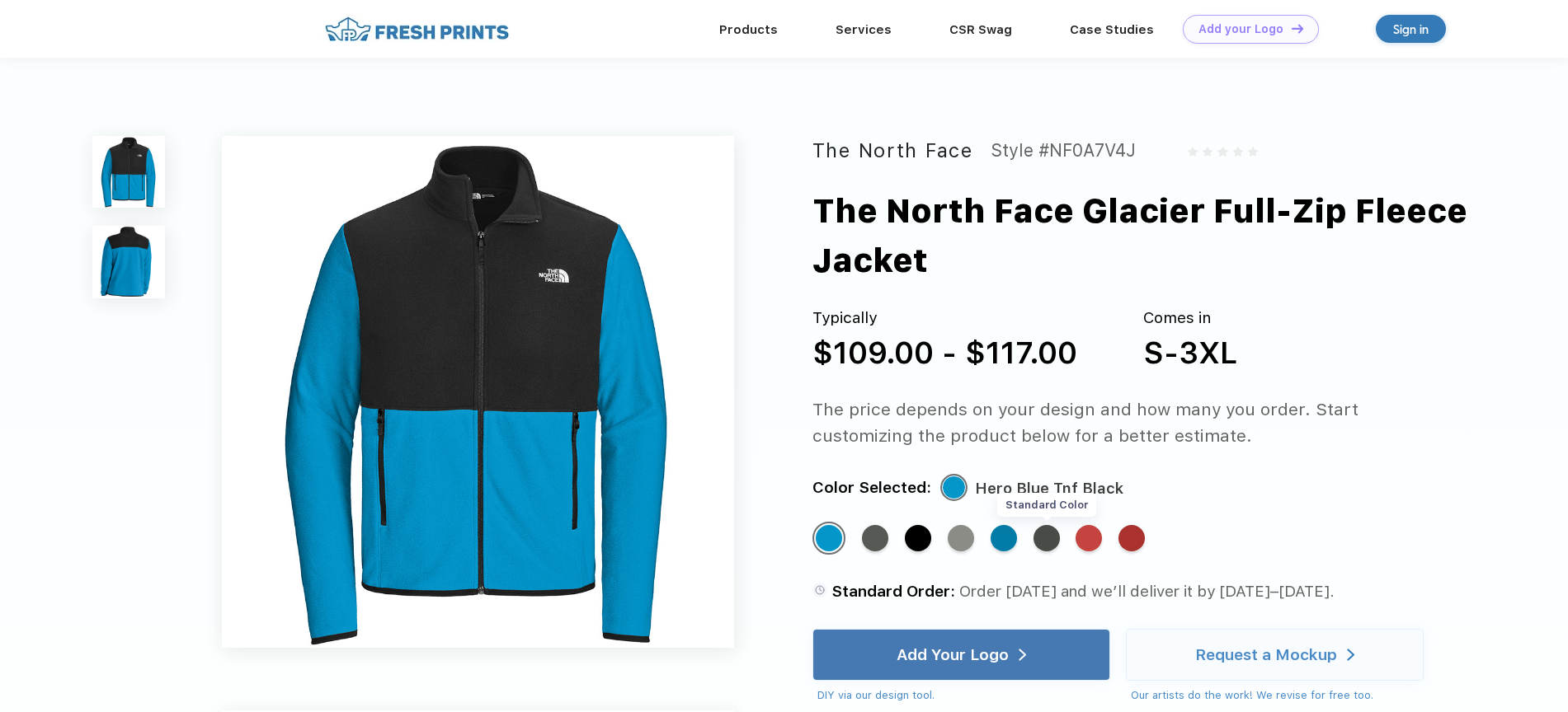
click at [1055, 540] on div "Standard Color" at bounding box center [1047, 539] width 27 height 27
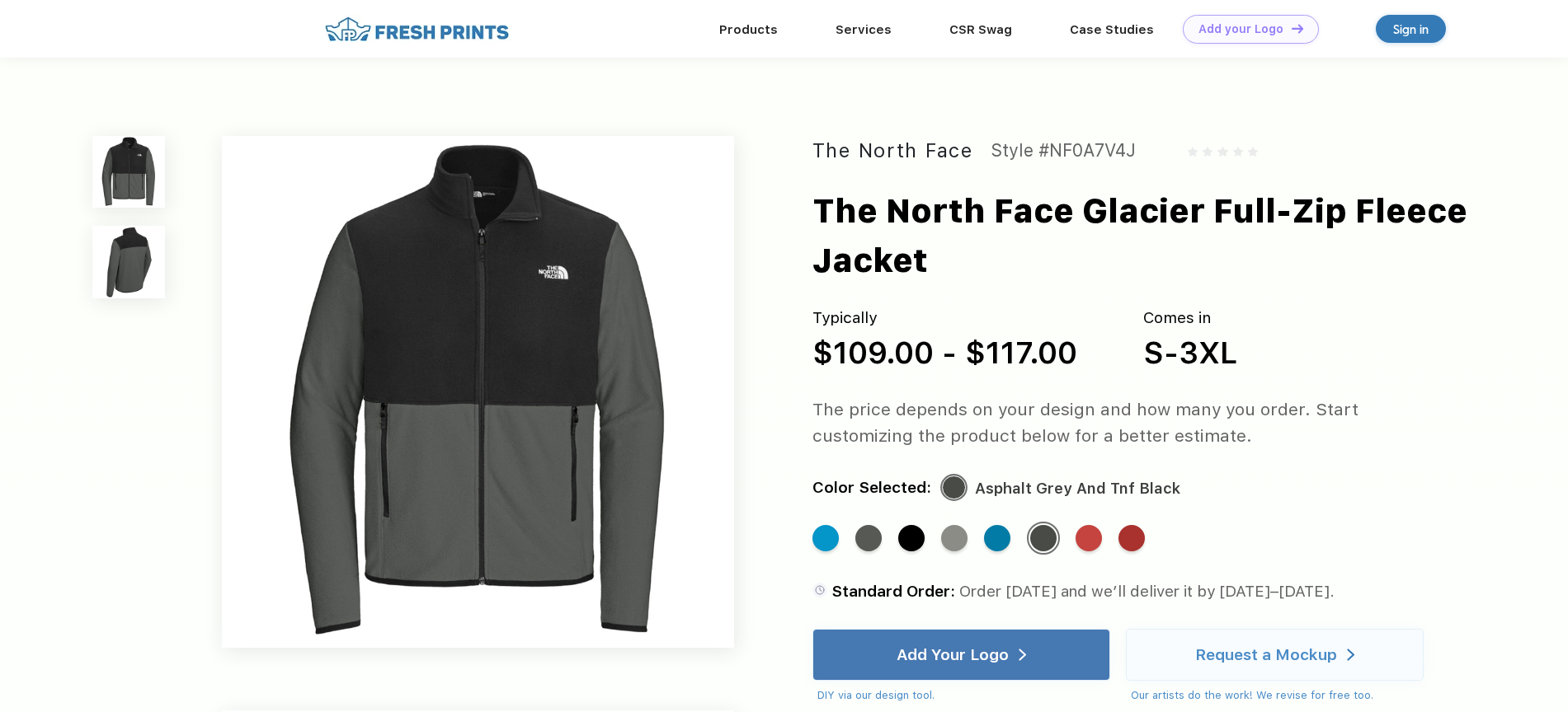
click at [133, 260] on img at bounding box center [128, 262] width 72 height 72
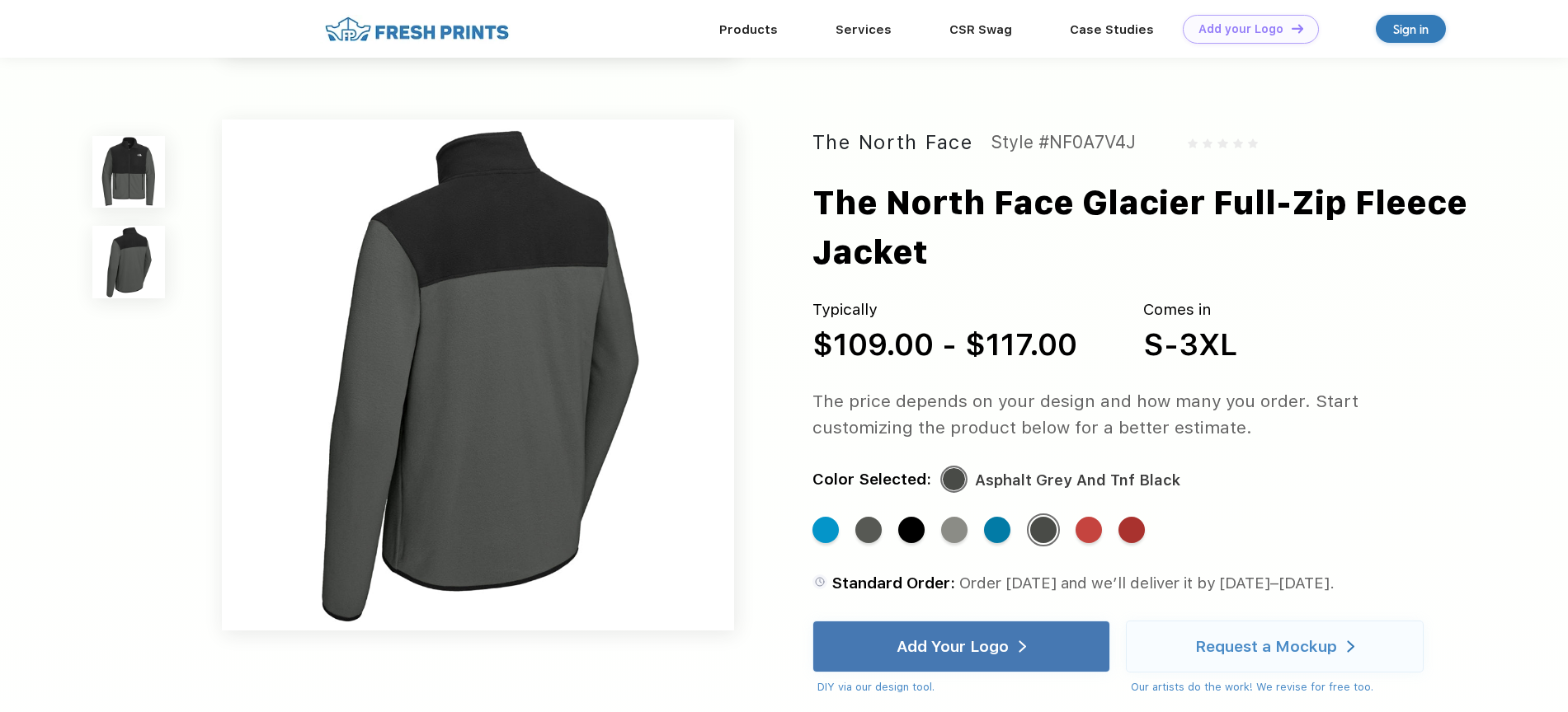
scroll to position [540, 0]
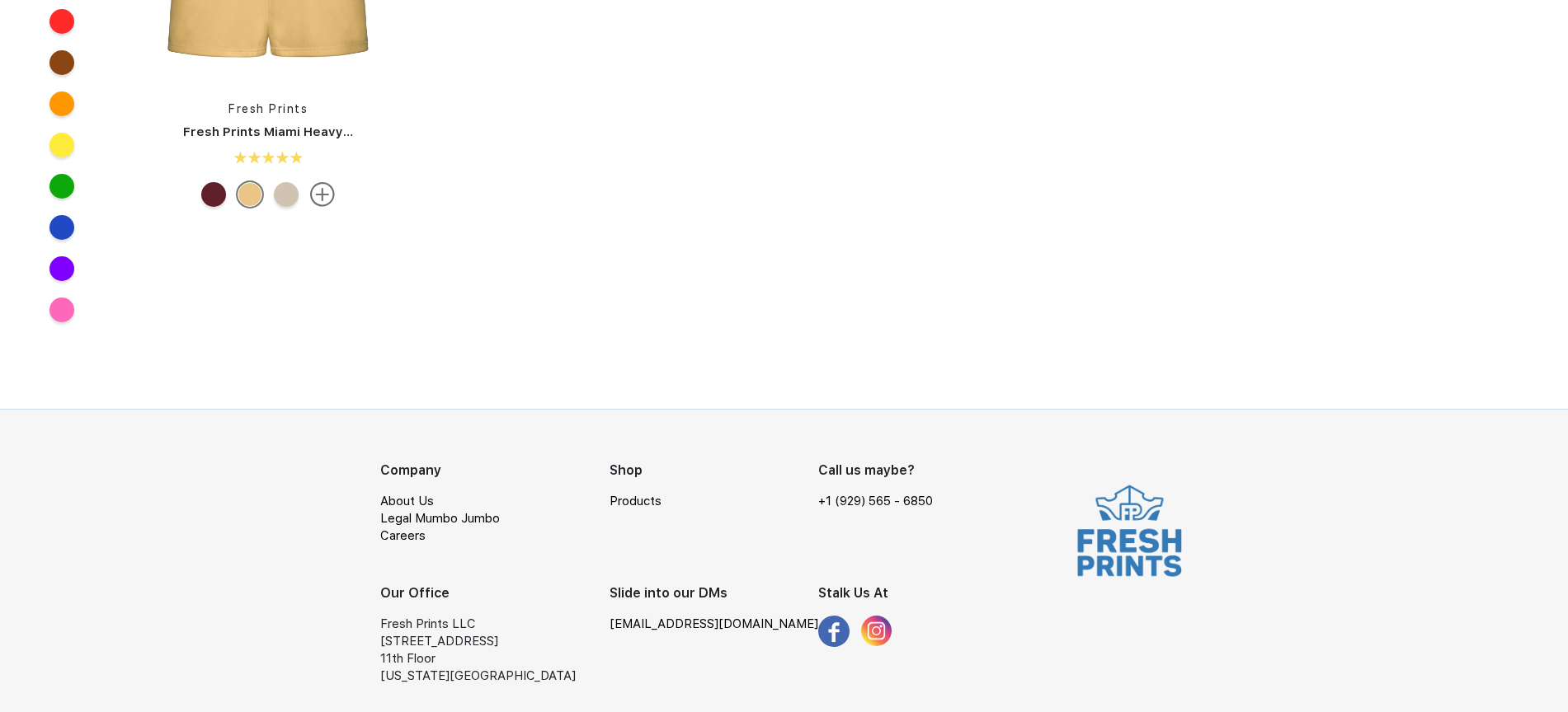
scroll to position [609, 0]
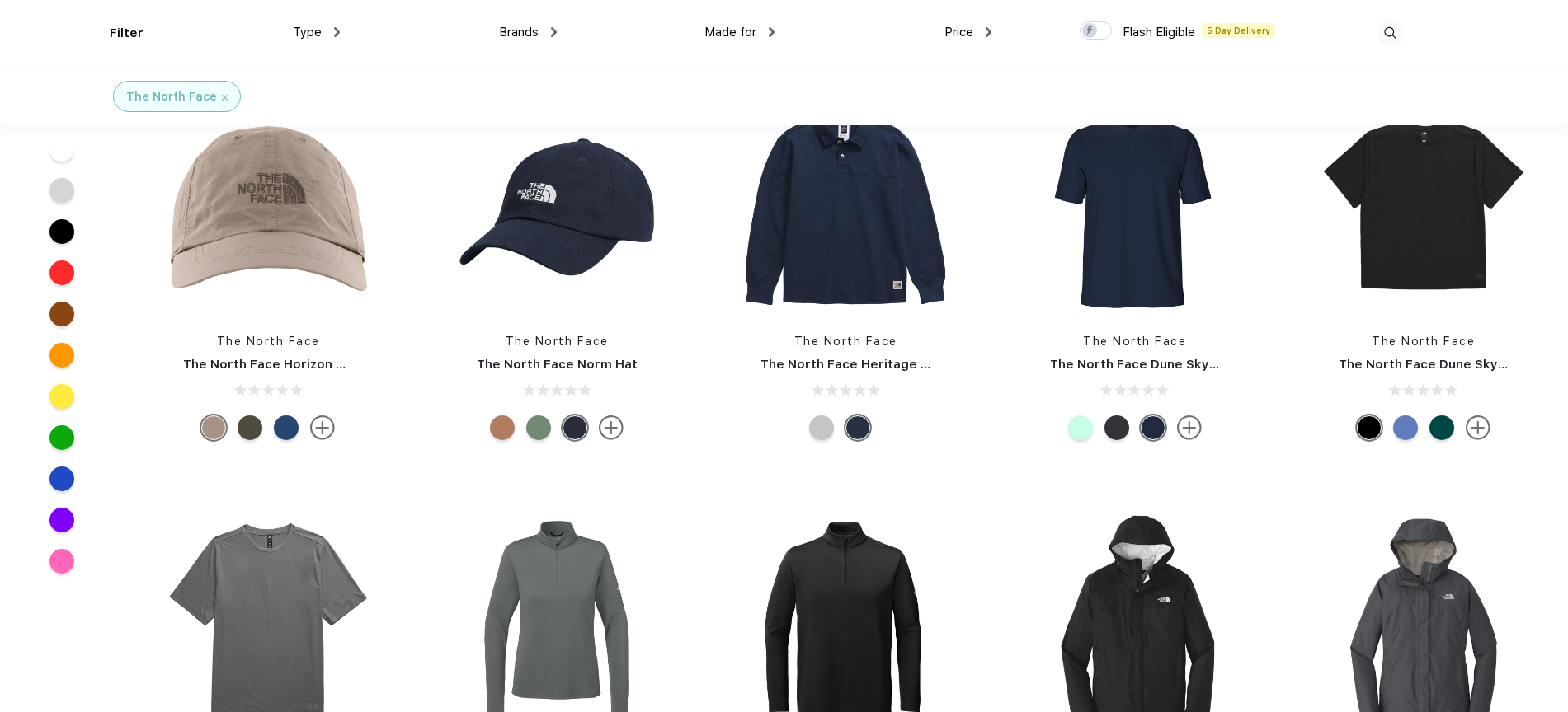
scroll to position [1143, 0]
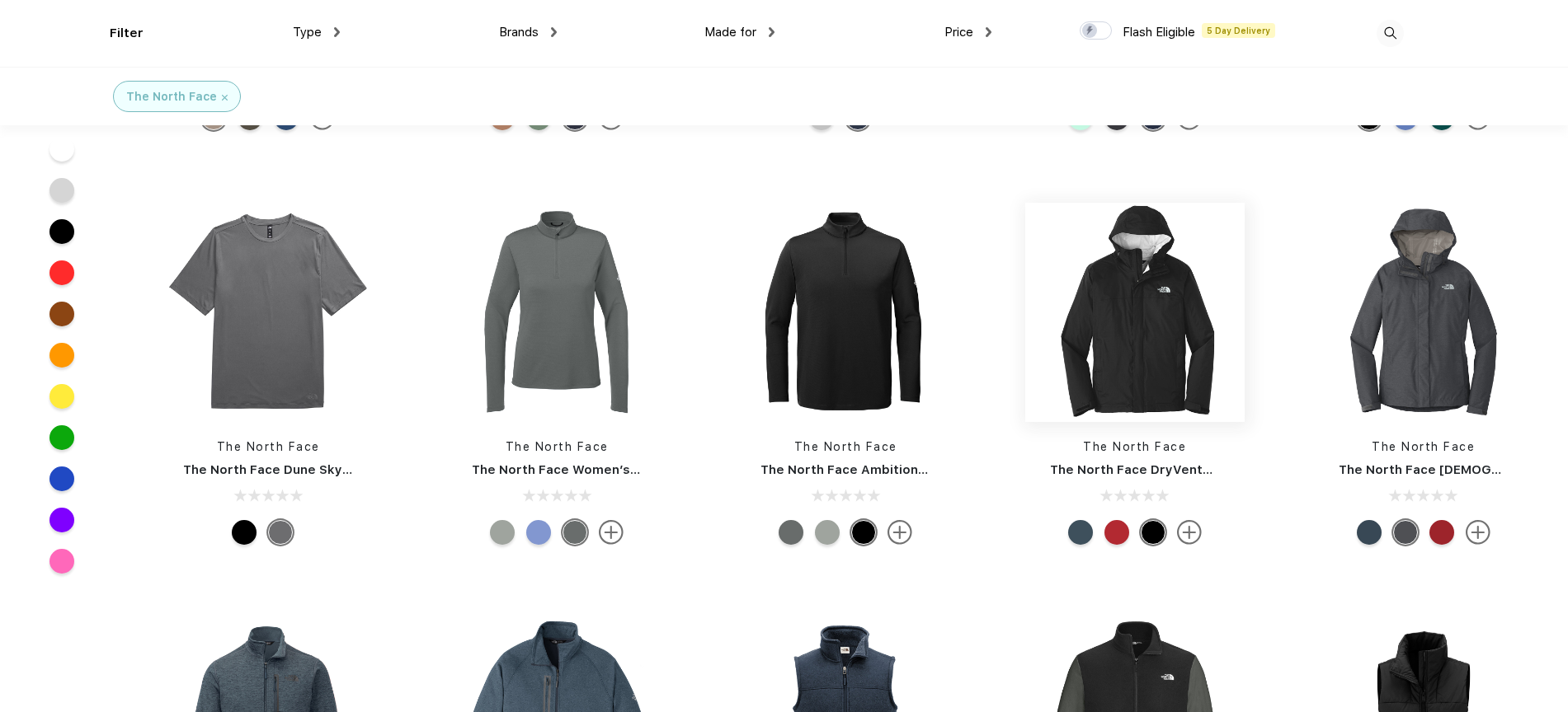
click at [1160, 348] on img at bounding box center [1135, 312] width 219 height 219
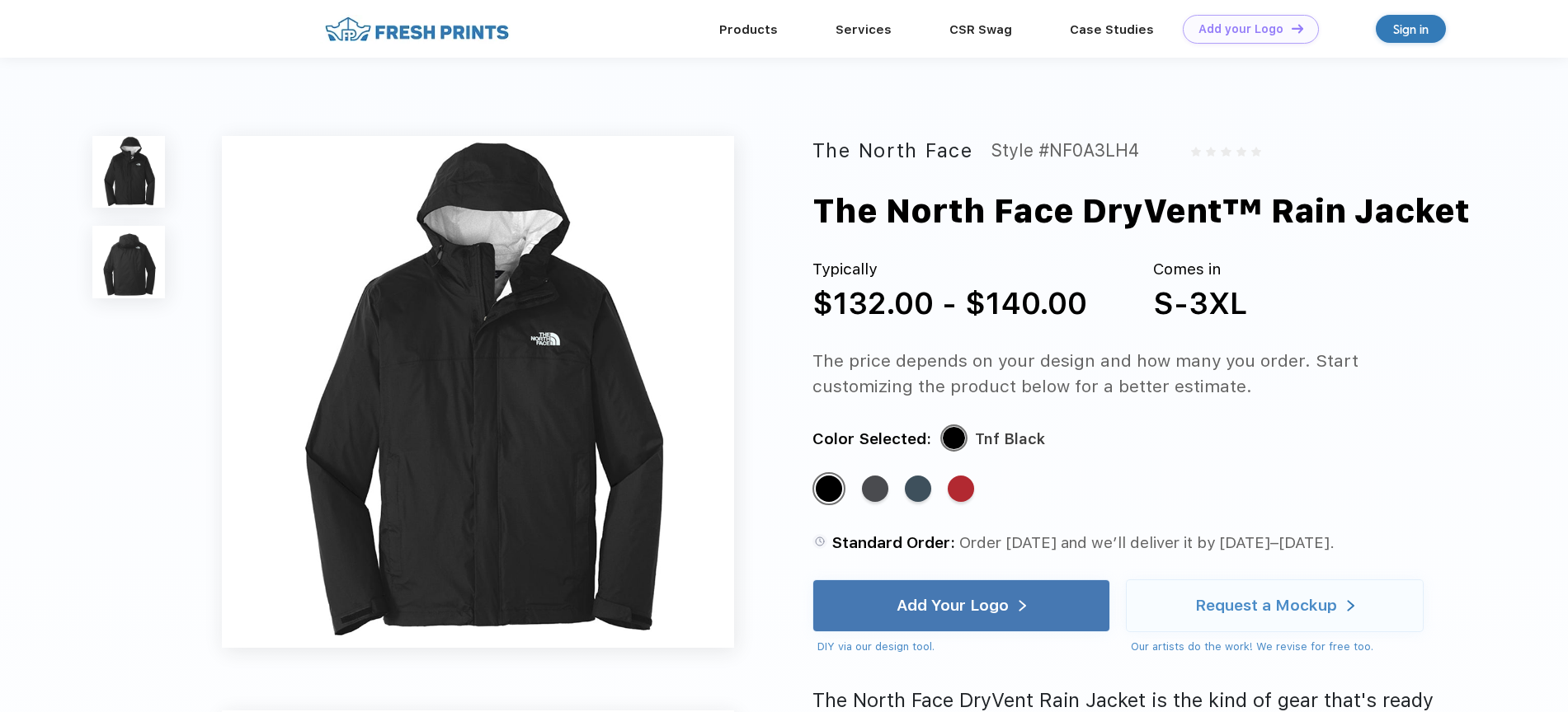
click at [131, 269] on img at bounding box center [128, 262] width 72 height 72
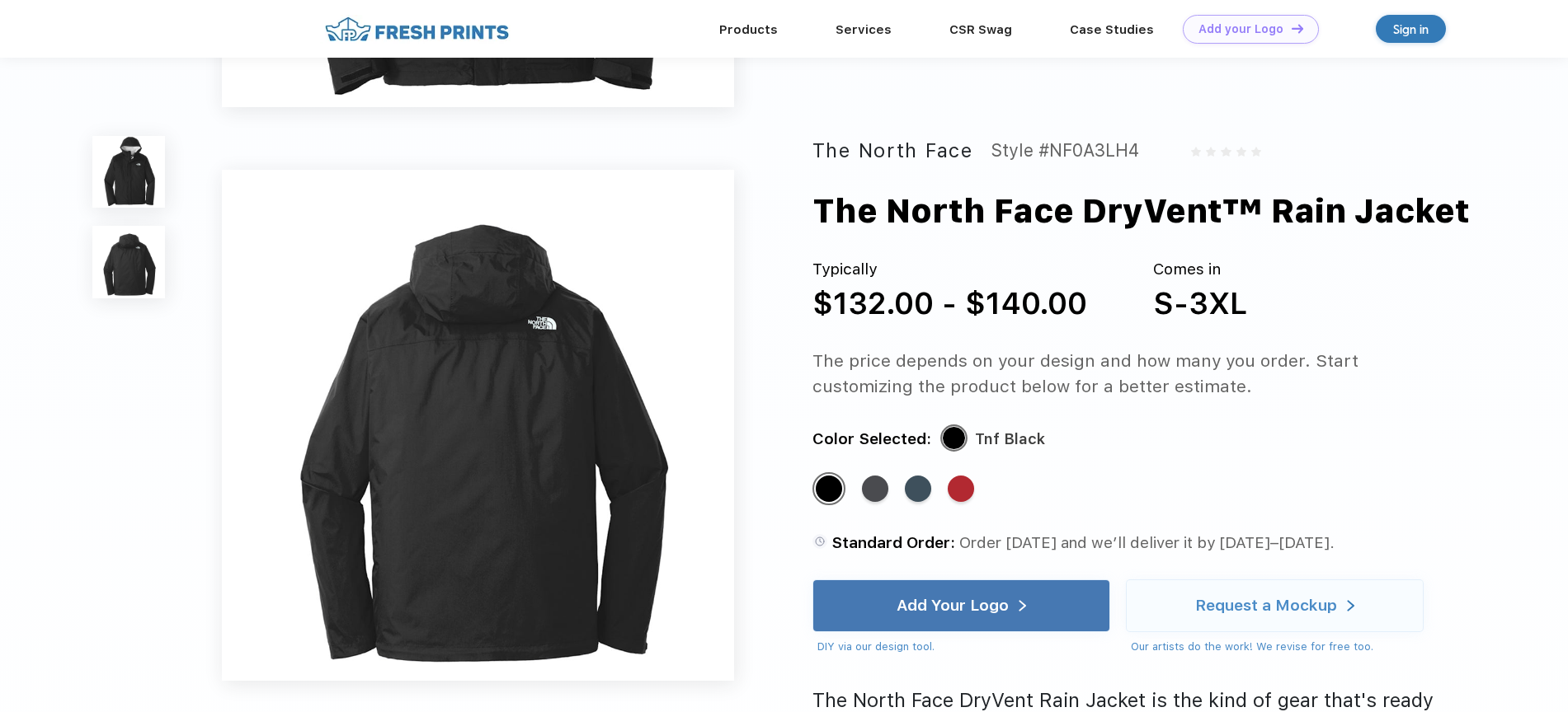
scroll to position [540, 0]
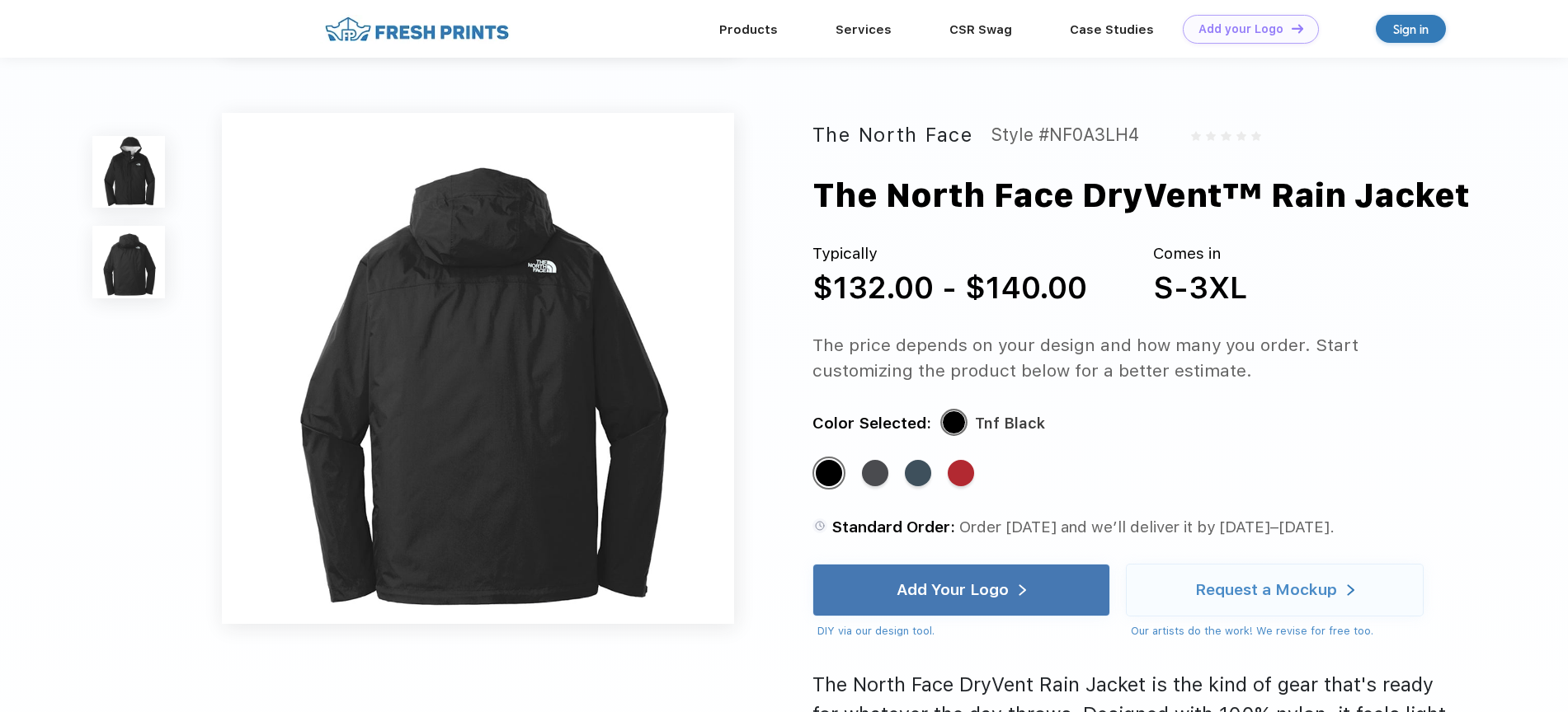
click at [126, 179] on img at bounding box center [128, 172] width 72 height 72
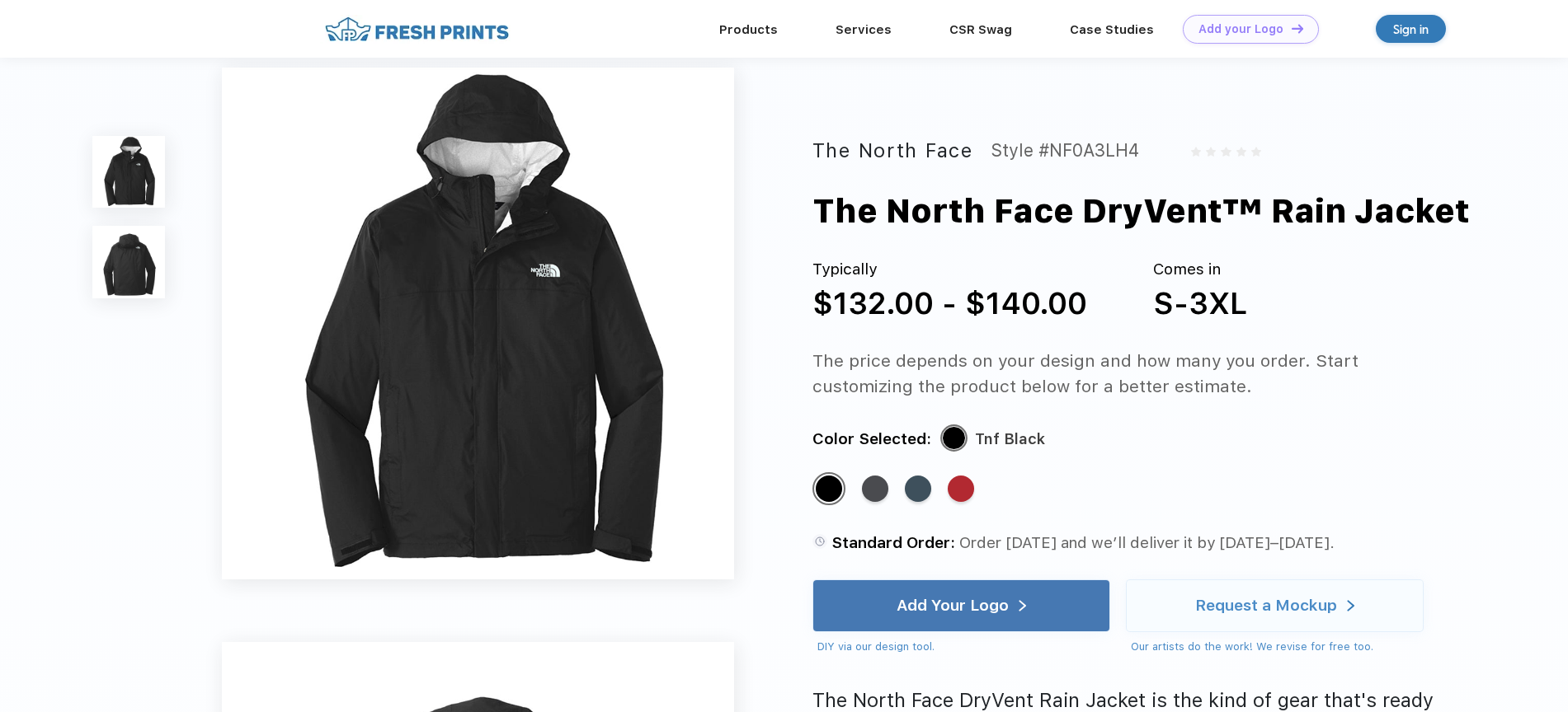
scroll to position [0, 0]
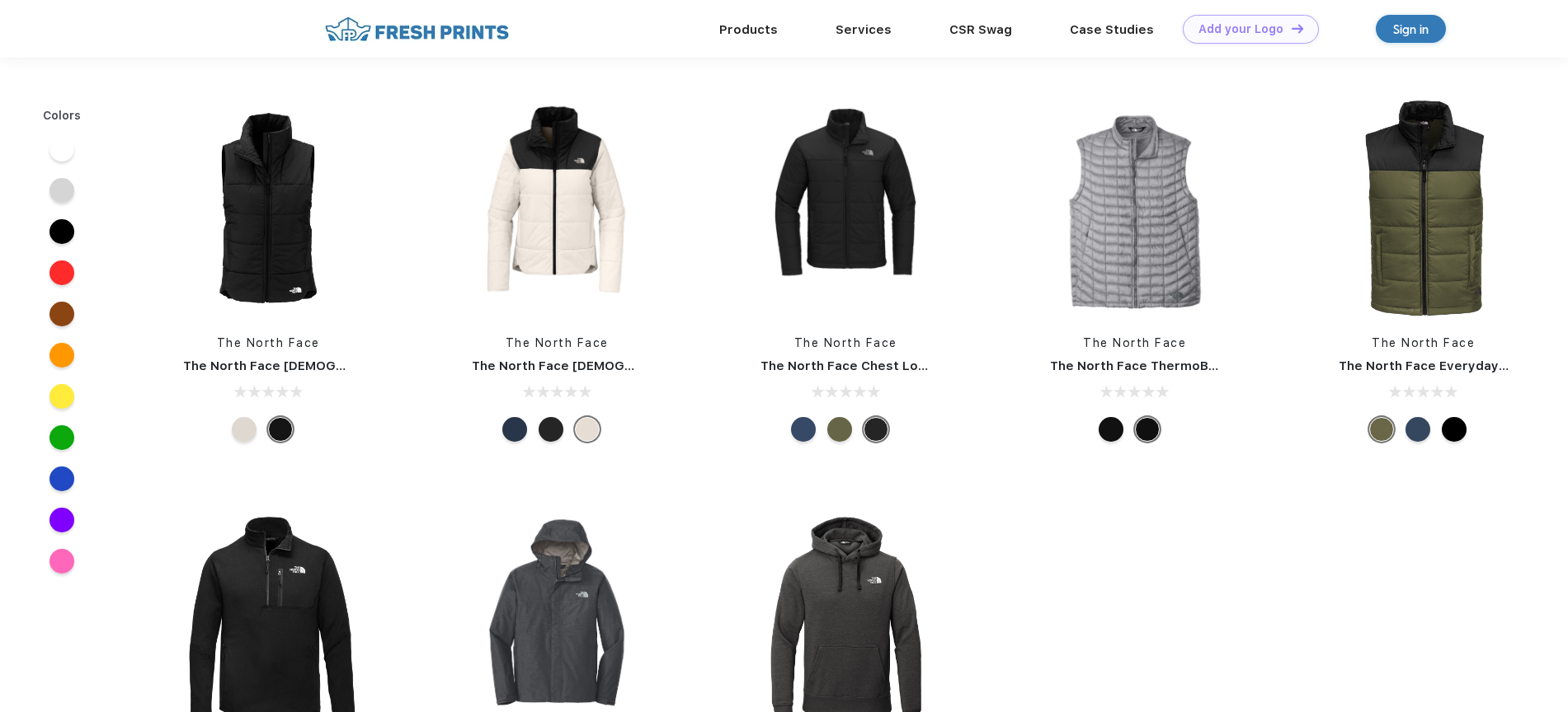
scroll to position [1143, 0]
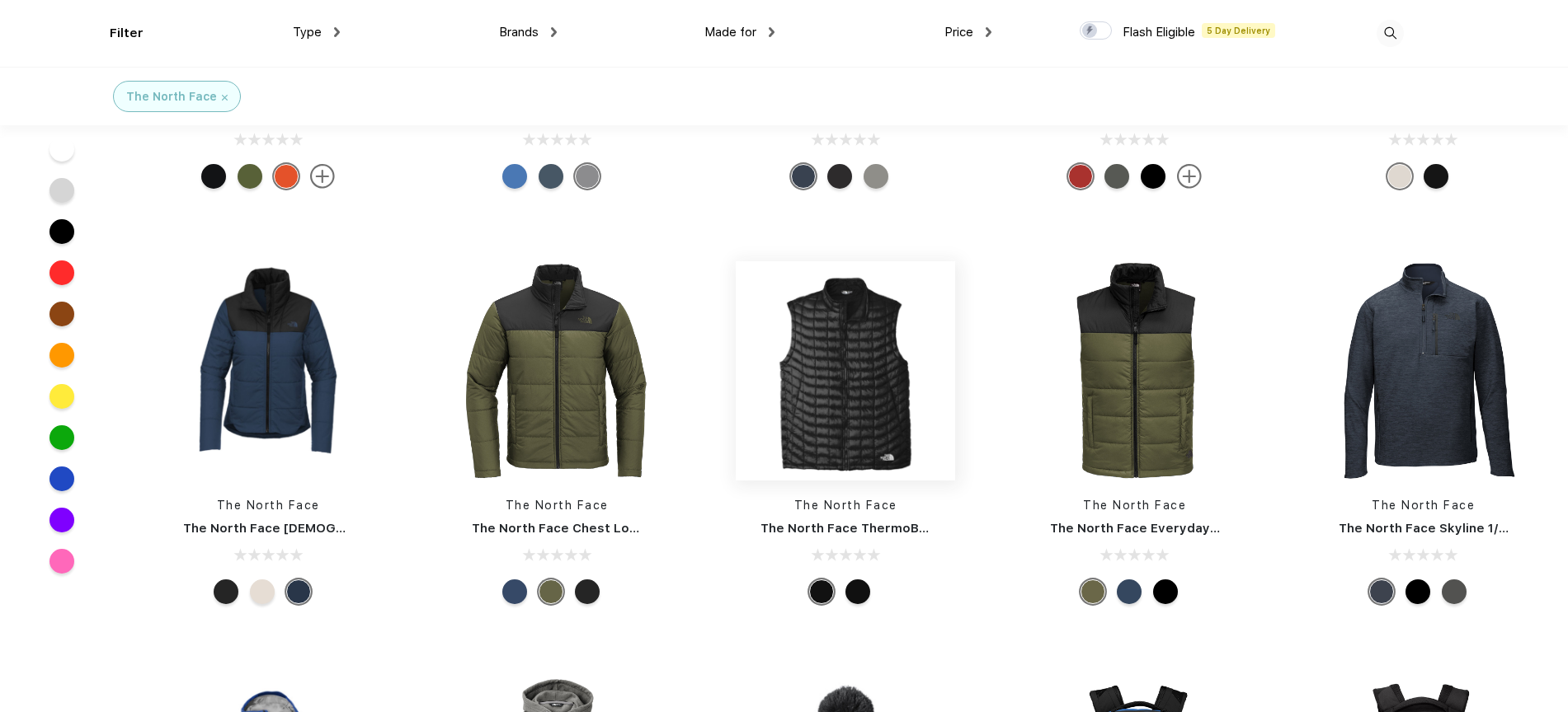
scroll to position [2050, 0]
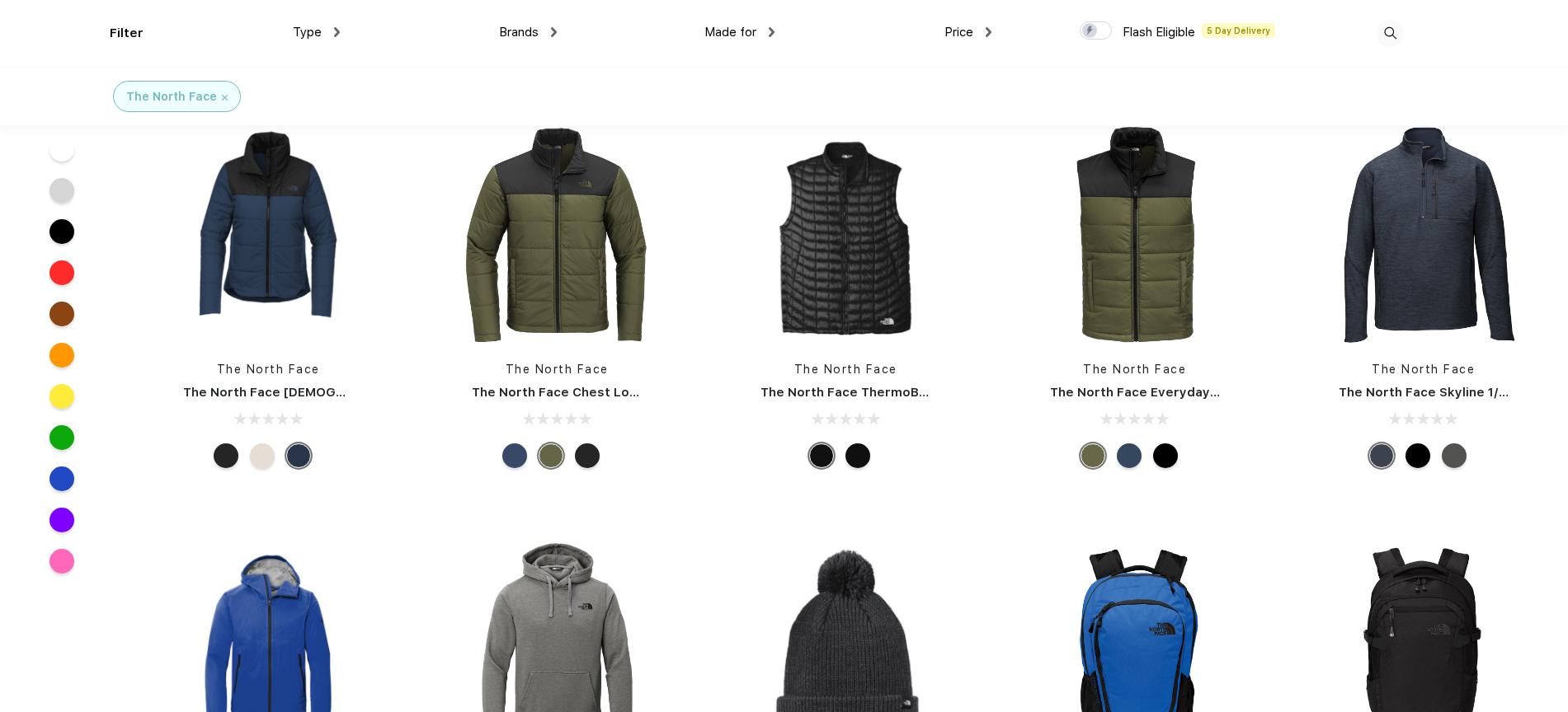
click at [1124, 453] on div at bounding box center [1129, 456] width 25 height 25
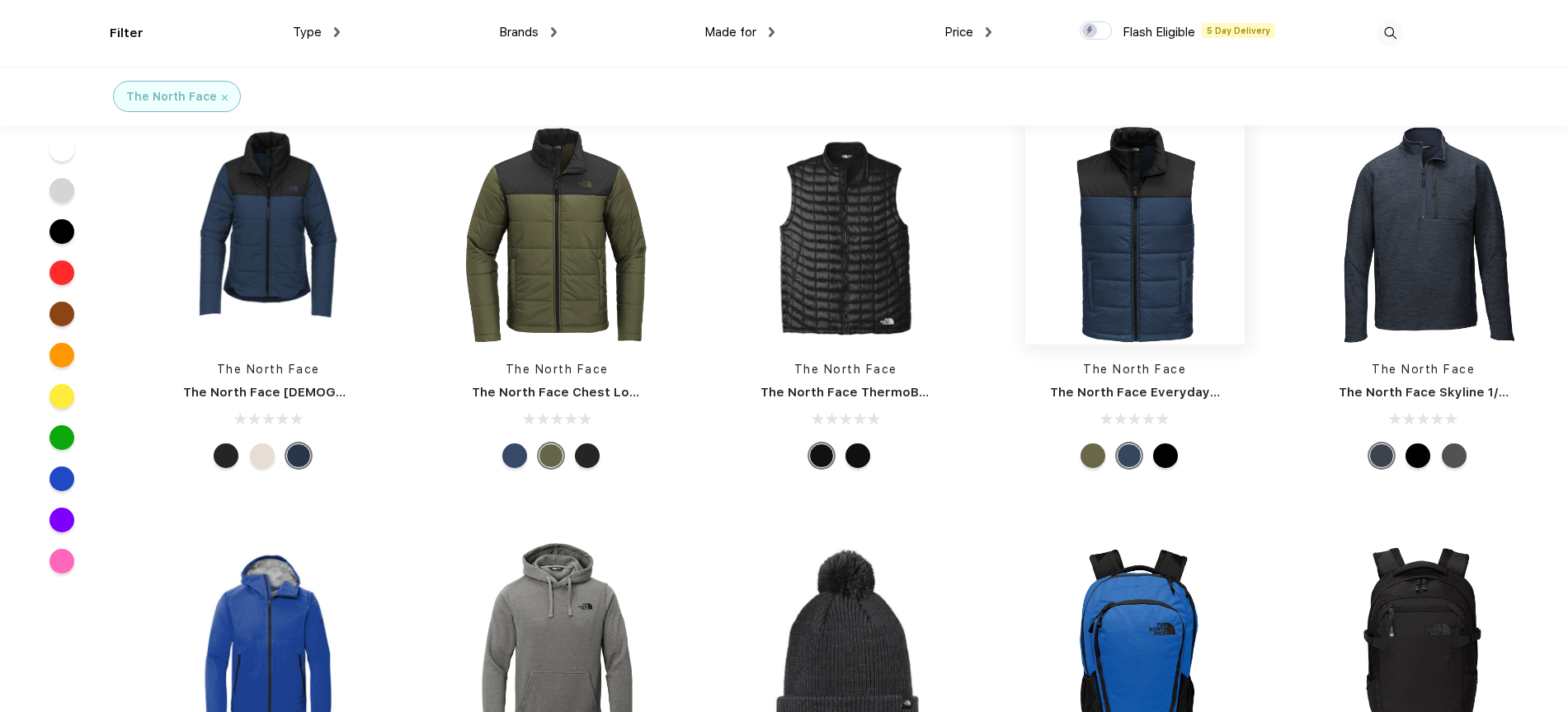
click at [1128, 219] on img at bounding box center [1135, 235] width 219 height 219
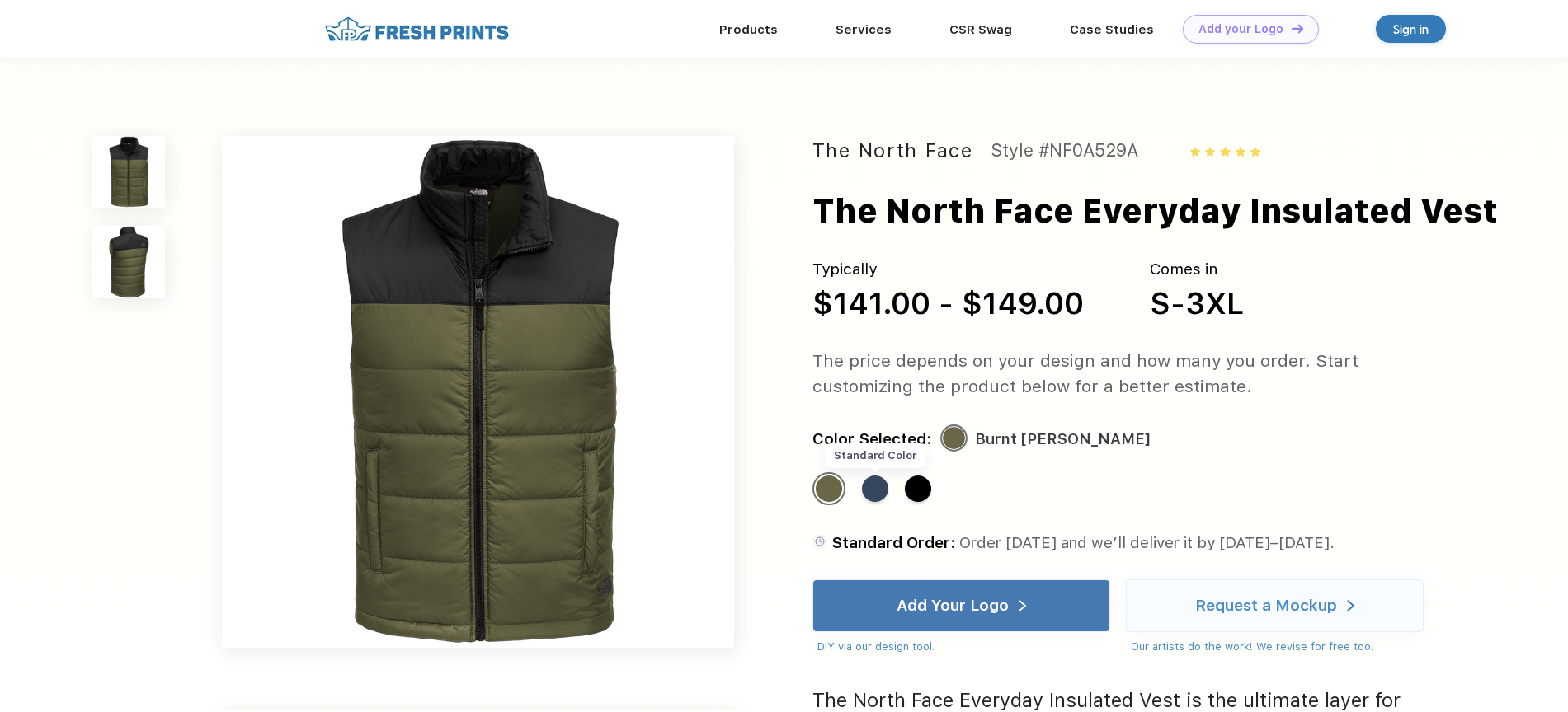
click at [881, 488] on div "Standard Color" at bounding box center [876, 489] width 27 height 27
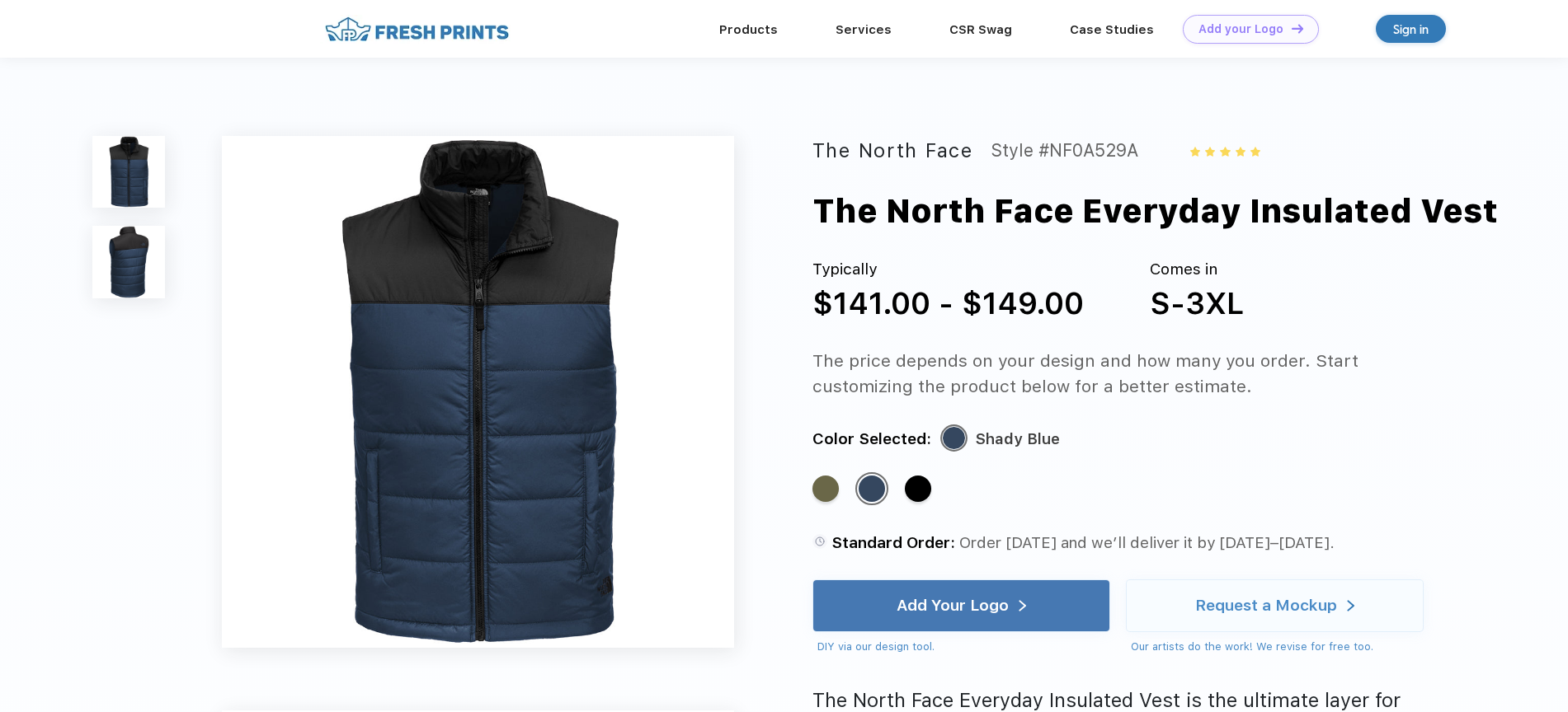
scroll to position [1497, 0]
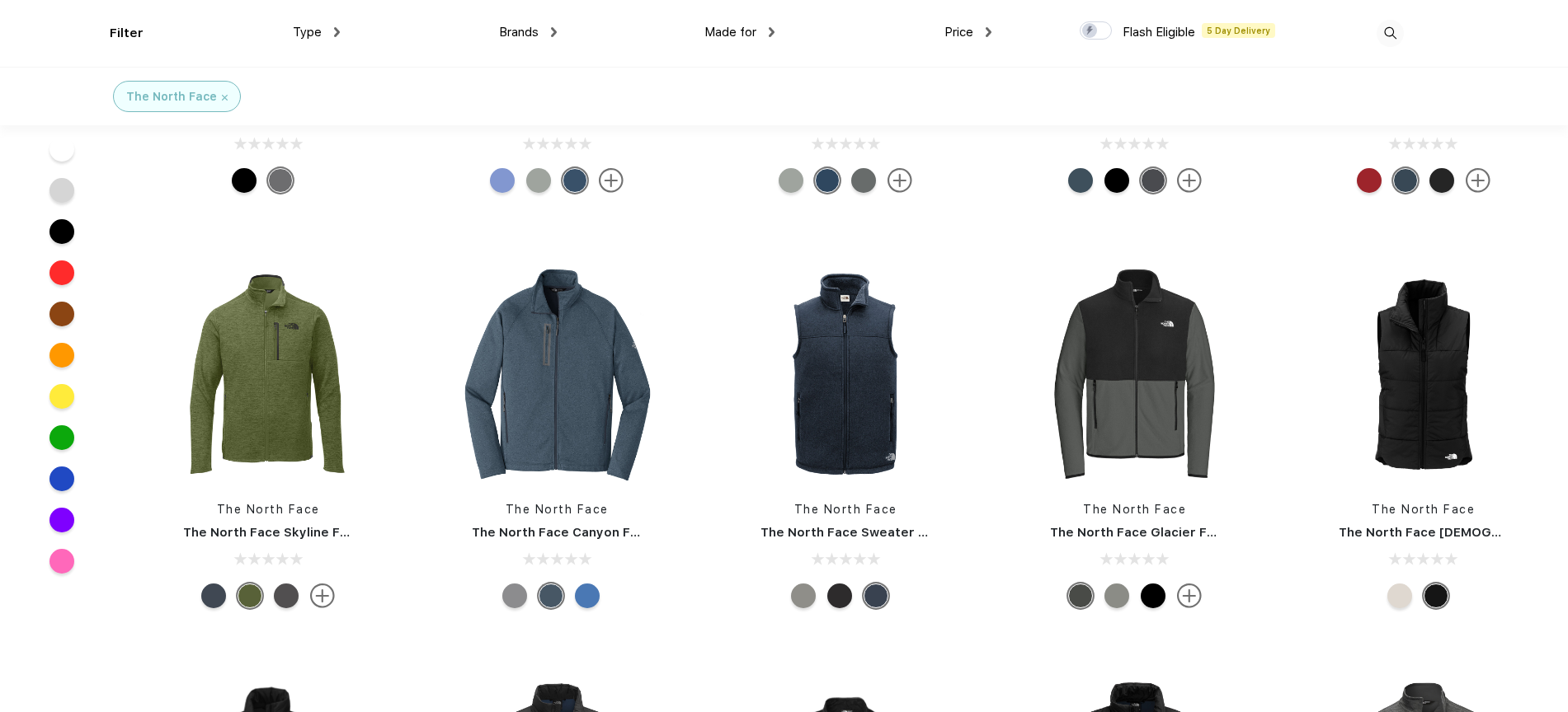
scroll to position [1497, 0]
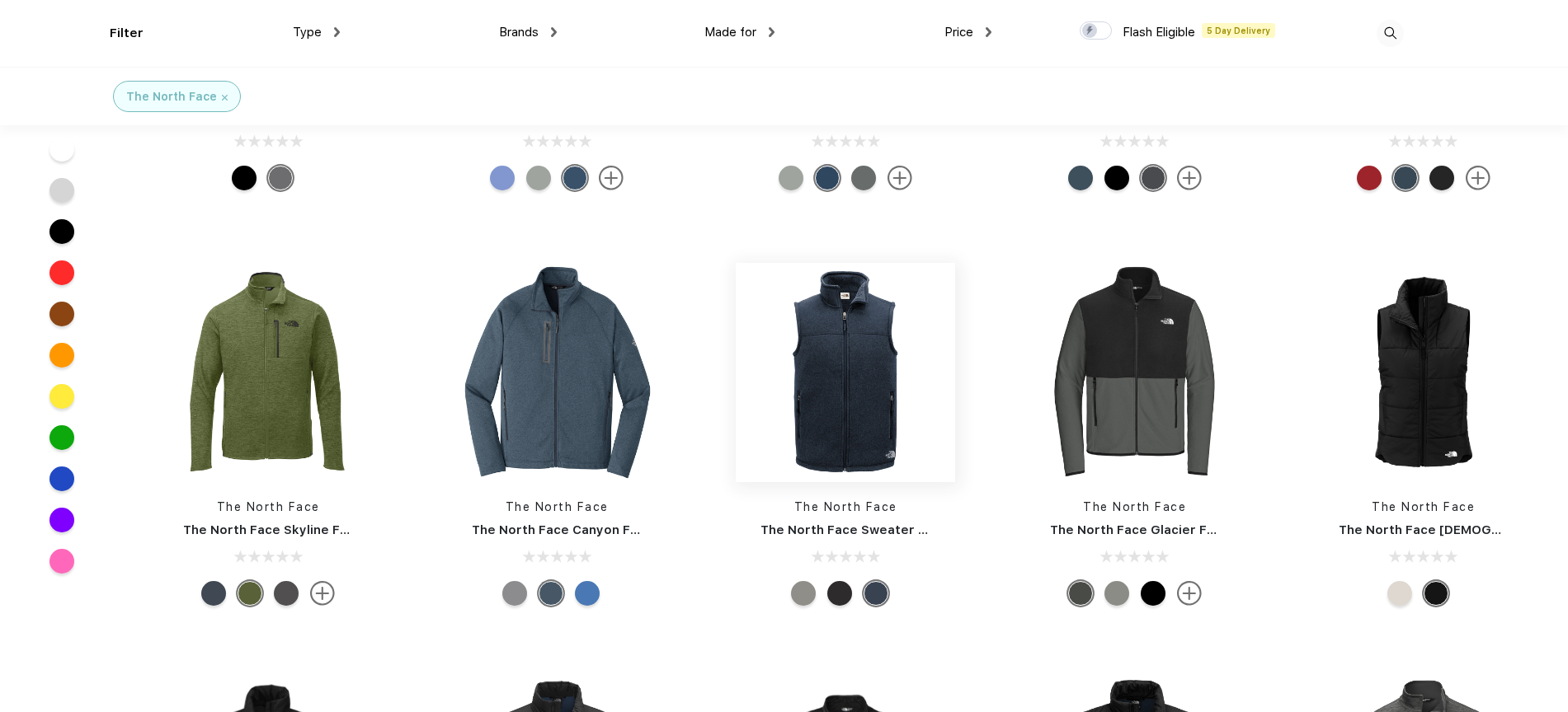
click at [870, 401] on img at bounding box center [846, 372] width 219 height 219
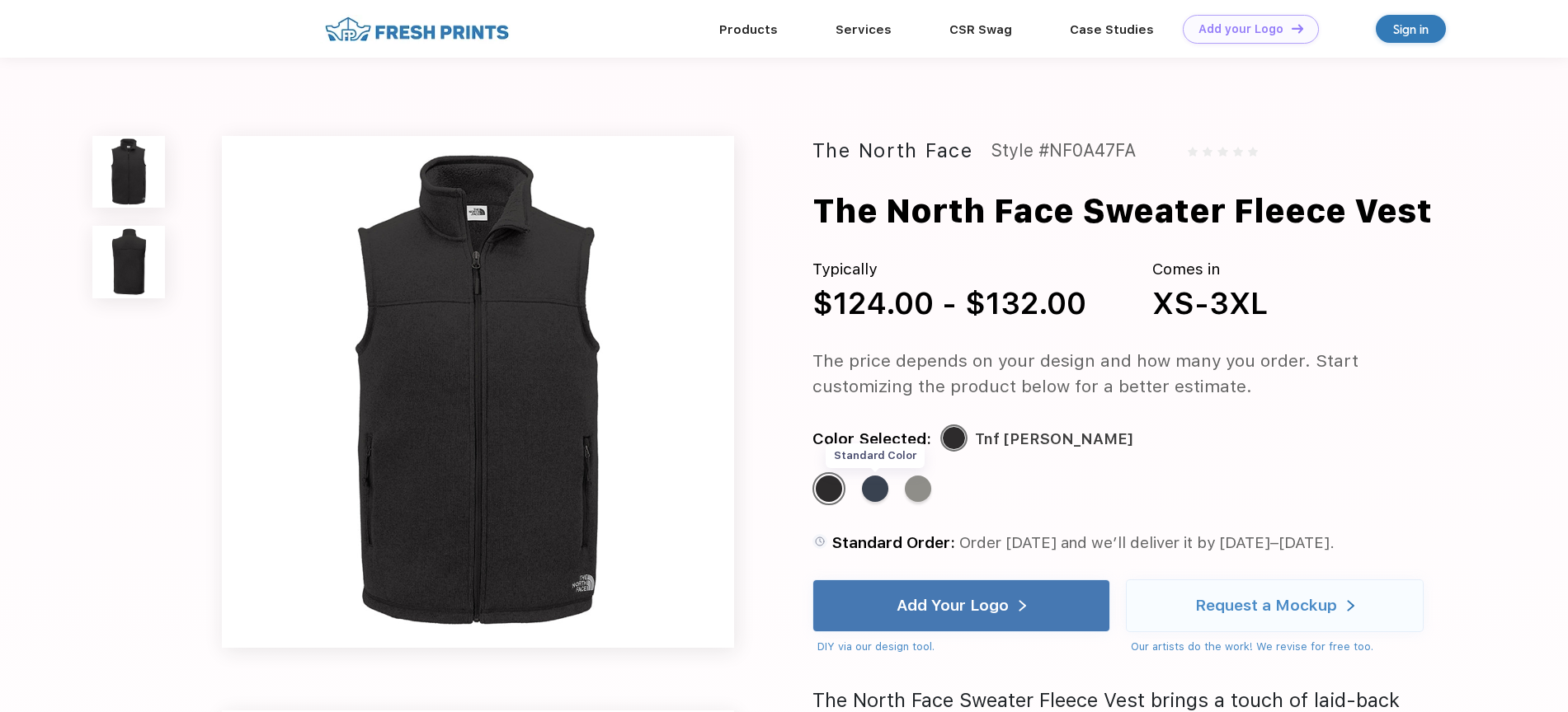
click at [871, 491] on div "Standard Color" at bounding box center [876, 489] width 27 height 27
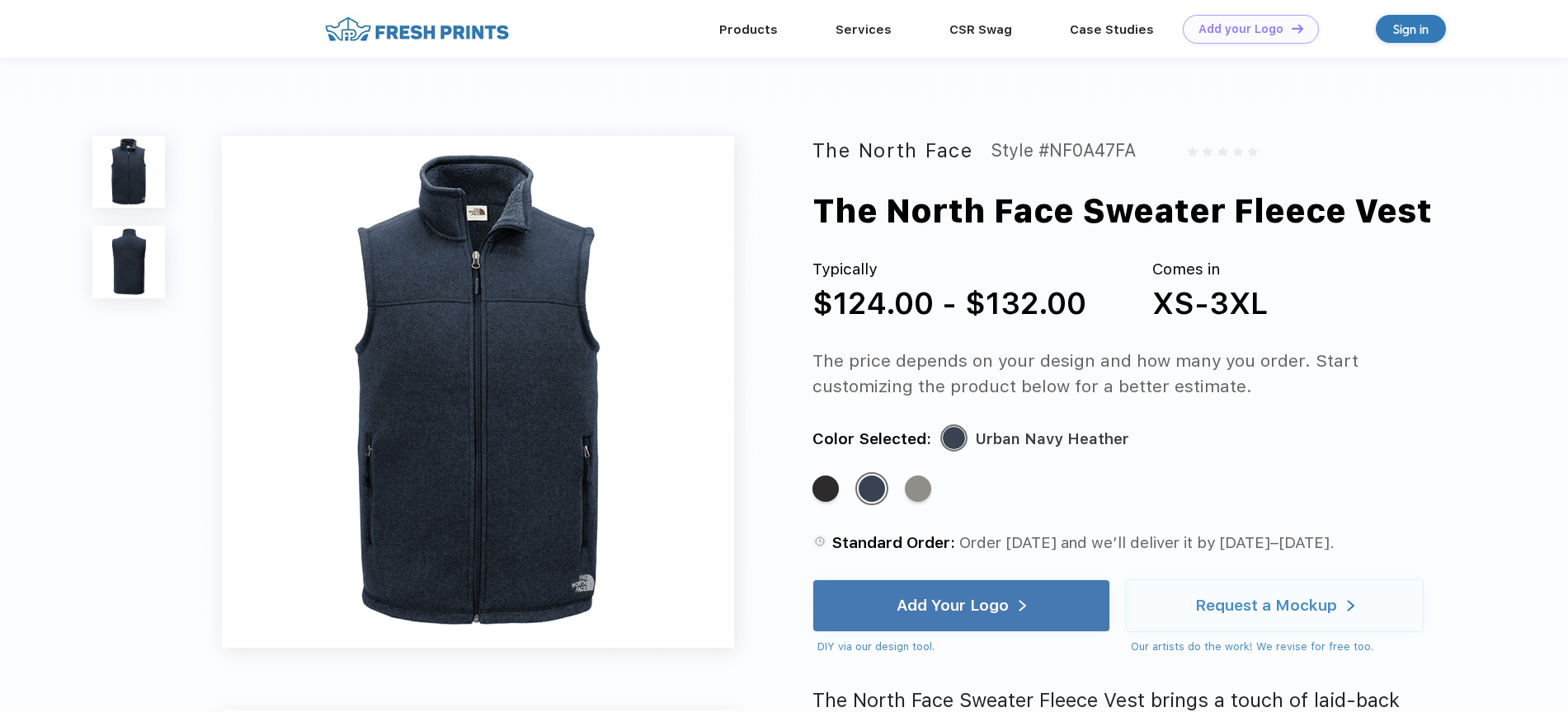
scroll to position [1497, 0]
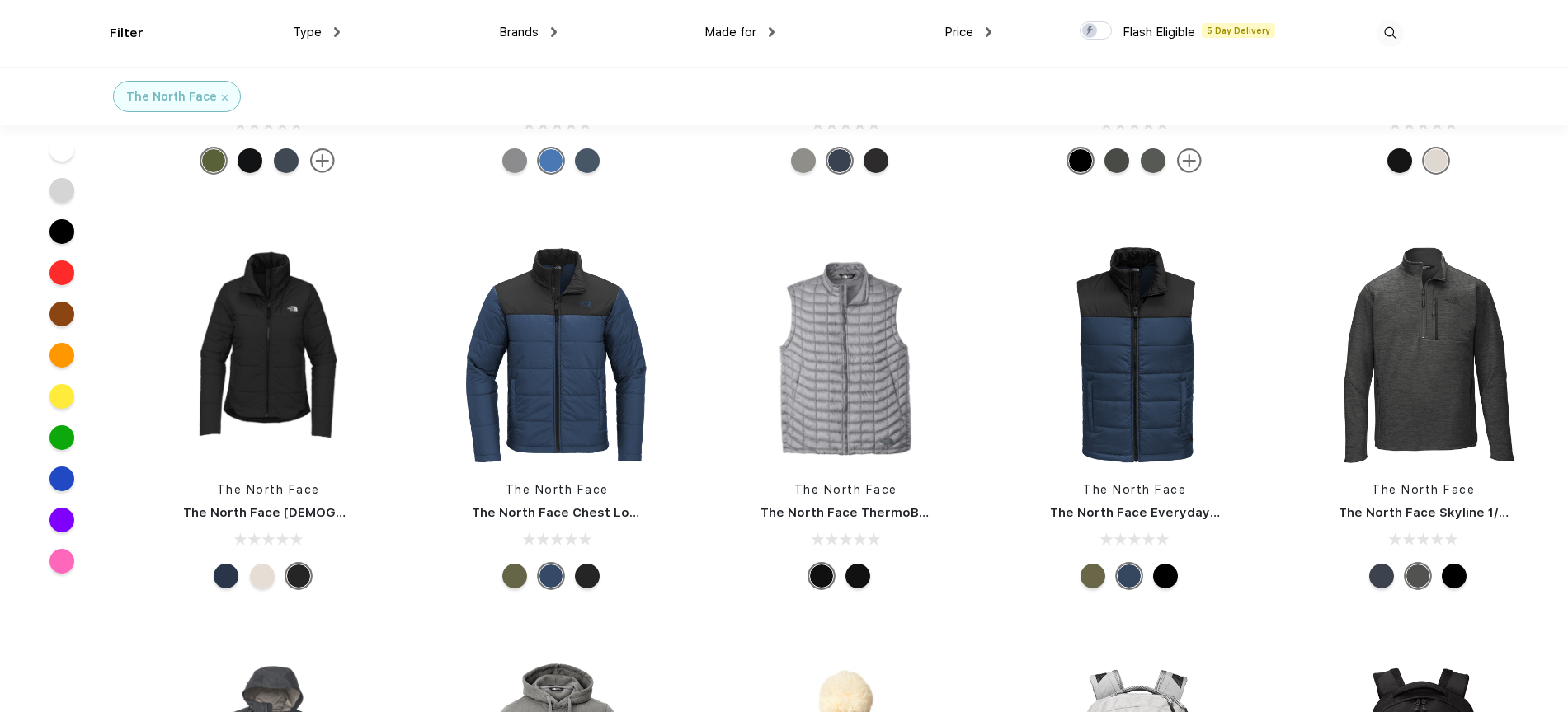
scroll to position [2021, 0]
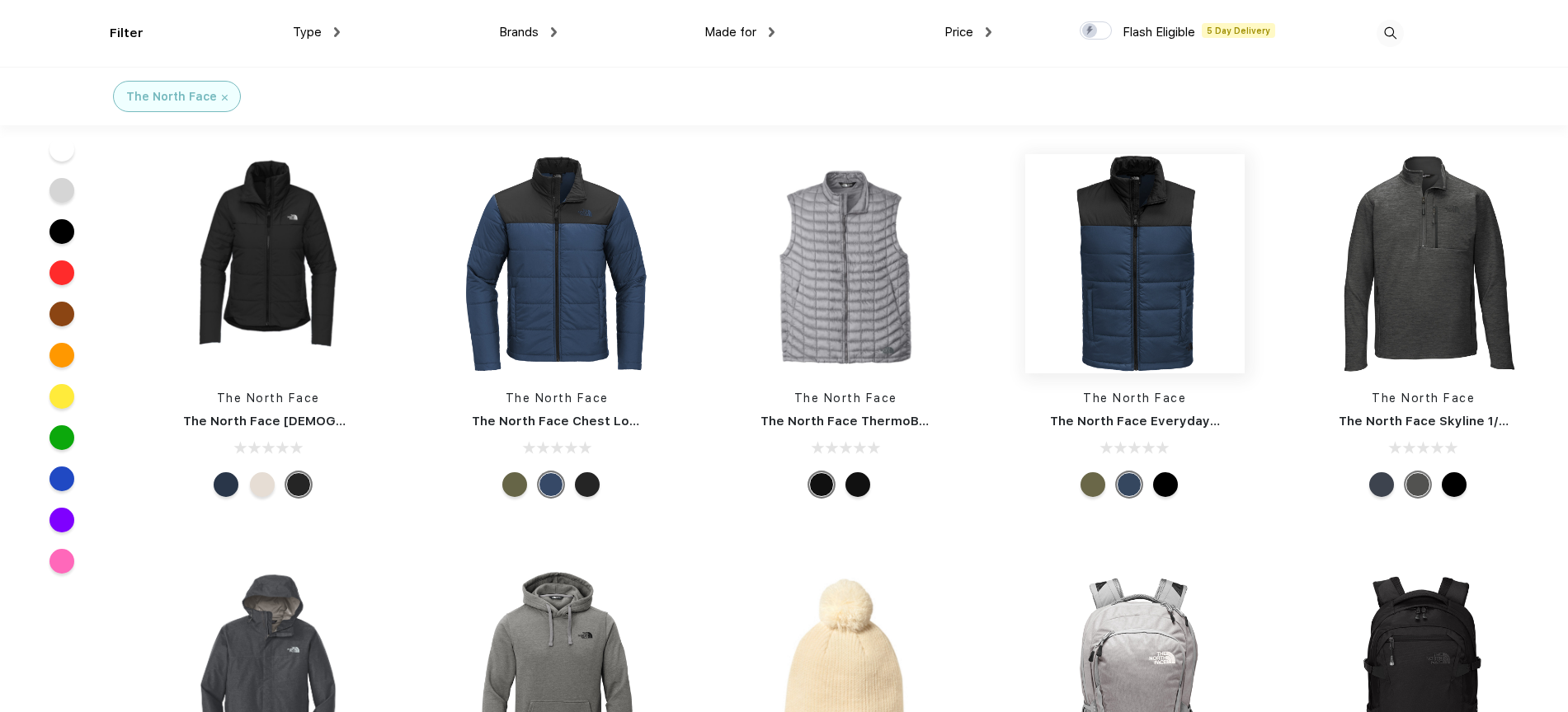
click at [1157, 283] on img at bounding box center [1135, 264] width 219 height 219
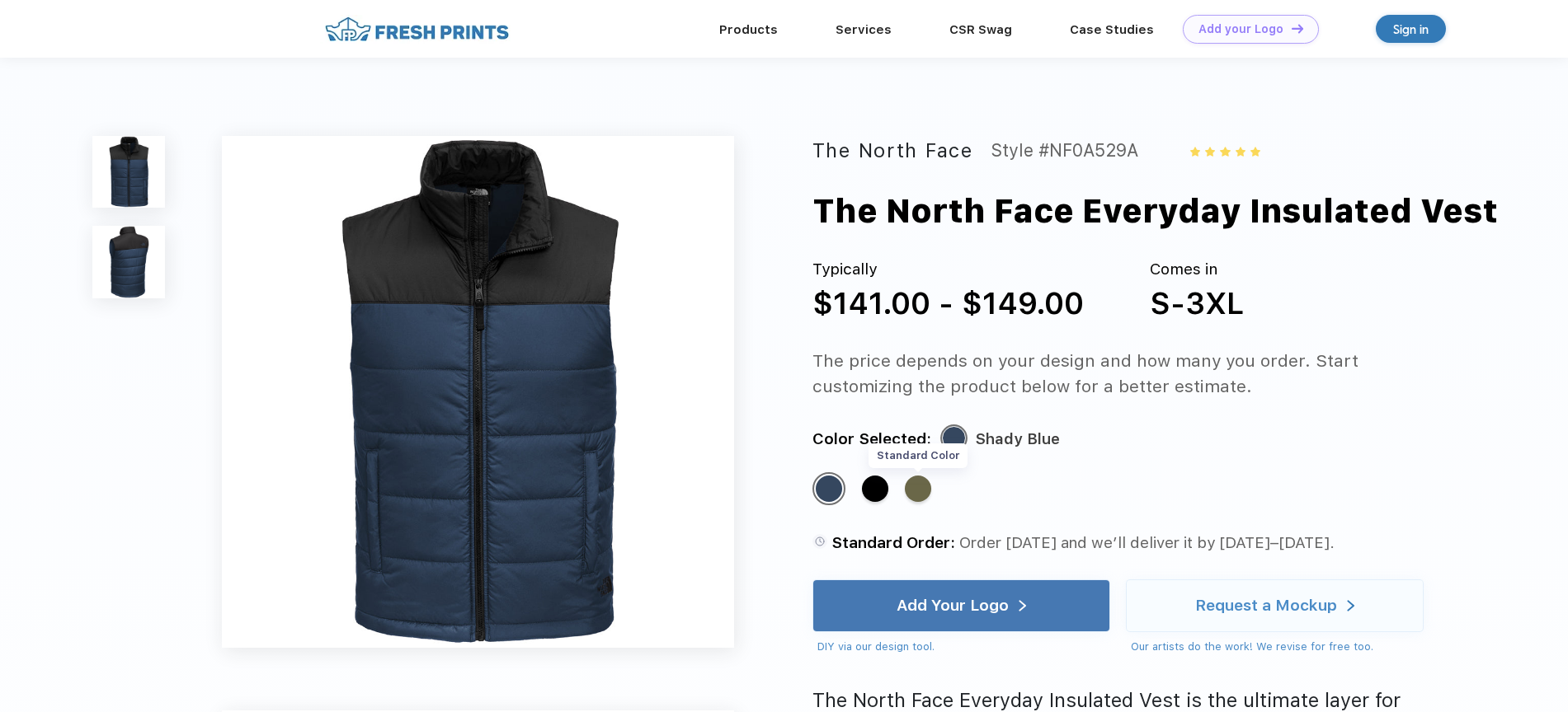
click at [911, 485] on div "Standard Color" at bounding box center [918, 489] width 27 height 27
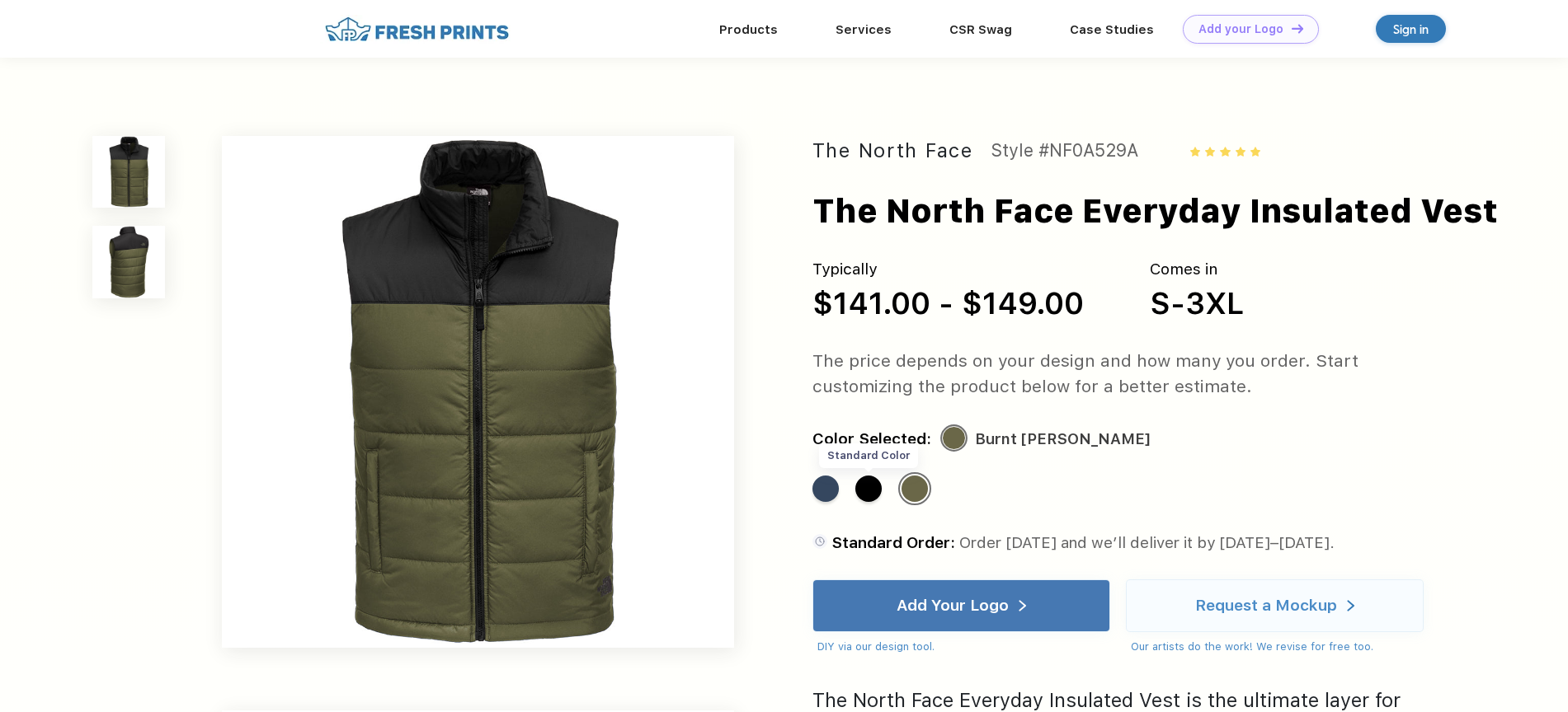
click at [871, 492] on div "Standard Color" at bounding box center [869, 489] width 27 height 27
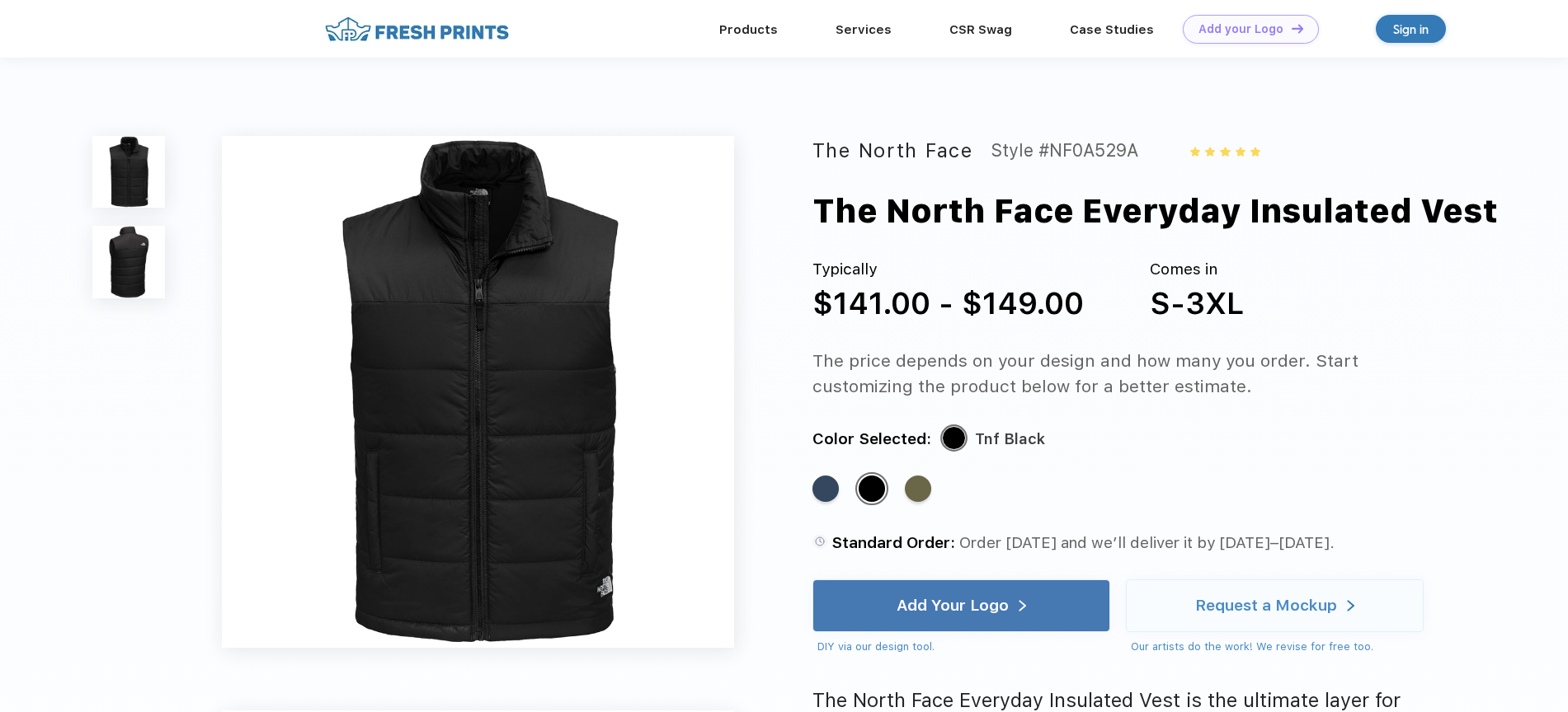
scroll to position [1497, 0]
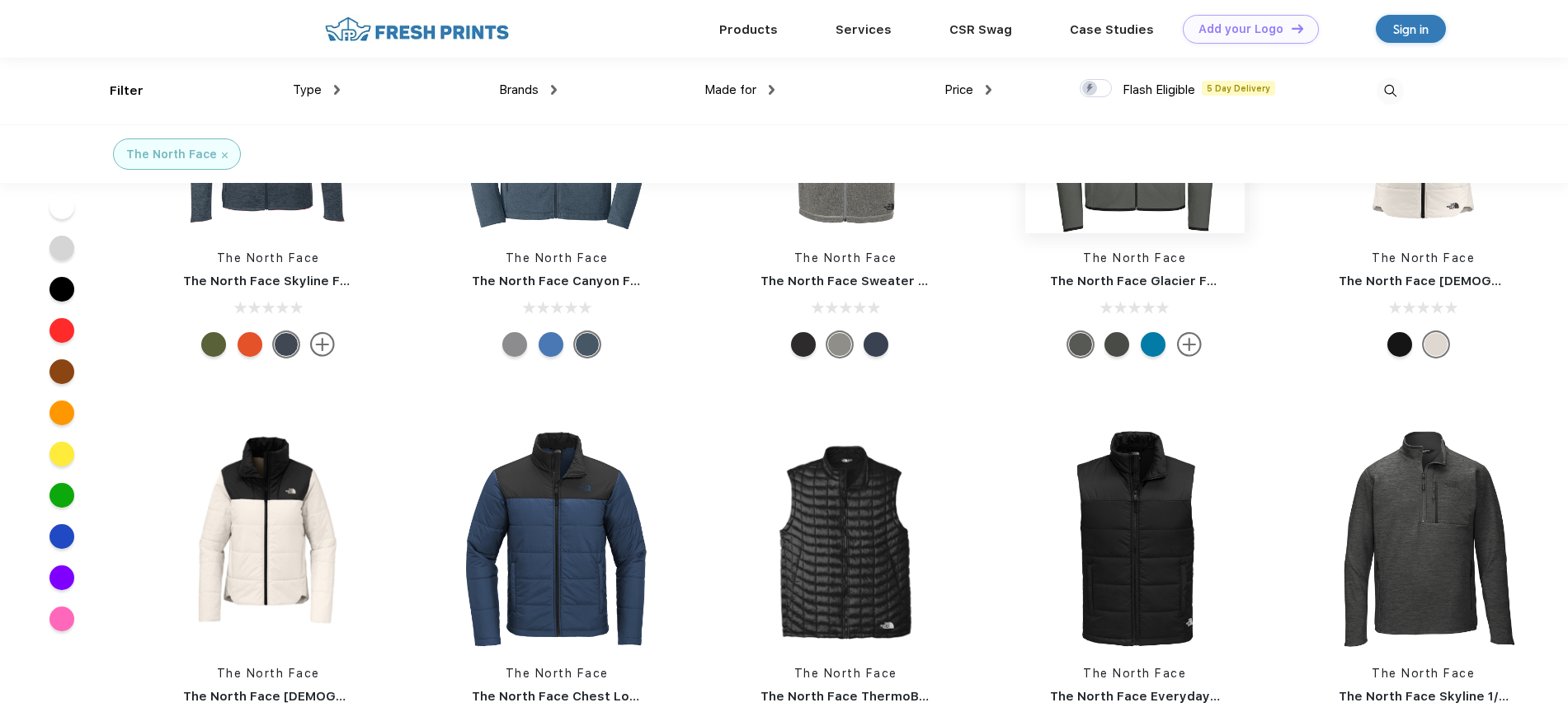
scroll to position [1448, 0]
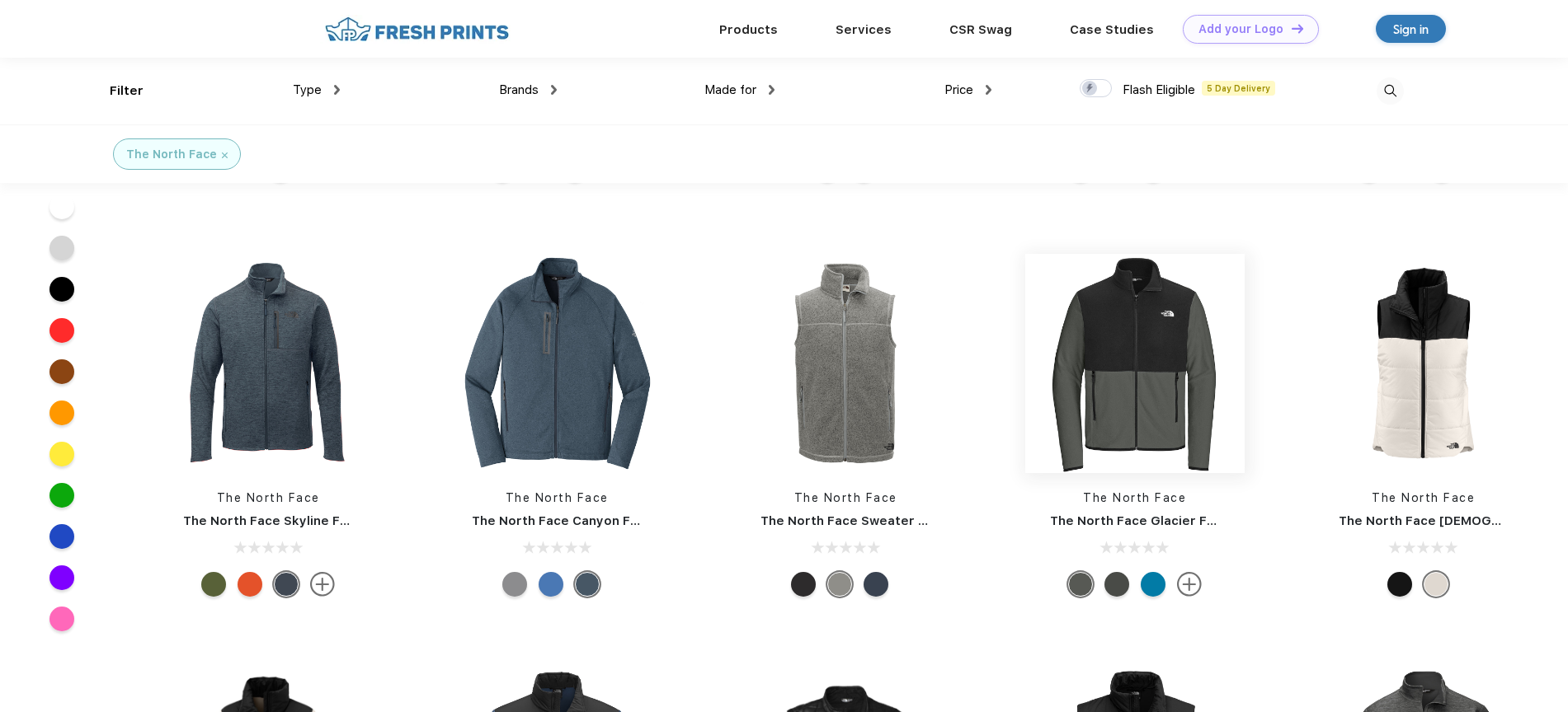
click at [1168, 334] on img at bounding box center [1135, 363] width 219 height 219
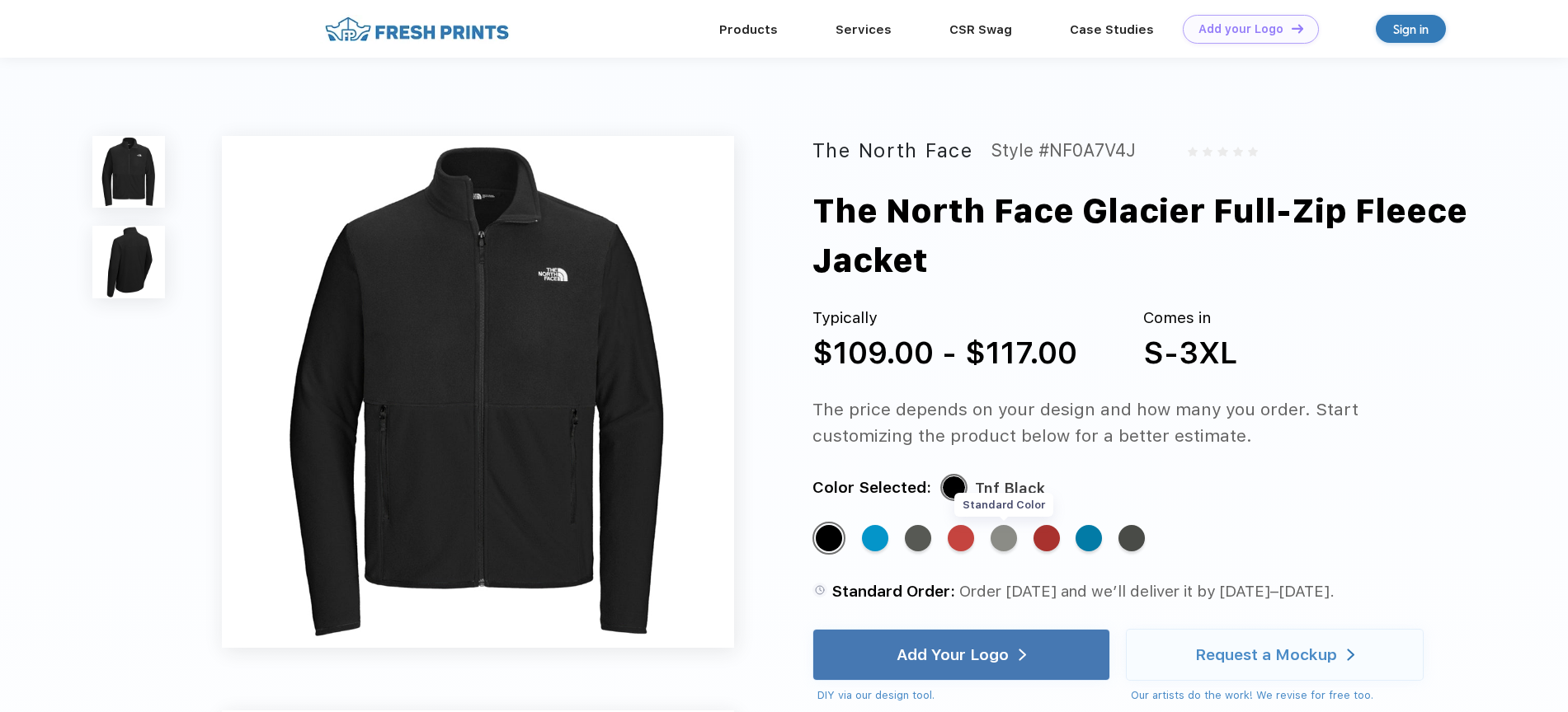
click at [1012, 538] on div "Standard Color" at bounding box center [1004, 539] width 27 height 27
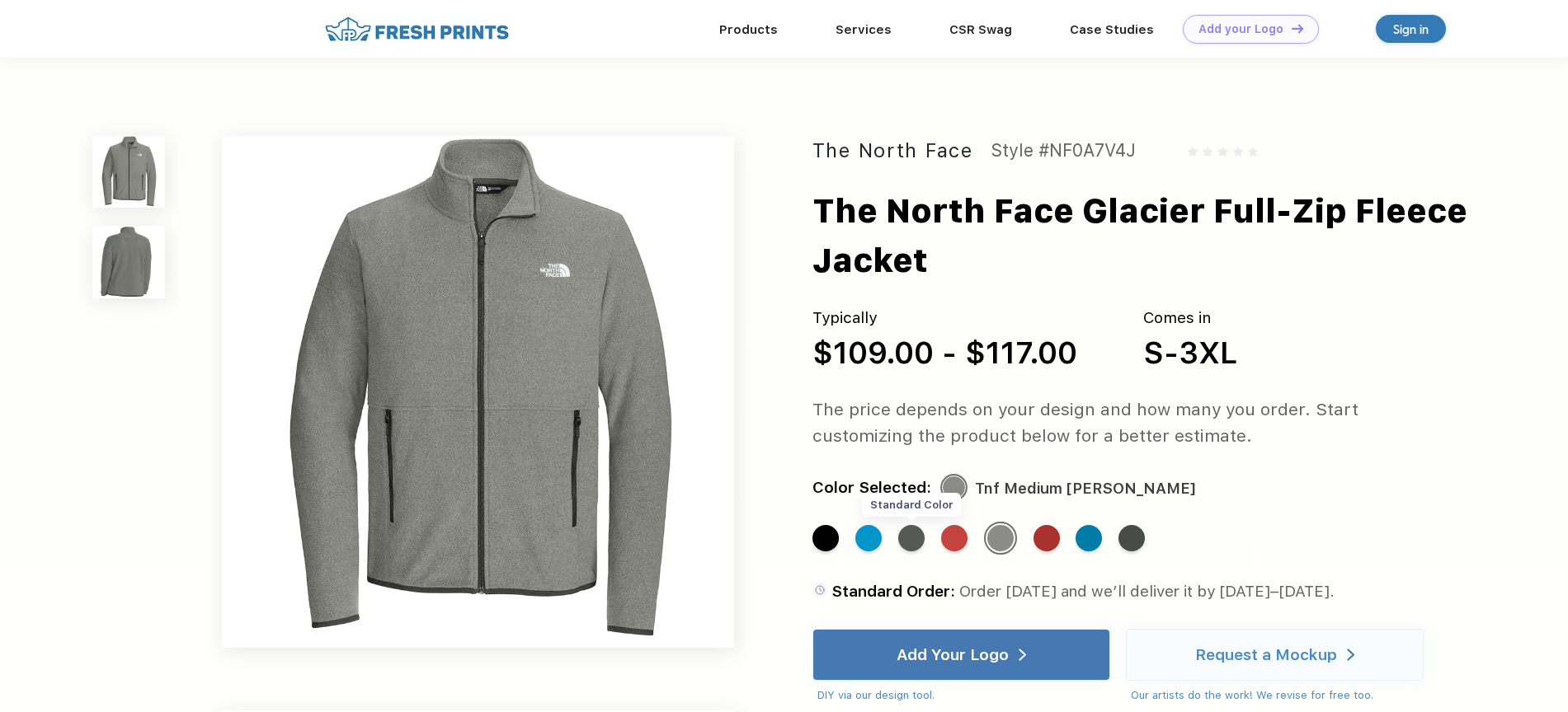
click at [911, 538] on div "Standard Color" at bounding box center [912, 539] width 27 height 27
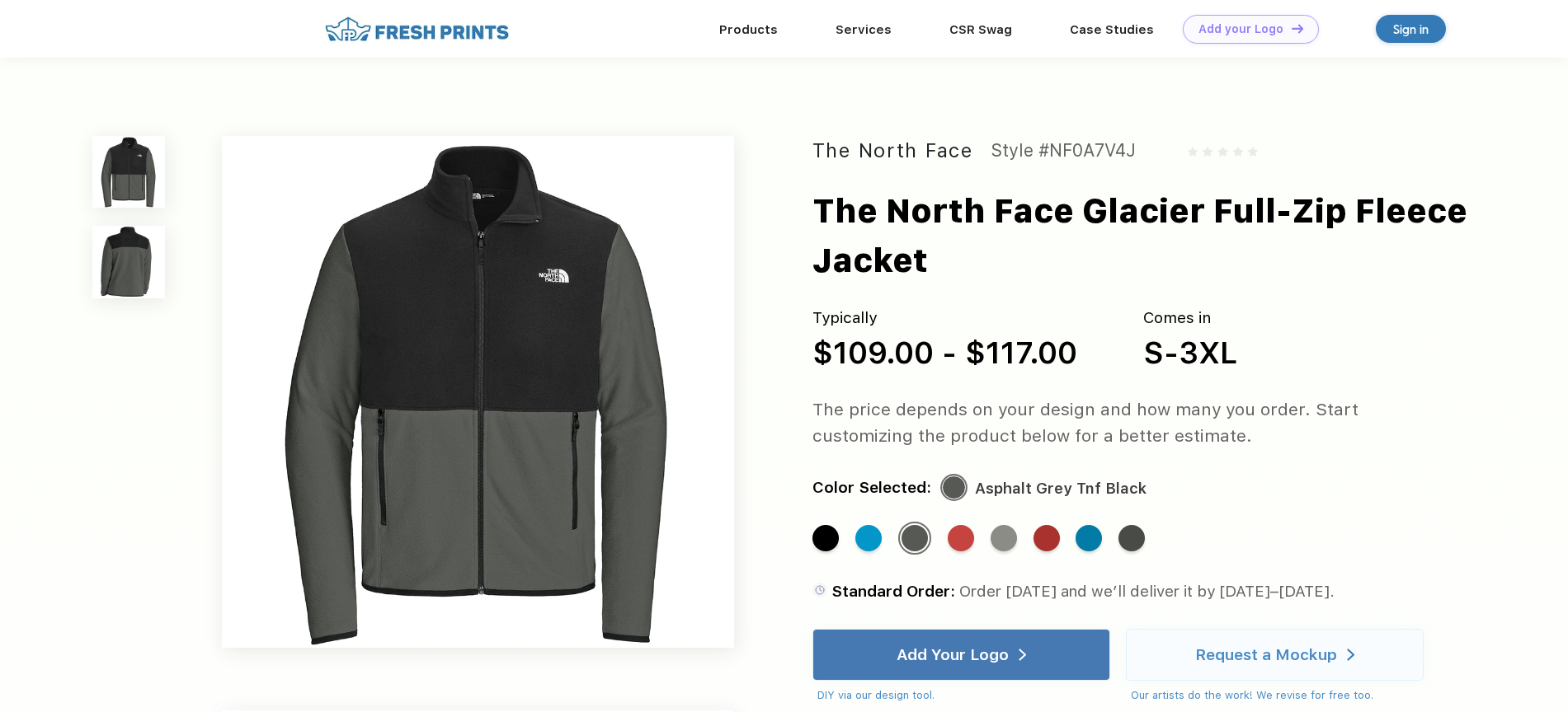
click at [25, 28] on div "Products Services Printing Fulfillment CSR Swag BIPOC-Owned Brands Women-Owned …" at bounding box center [784, 28] width 1568 height 58
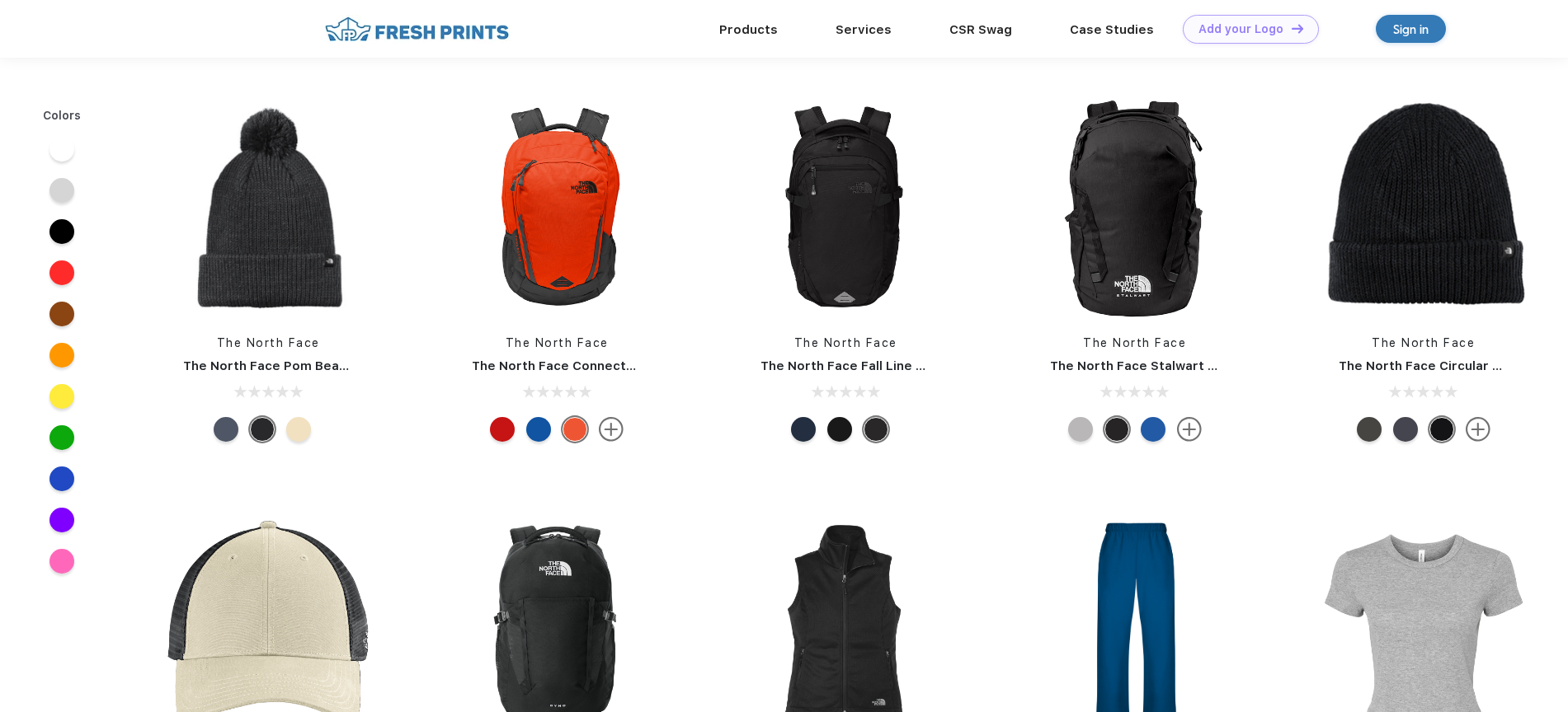
scroll to position [1448, 0]
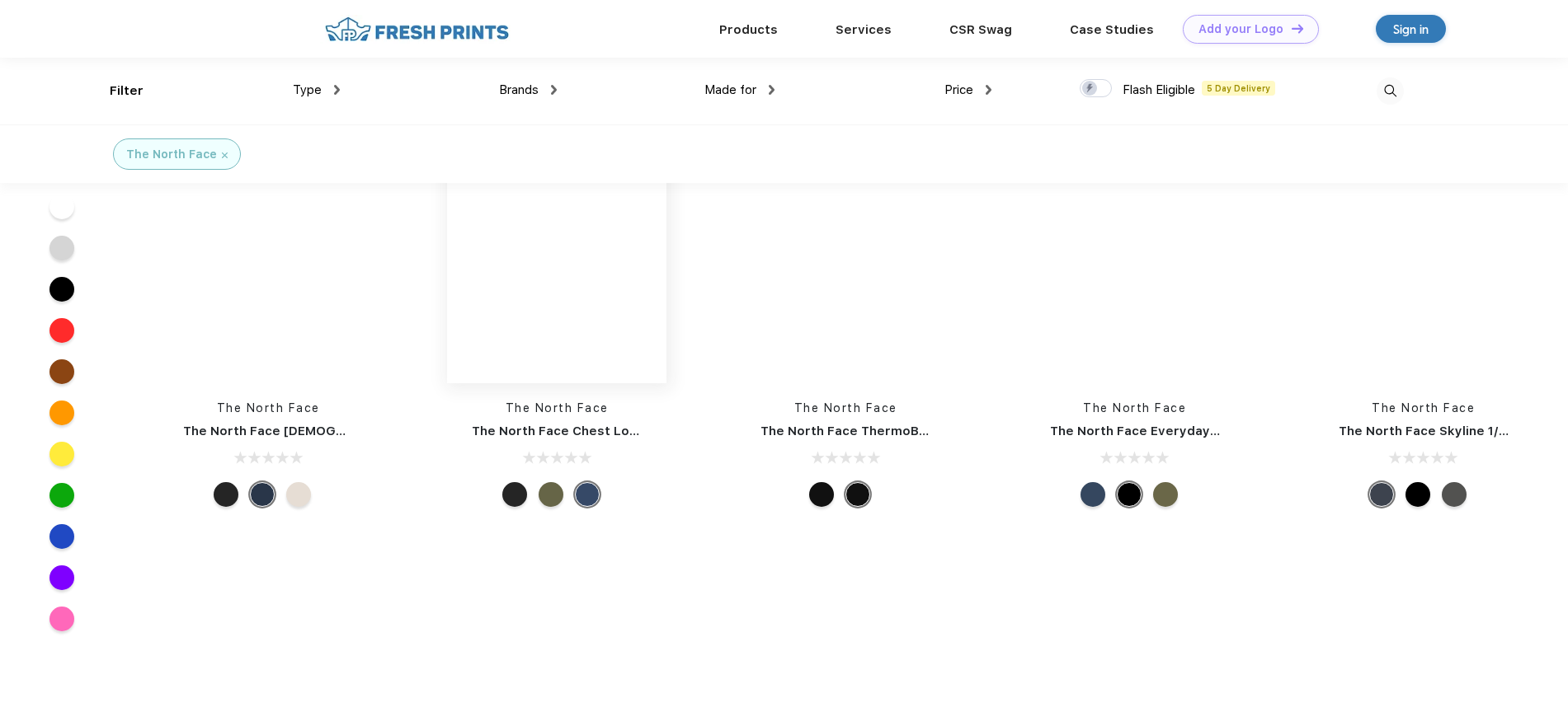
scroll to position [1859, 0]
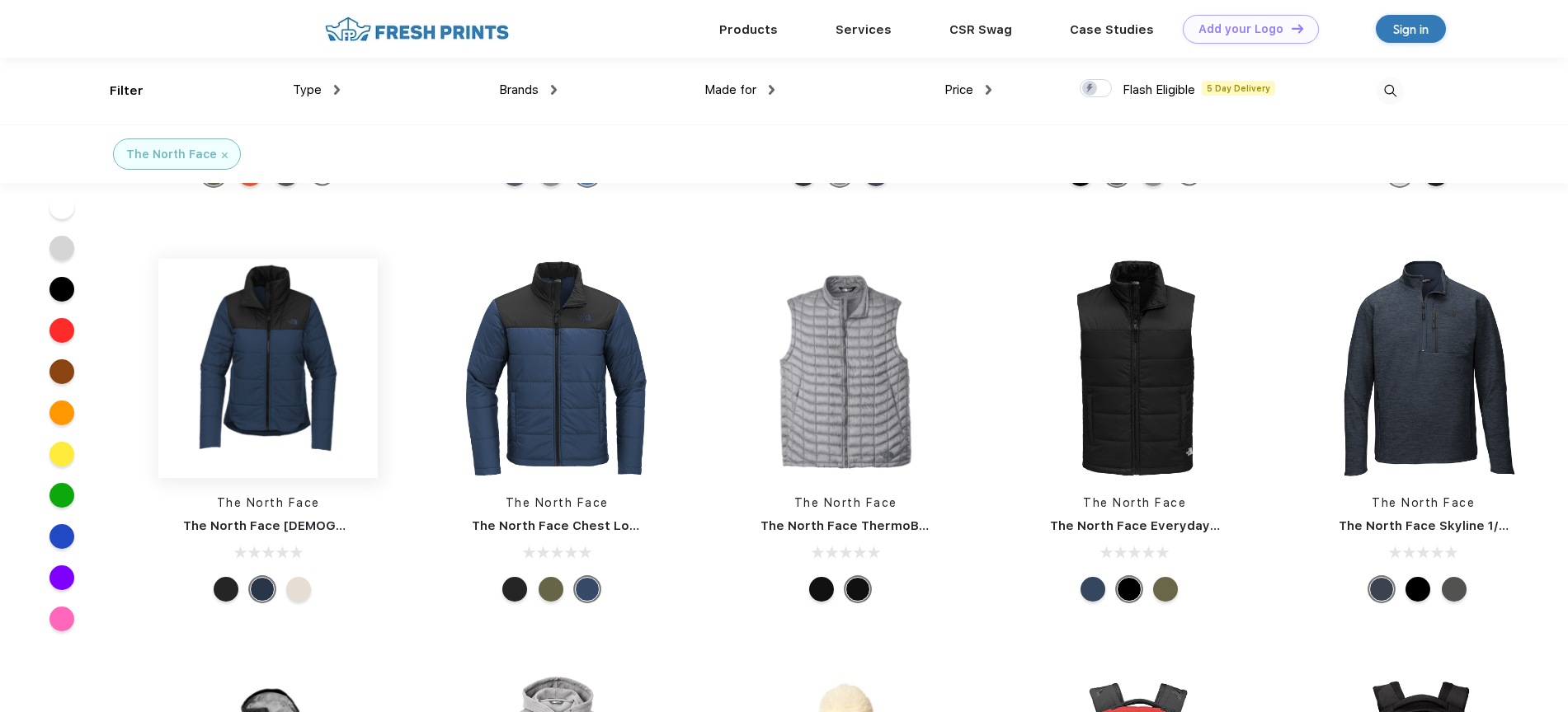
click at [275, 407] on img at bounding box center [268, 368] width 219 height 219
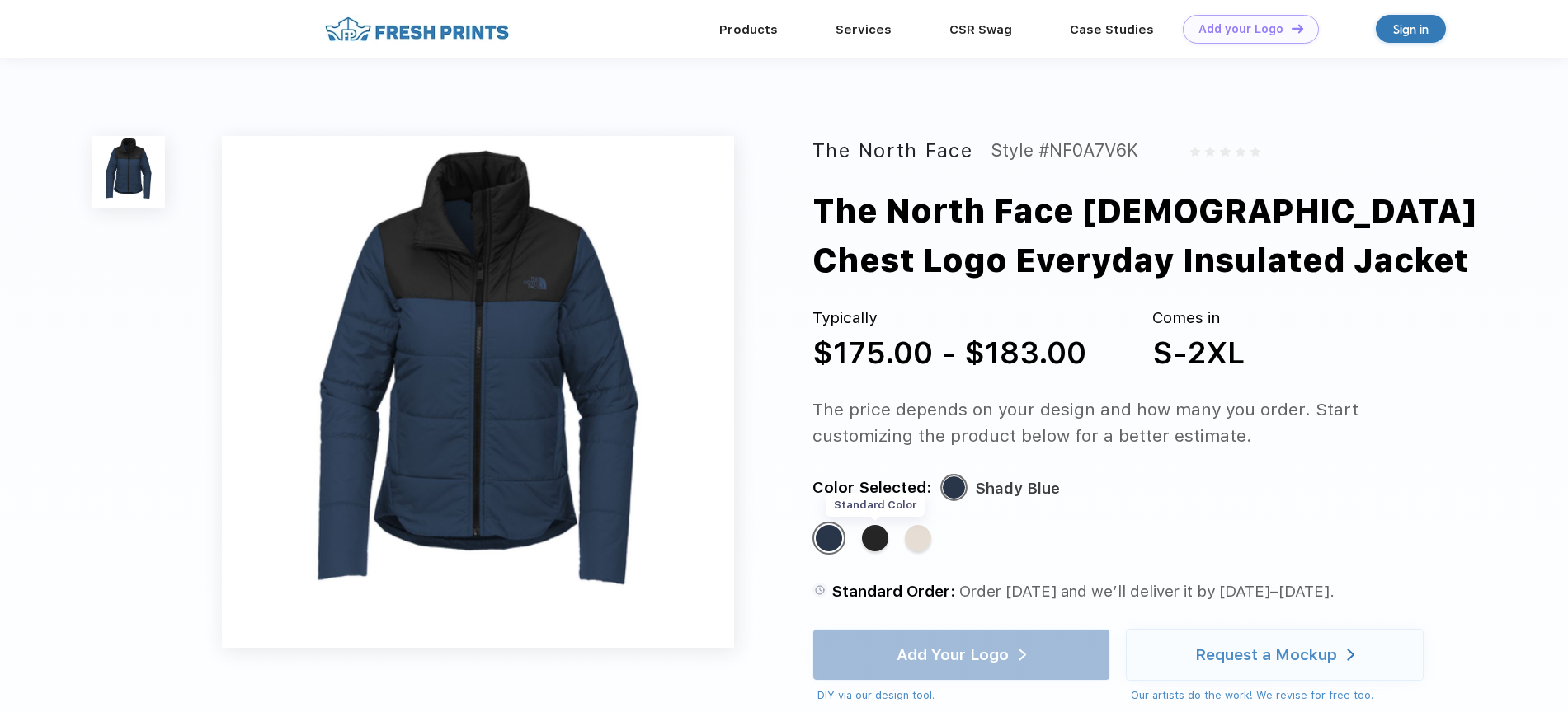
click at [876, 546] on div "Standard Color" at bounding box center [876, 539] width 27 height 27
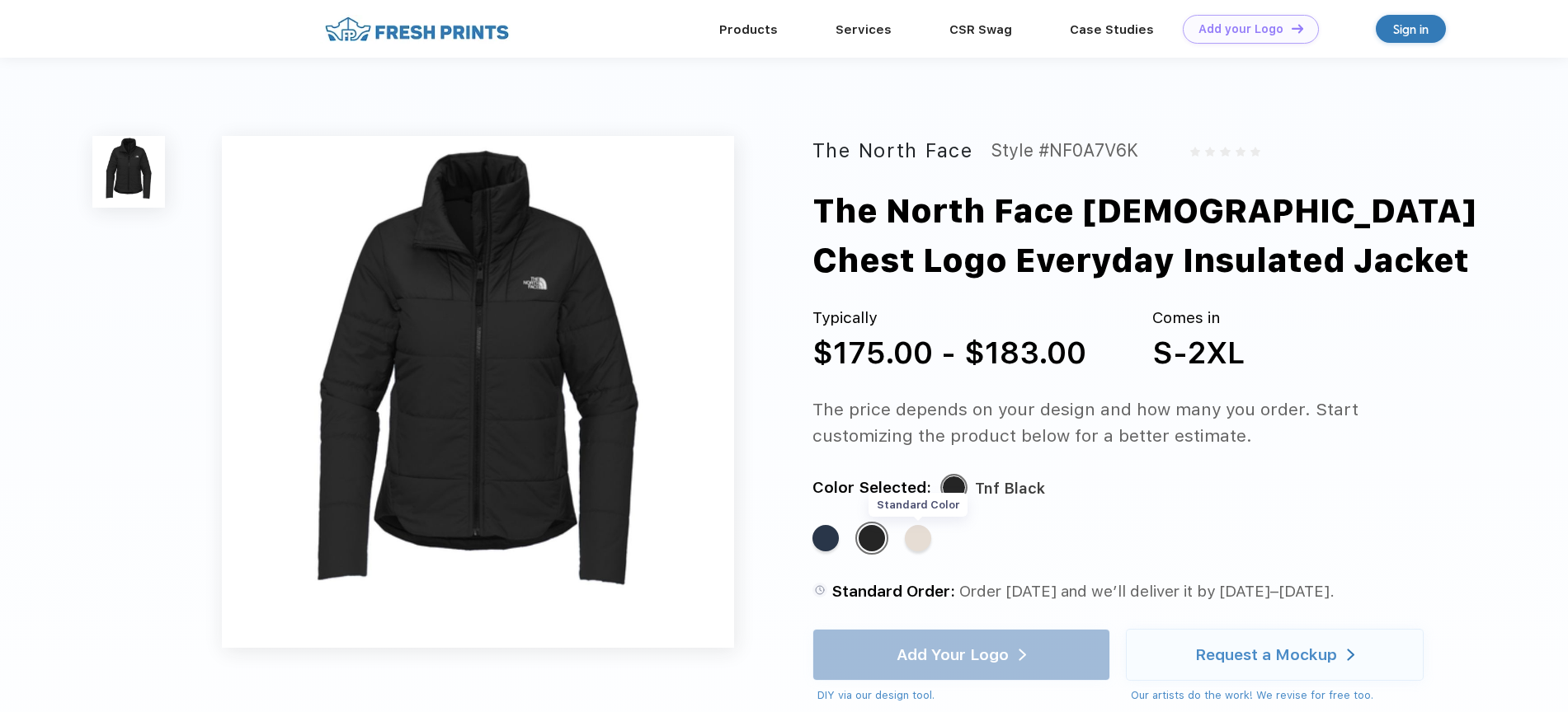
click at [921, 548] on div "Standard Color" at bounding box center [918, 539] width 27 height 27
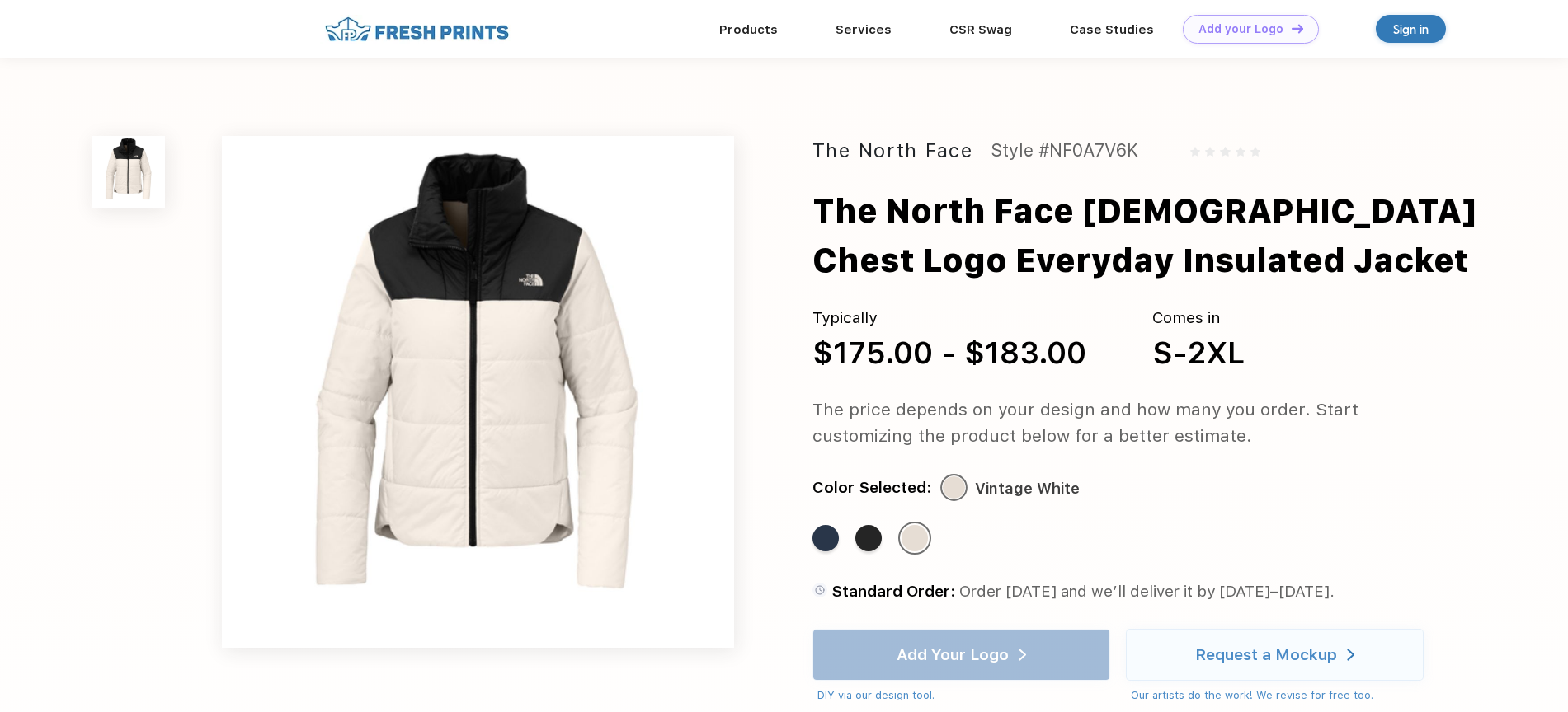
drag, startPoint x: 1087, startPoint y: 349, endPoint x: 980, endPoint y: 351, distance: 107.0
click at [980, 351] on div "$175.00 - $183.00" at bounding box center [949, 353] width 274 height 46
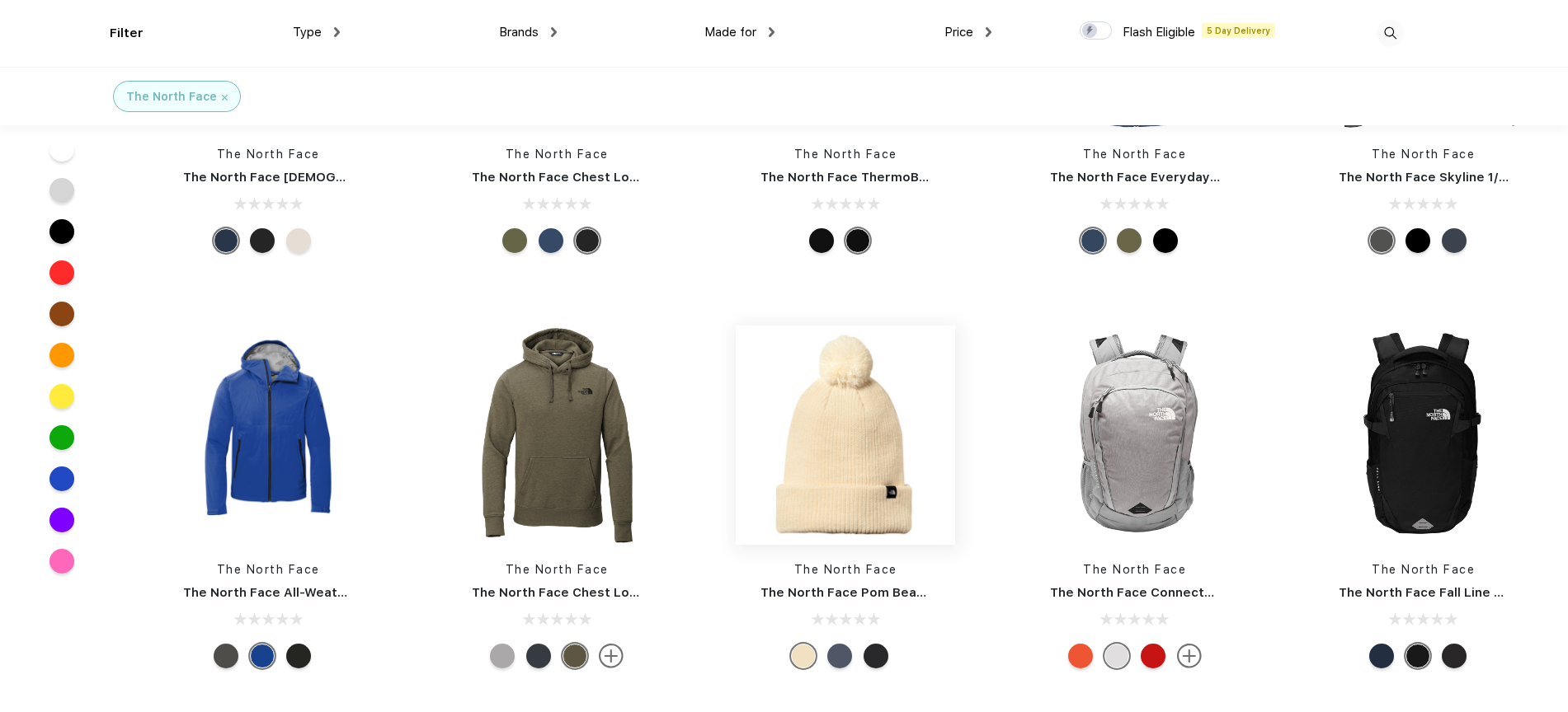
scroll to position [2447, 0]
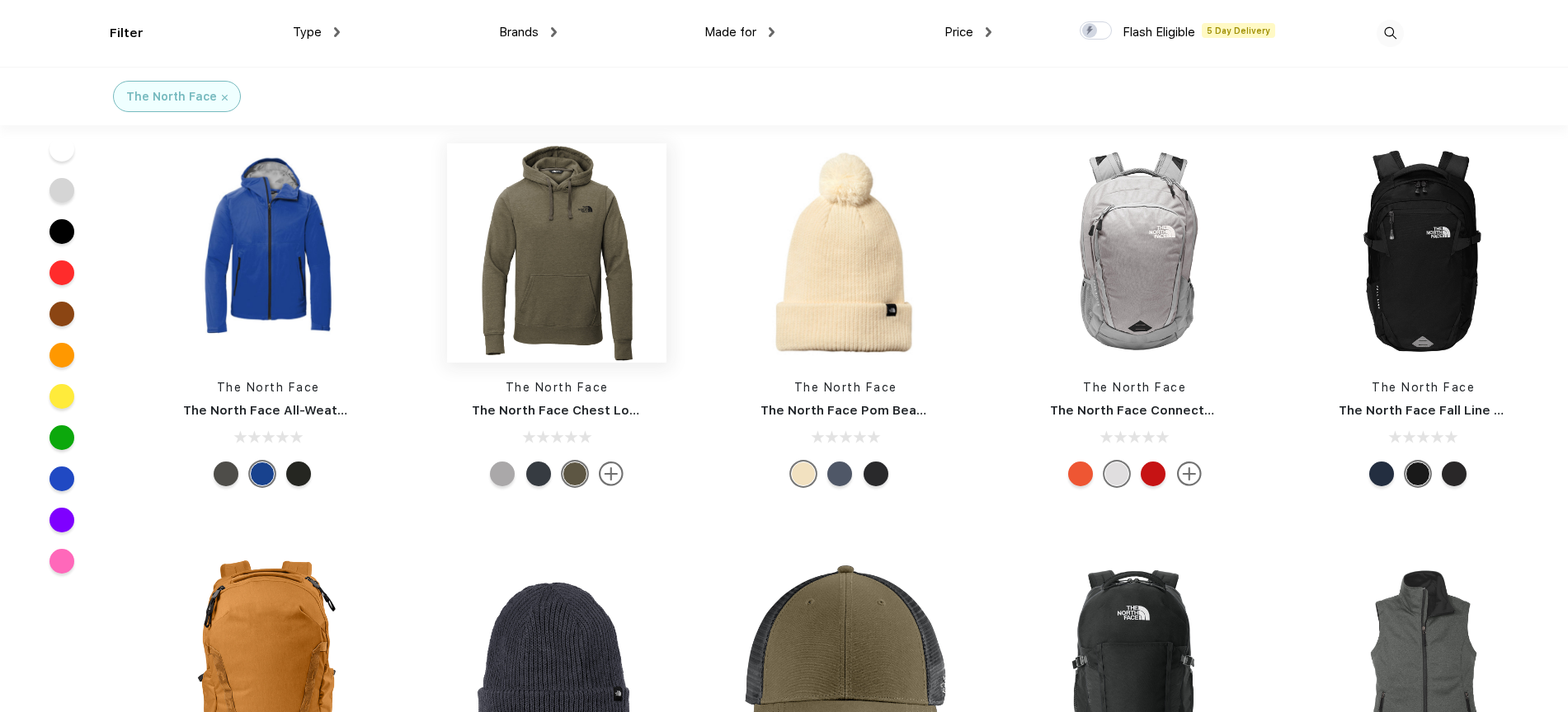
click at [546, 250] on img at bounding box center [557, 253] width 219 height 219
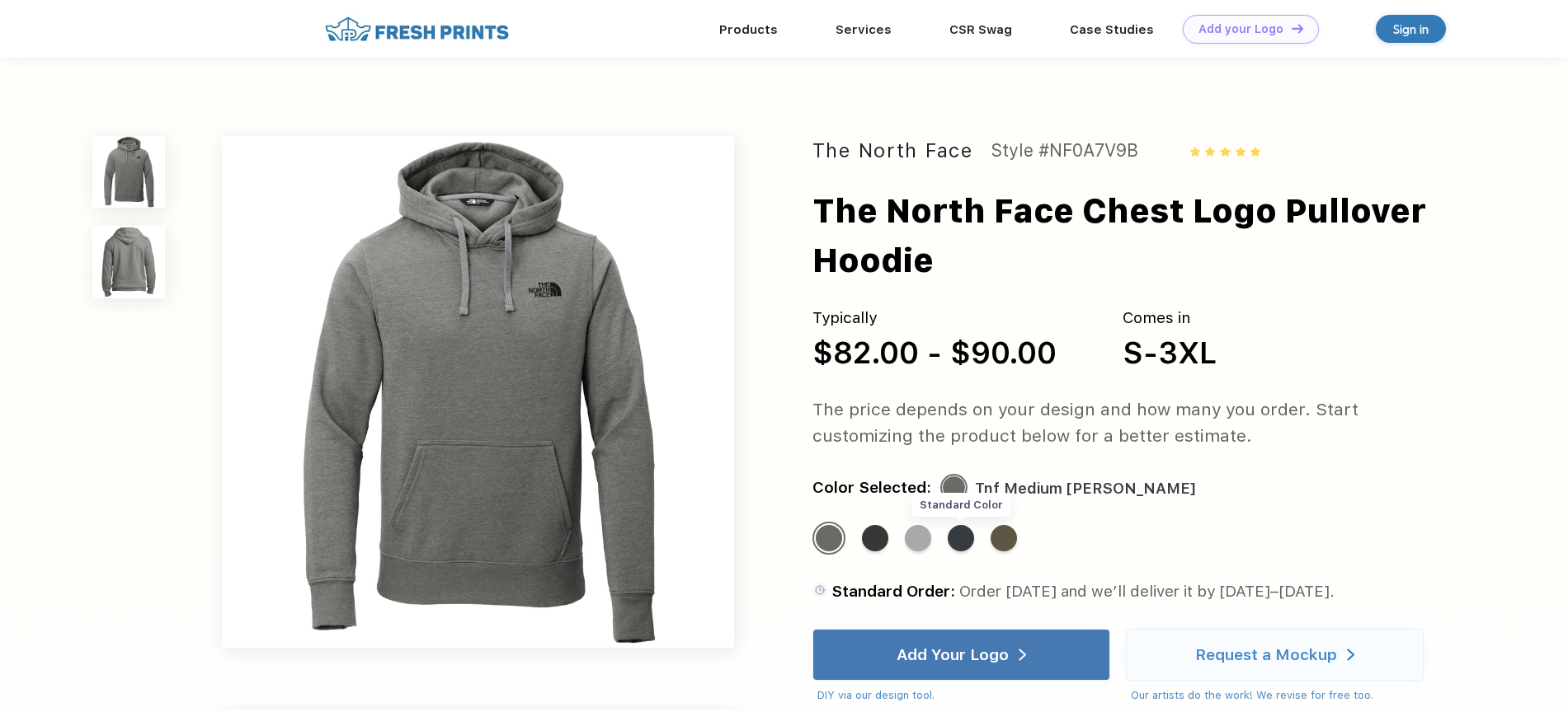
click at [955, 533] on div "Standard Color" at bounding box center [961, 539] width 27 height 27
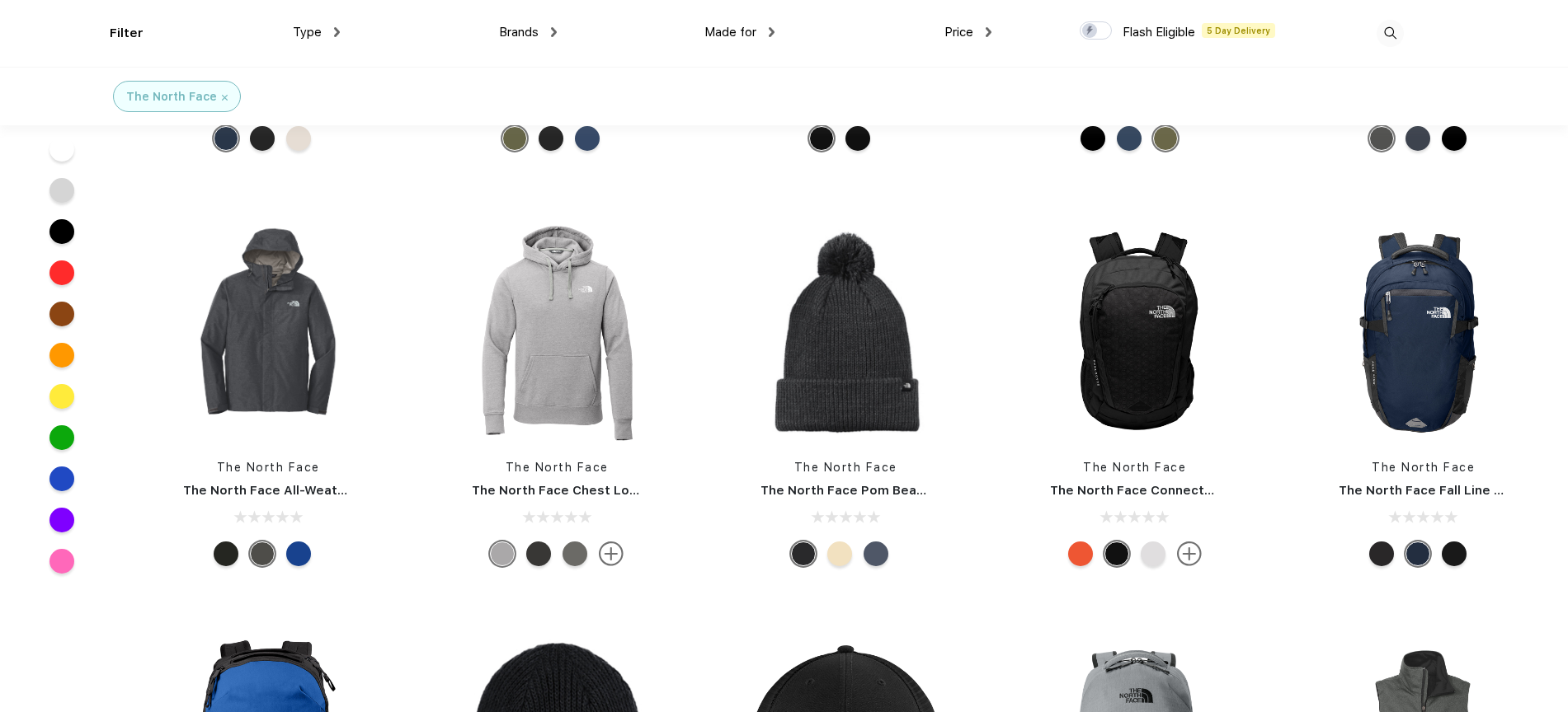
scroll to position [2449, 0]
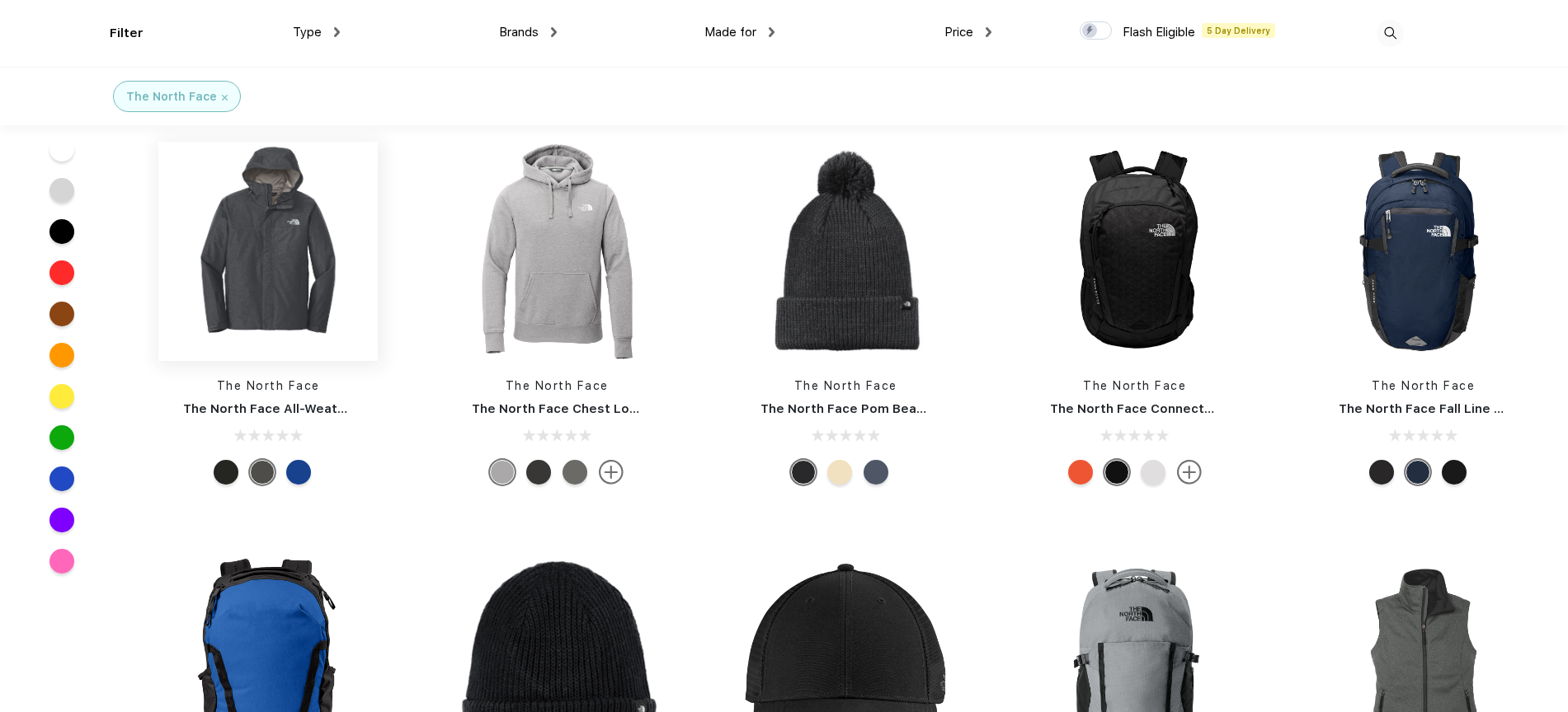
click at [249, 284] on img at bounding box center [268, 251] width 219 height 219
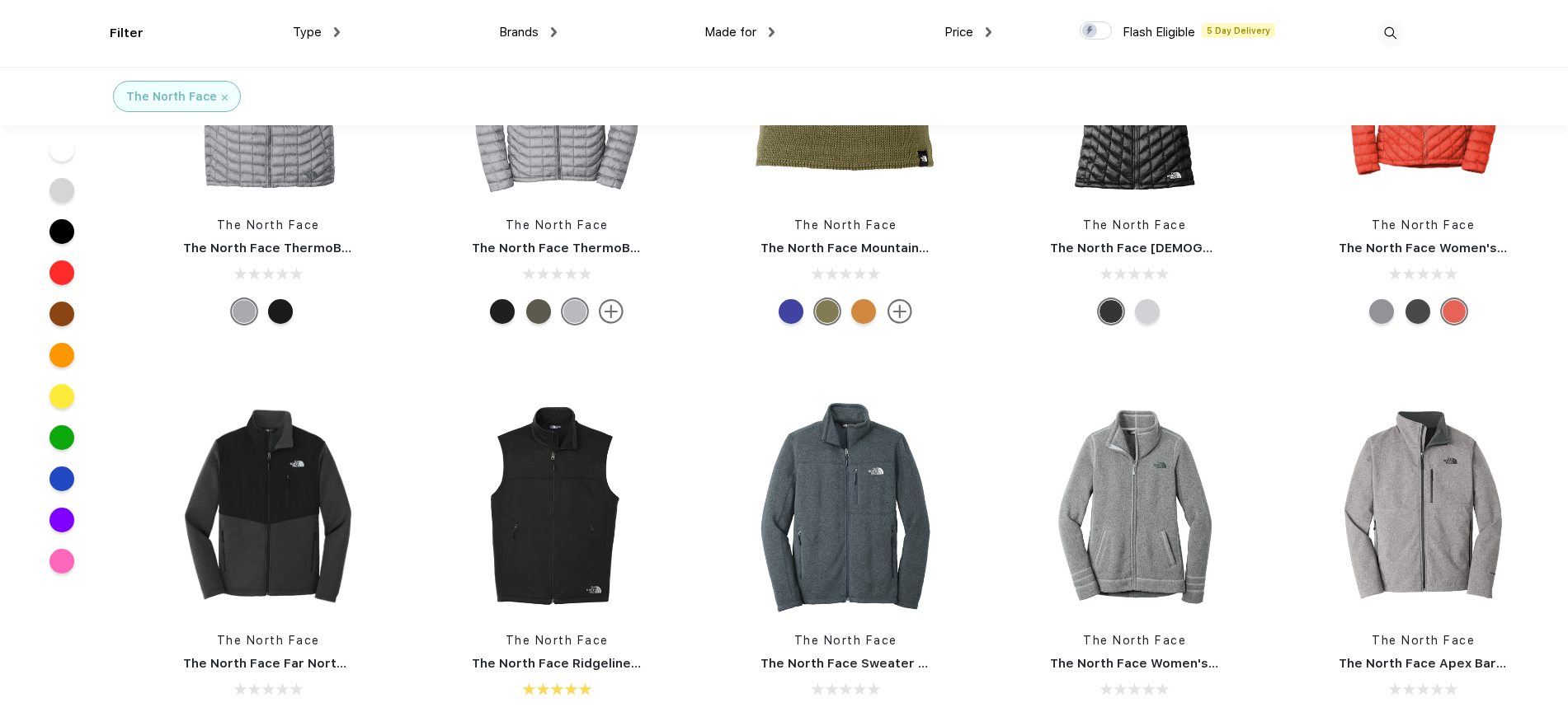
scroll to position [3716, 0]
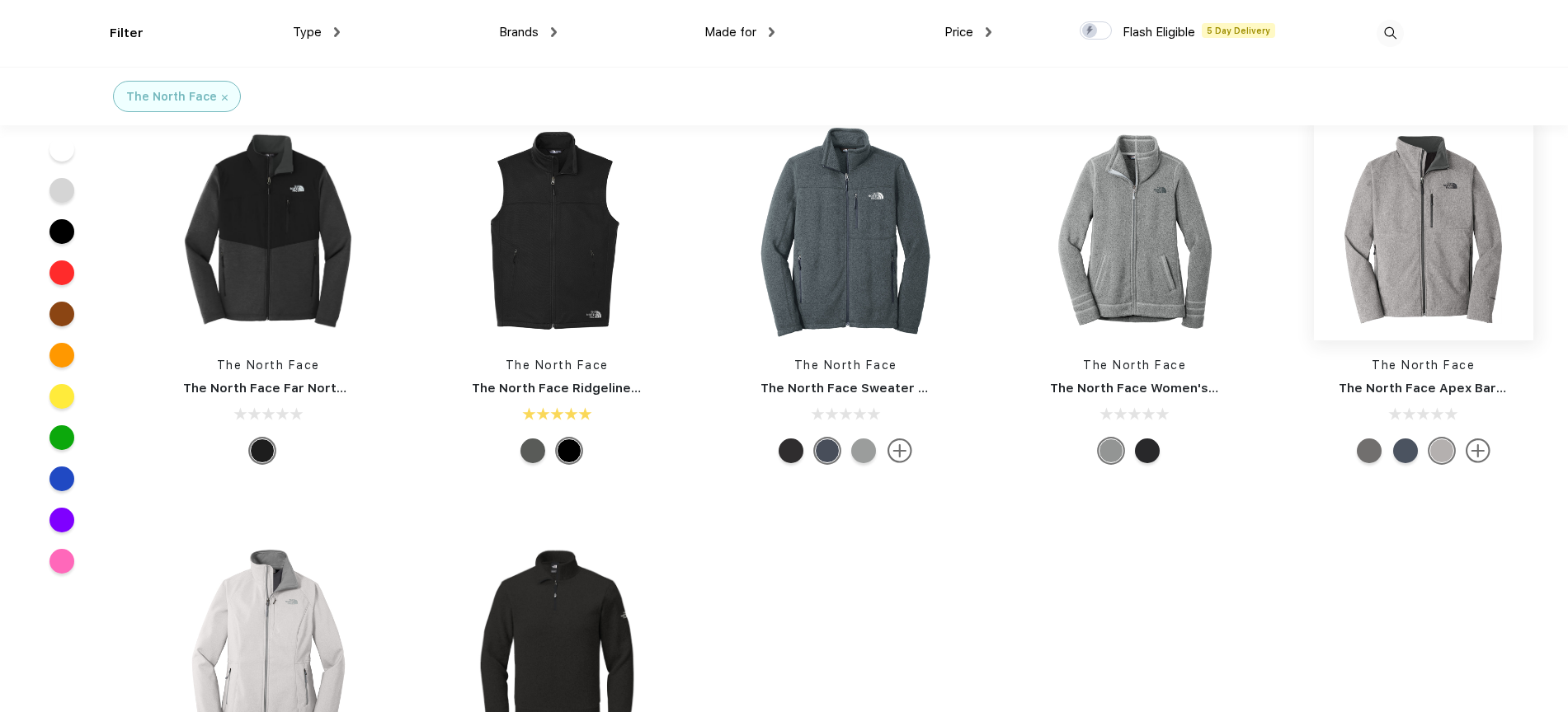
click at [1452, 265] on img at bounding box center [1424, 231] width 219 height 219
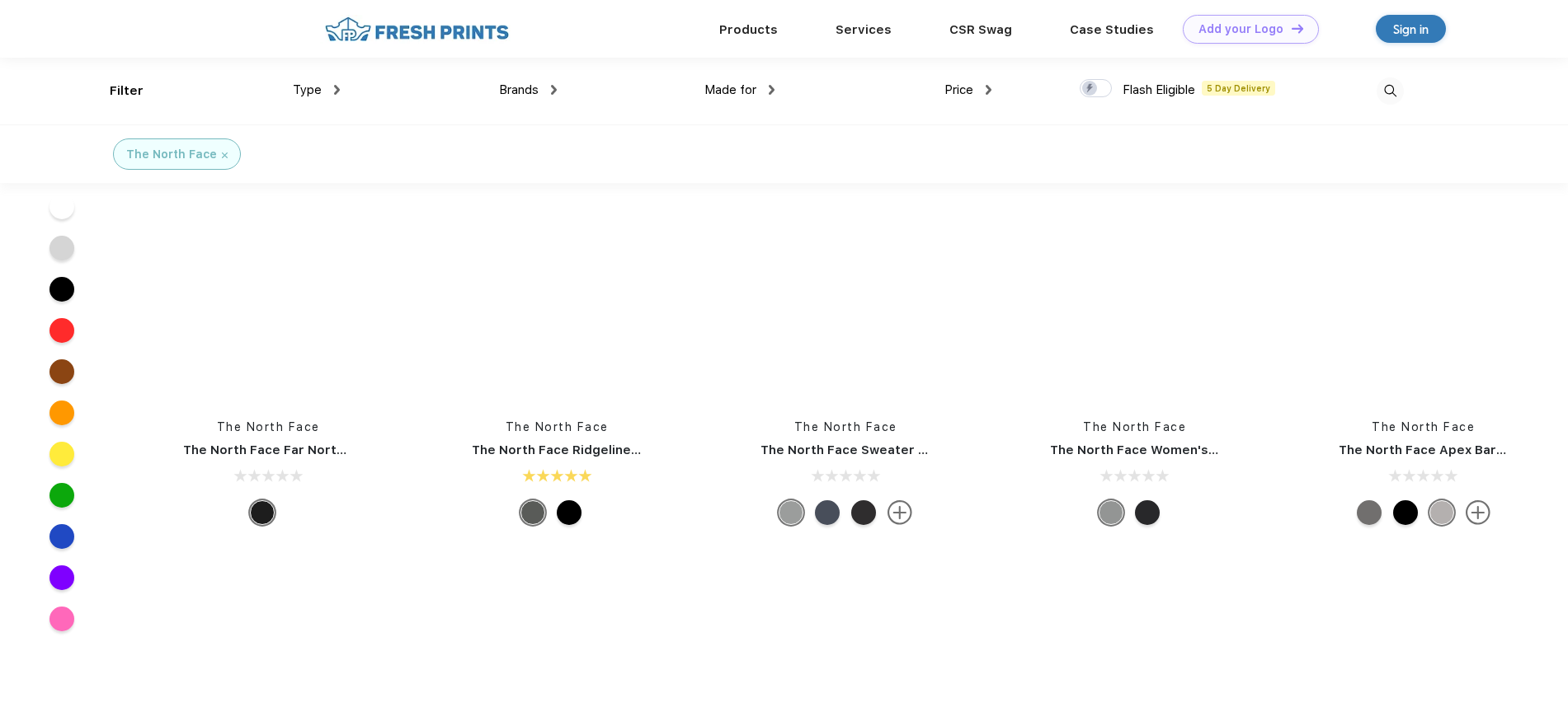
scroll to position [3460, 0]
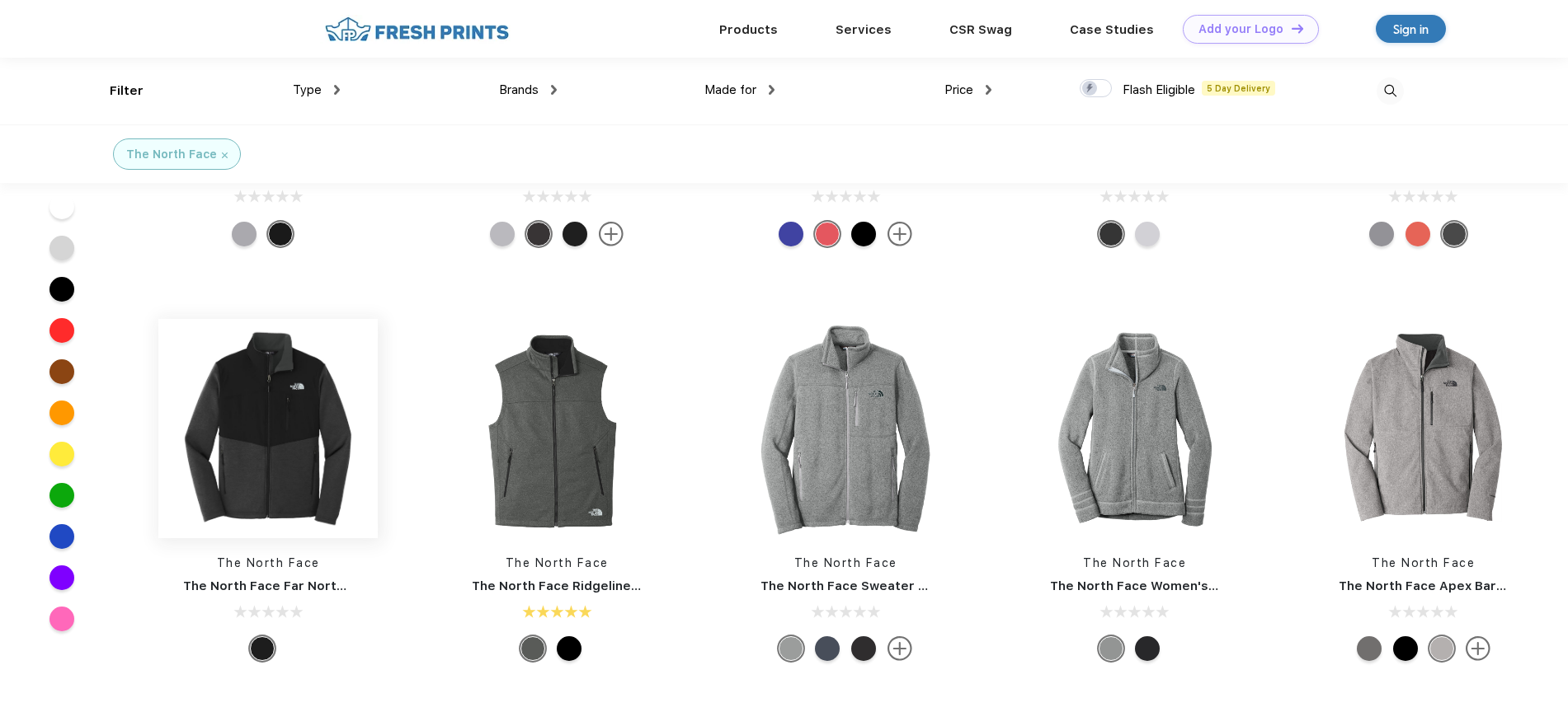
click at [255, 422] on img at bounding box center [268, 428] width 219 height 219
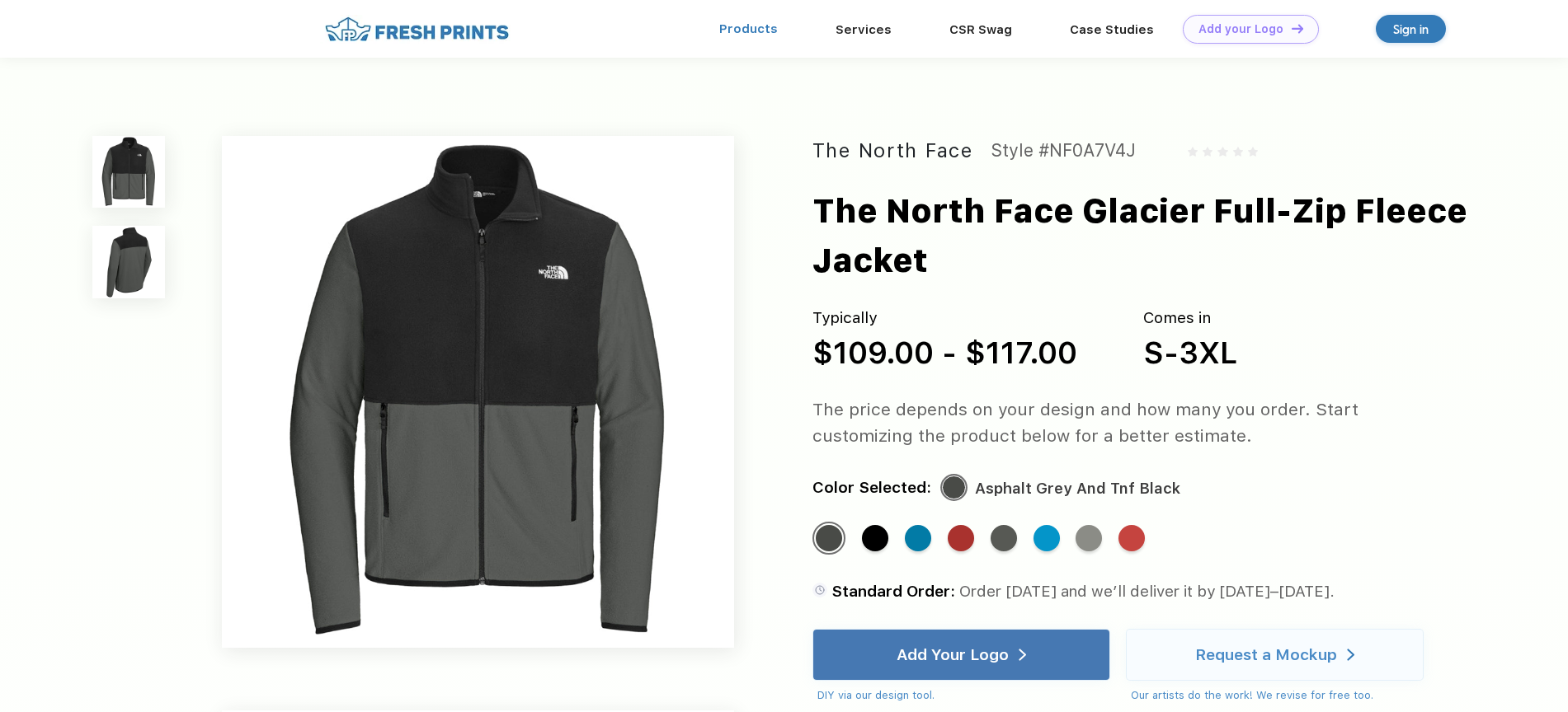
click at [760, 32] on link "Products" at bounding box center [748, 29] width 59 height 15
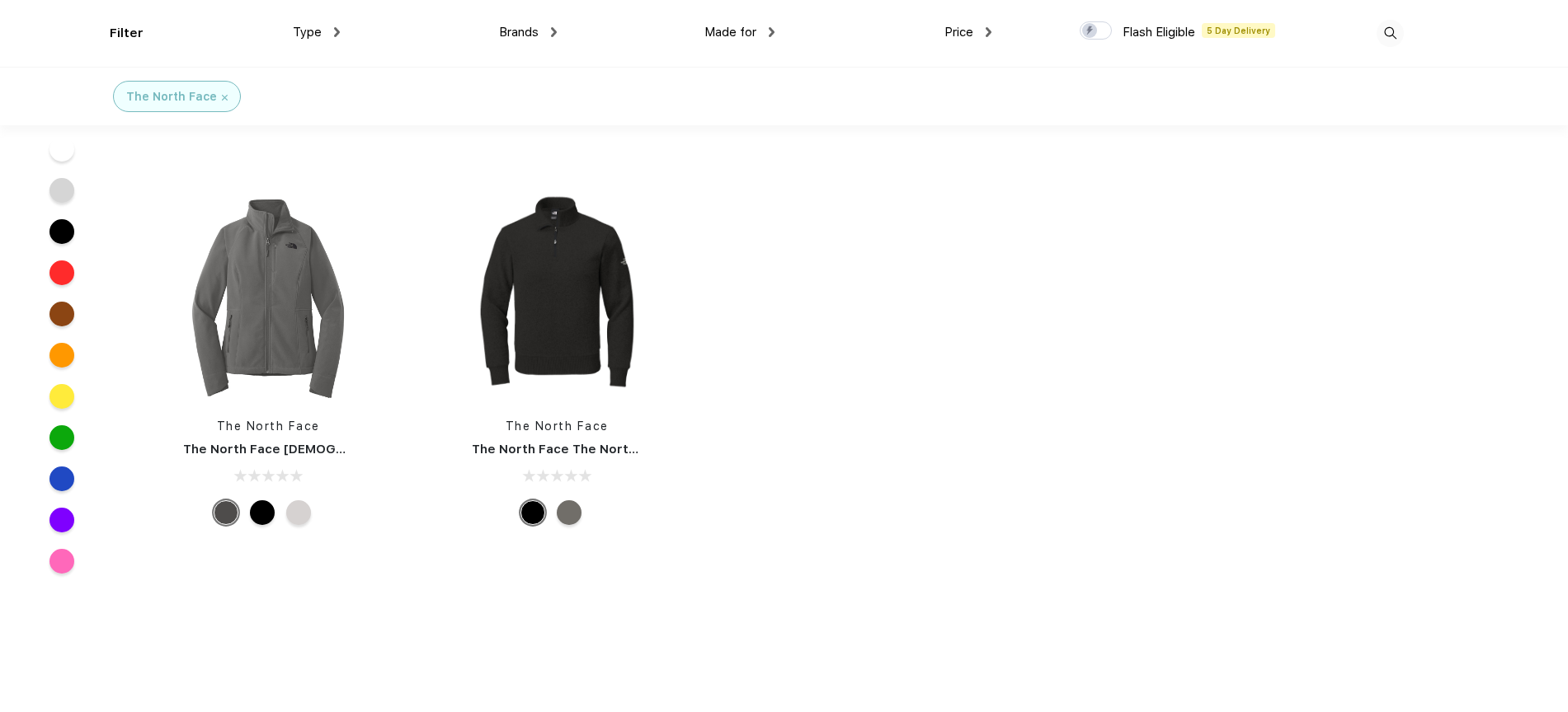
scroll to position [4141, 0]
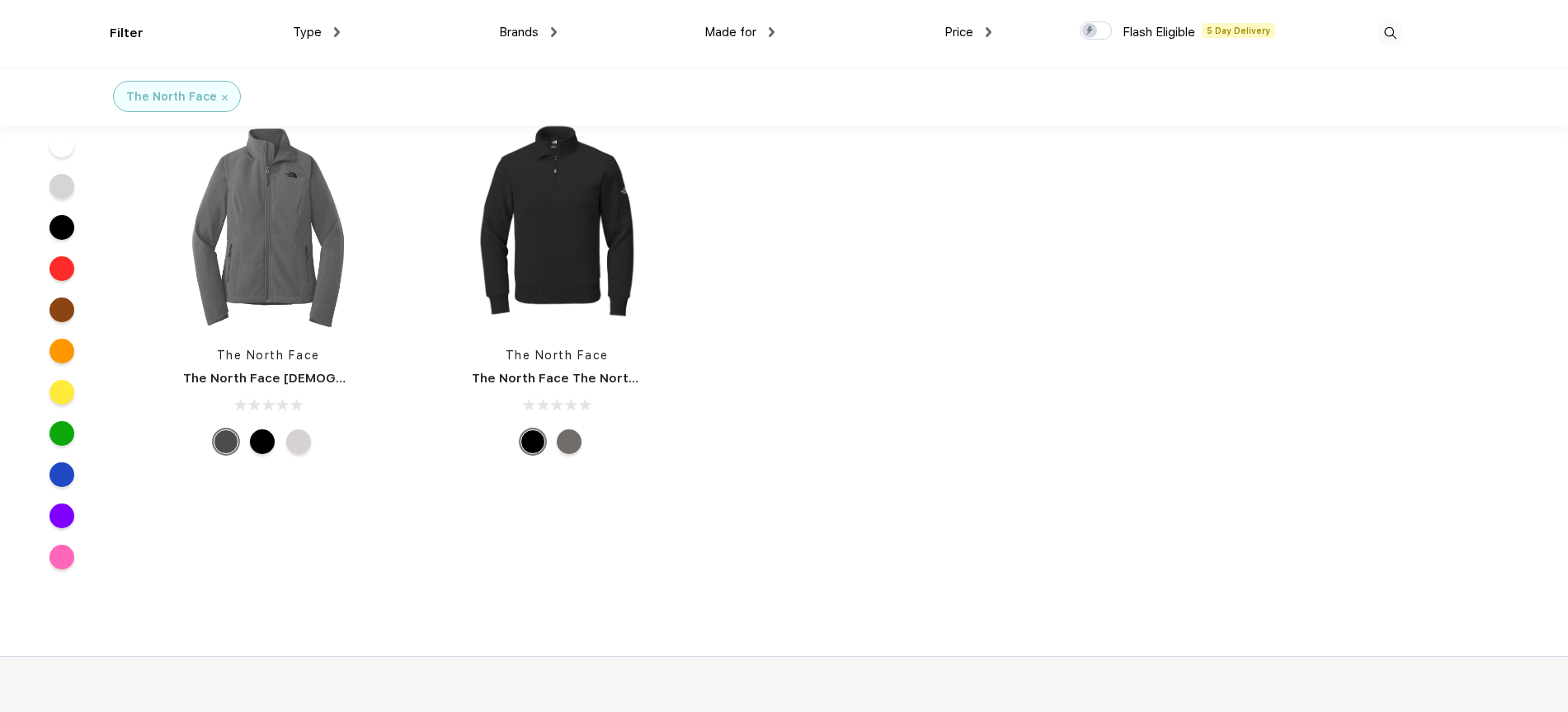
click at [1388, 32] on img at bounding box center [1390, 33] width 28 height 28
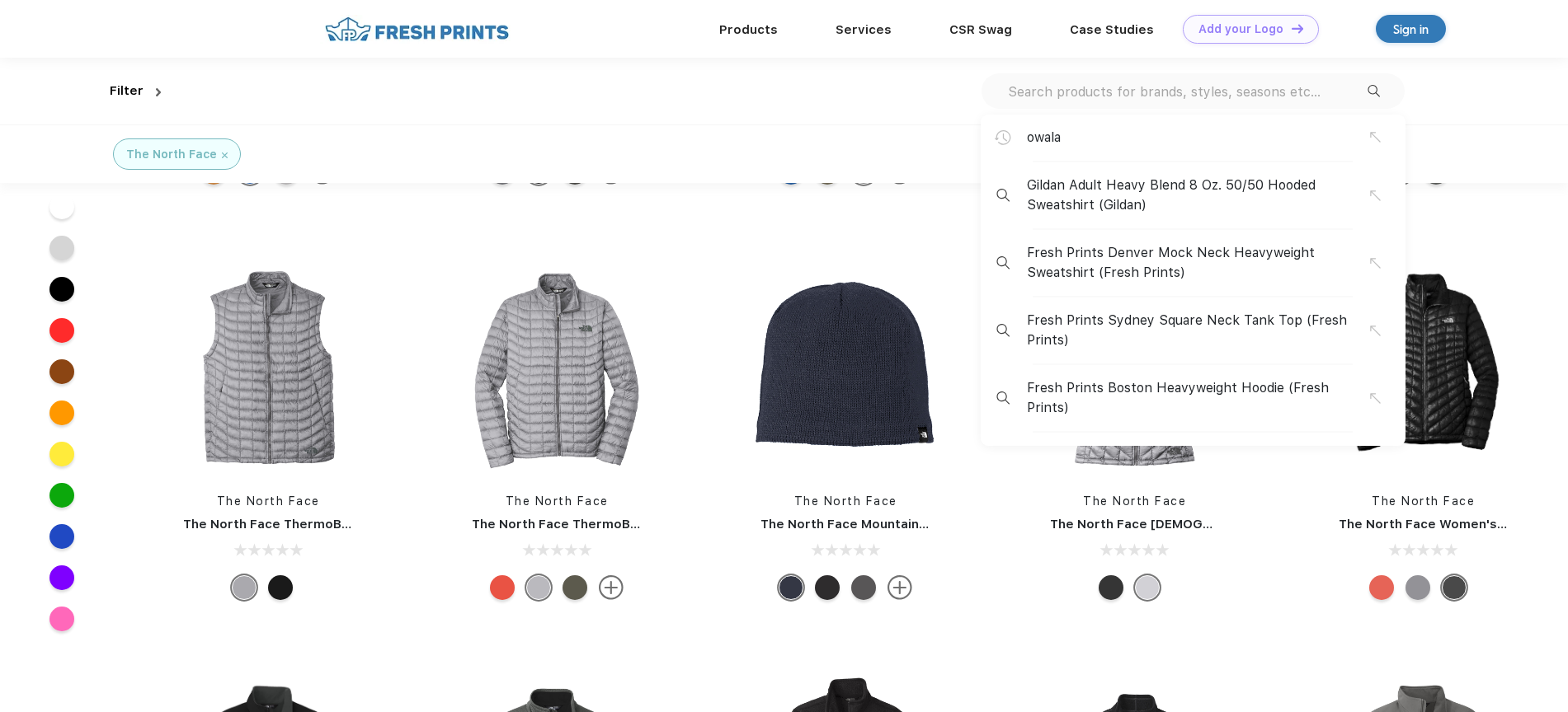
scroll to position [2579, 0]
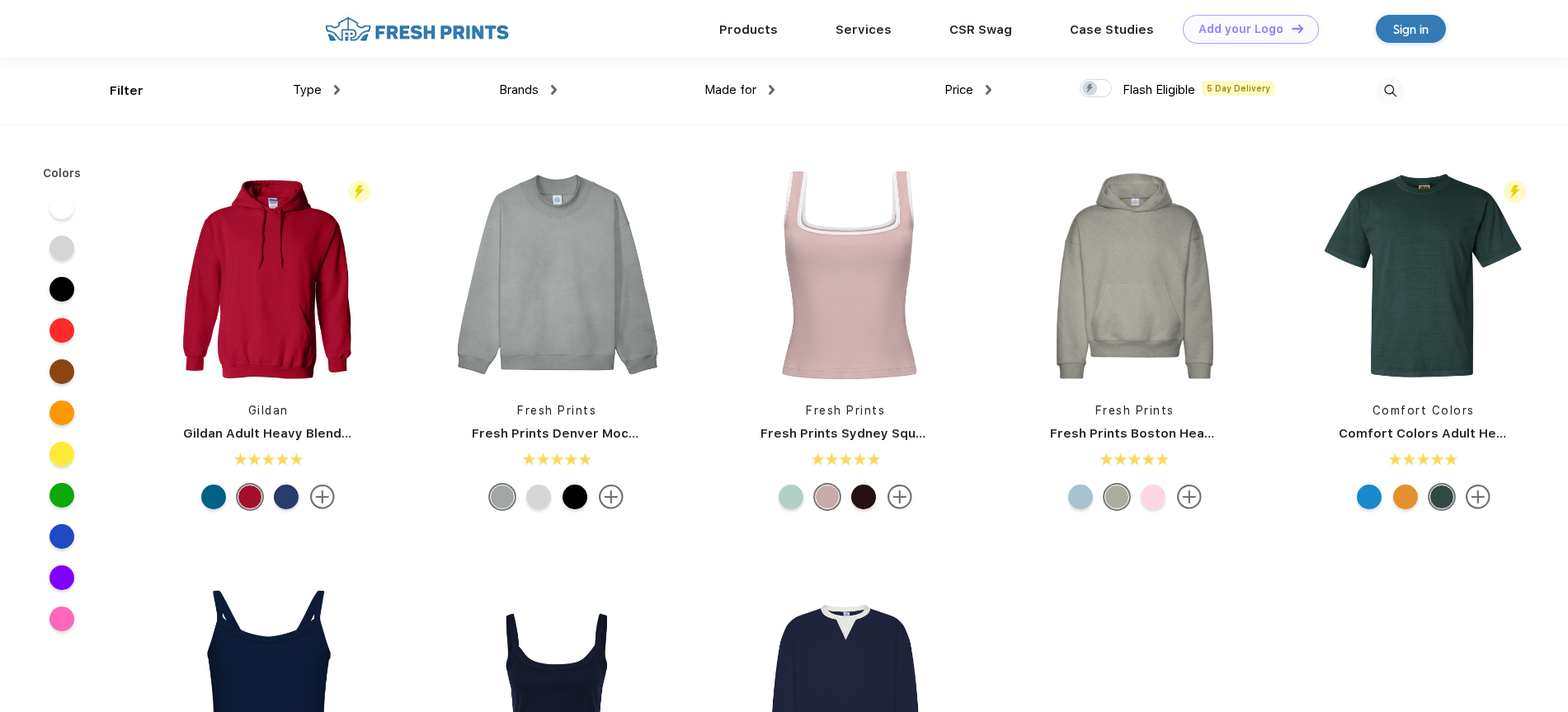
click at [332, 90] on div "Type" at bounding box center [316, 90] width 47 height 19
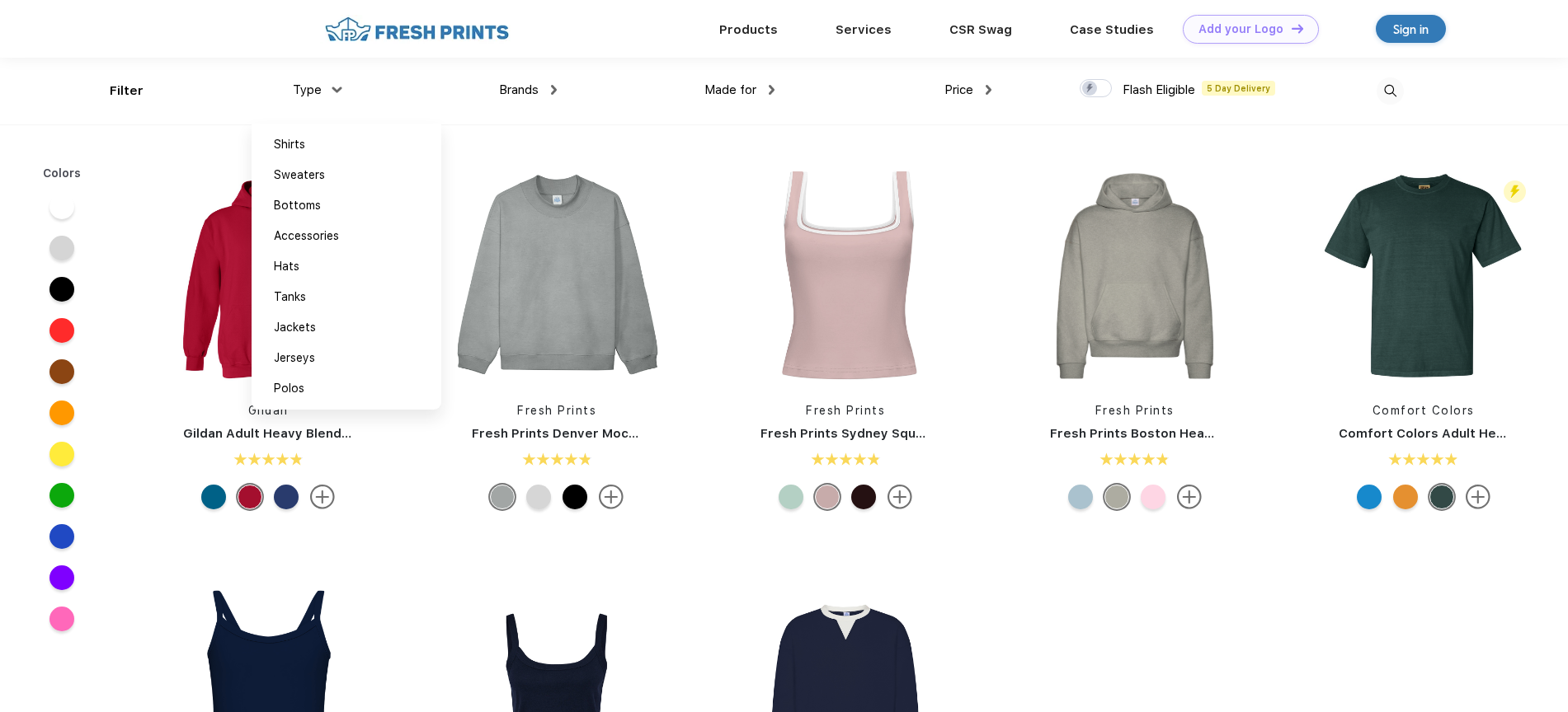
scroll to position [1, 0]
click at [527, 86] on span "Brands" at bounding box center [518, 90] width 39 height 15
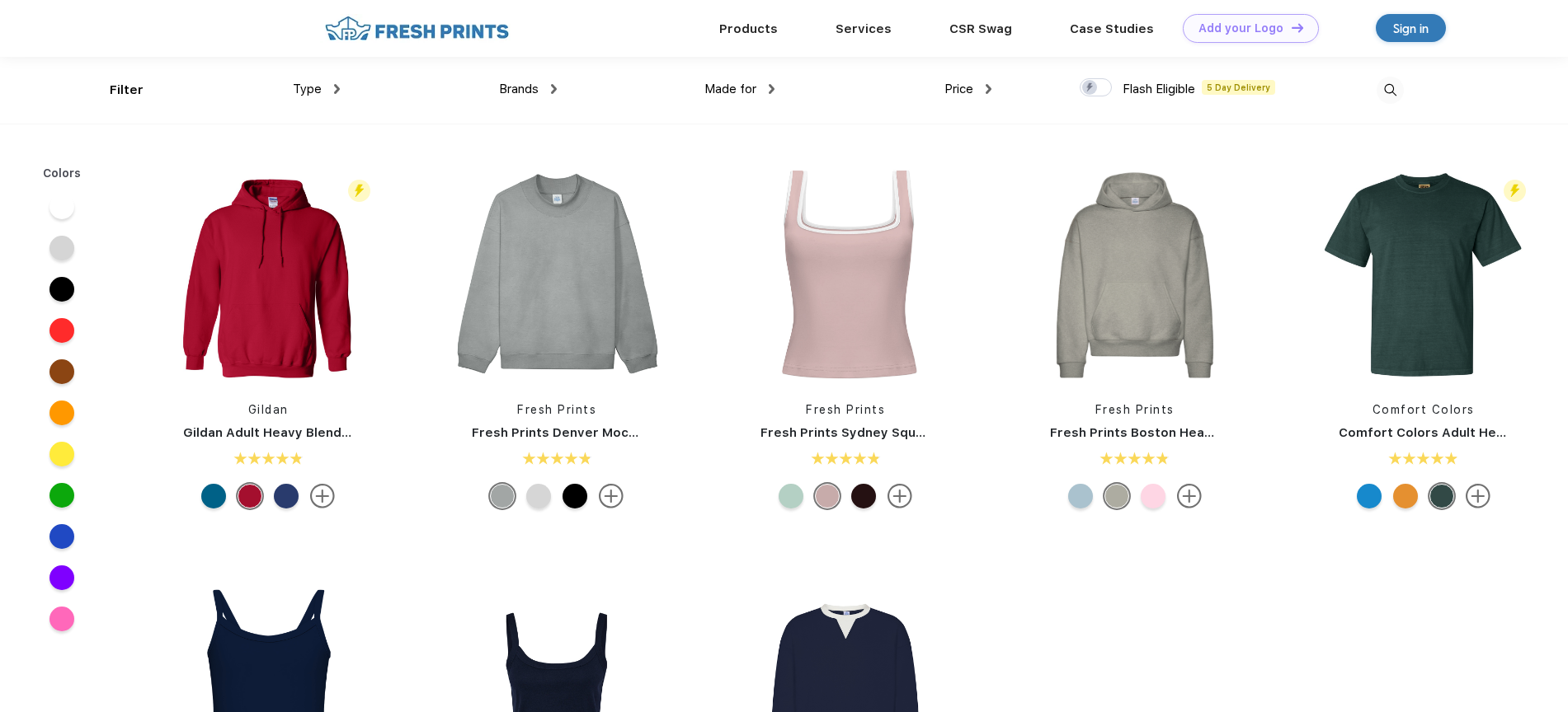
click at [536, 85] on span "Brands" at bounding box center [518, 90] width 39 height 15
click at [532, 87] on span "Brands" at bounding box center [518, 90] width 39 height 15
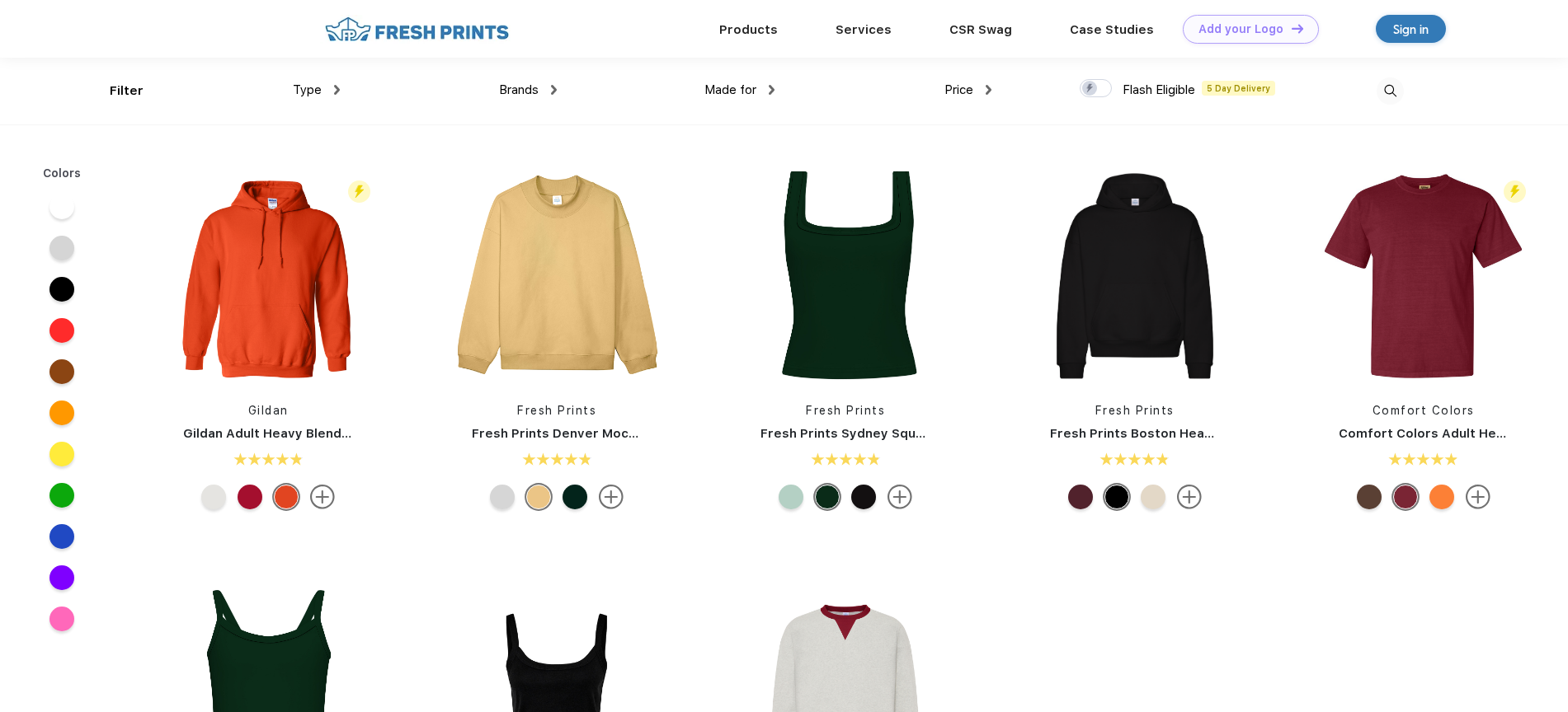
click at [505, 90] on span "Brands" at bounding box center [518, 90] width 39 height 15
click at [558, 88] on div "Made for Unisex Women Men Youth" at bounding box center [665, 90] width 217 height 67
click at [553, 90] on img at bounding box center [553, 90] width 6 height 10
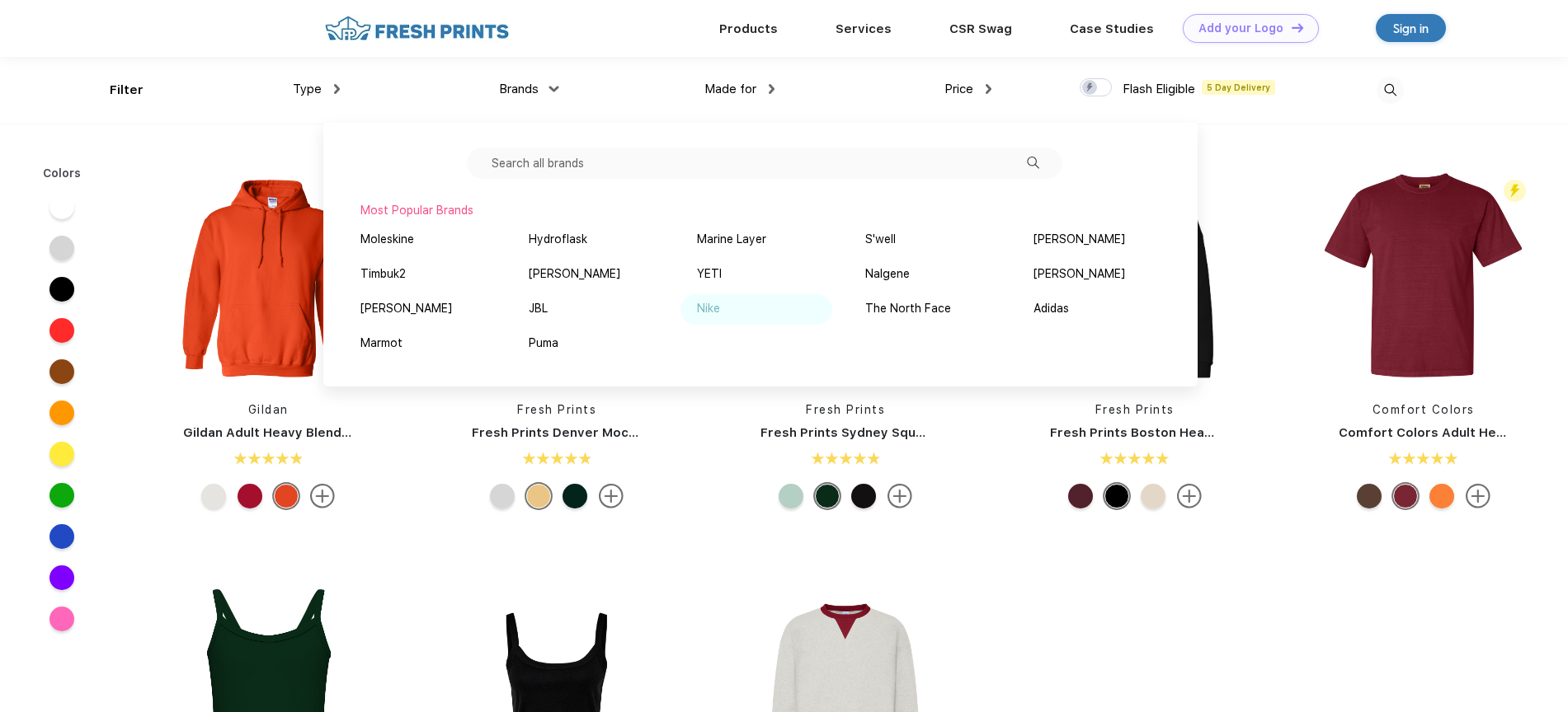
click at [701, 306] on div "Nike" at bounding box center [709, 309] width 23 height 18
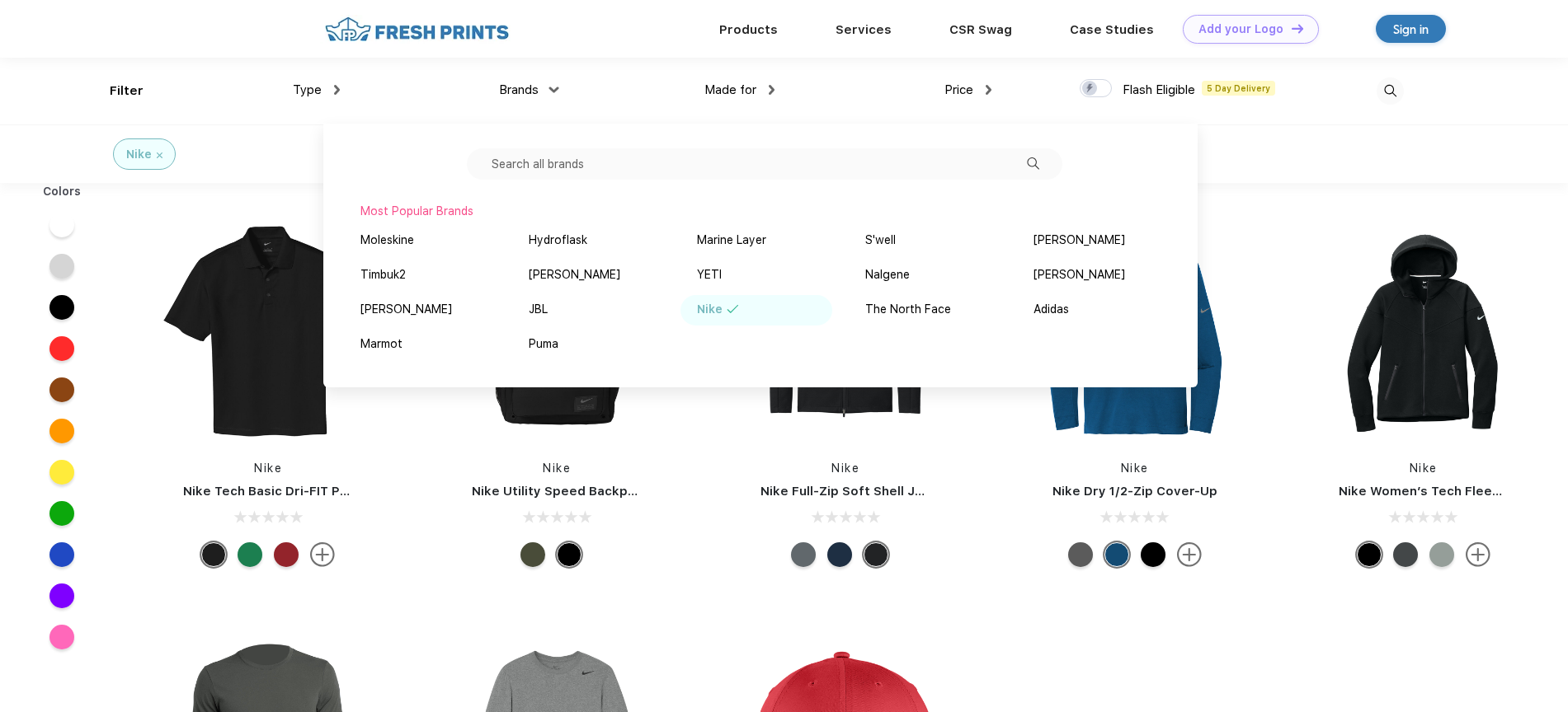
click at [280, 171] on div "Nike" at bounding box center [147, 154] width 321 height 58
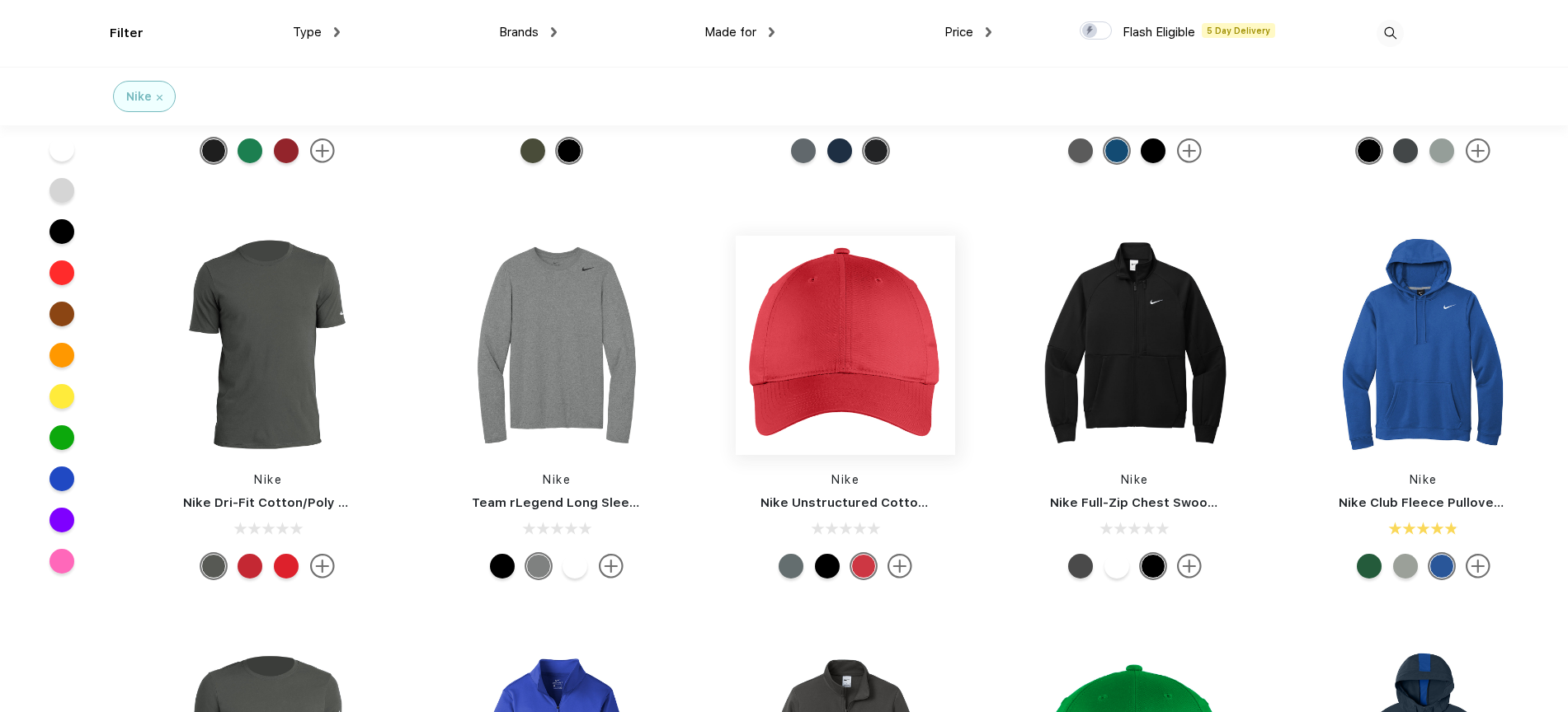
scroll to position [420, 0]
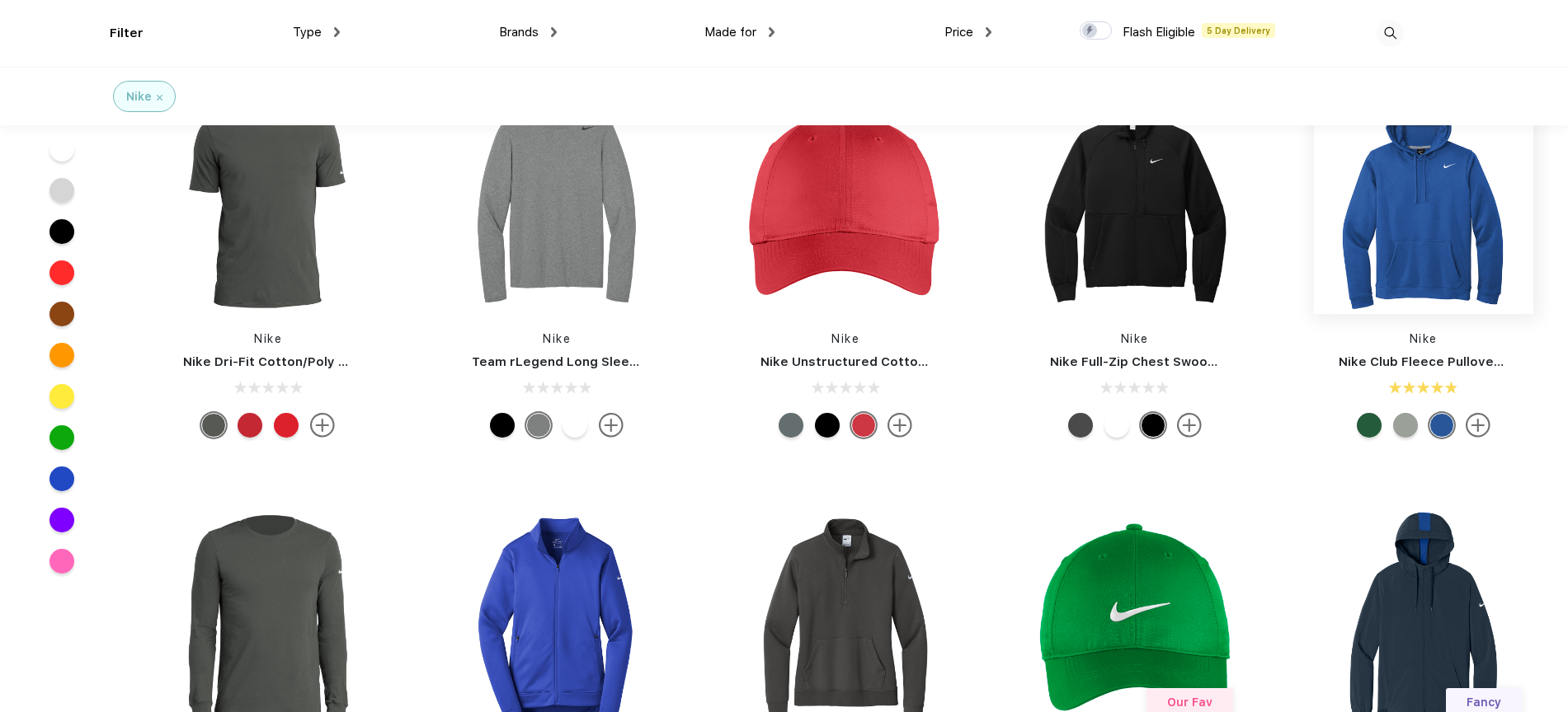
click at [1422, 232] on img at bounding box center [1424, 204] width 219 height 219
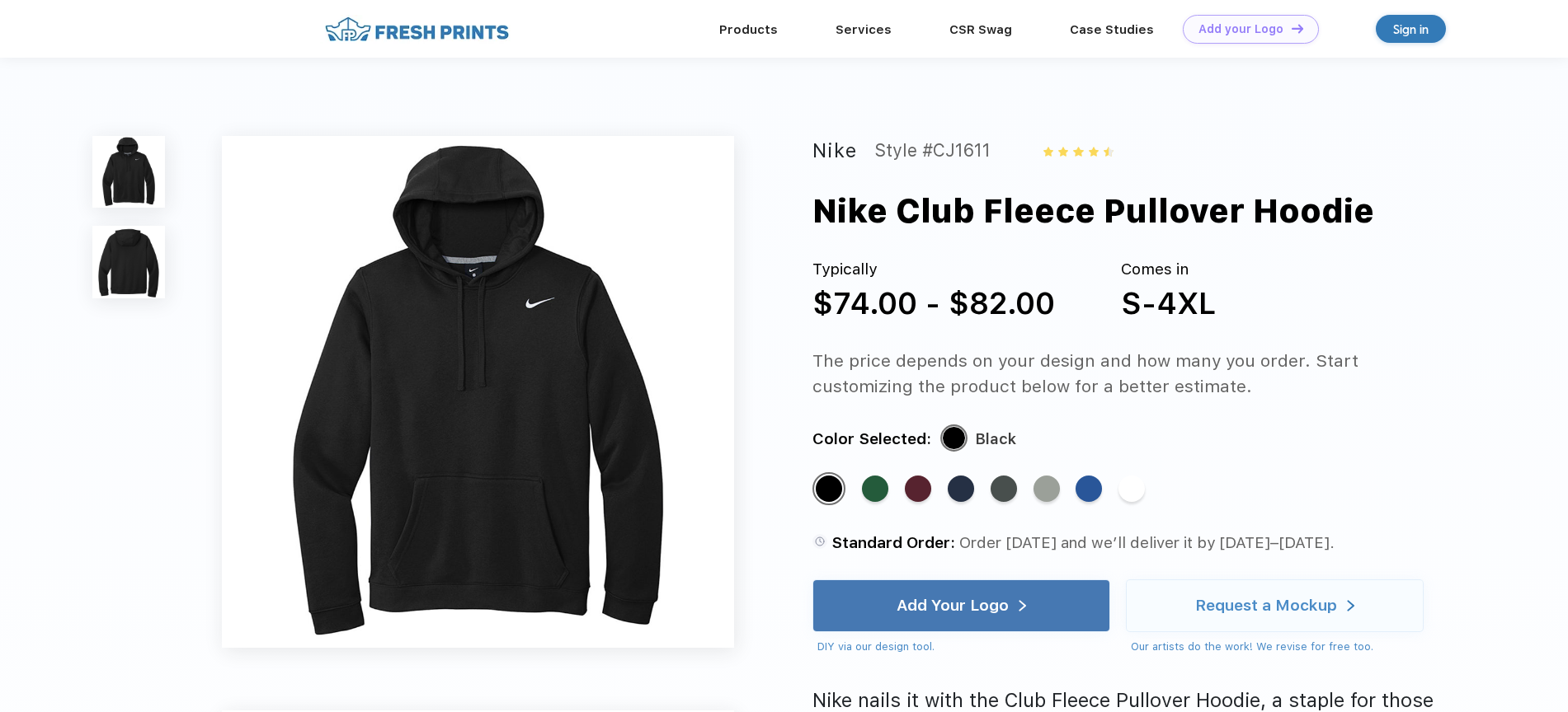
click at [122, 253] on img at bounding box center [128, 262] width 72 height 72
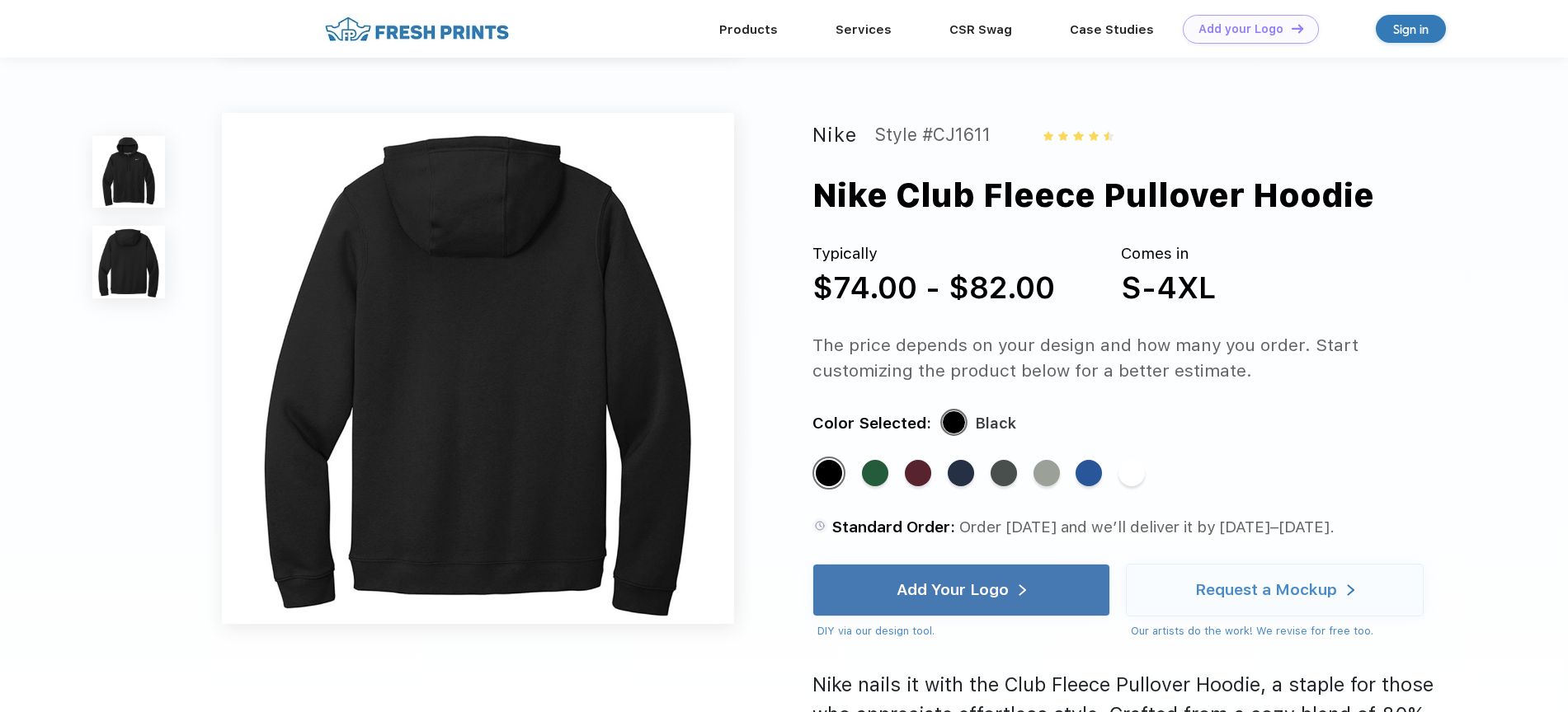
click at [136, 159] on img at bounding box center [128, 172] width 72 height 72
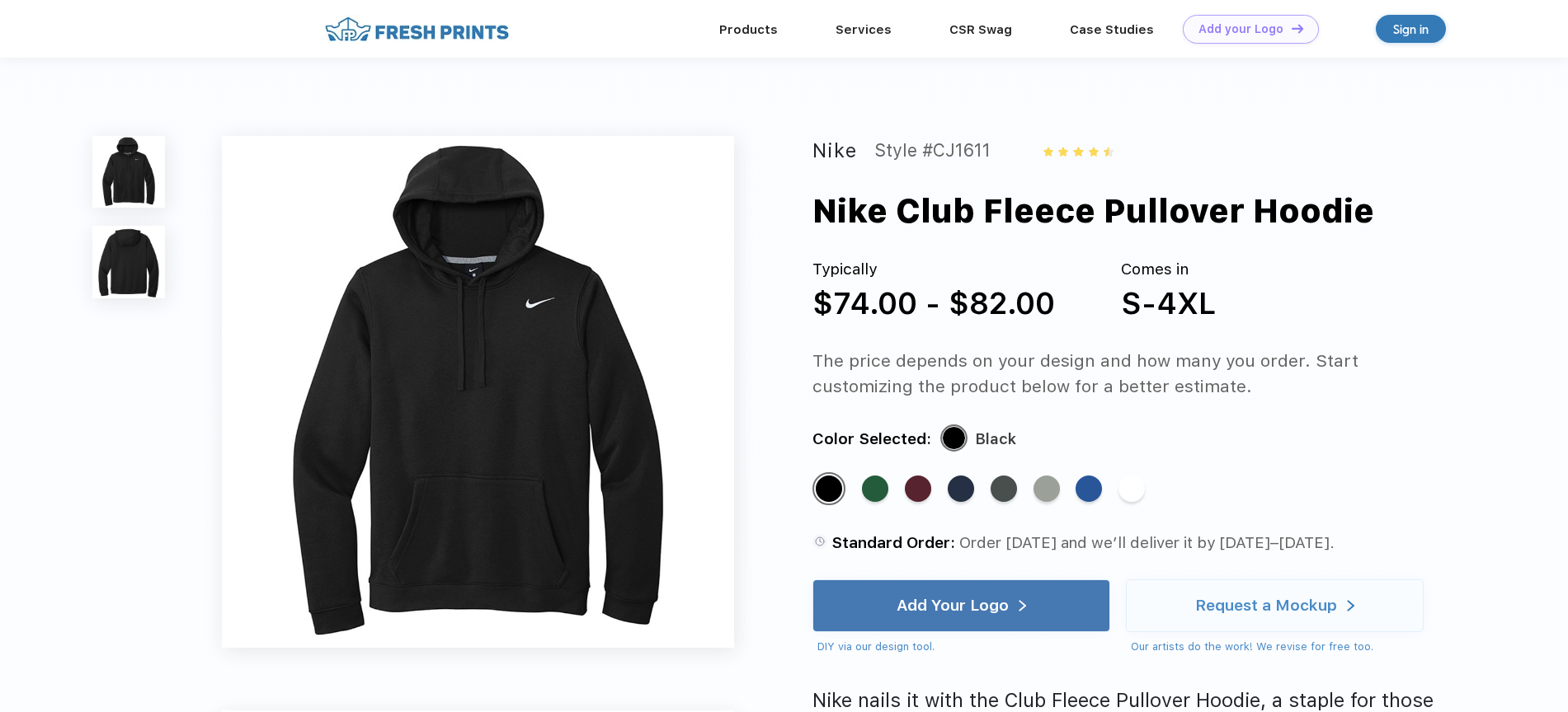
scroll to position [420, 0]
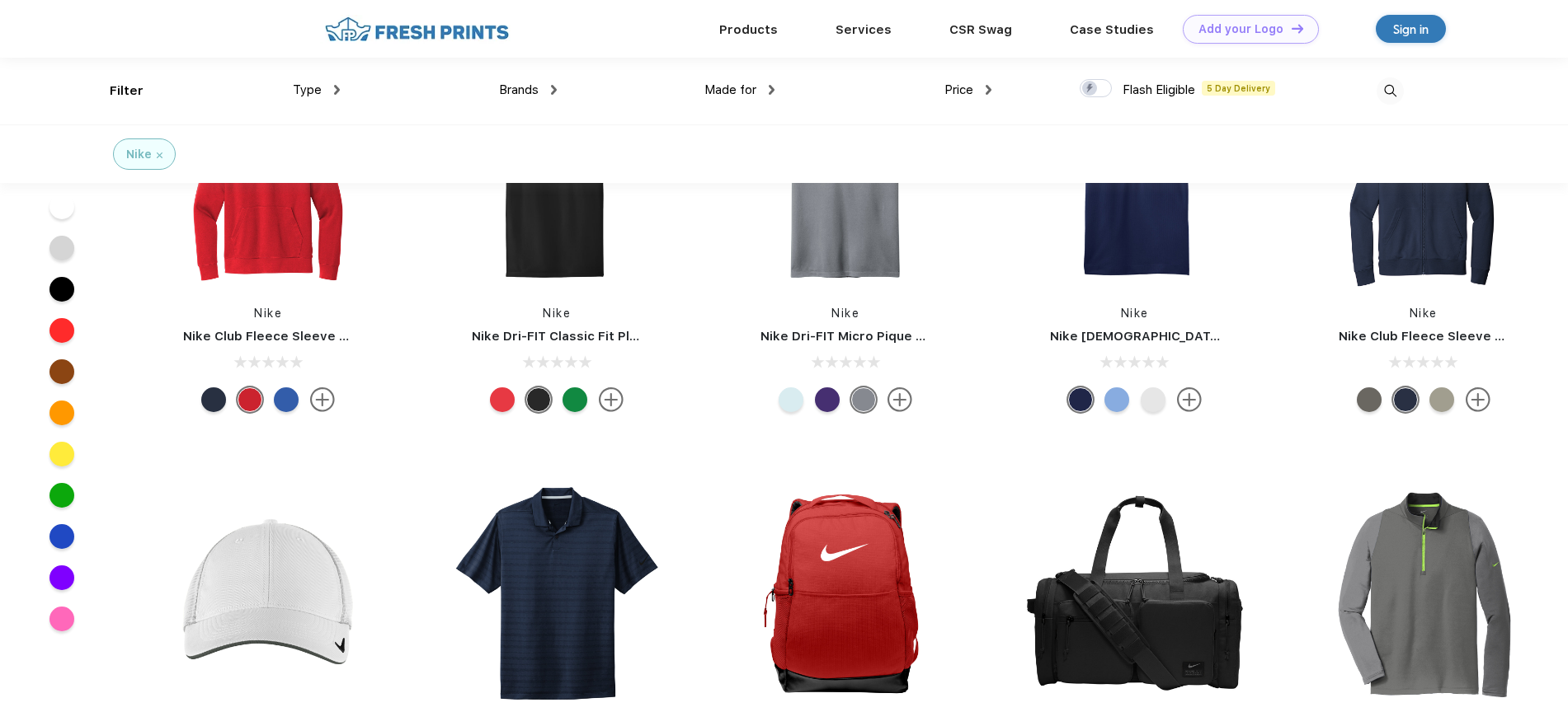
scroll to position [2878, 0]
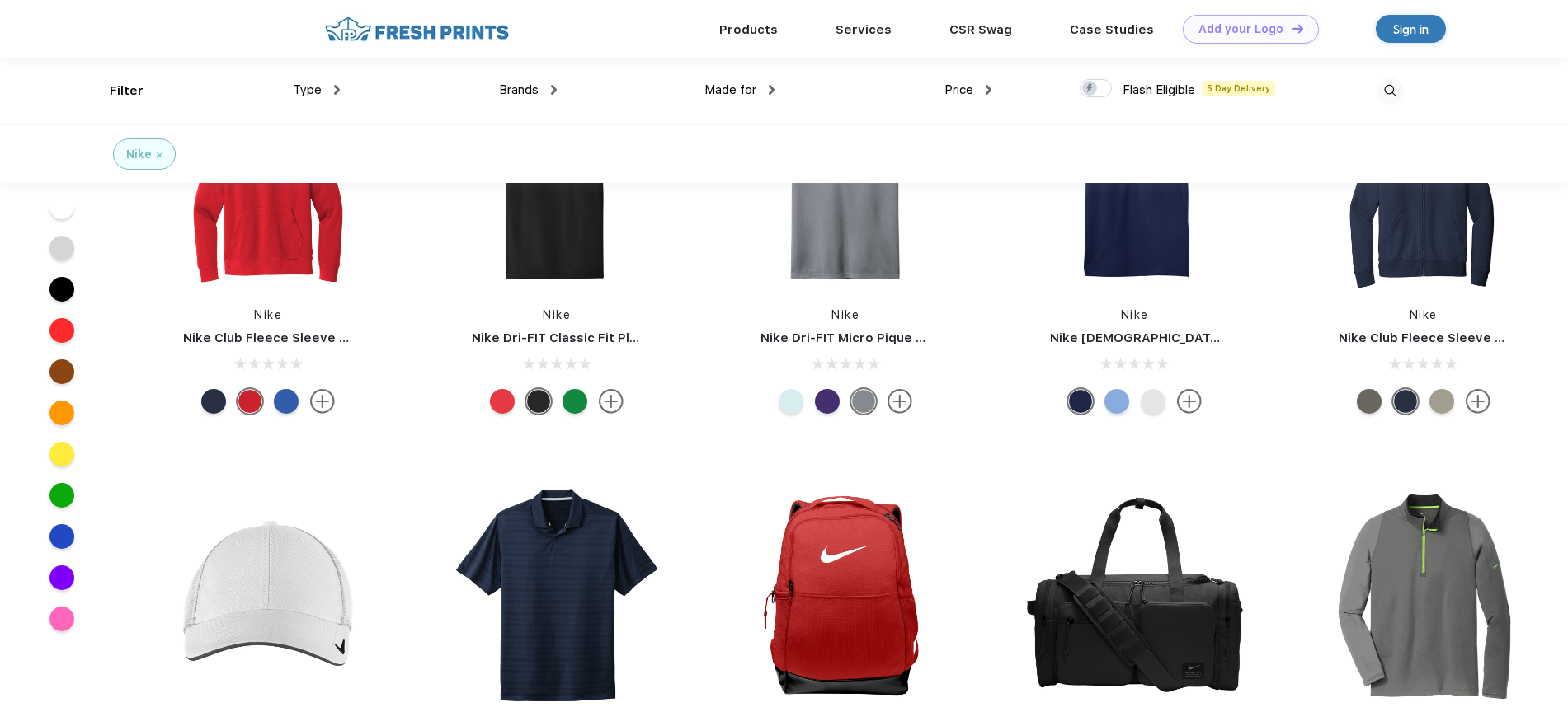
click at [313, 96] on span "Type" at bounding box center [307, 90] width 28 height 15
click at [313, 89] on span "Type" at bounding box center [307, 90] width 28 height 15
click at [331, 85] on div "Type" at bounding box center [316, 90] width 47 height 19
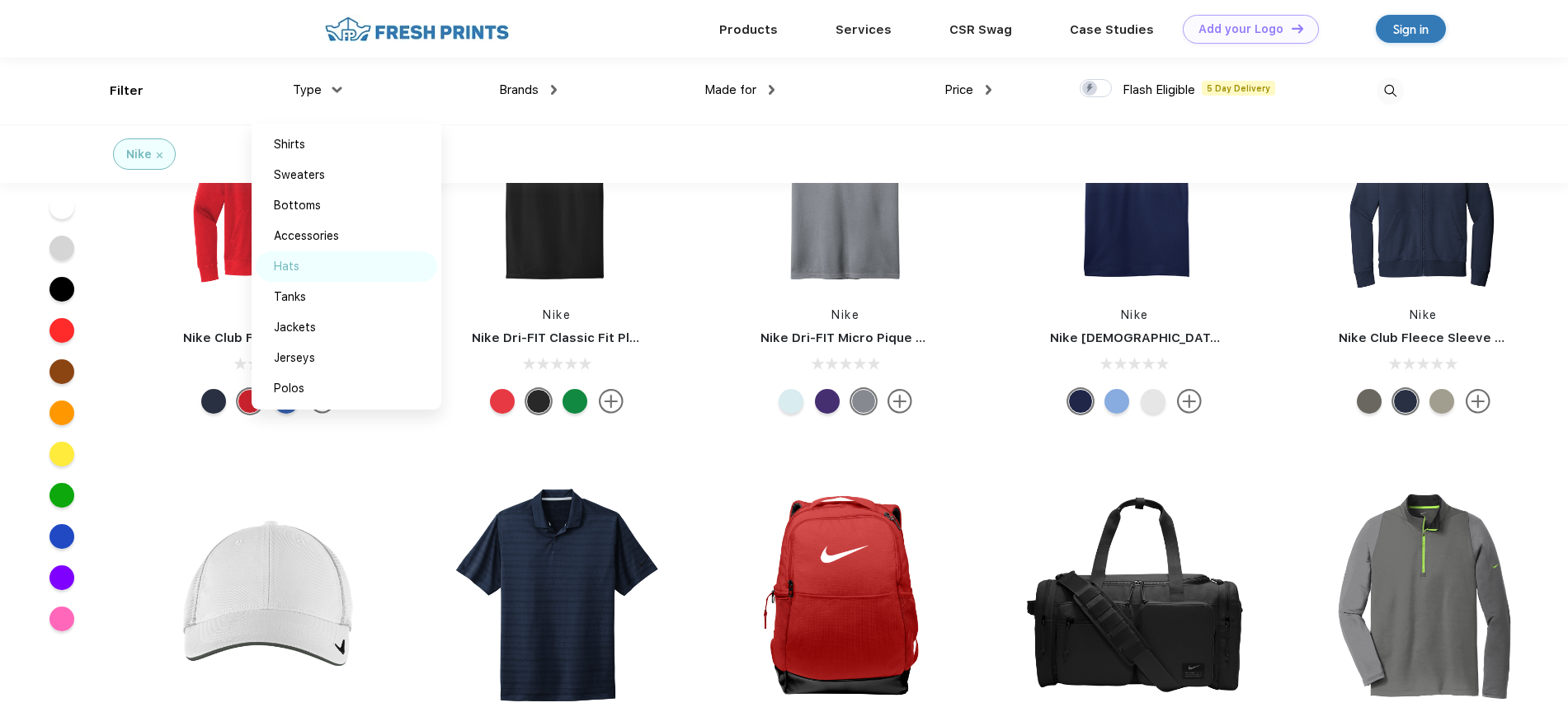
click at [301, 270] on div "Hats" at bounding box center [346, 267] width 182 height 30
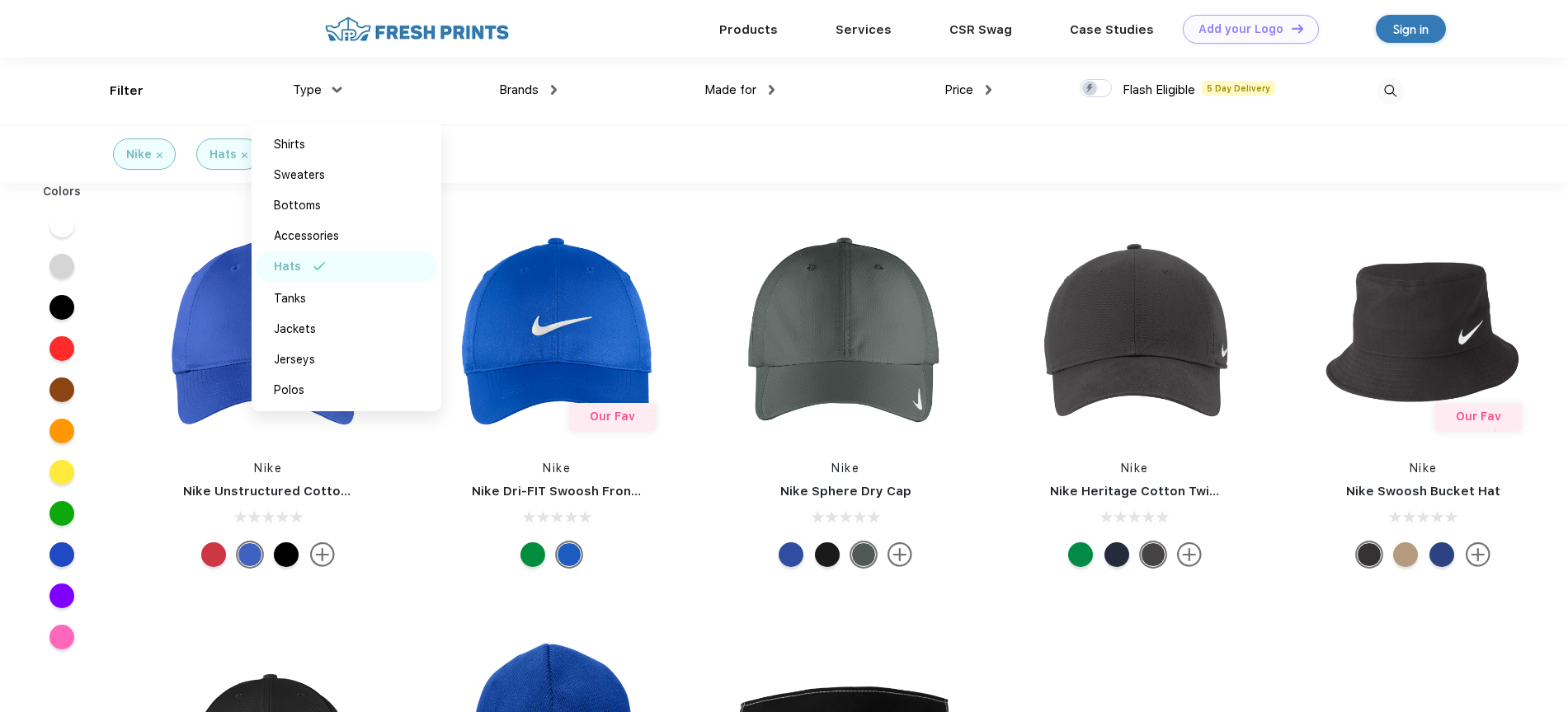
click at [1067, 663] on div "Nike Nike Unstructured Cotton/Poly Twill Cap Our Fav Nike Nike Dri-FIT Swoosh F…" at bounding box center [846, 607] width 1444 height 831
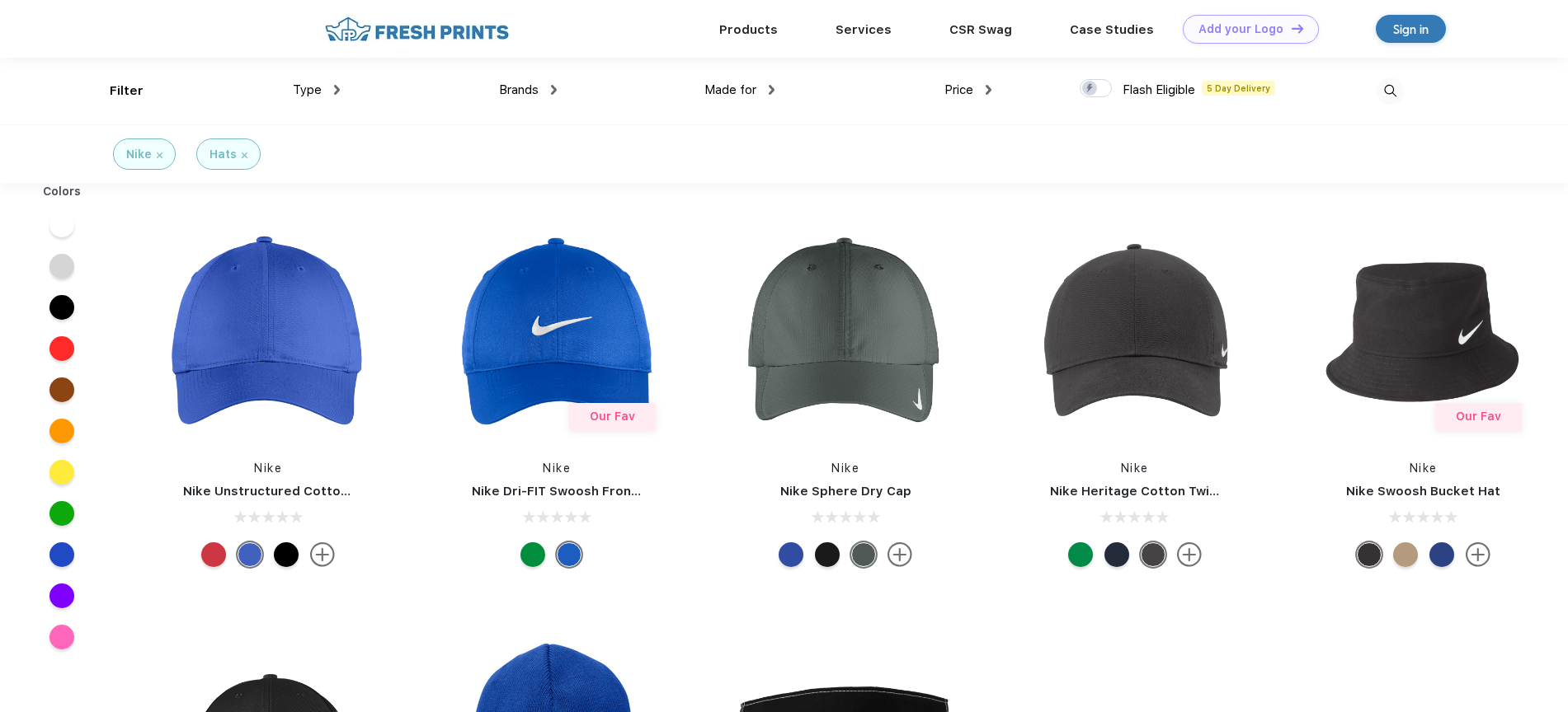
scroll to position [317, 0]
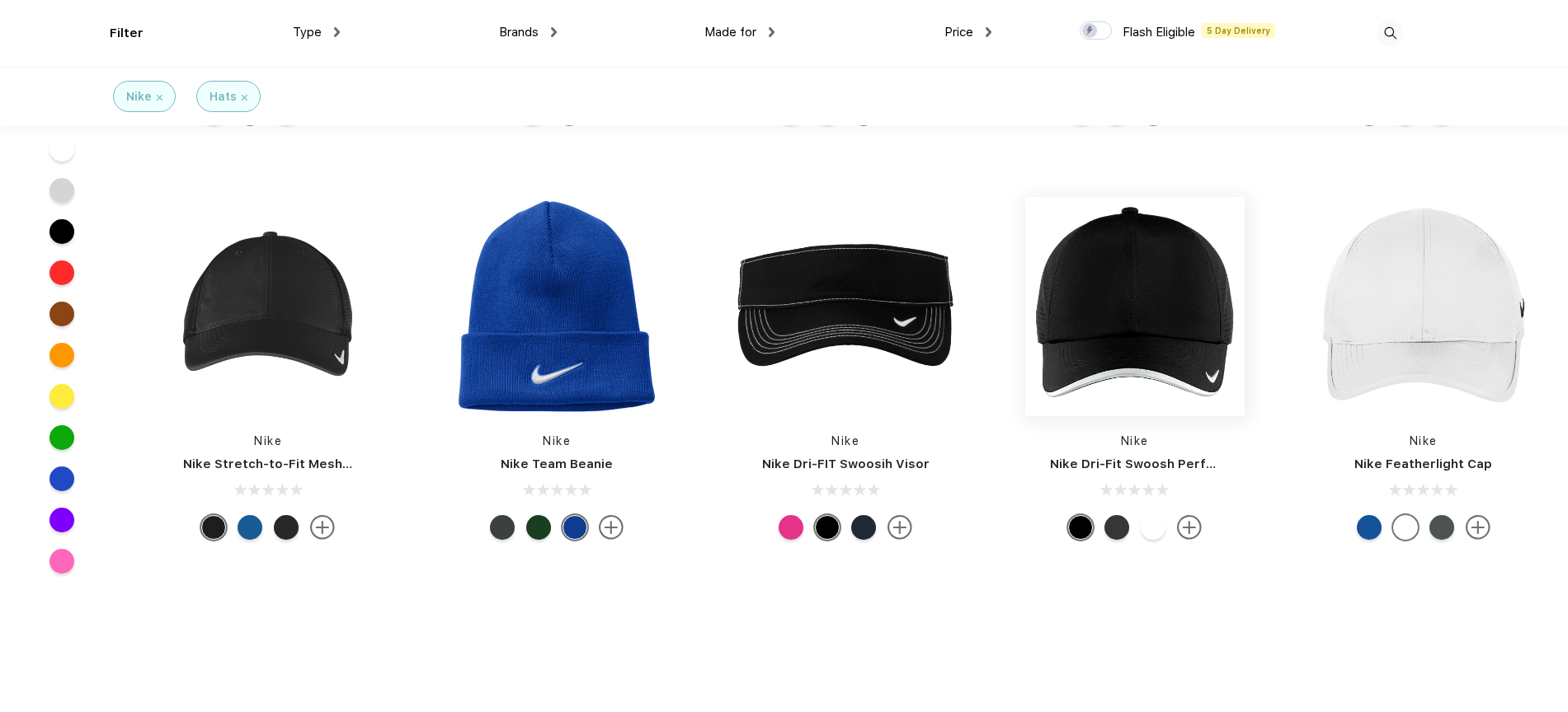
click at [1147, 301] on img at bounding box center [1135, 306] width 219 height 219
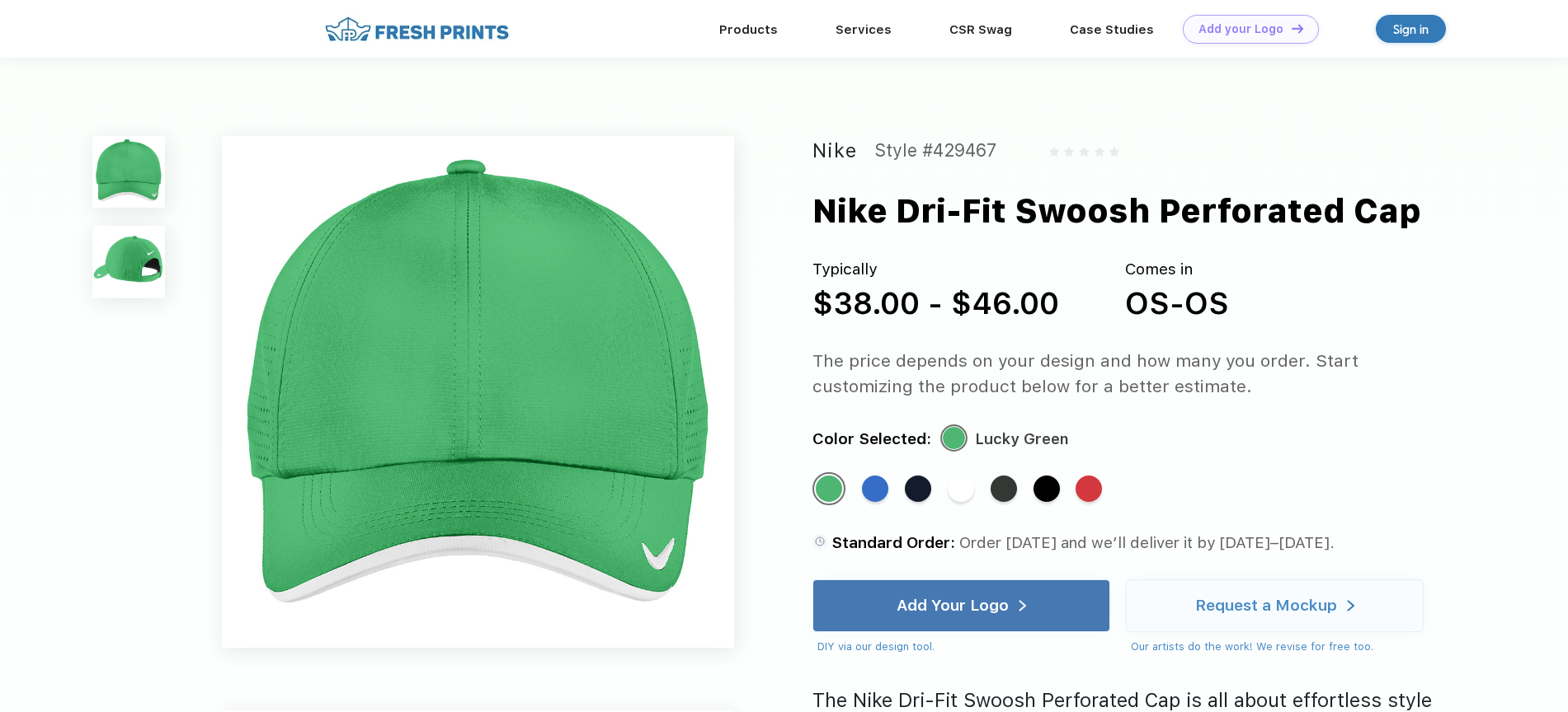
click at [177, 268] on div "Nike Style #429467 Nike Dri-Fit Swoosh Perforated Cap Typically $38.00 - $46.00…" at bounding box center [784, 671] width 1568 height 1227
click at [132, 274] on img at bounding box center [128, 262] width 72 height 72
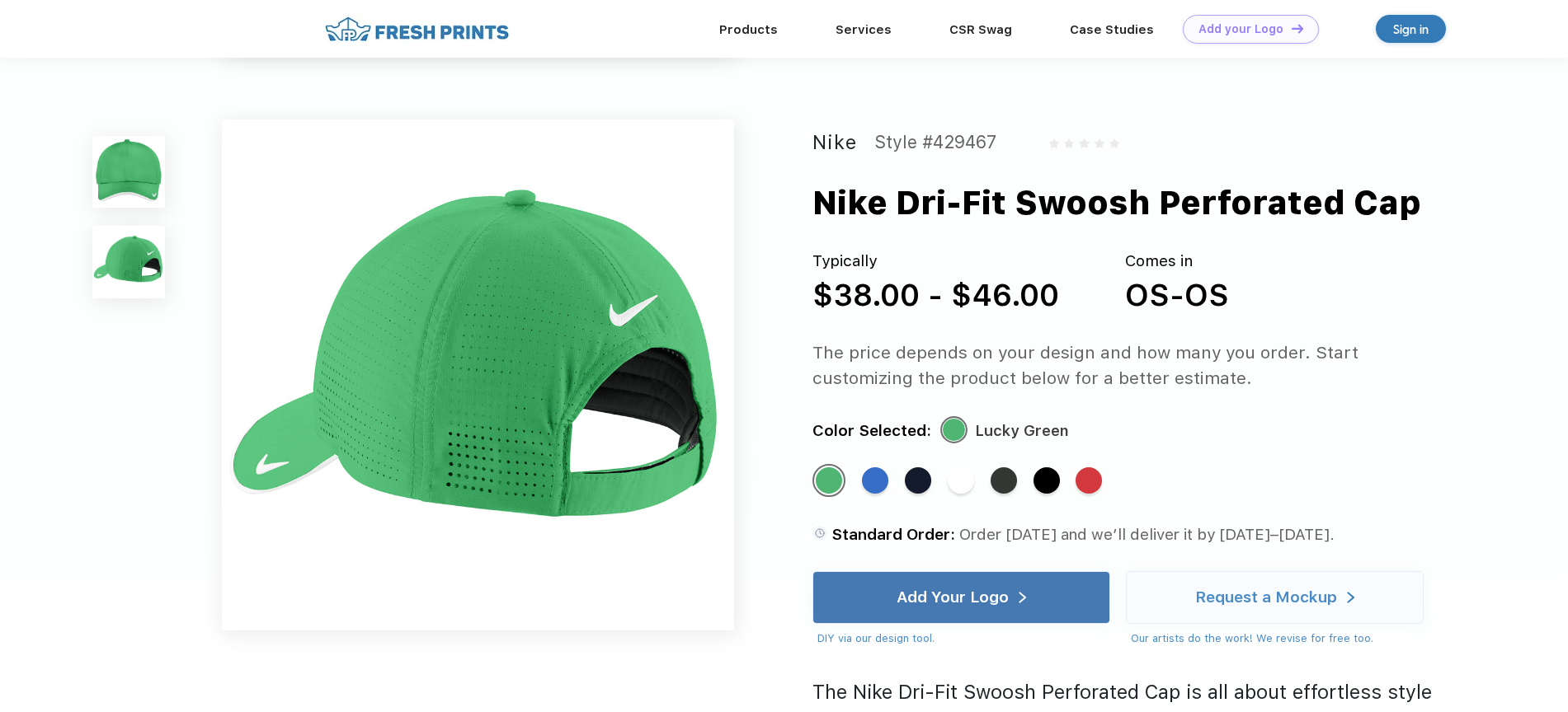
scroll to position [540, 0]
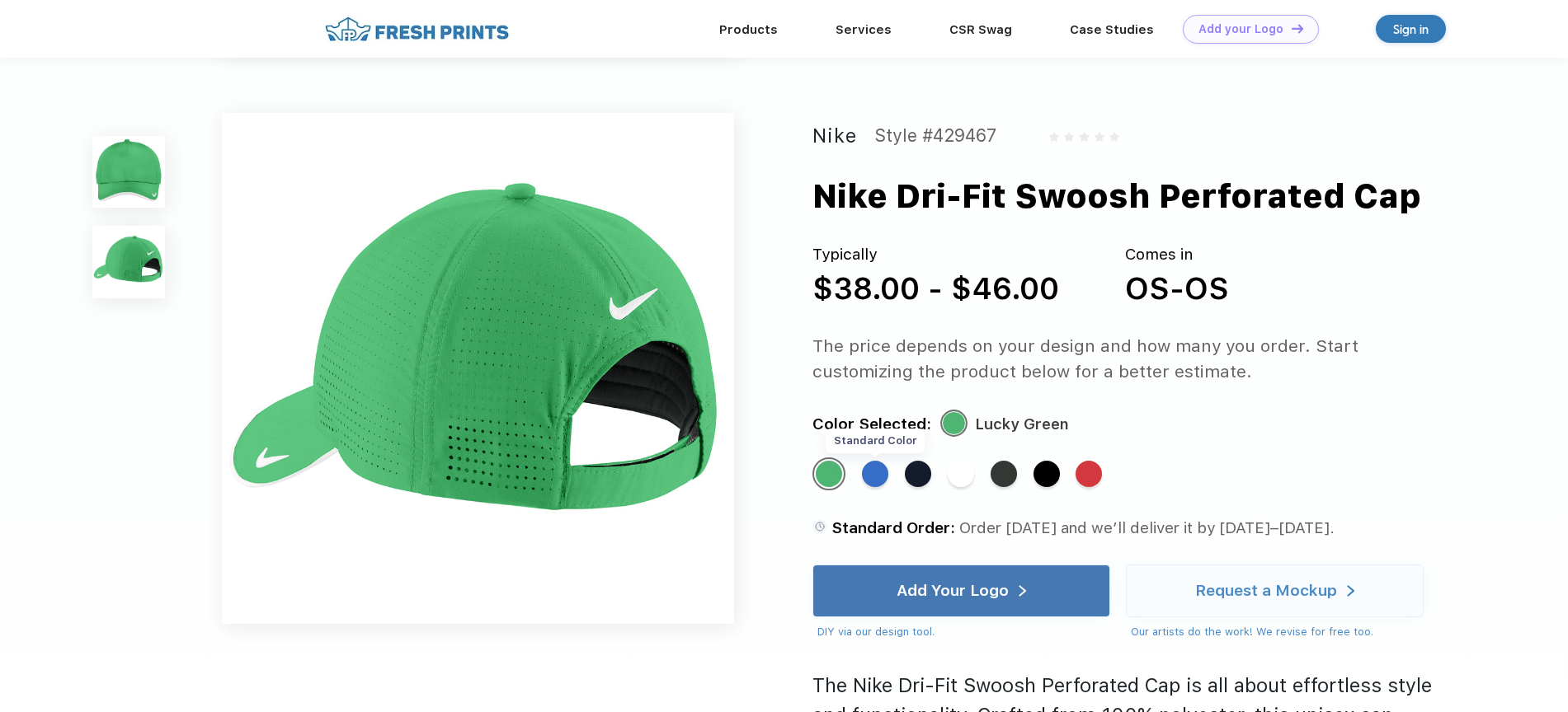
click at [874, 467] on div "Standard Color" at bounding box center [876, 474] width 27 height 27
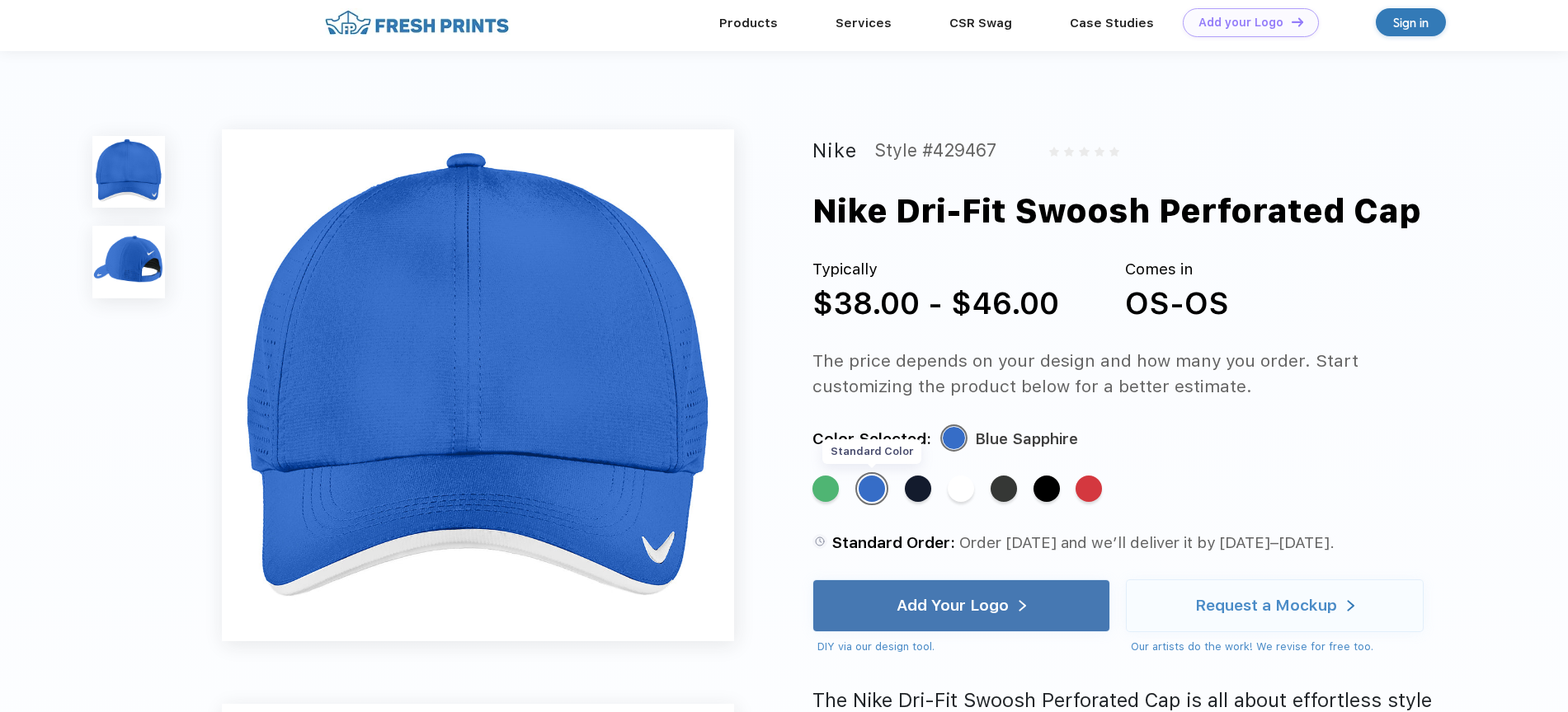
scroll to position [0, 0]
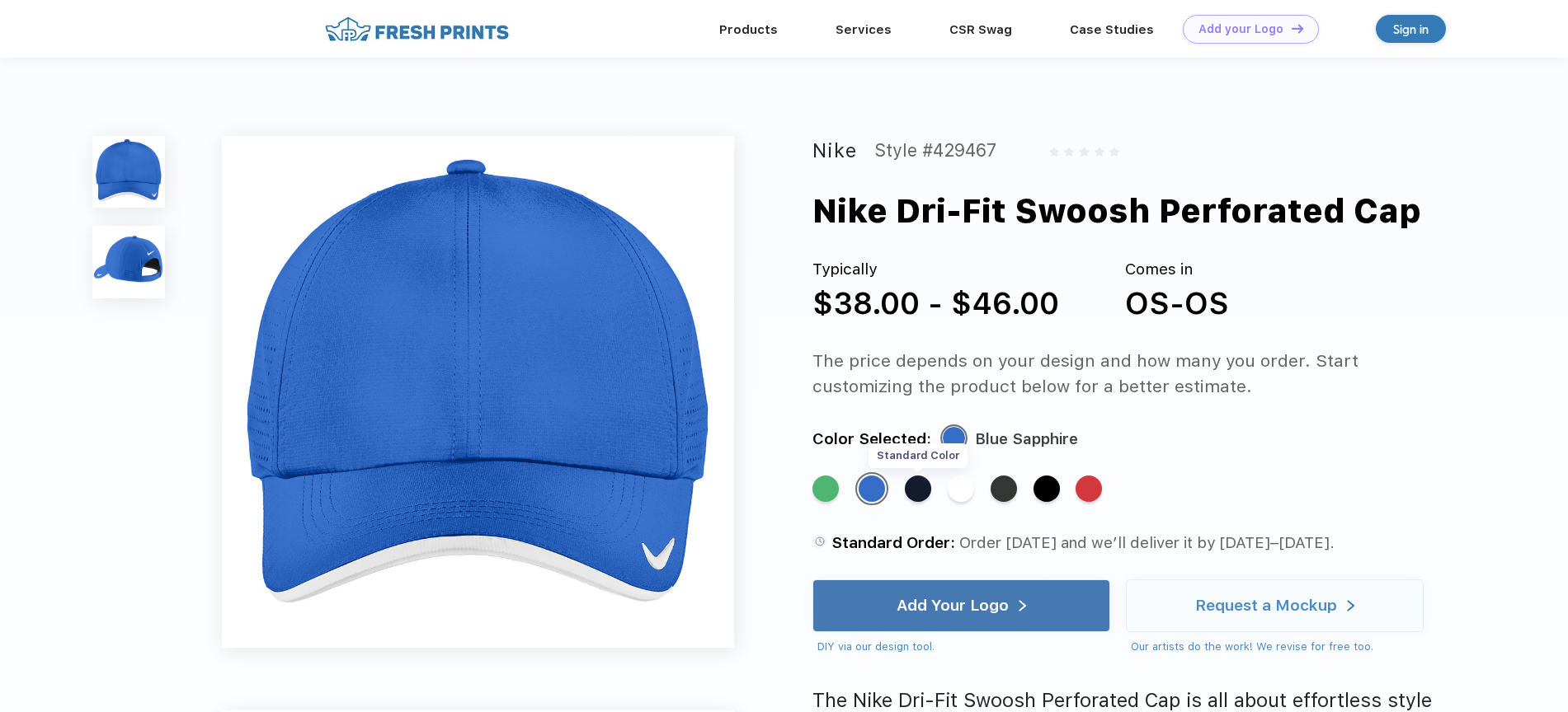
click at [916, 499] on div "Standard Color" at bounding box center [918, 489] width 27 height 27
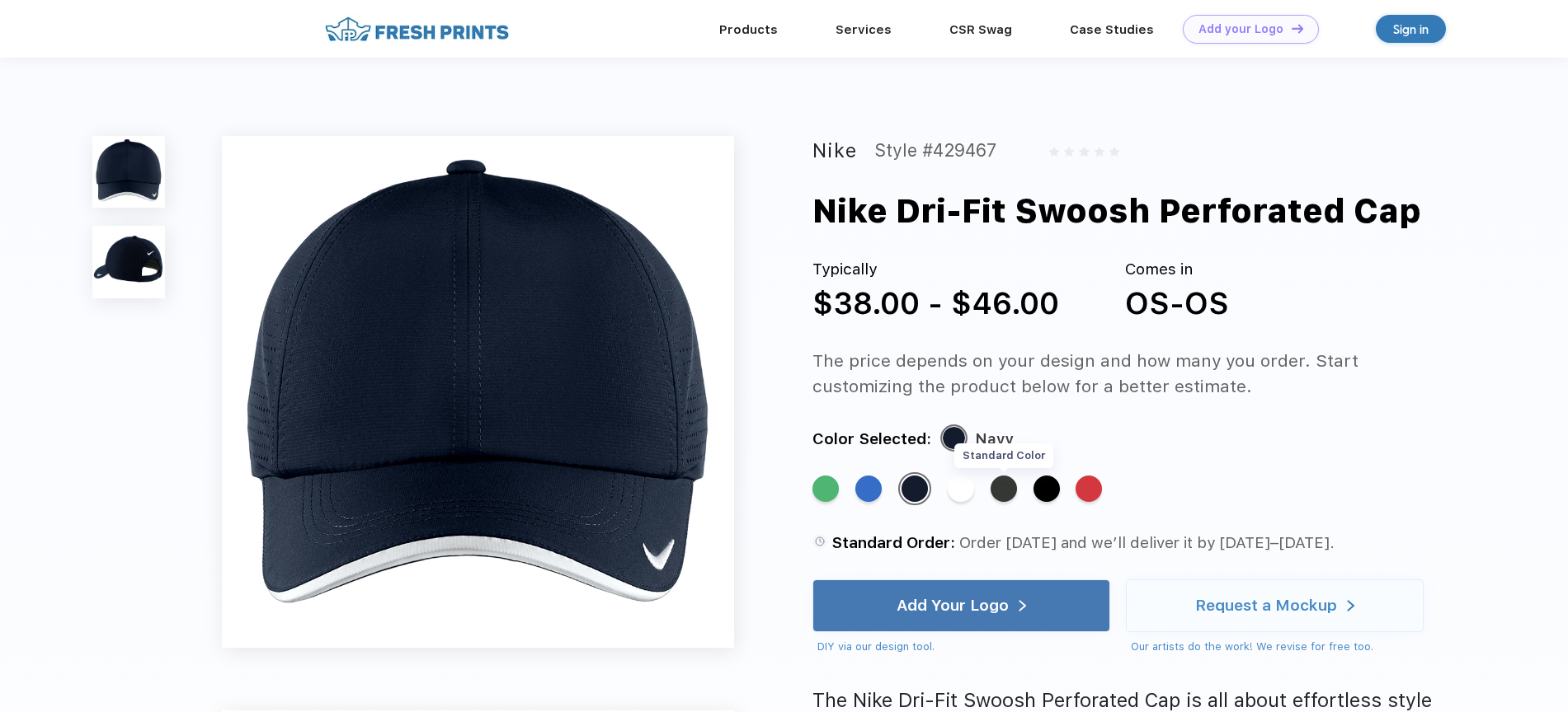
click at [1011, 485] on div "Standard Color" at bounding box center [1004, 489] width 27 height 27
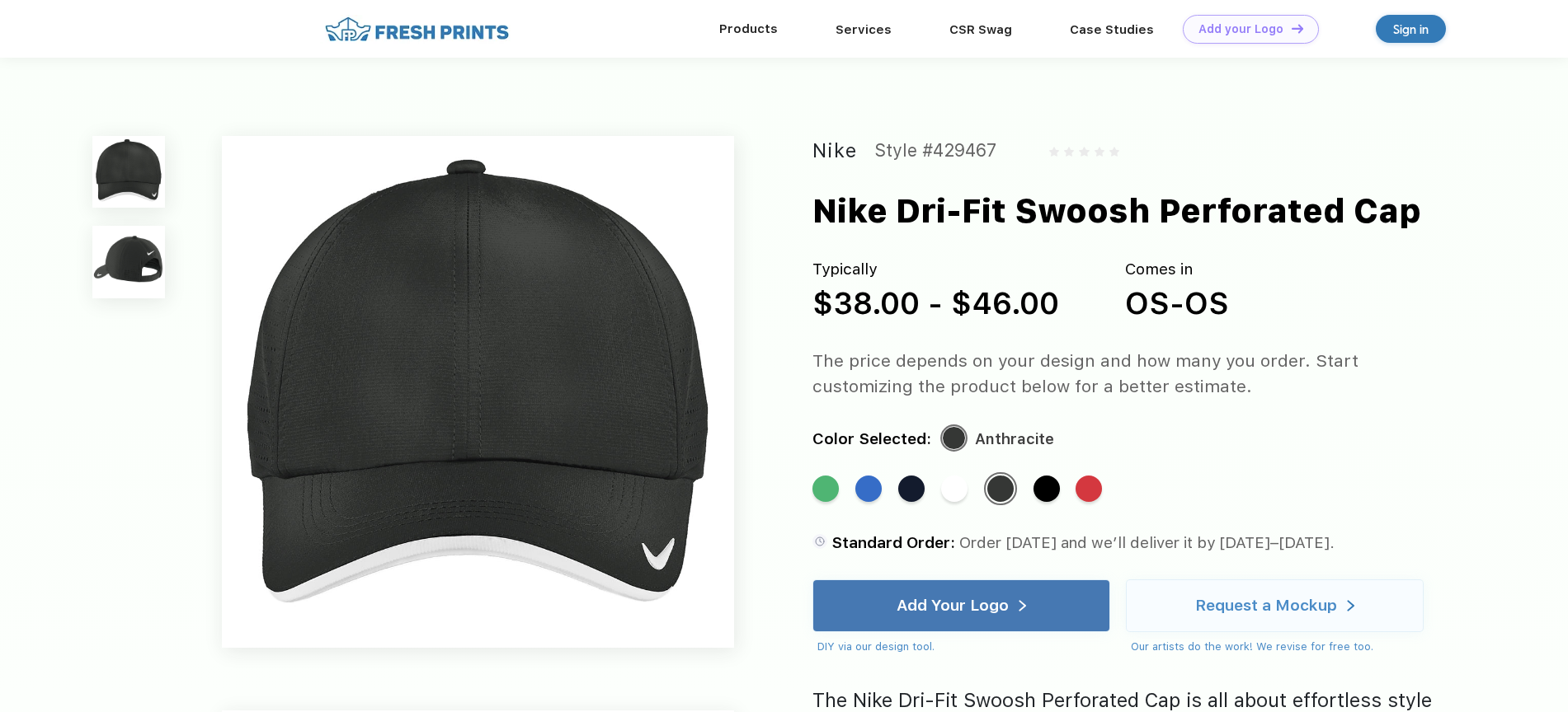
click at [759, 16] on div "Products" at bounding box center [748, 28] width 116 height 58
click at [759, 27] on link "Products" at bounding box center [748, 29] width 59 height 15
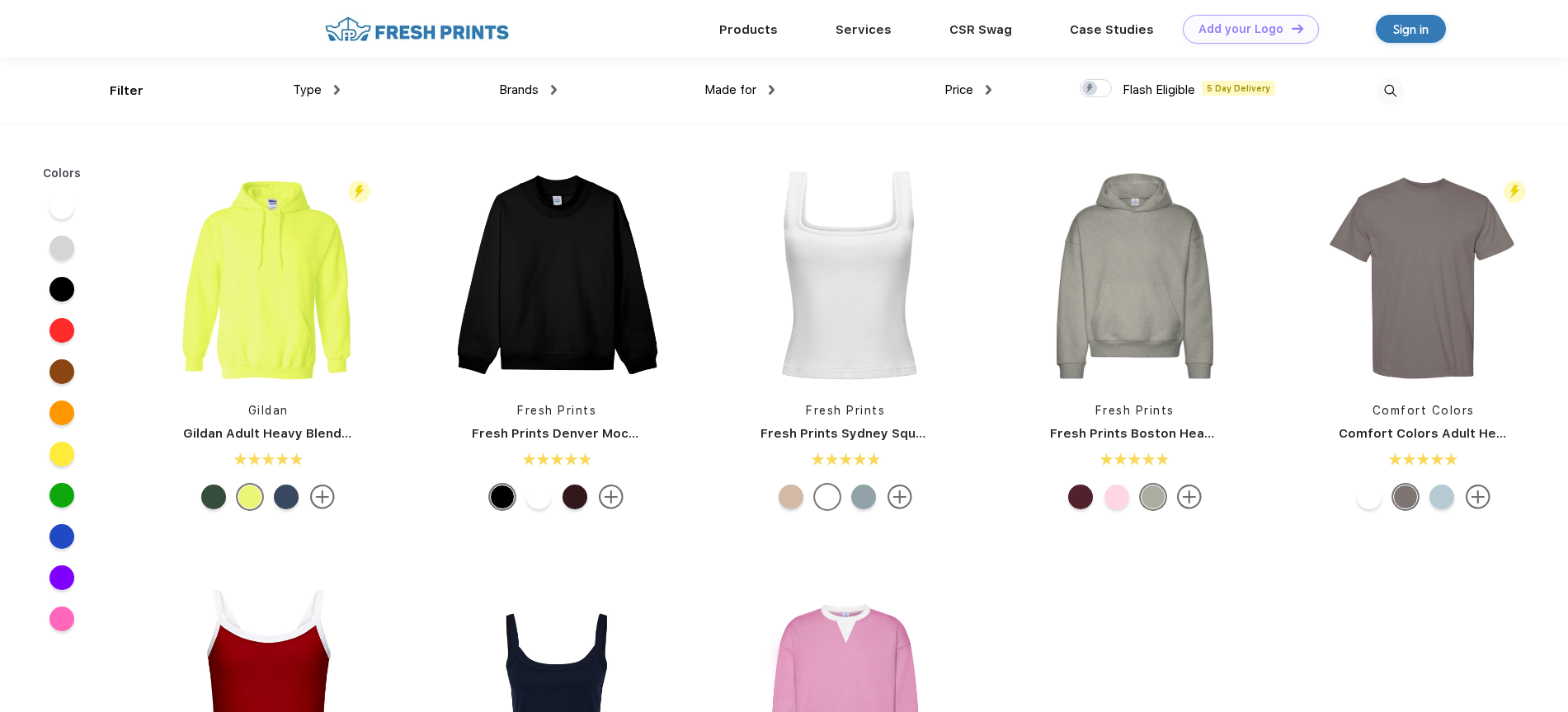
scroll to position [1, 0]
click at [316, 95] on span "Type" at bounding box center [307, 90] width 28 height 15
click at [335, 86] on img at bounding box center [337, 90] width 6 height 10
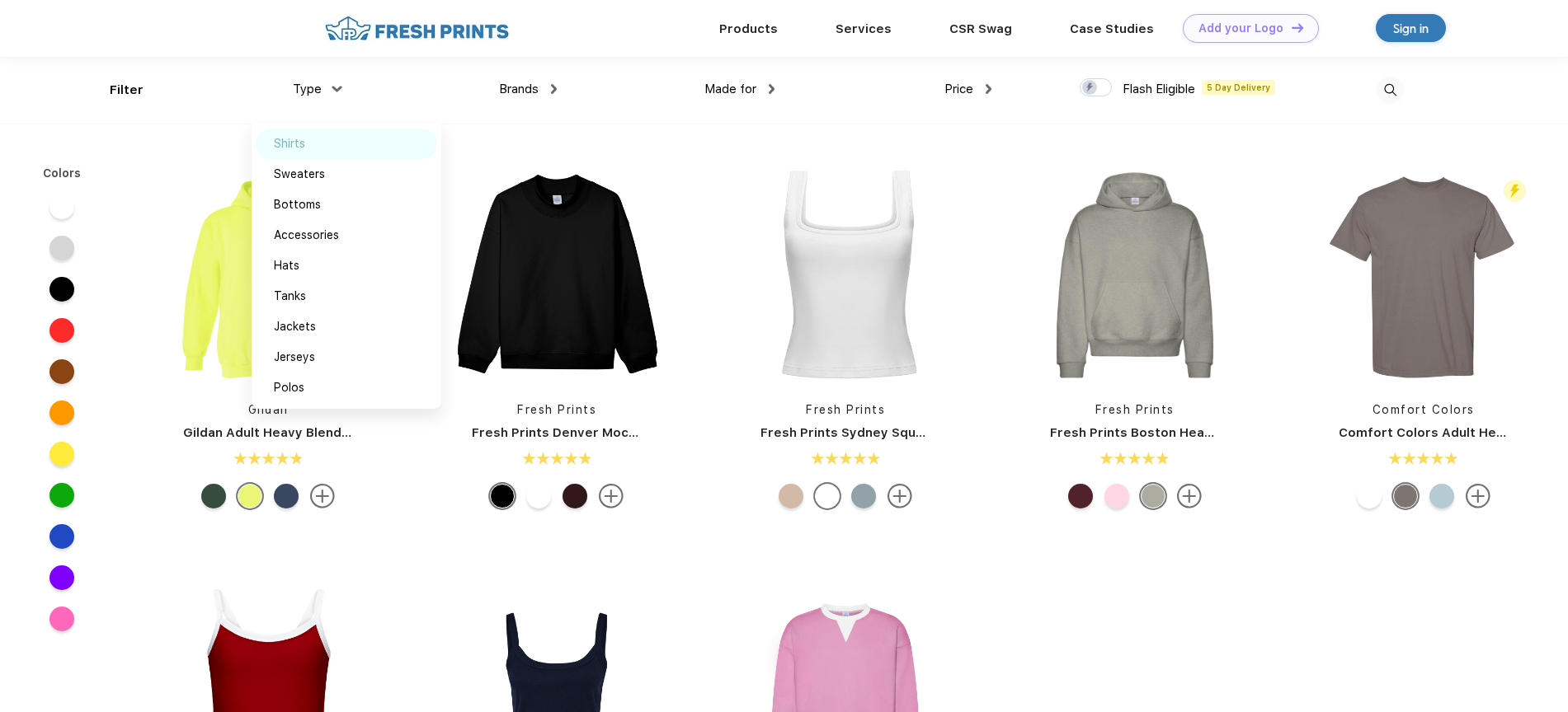
click at [307, 142] on div "Shirts" at bounding box center [346, 144] width 182 height 30
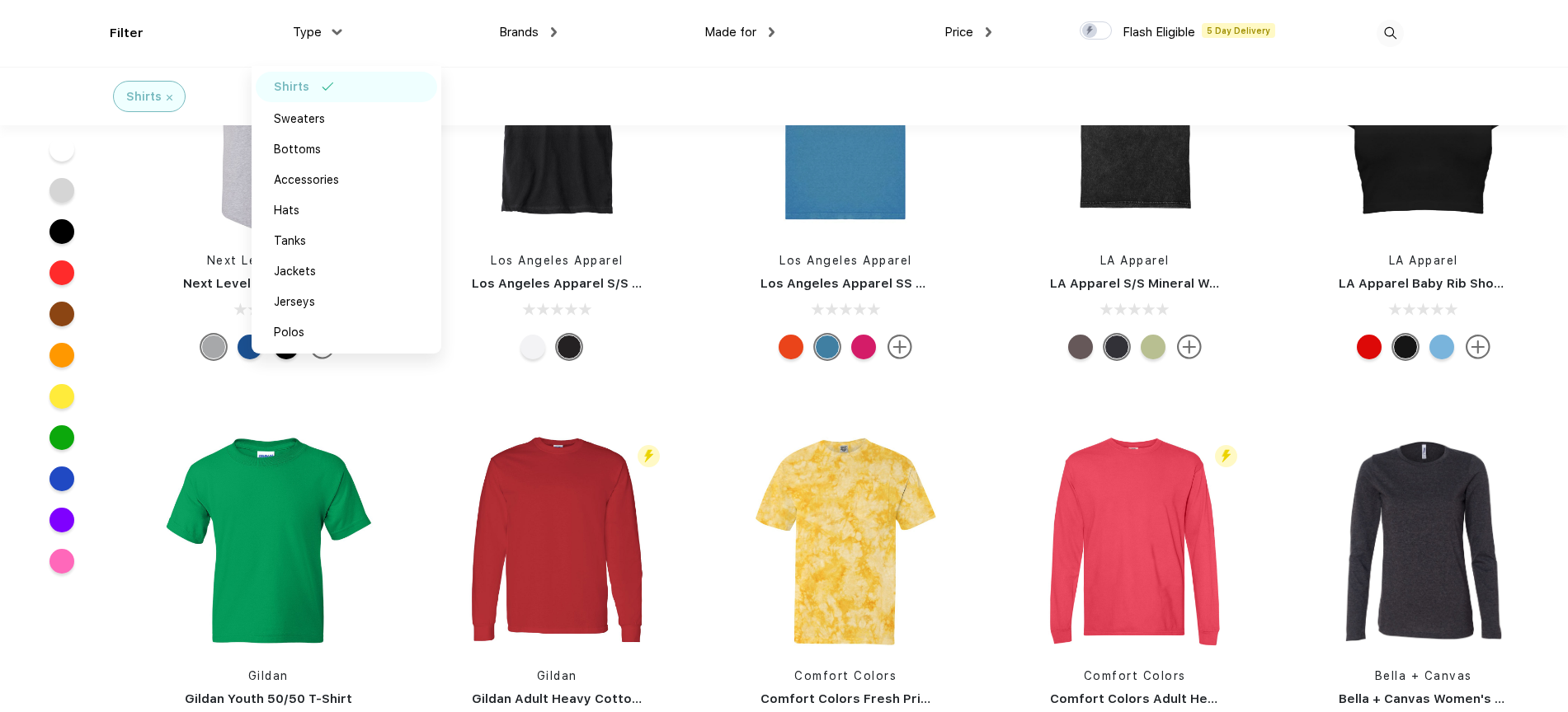
scroll to position [3573, 0]
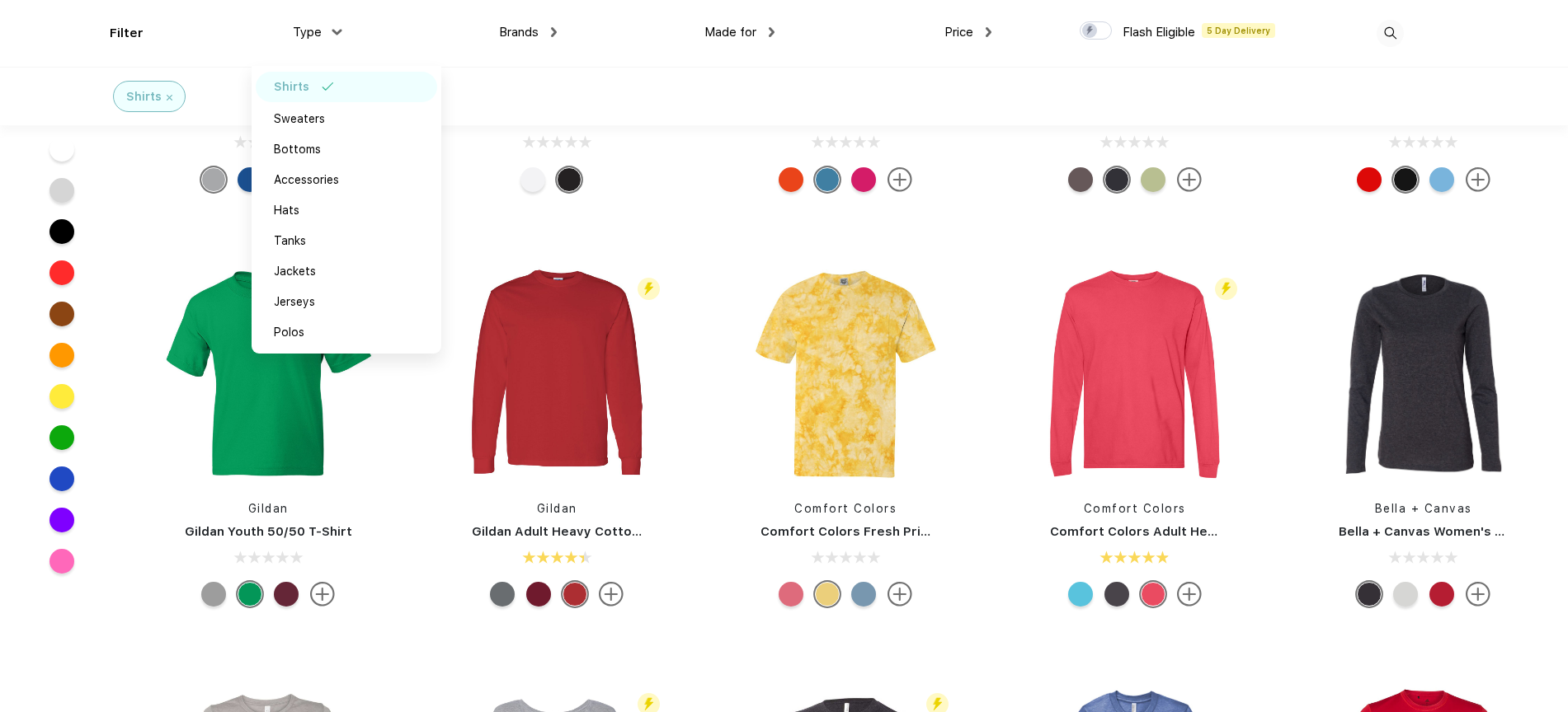
click at [1492, 97] on div "Shirts" at bounding box center [784, 96] width 1568 height 59
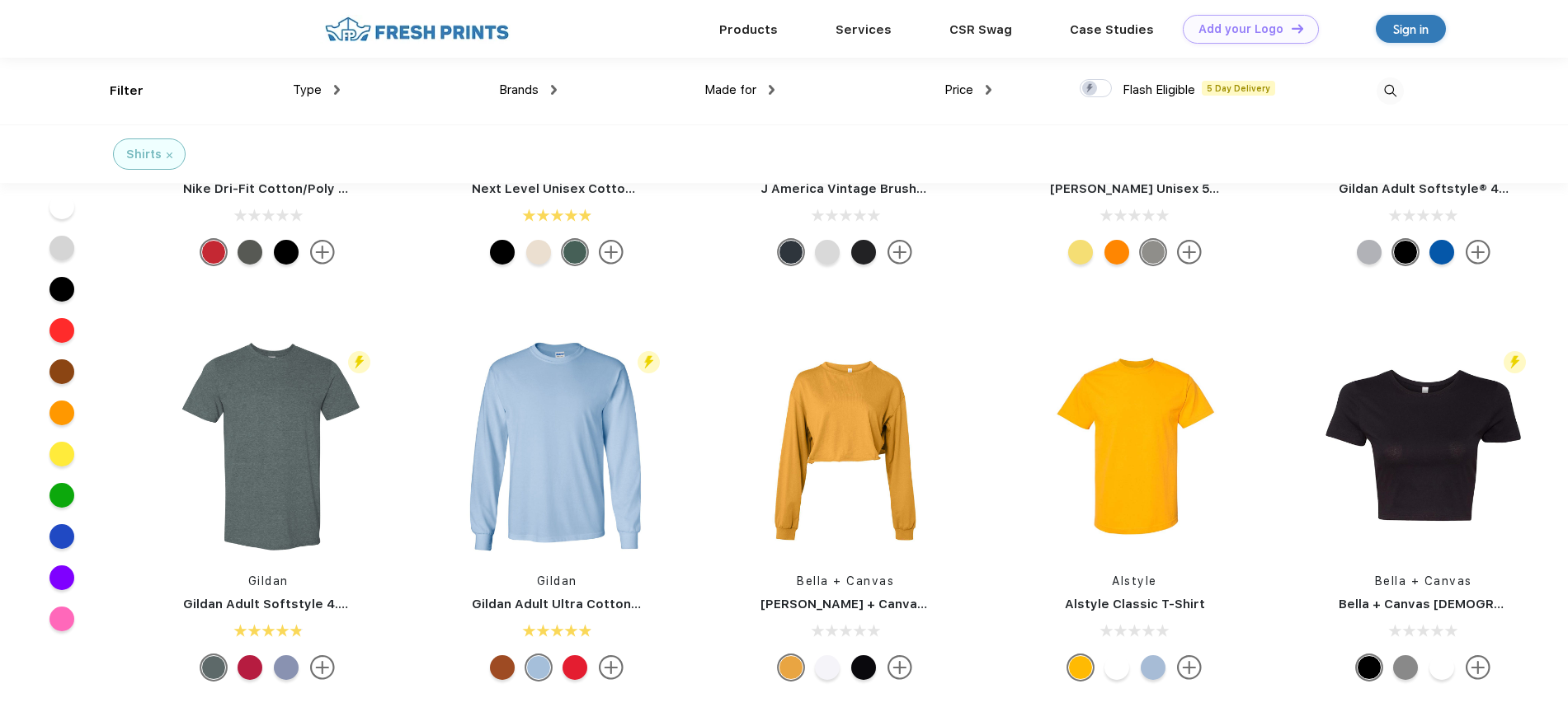
scroll to position [2062, 0]
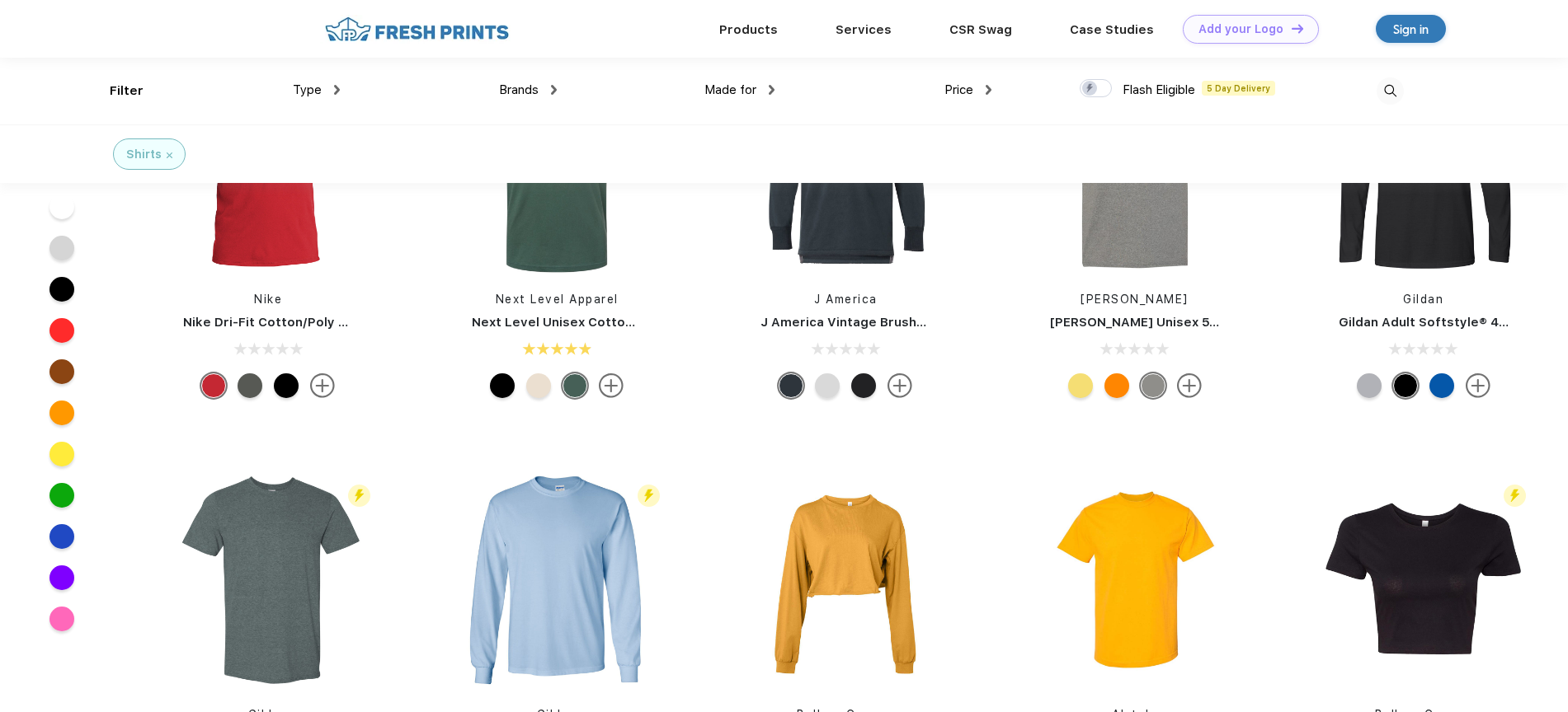
click at [548, 90] on div "Brands" at bounding box center [527, 90] width 58 height 19
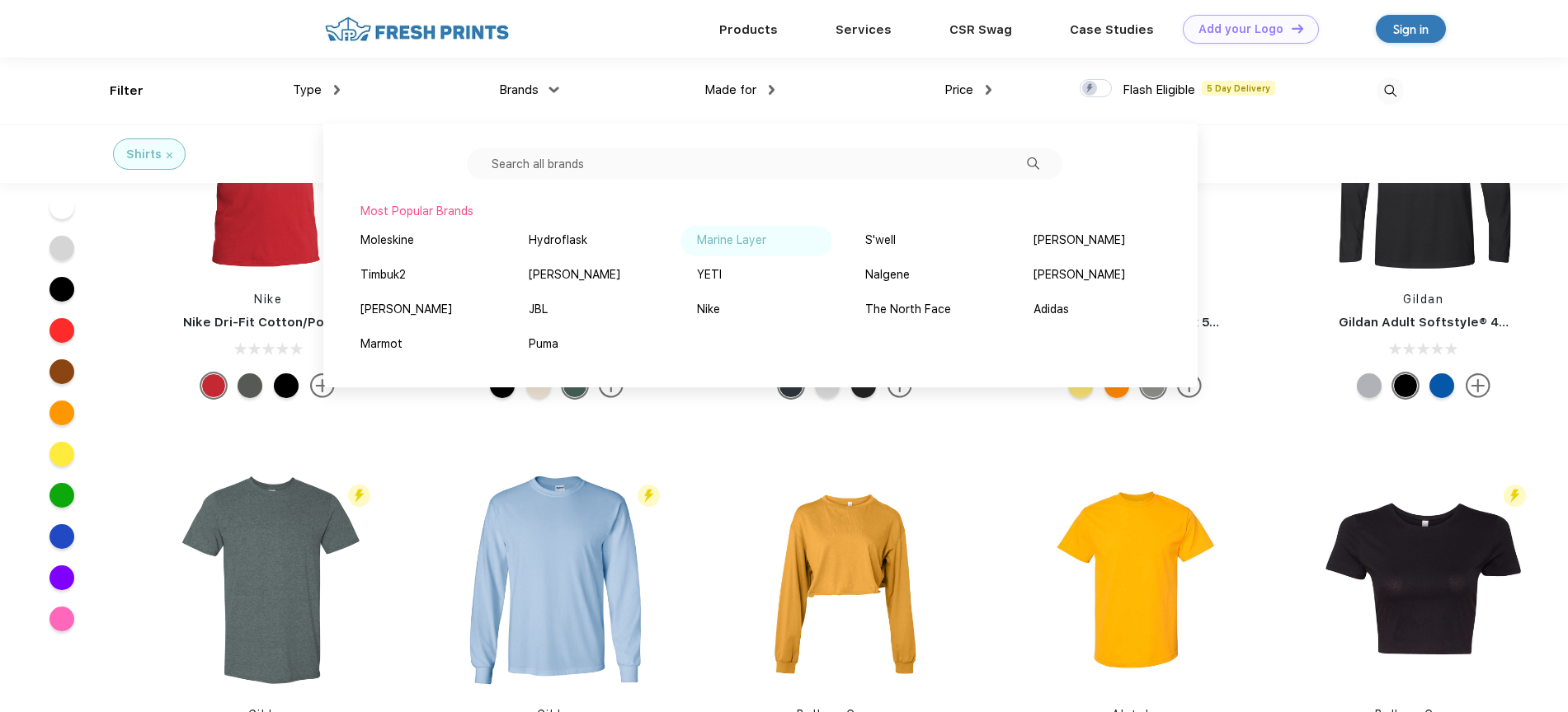
click at [708, 236] on div "Marine Layer" at bounding box center [732, 240] width 69 height 18
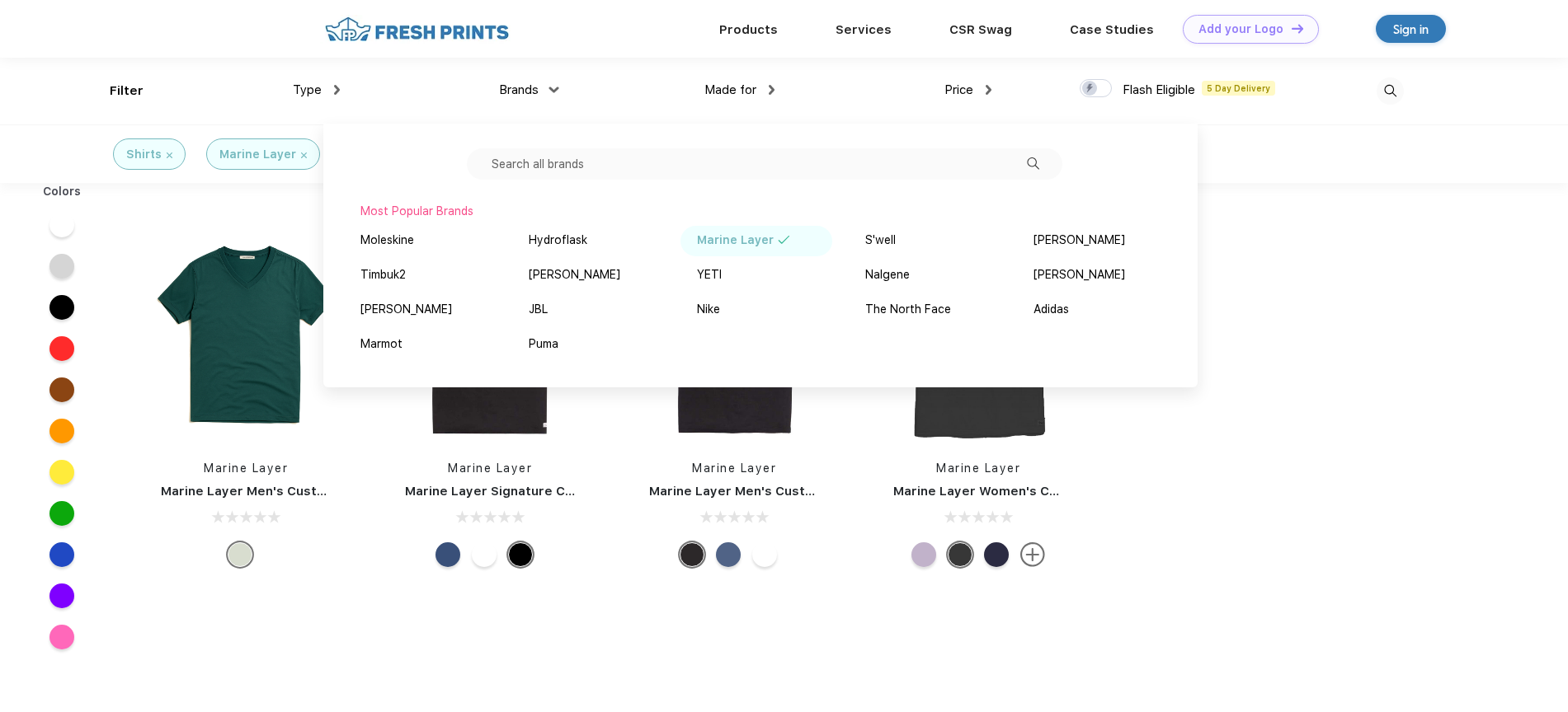
click at [1491, 182] on div "Shirts Marine Layer" at bounding box center [784, 154] width 1568 height 59
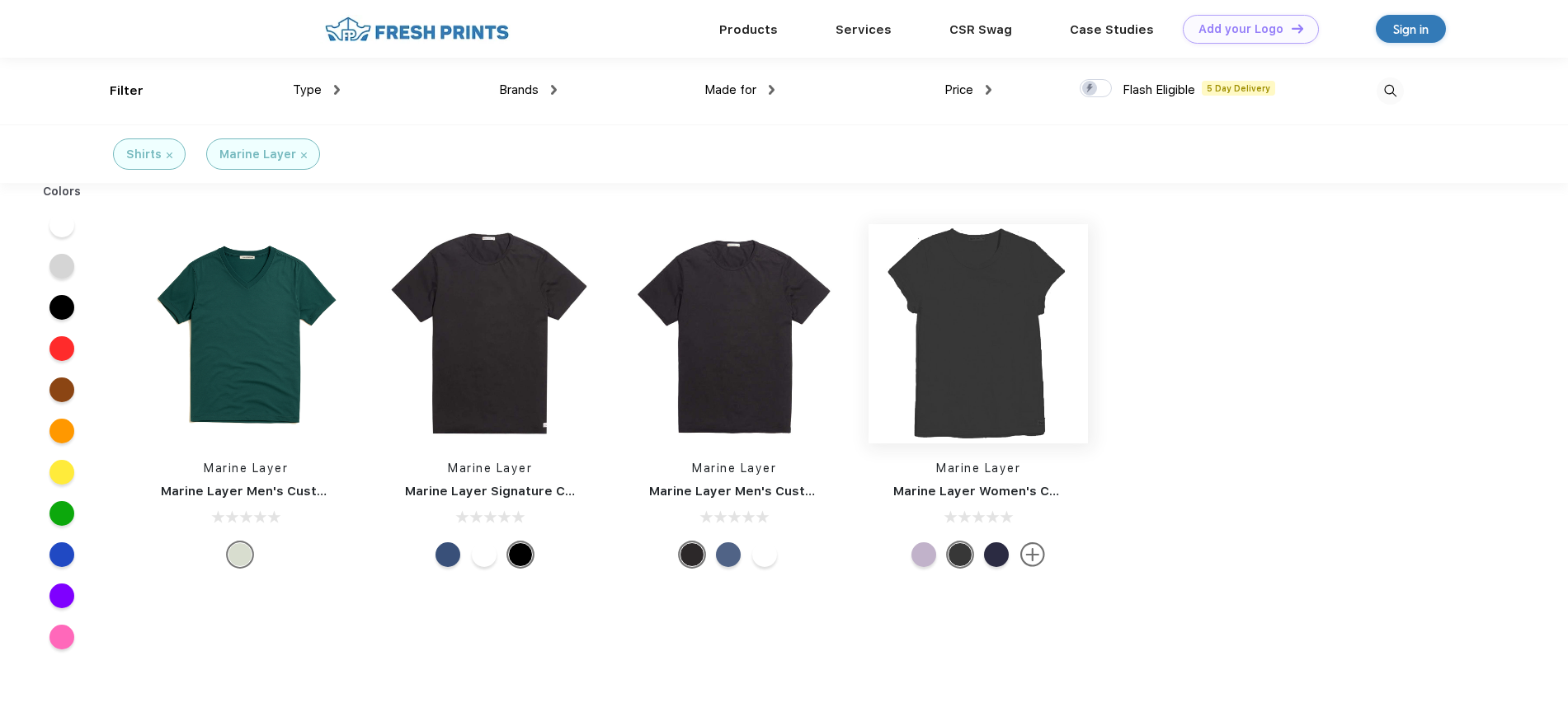
click at [990, 364] on img at bounding box center [979, 334] width 219 height 219
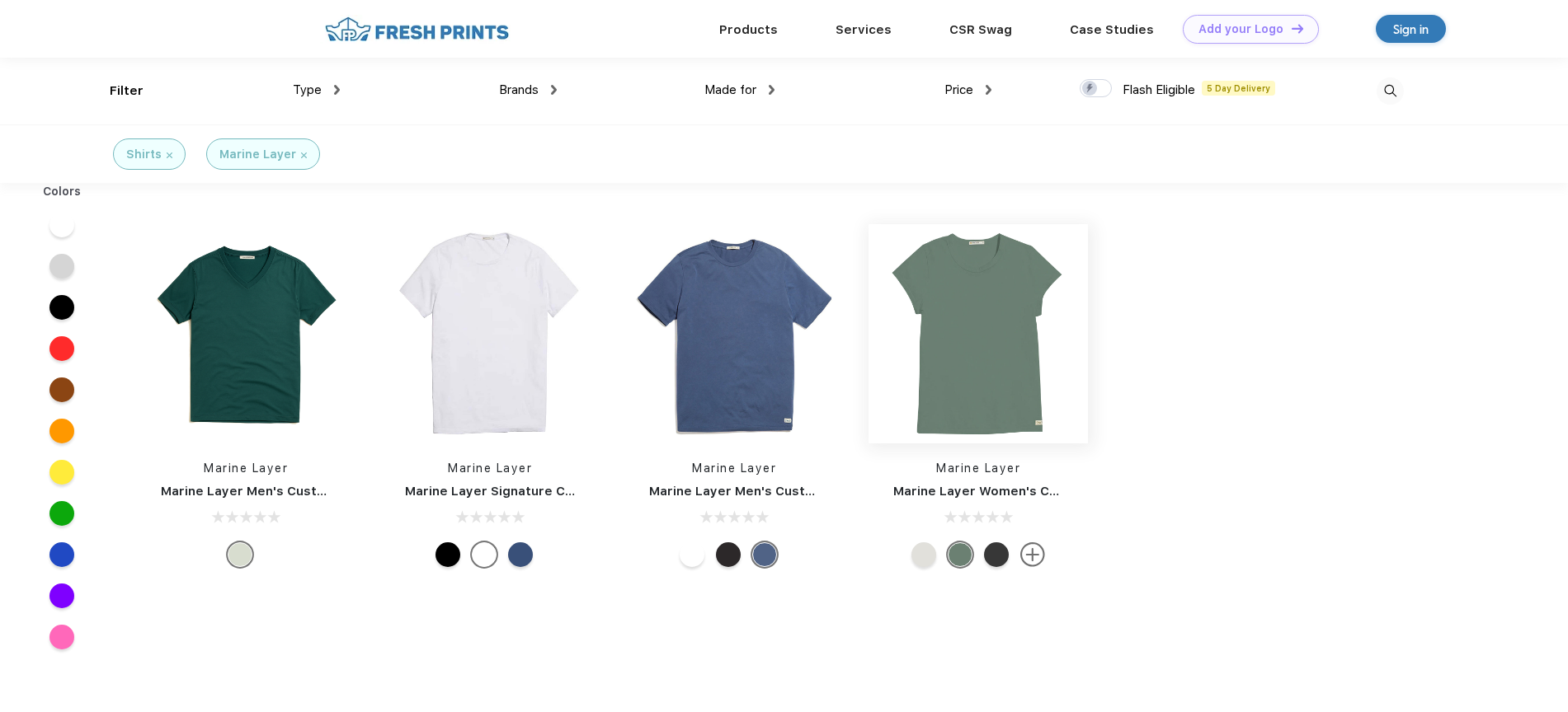
scroll to position [1, 0]
click at [766, 377] on img at bounding box center [734, 333] width 219 height 219
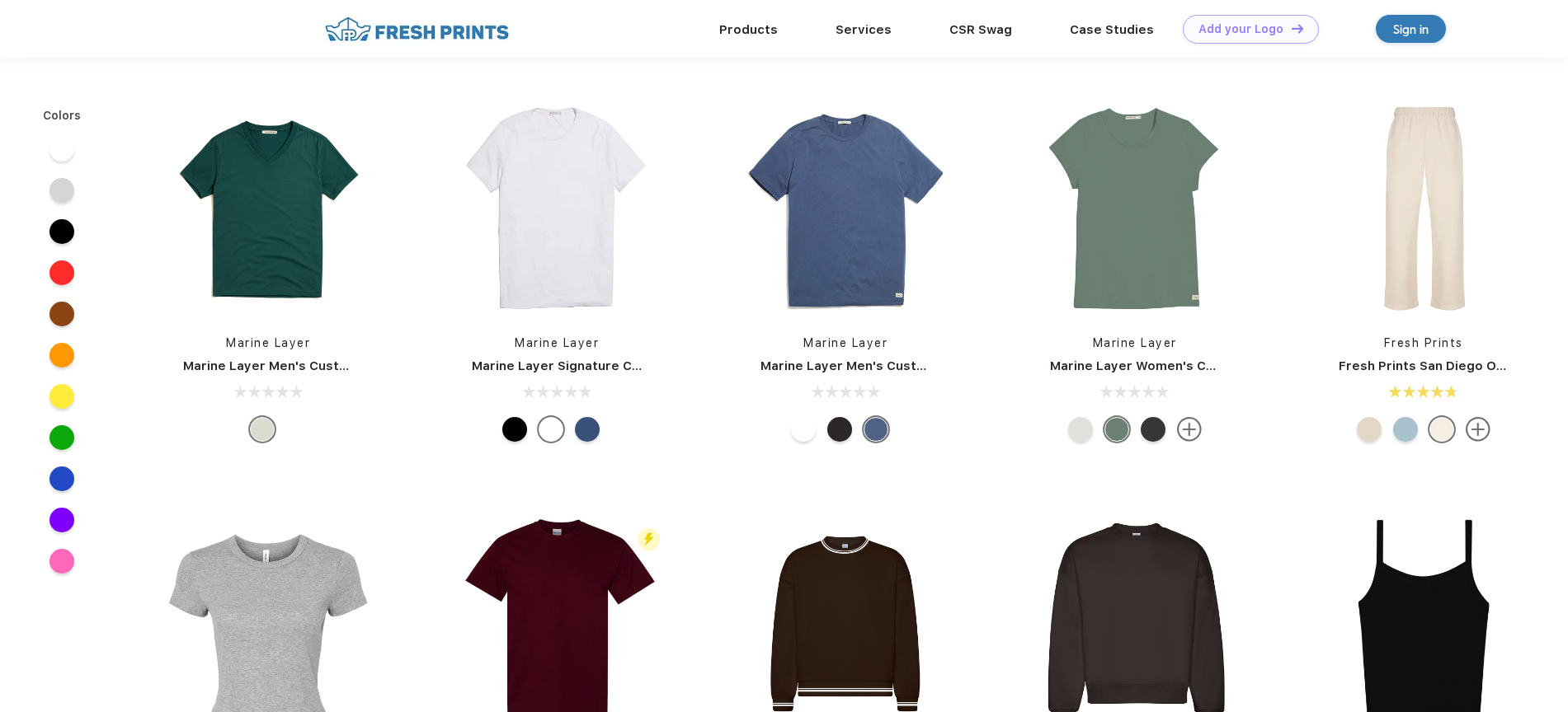
scroll to position [1, 0]
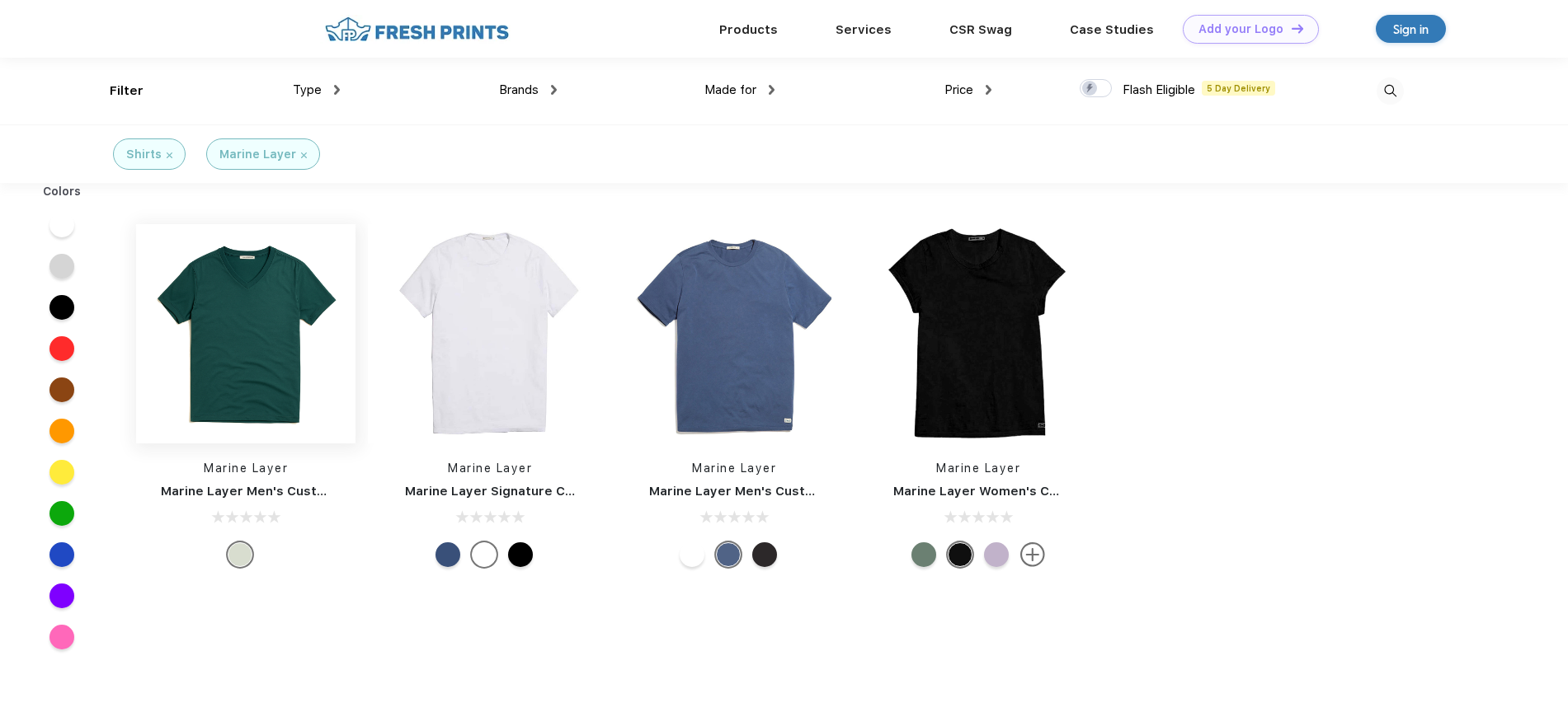
scroll to position [1, 0]
click at [512, 367] on img at bounding box center [490, 333] width 219 height 219
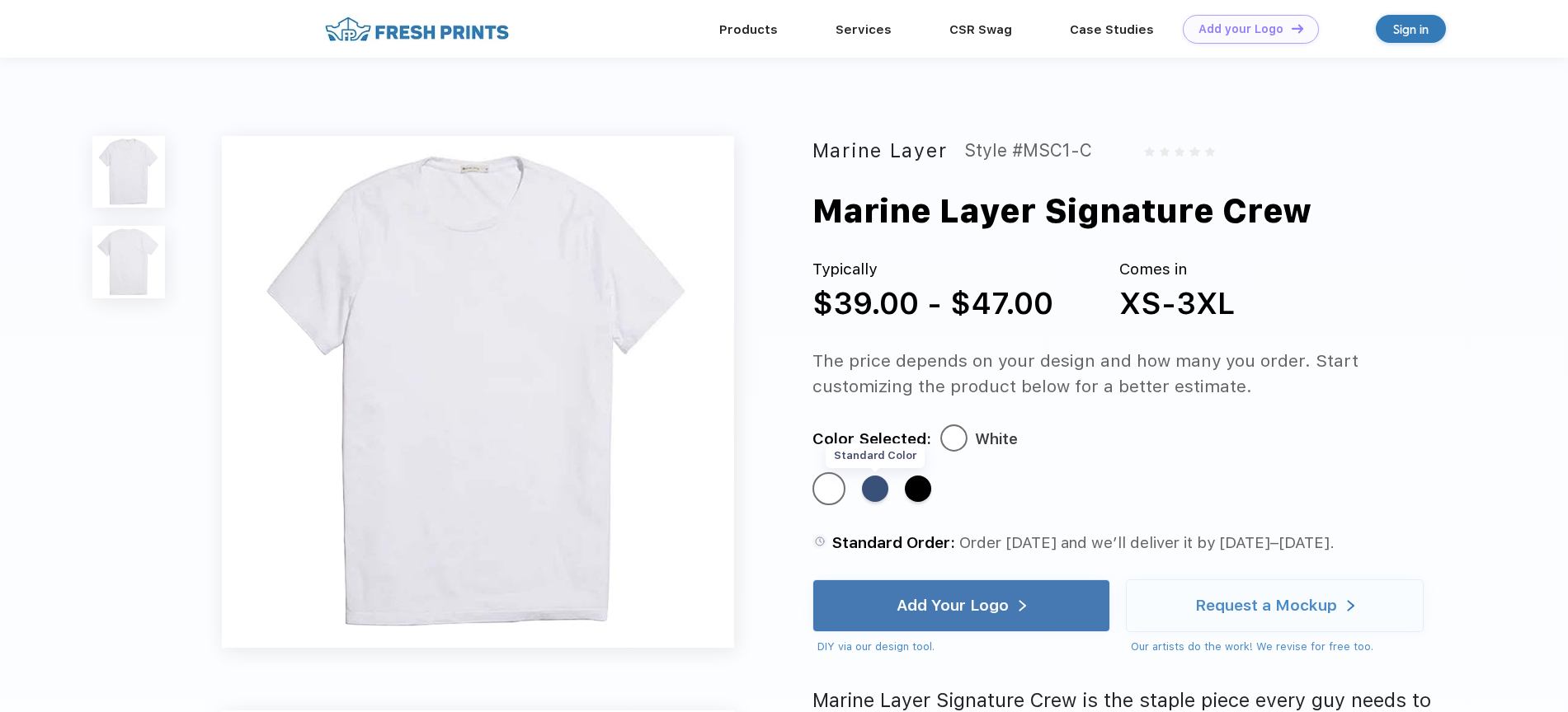
click at [881, 486] on div "Standard Color" at bounding box center [876, 489] width 27 height 27
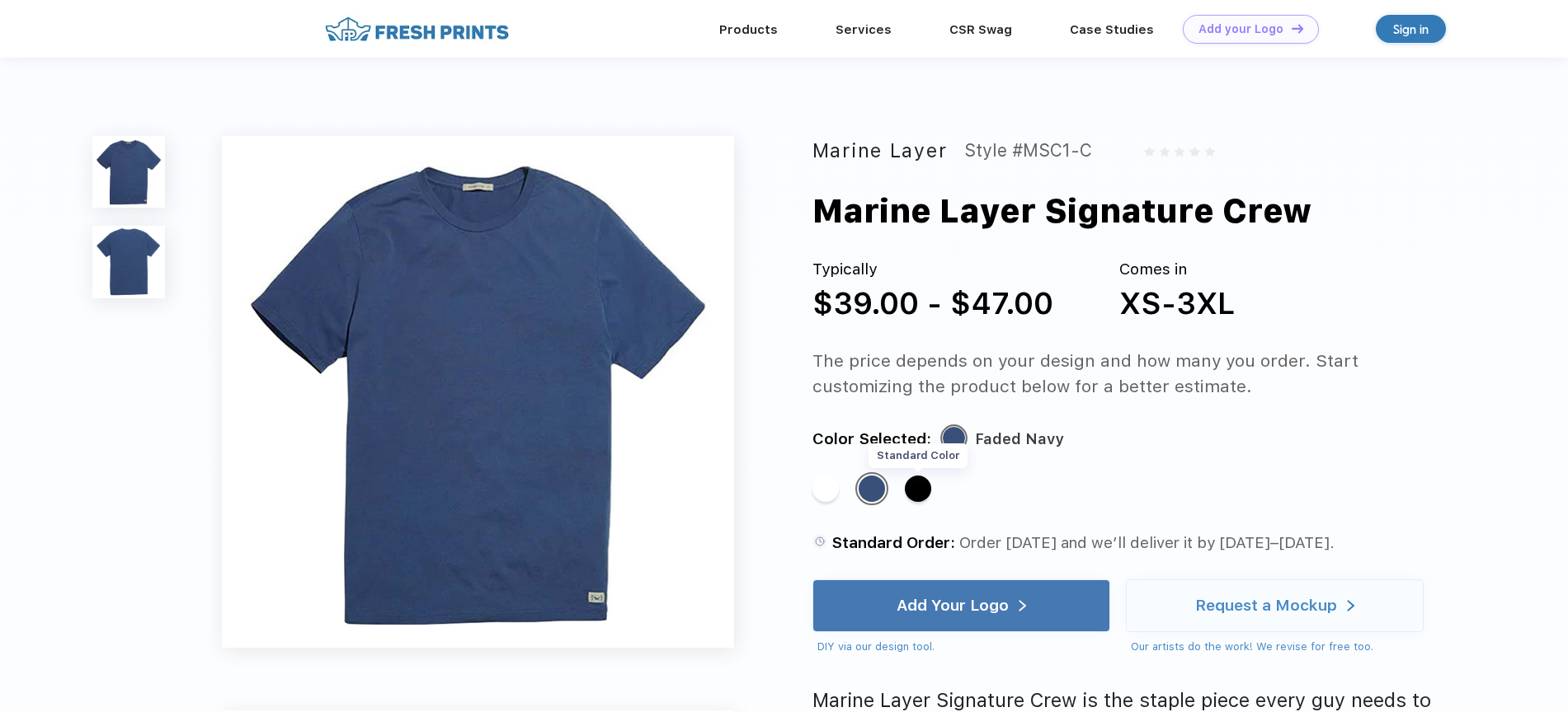
click at [923, 491] on div "Standard Color" at bounding box center [918, 489] width 27 height 27
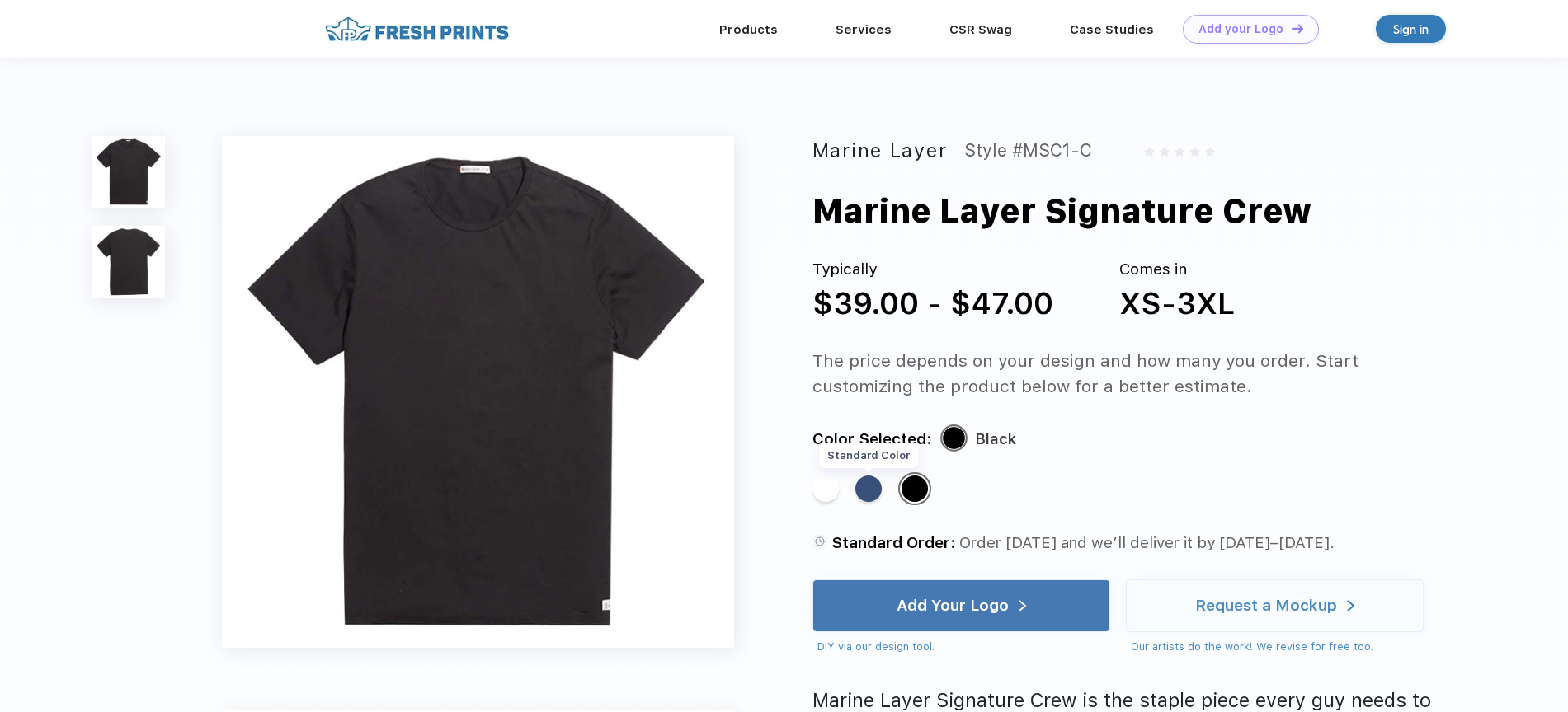
click at [872, 487] on div "Standard Color" at bounding box center [869, 489] width 27 height 27
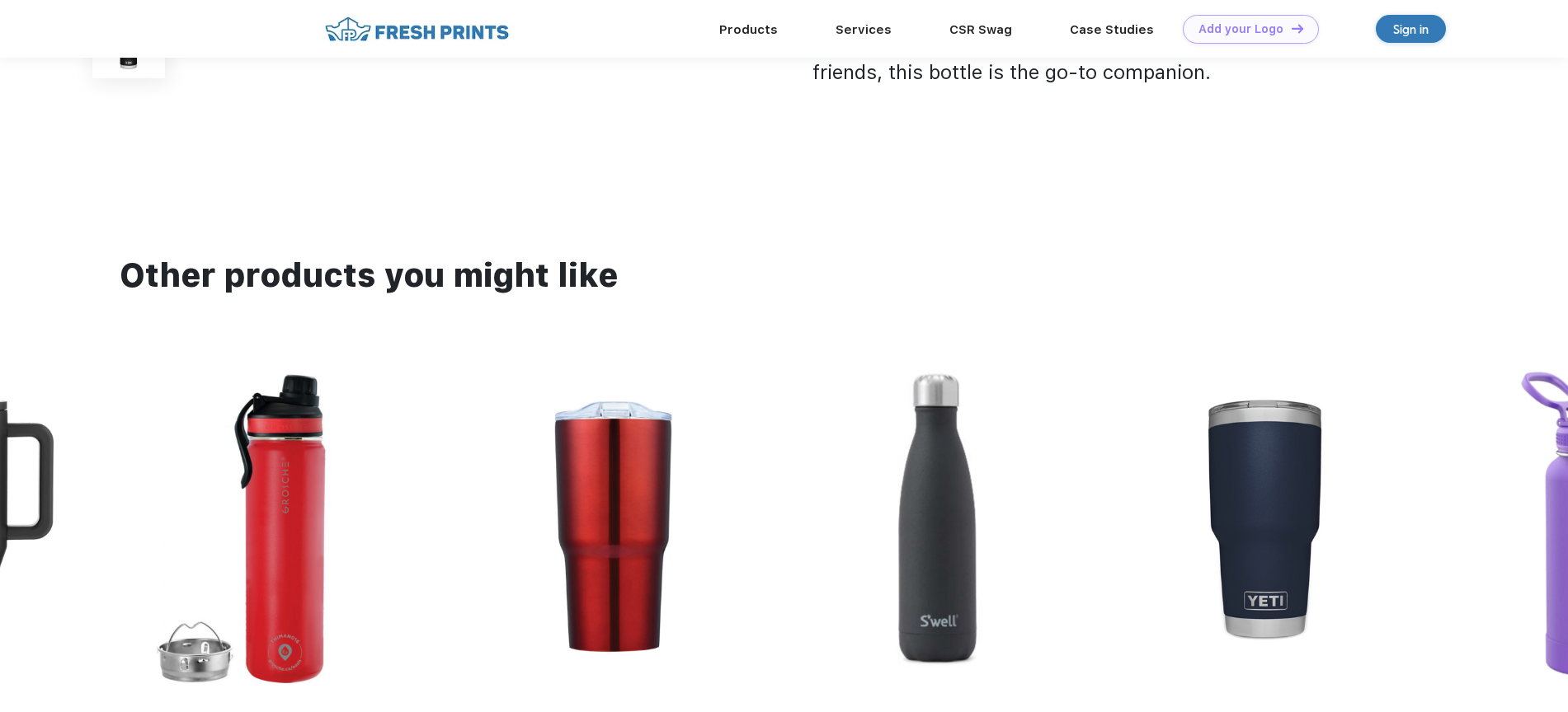
scroll to position [1243, 0]
